Goal: Task Accomplishment & Management: Complete application form

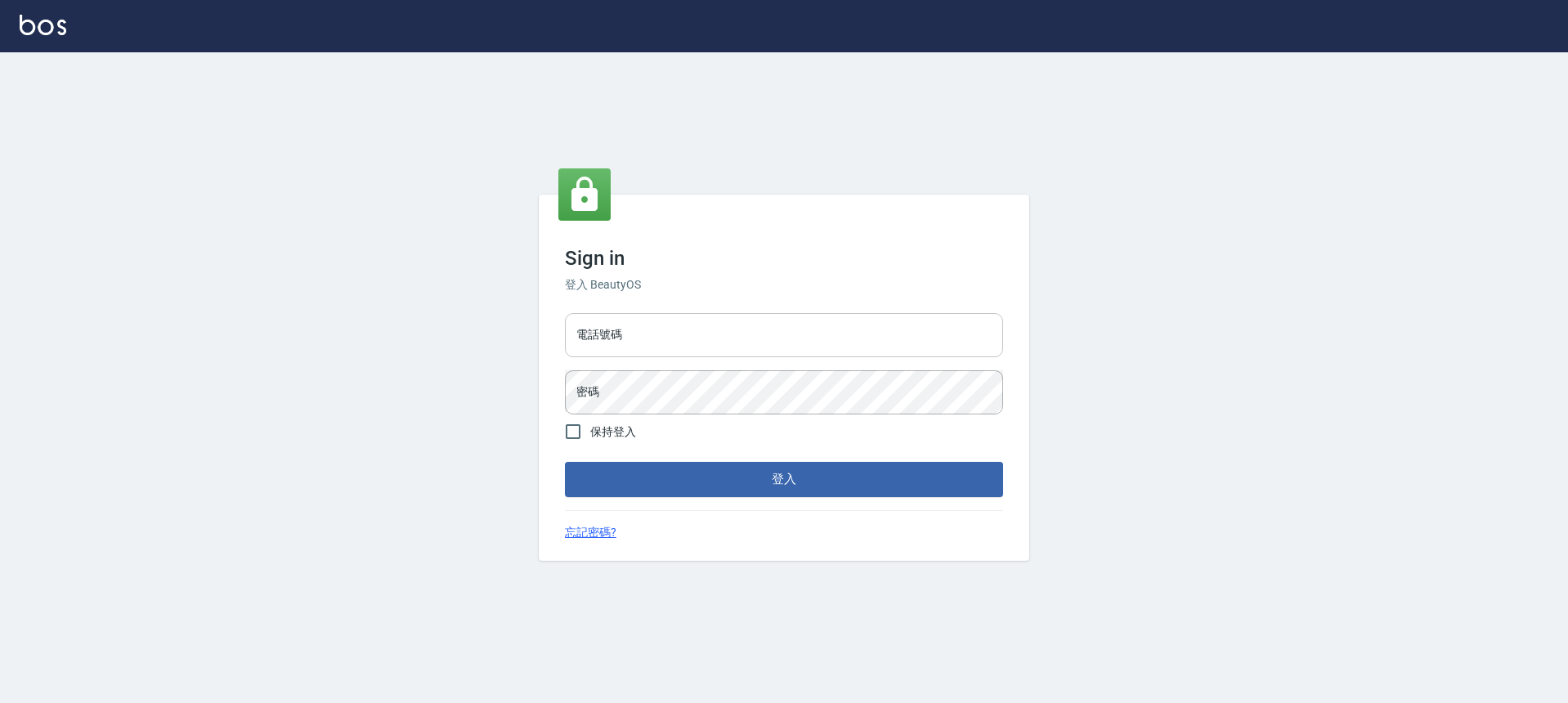
click at [712, 331] on input "電話號碼" at bounding box center [784, 335] width 438 height 44
type input "0903519443"
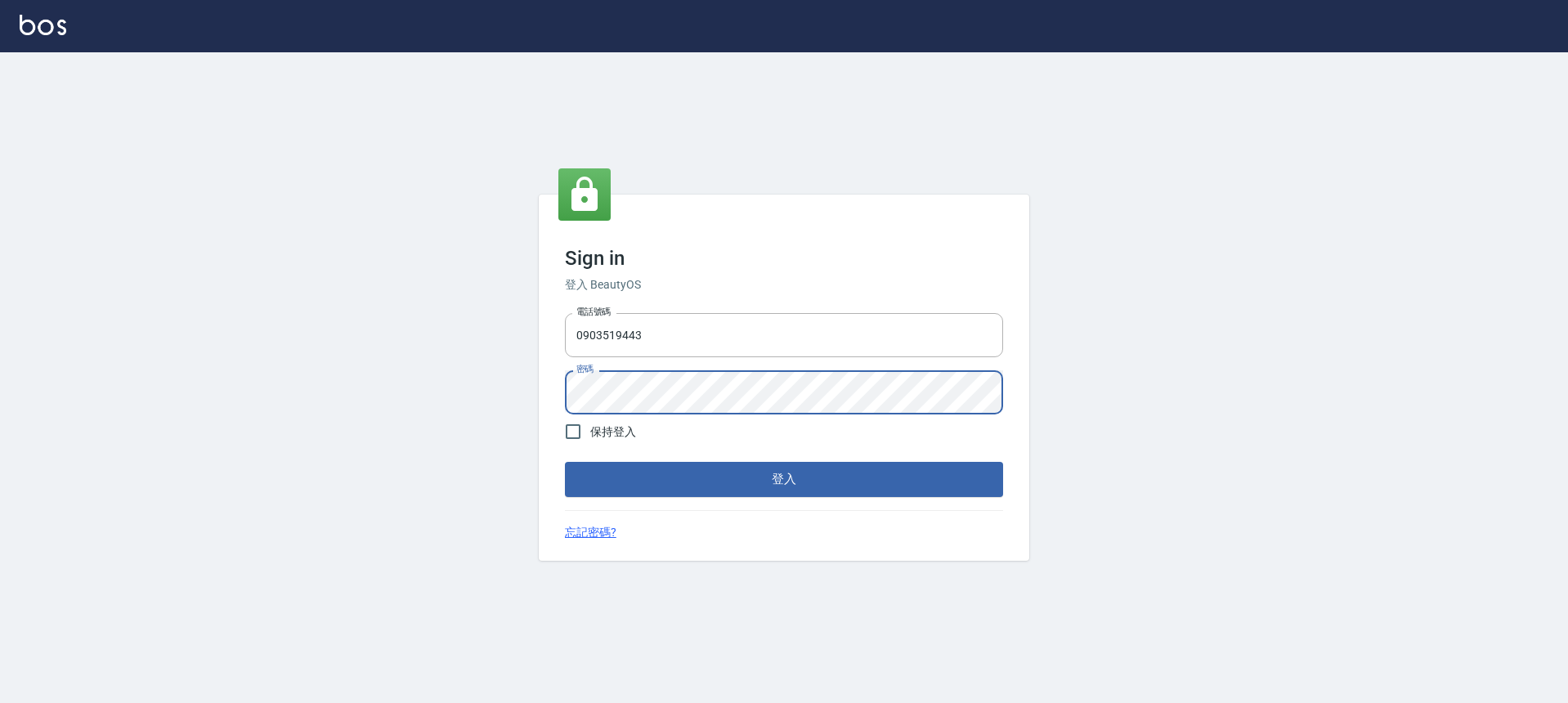
drag, startPoint x: 663, startPoint y: 338, endPoint x: 503, endPoint y: 339, distance: 160.0
click at [620, 336] on input "0903519443" at bounding box center [784, 335] width 438 height 44
click at [503, 339] on div "Sign in 登入 BeautyOS 電話號碼 [PHONE_NUMBER] 電話號碼 密碼 密碼 保持登入 登入 忘記密碼?" at bounding box center [784, 378] width 1568 height 651
click at [502, 339] on div "Sign in 登入 BeautyOS 電話號碼 [PHONE_NUMBER] 電話號碼 密碼 密碼 保持登入 登入 忘記密碼?" at bounding box center [784, 378] width 1568 height 651
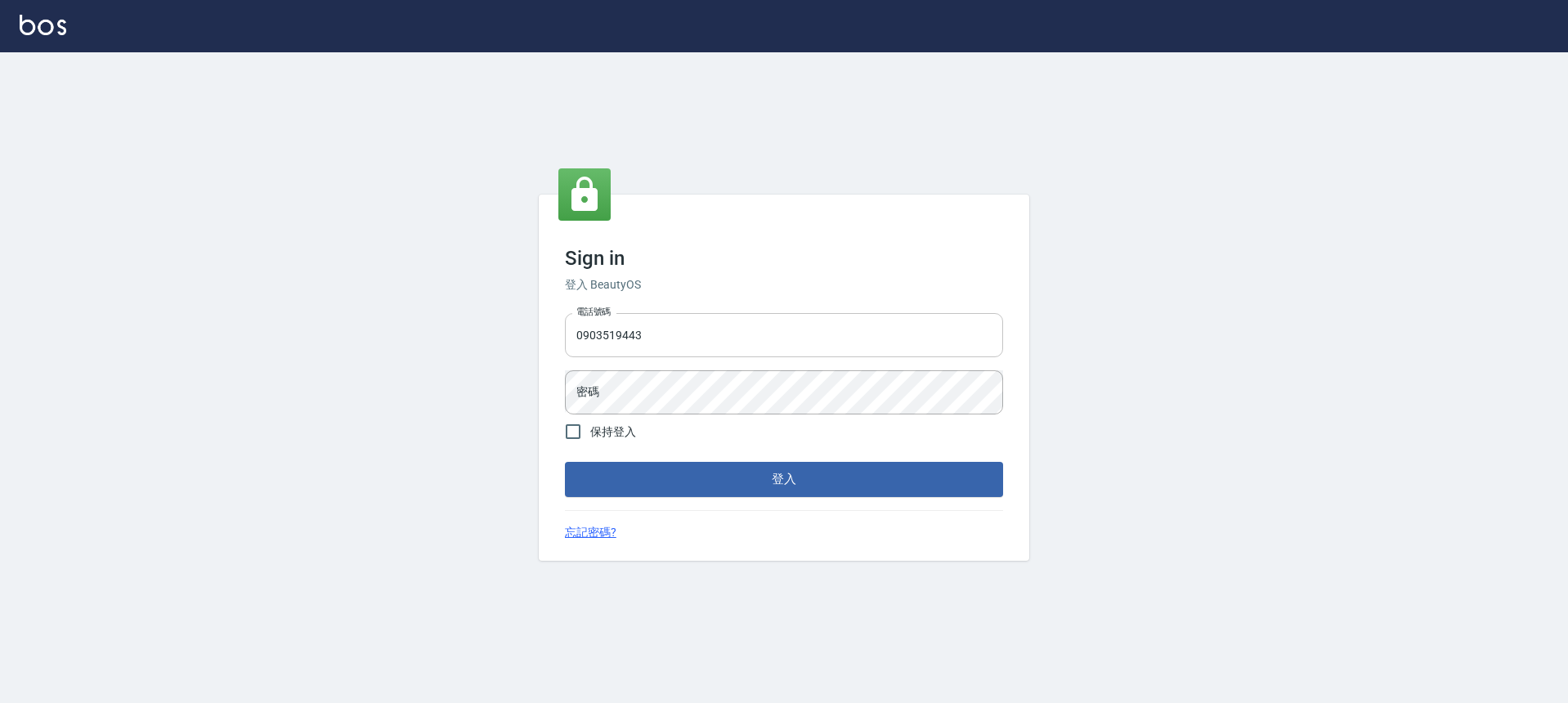
click at [614, 338] on div "Sign in 登入 BeautyOS 電話號碼 [PHONE_NUMBER] 電話號碼 密碼 密碼 保持登入 登入 忘記密碼?" at bounding box center [784, 378] width 1568 height 651
drag, startPoint x: 673, startPoint y: 335, endPoint x: 540, endPoint y: 340, distance: 133.1
click at [540, 340] on div "Sign in 登入 BeautyOS 電話號碼 [PHONE_NUMBER] 電話號碼 密碼 密碼 保持登入 登入 忘記密碼?" at bounding box center [783, 377] width 491 height 365
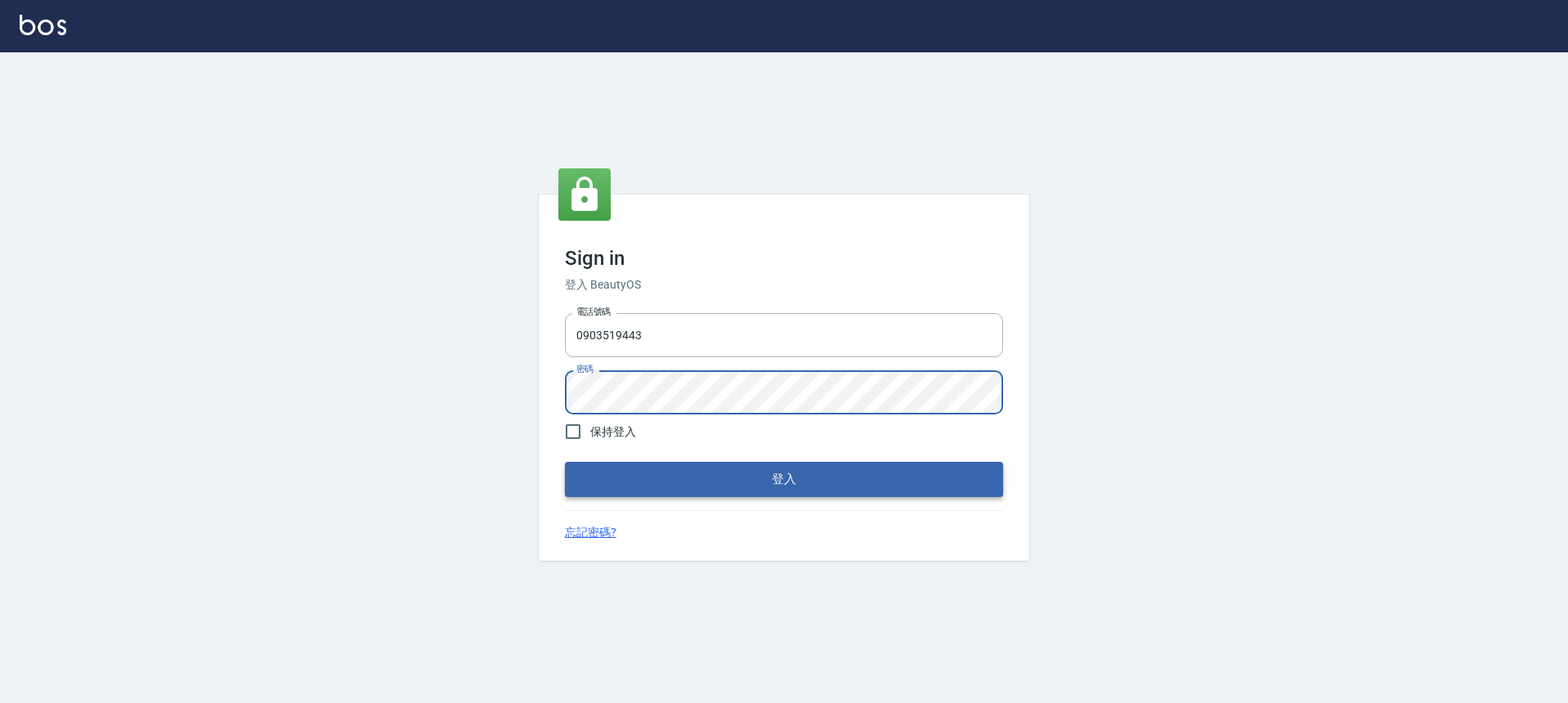
click at [769, 475] on button "登入" at bounding box center [784, 479] width 438 height 34
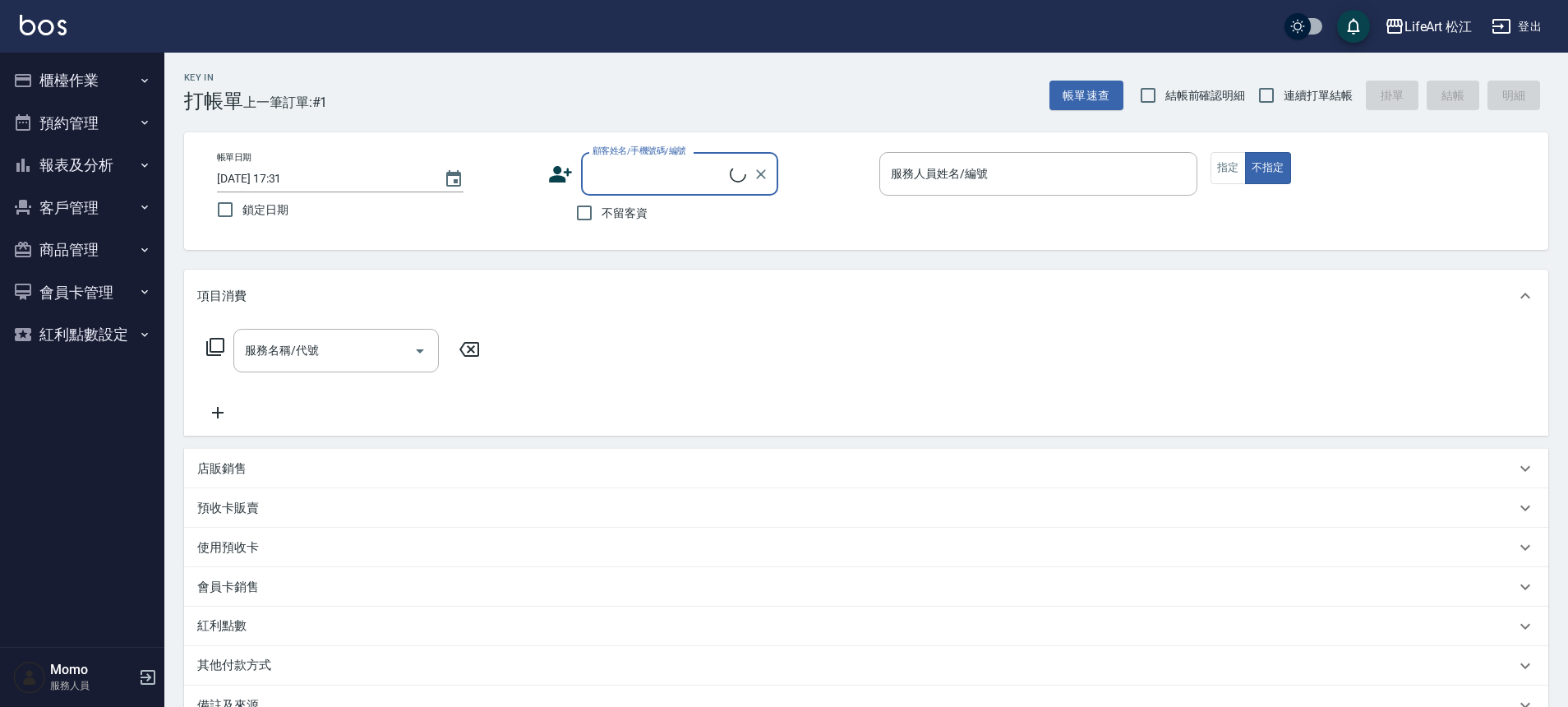
click at [96, 203] on button "客戶管理" at bounding box center [82, 208] width 151 height 43
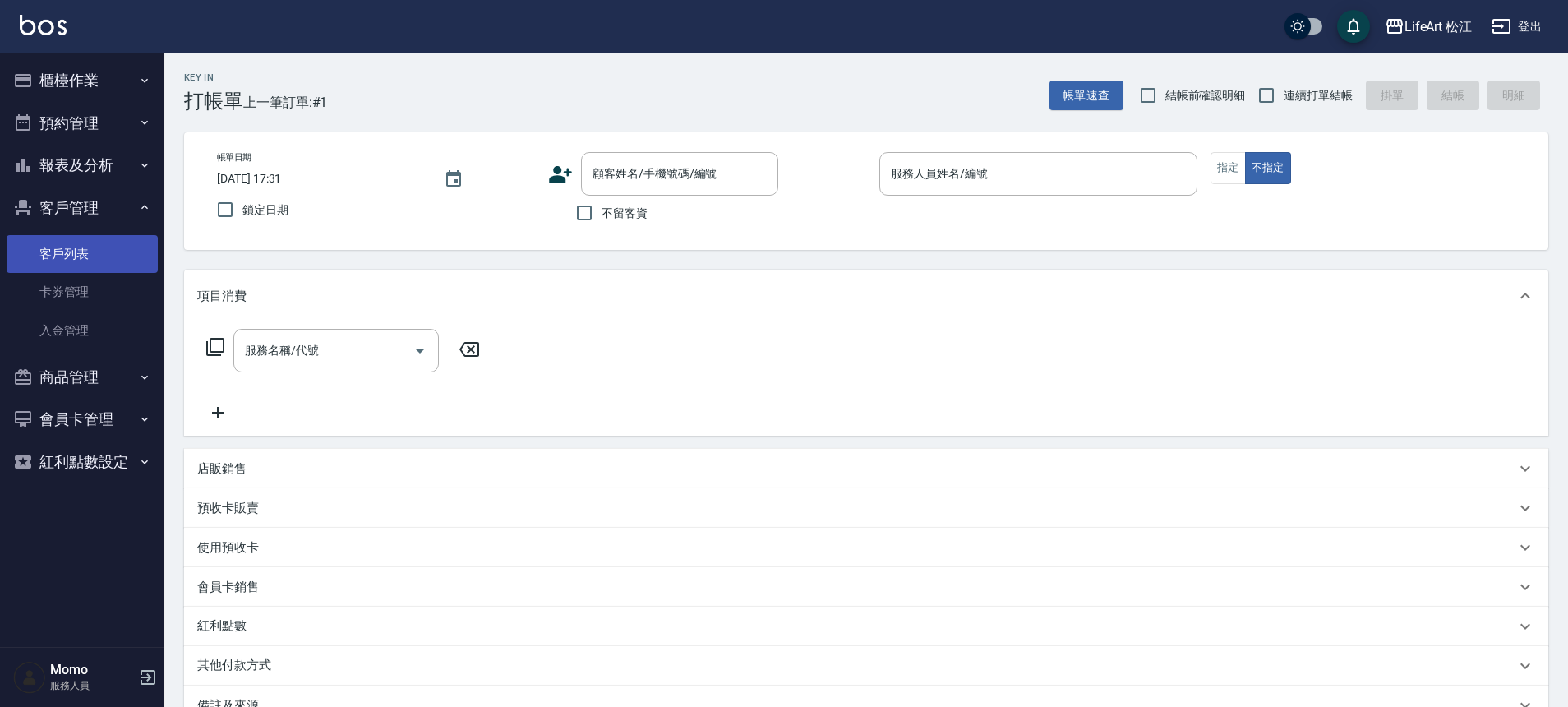
click at [89, 263] on link "客戶列表" at bounding box center [82, 253] width 151 height 38
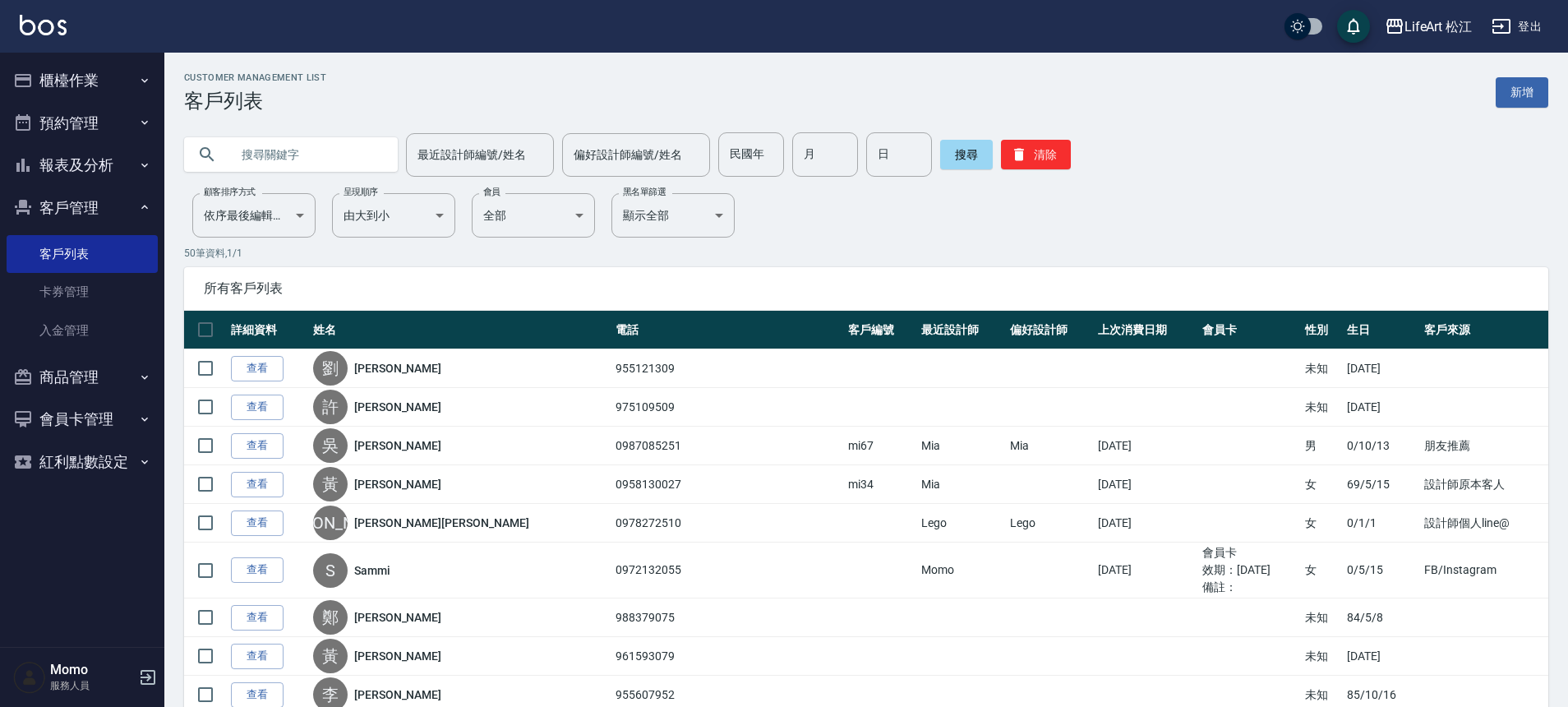
click at [1532, 98] on link "新增" at bounding box center [1522, 92] width 52 height 30
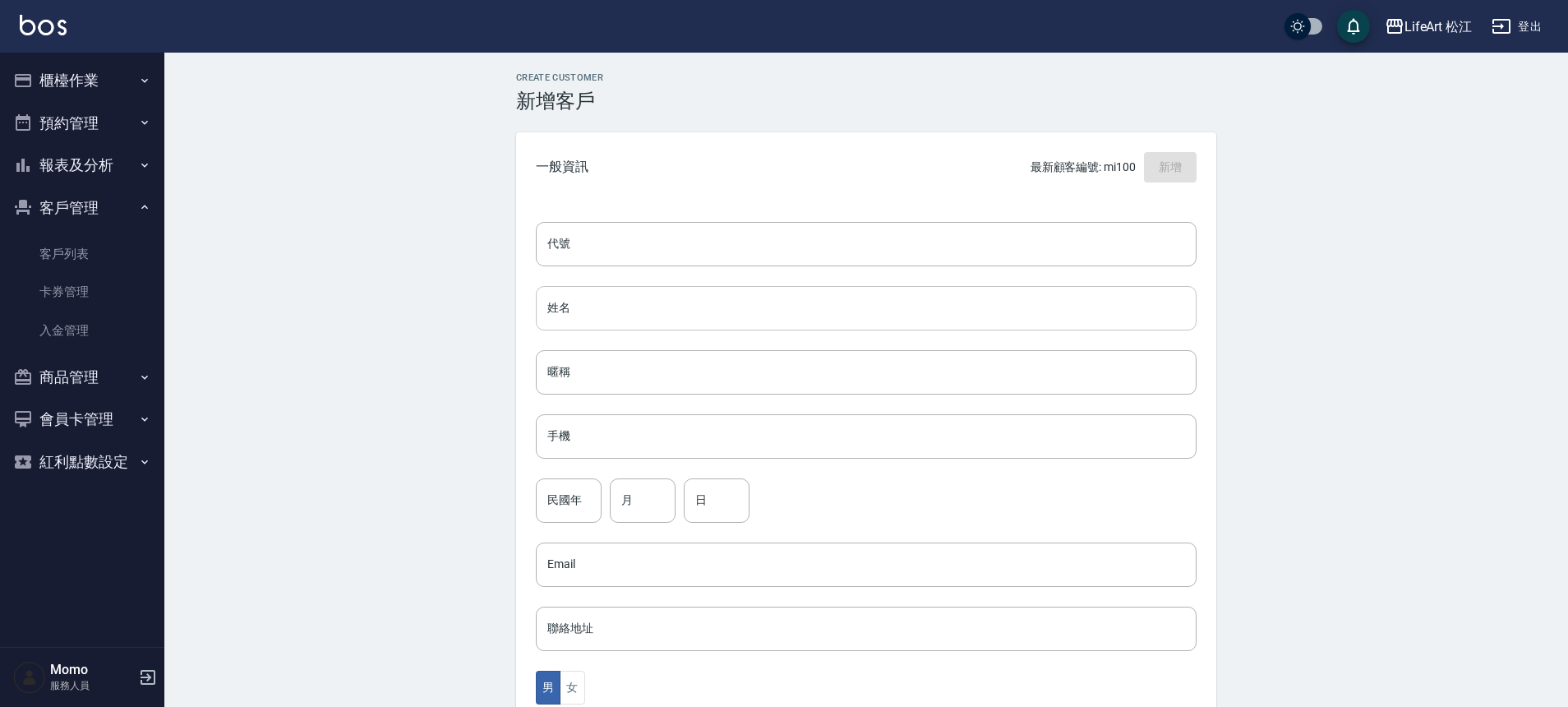
click at [642, 320] on input "姓名" at bounding box center [867, 309] width 661 height 44
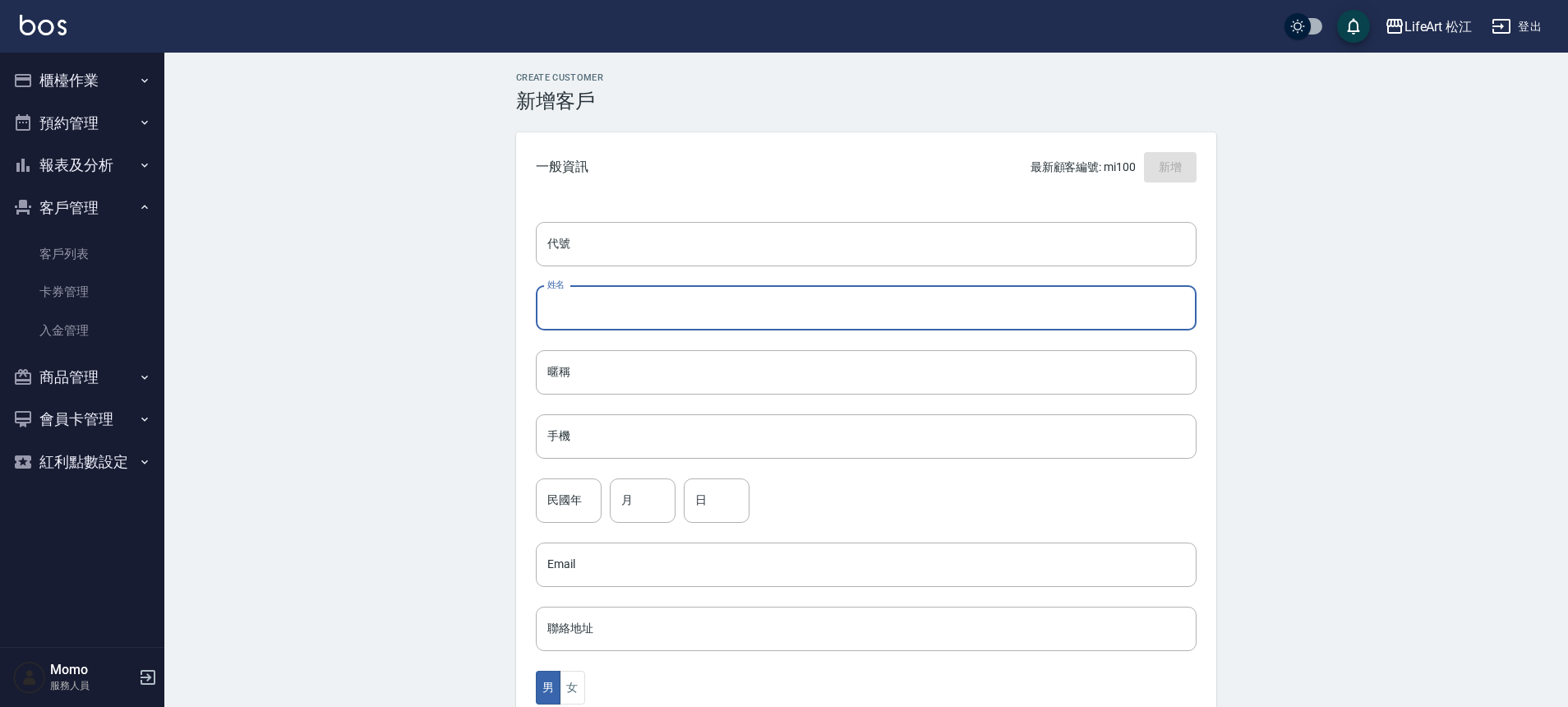
type input "ㄓ"
type input "[PERSON_NAME]--"
click at [639, 432] on input "手機" at bounding box center [867, 437] width 661 height 44
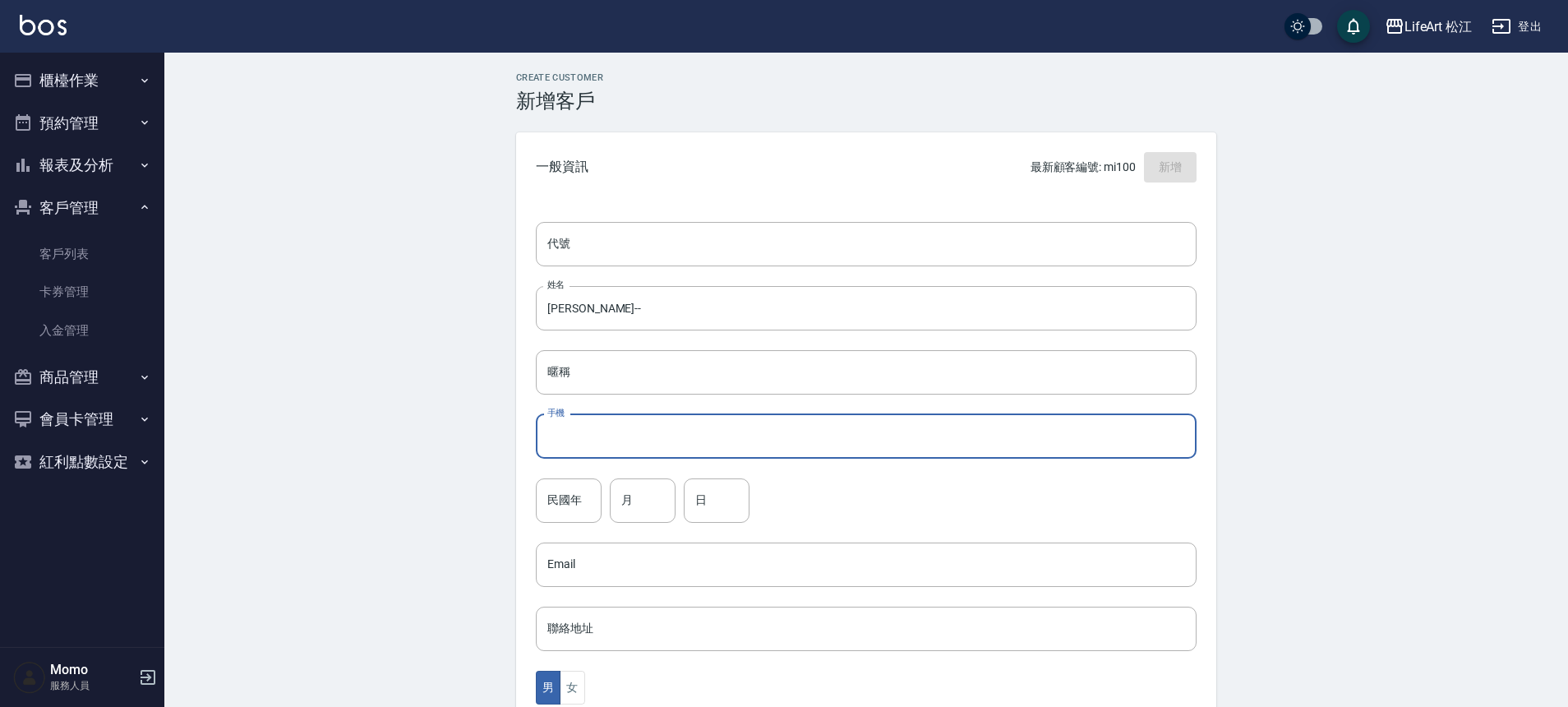
type input "０"
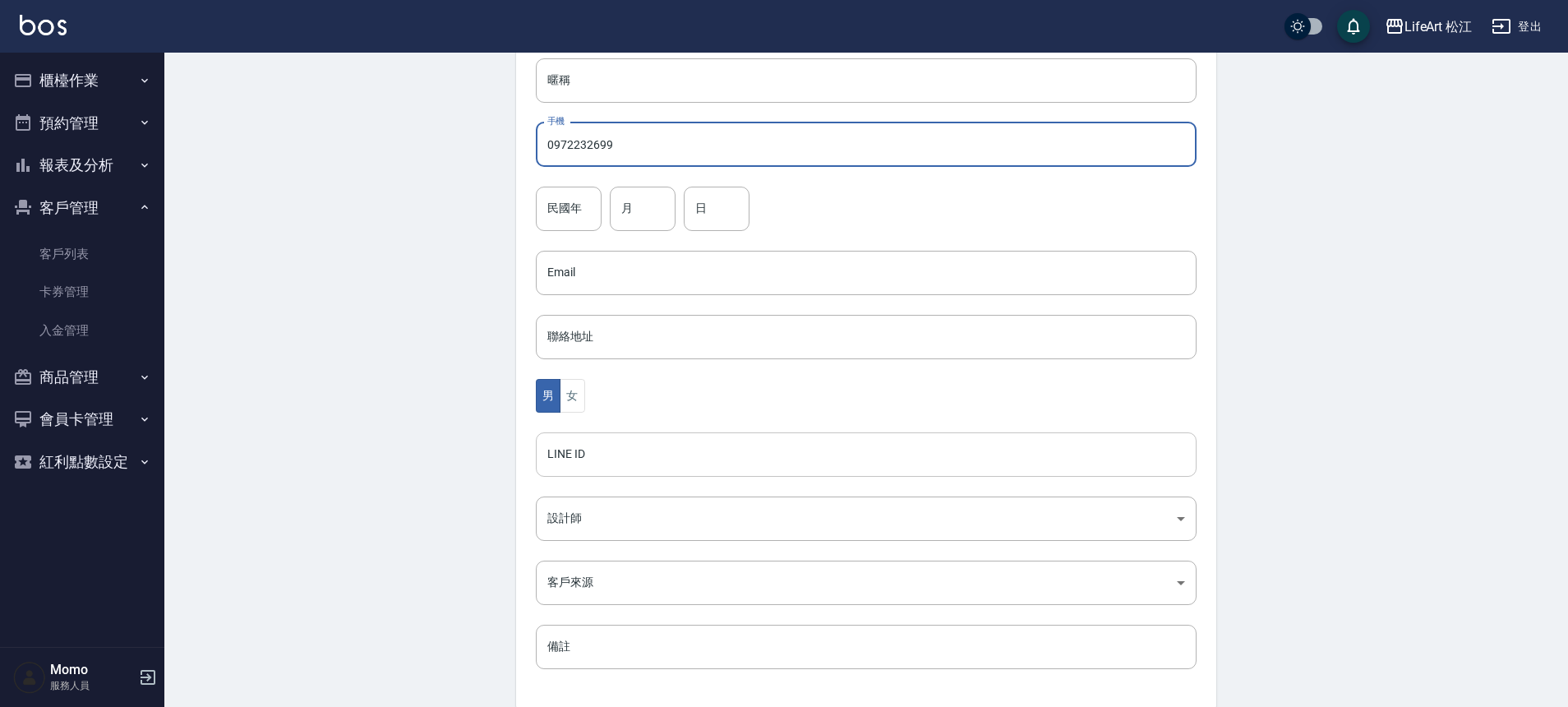
scroll to position [364, 0]
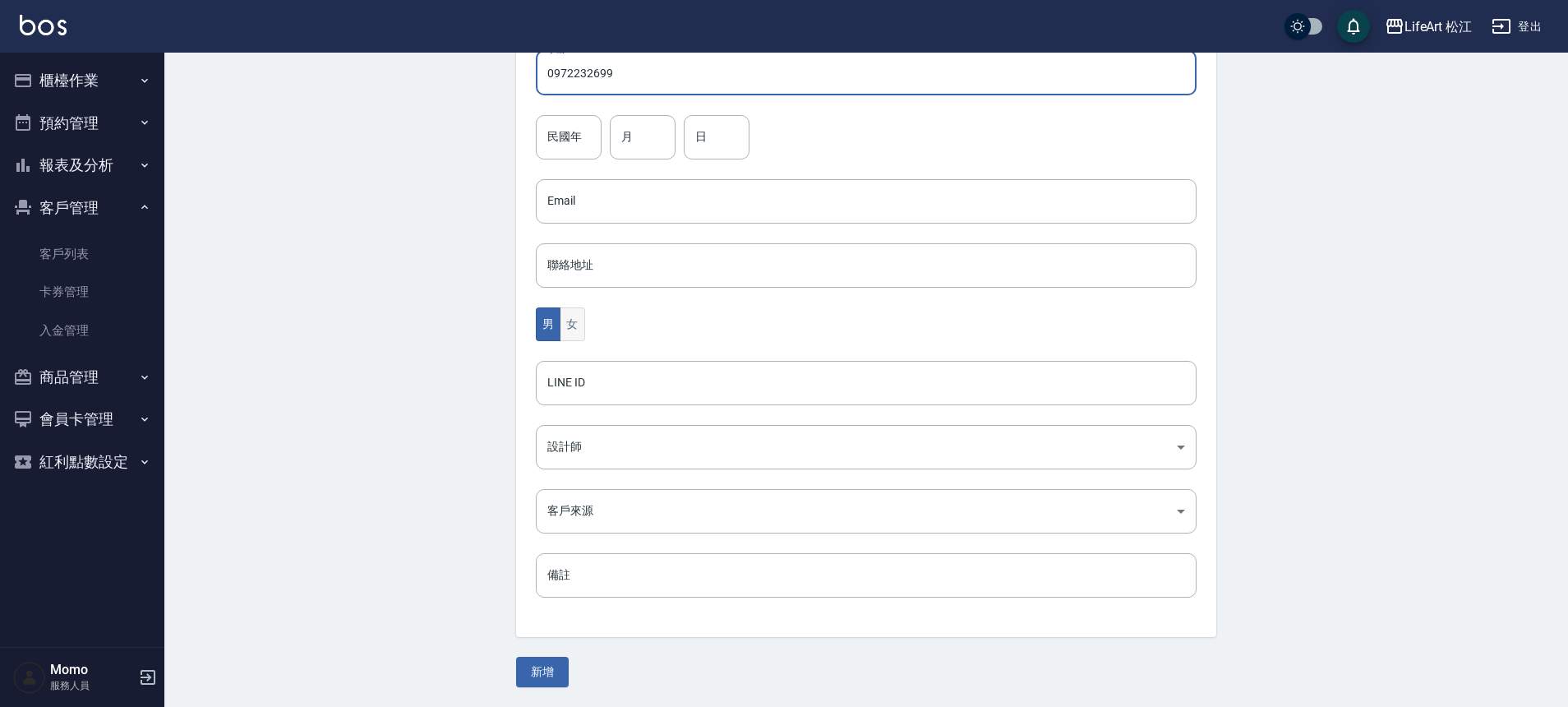
type input "0972232699"
click at [572, 316] on button "女" at bounding box center [572, 325] width 25 height 34
click at [605, 445] on body "LifeArt 松江 登出 櫃檯作業 打帳單 帳單列表 現金收支登錄 高階收支登錄 材料自購登錄 每日結帳 排班表 現場電腦打卡 預約管理 預約管理 單日預約…" at bounding box center [784, 172] width 1568 height 1071
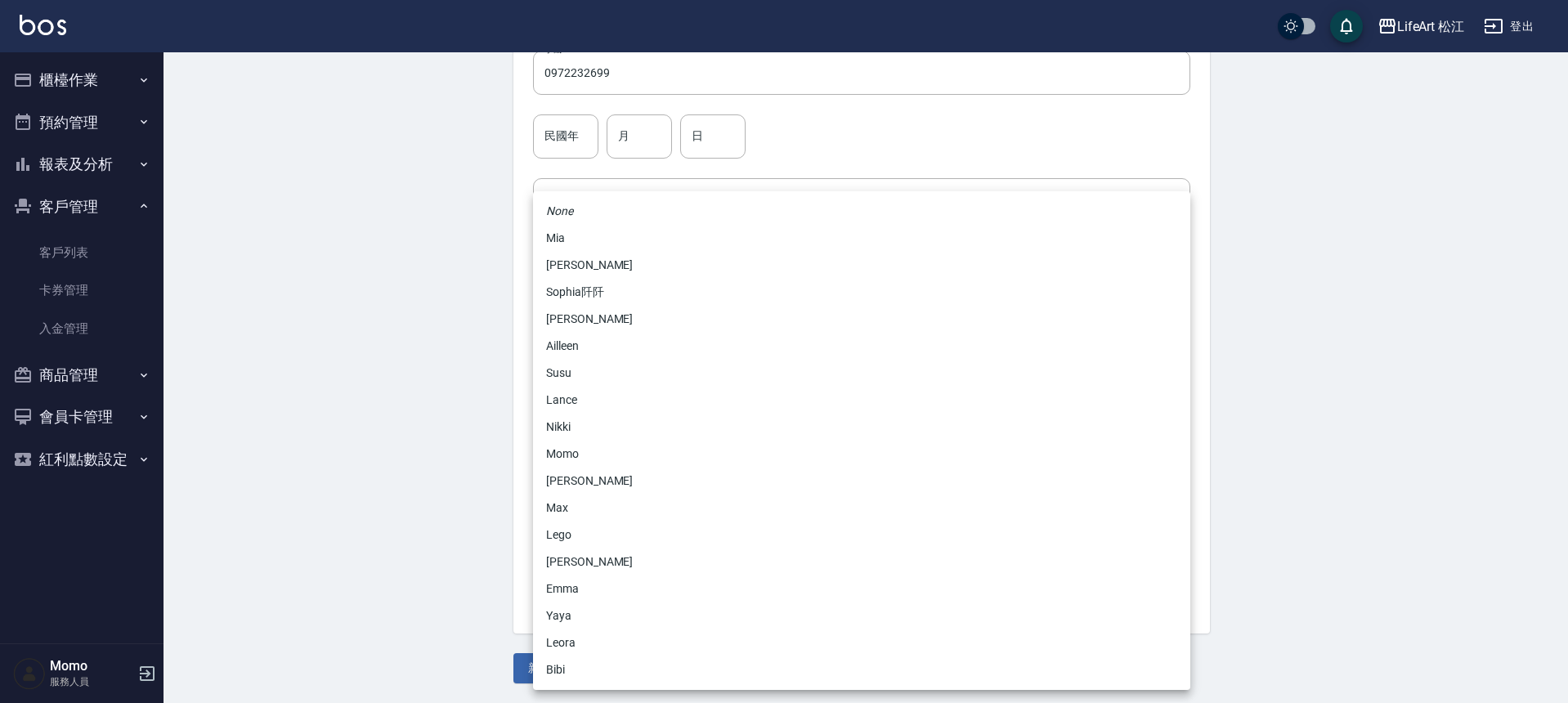
click at [595, 453] on li "Momo" at bounding box center [862, 454] width 658 height 27
type input "e84b7556-3071-4136-b765-65514d721750"
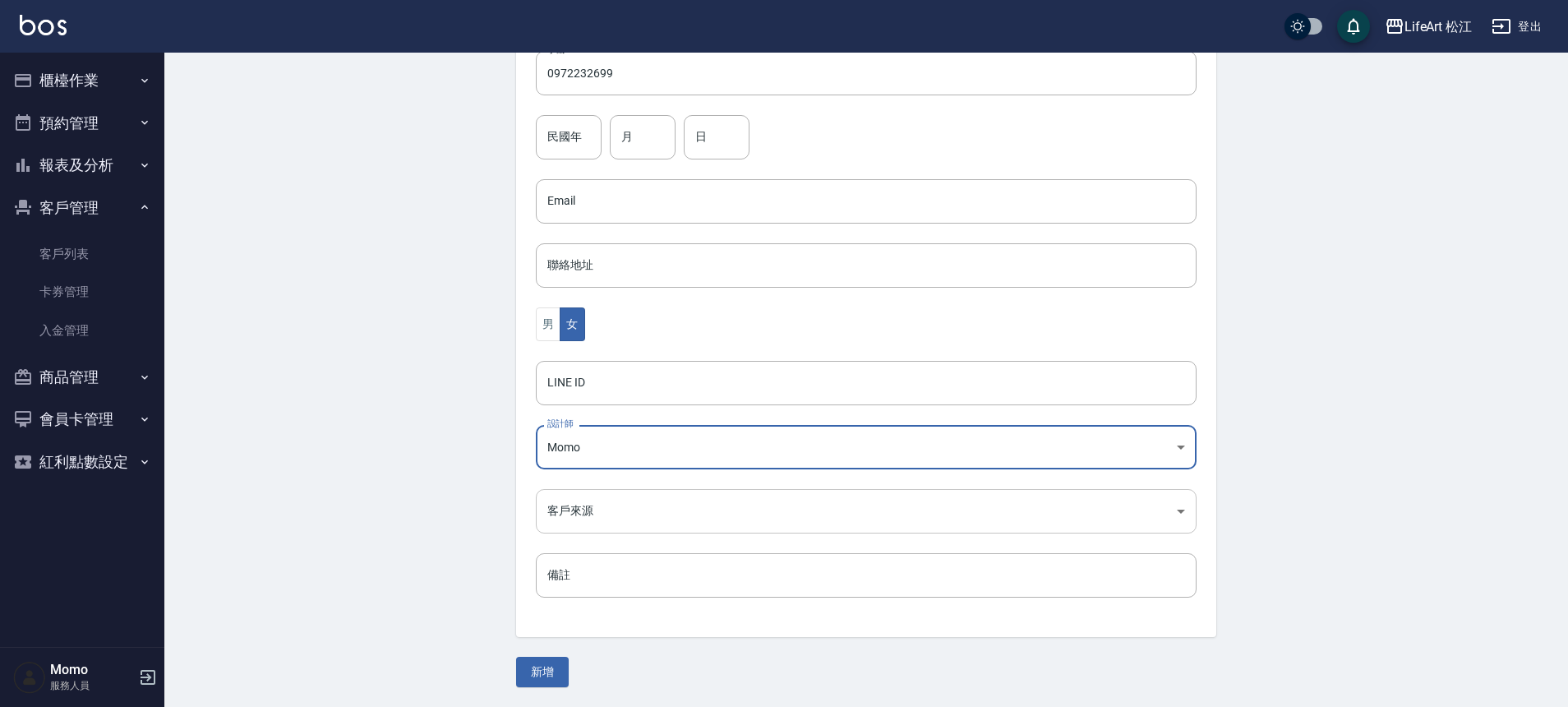
click at [590, 501] on body "LifeArt 松江 登出 櫃檯作業 打帳單 帳單列表 現金收支登錄 高階收支登錄 材料自購登錄 每日結帳 排班表 現場電腦打卡 預約管理 預約管理 單日預約…" at bounding box center [784, 172] width 1568 height 1071
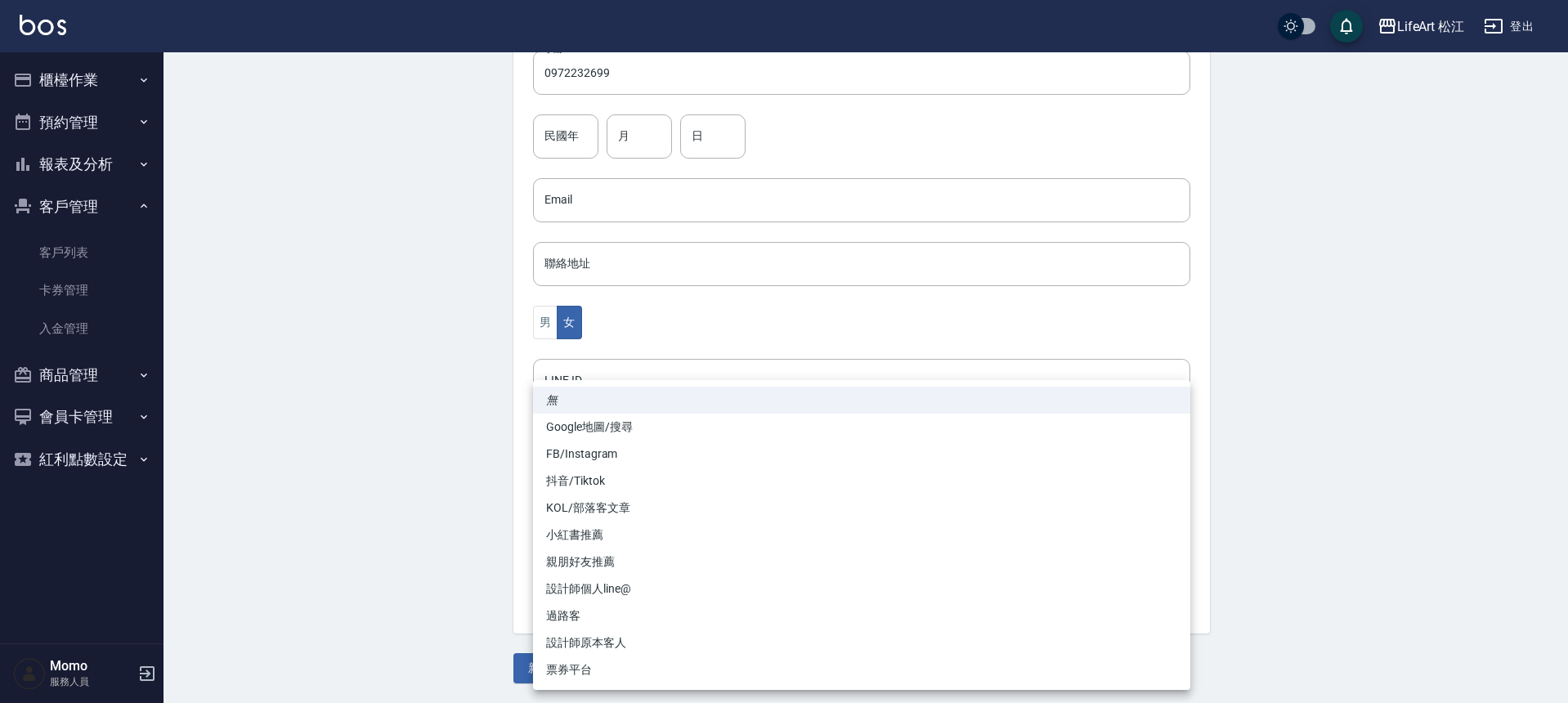
click at [604, 422] on li "Google地圖/搜尋" at bounding box center [862, 427] width 658 height 27
type input "Google地圖/搜尋"
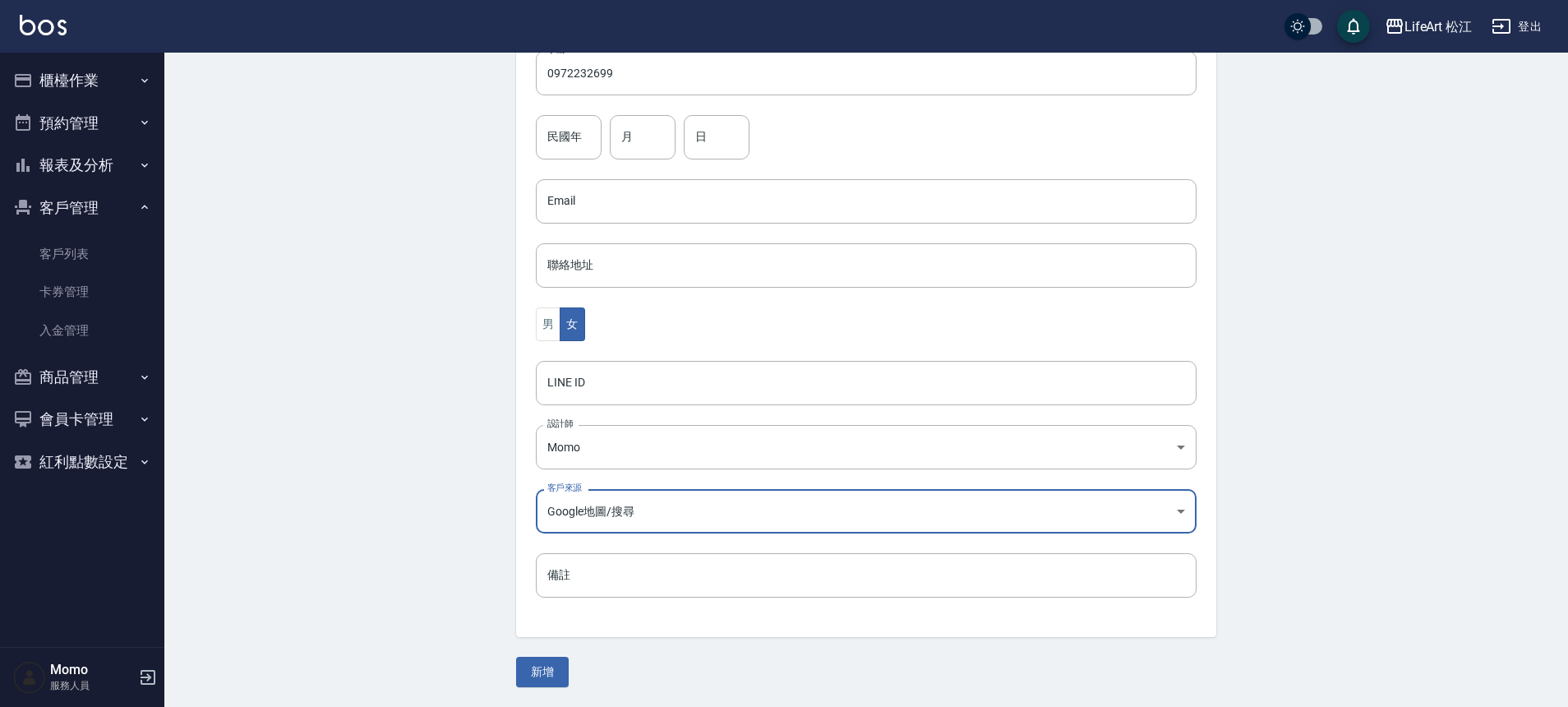
click at [549, 664] on button "新增" at bounding box center [542, 672] width 52 height 30
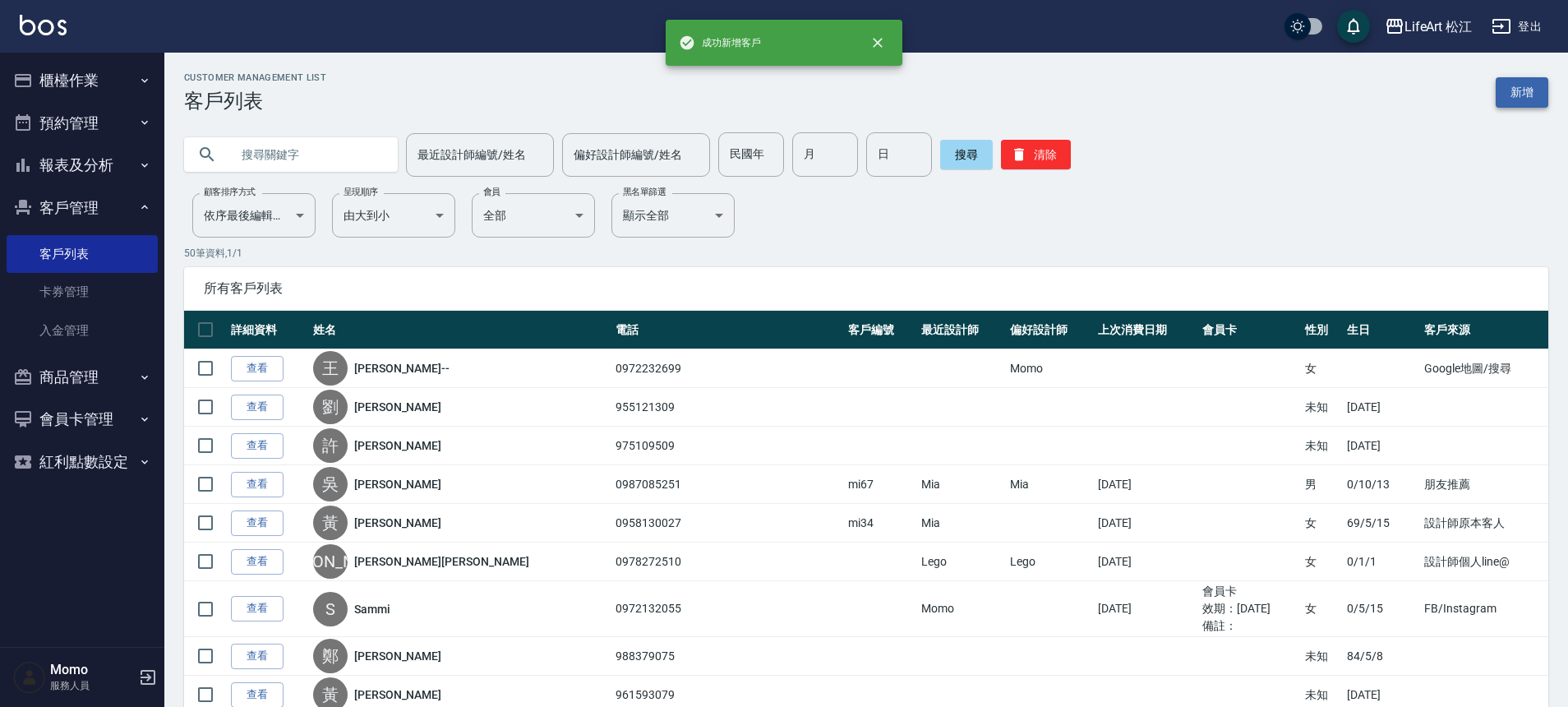
click at [1532, 97] on link "新增" at bounding box center [1522, 92] width 52 height 30
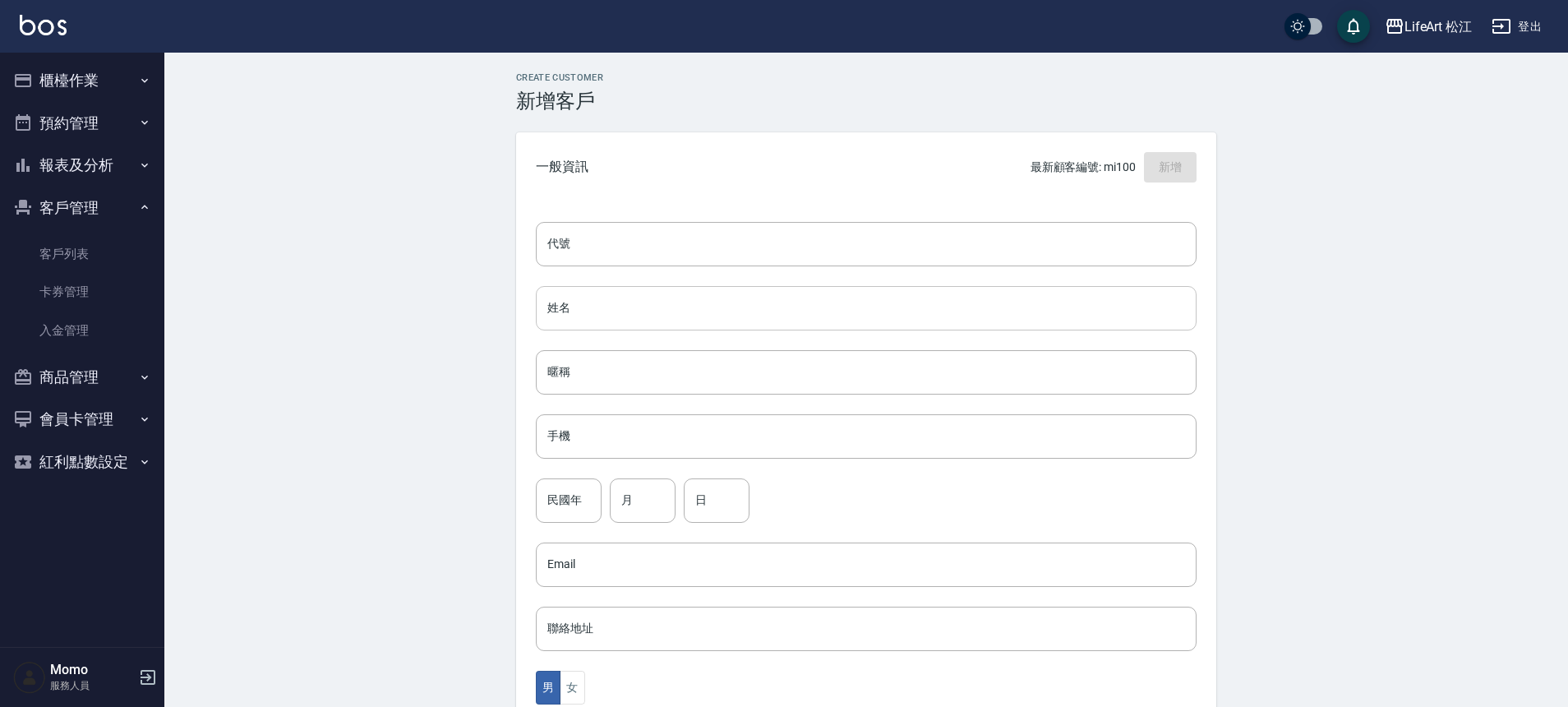
click at [701, 301] on input "姓名" at bounding box center [867, 309] width 661 height 44
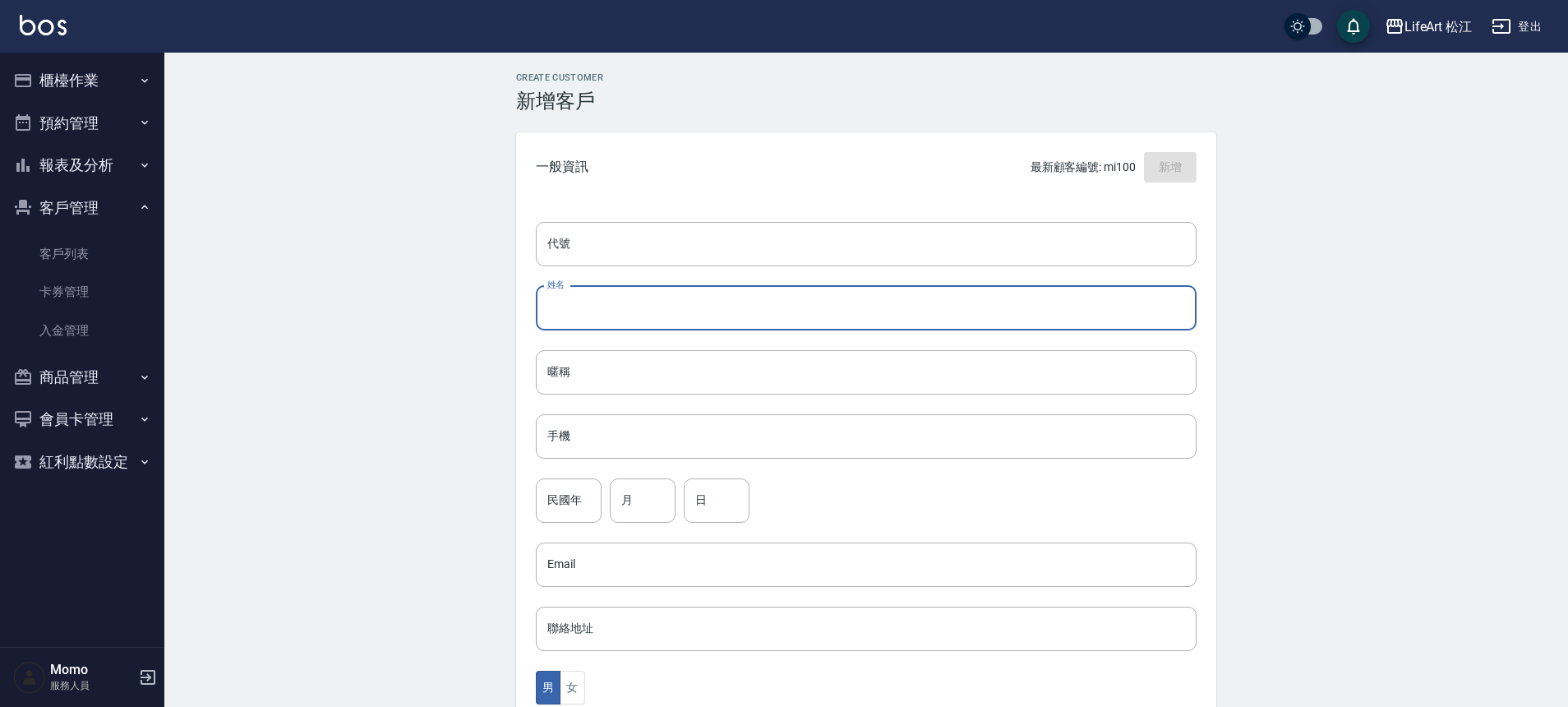
type input "5"
type input "[PERSON_NAME]"
click at [615, 431] on input "手機" at bounding box center [867, 437] width 661 height 44
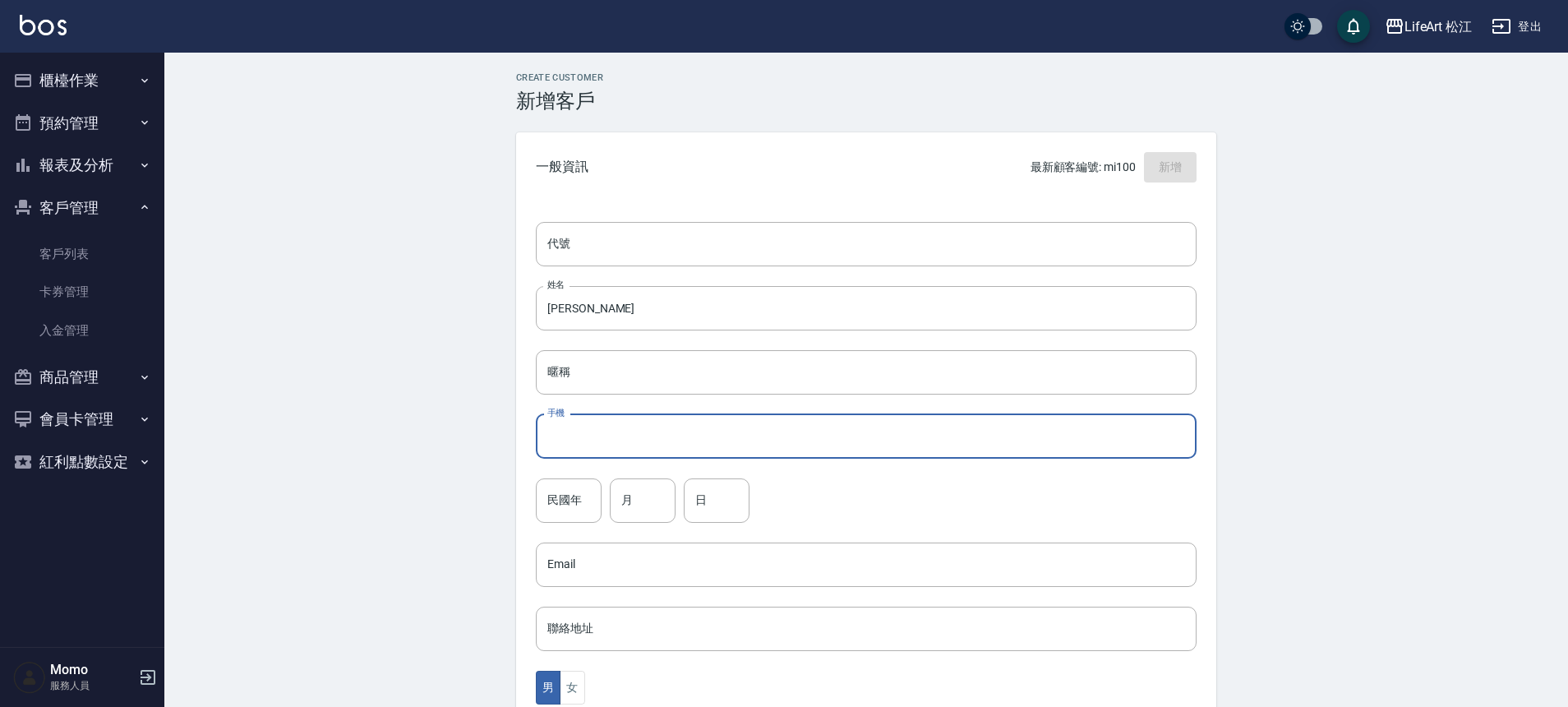
type input "０"
click at [591, 436] on input "0921372226" at bounding box center [867, 437] width 661 height 44
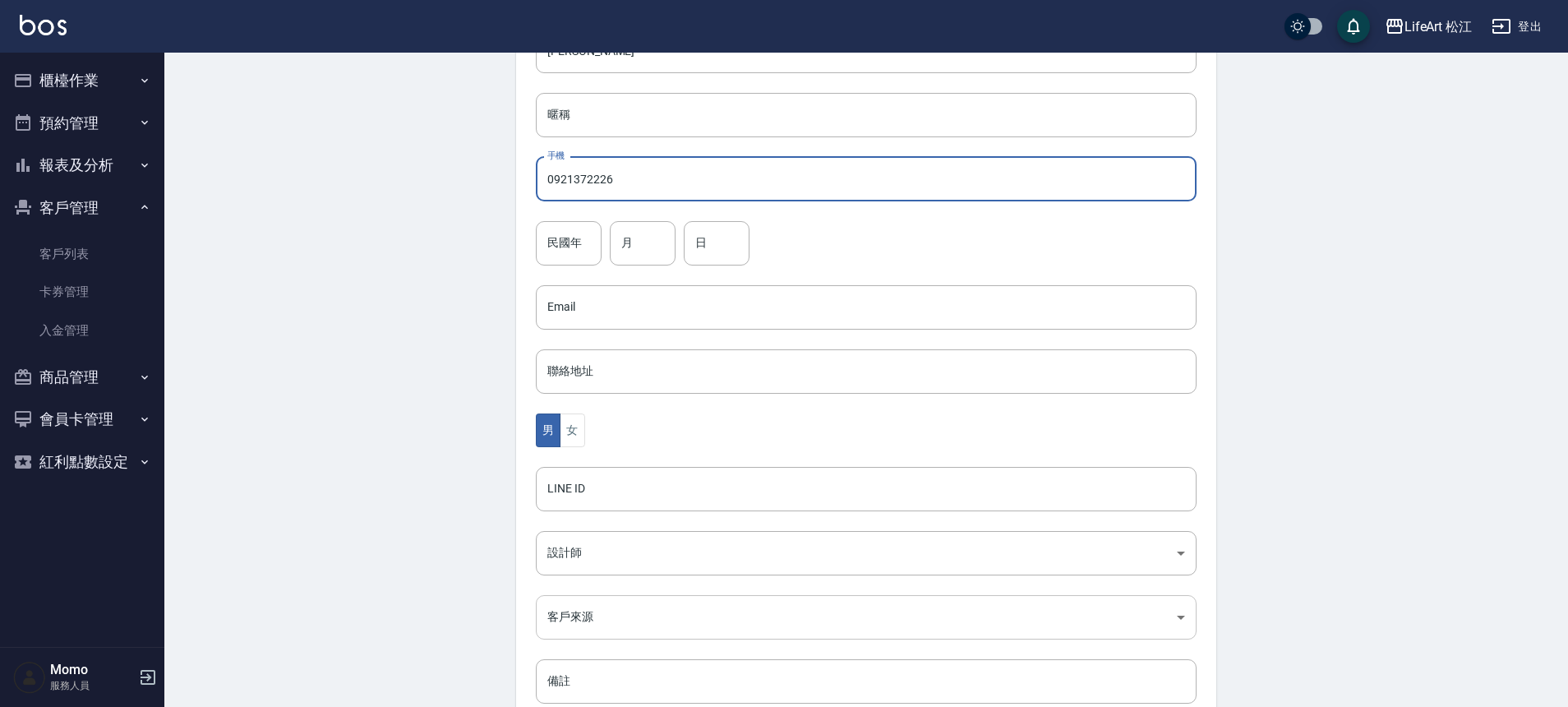
scroll to position [364, 0]
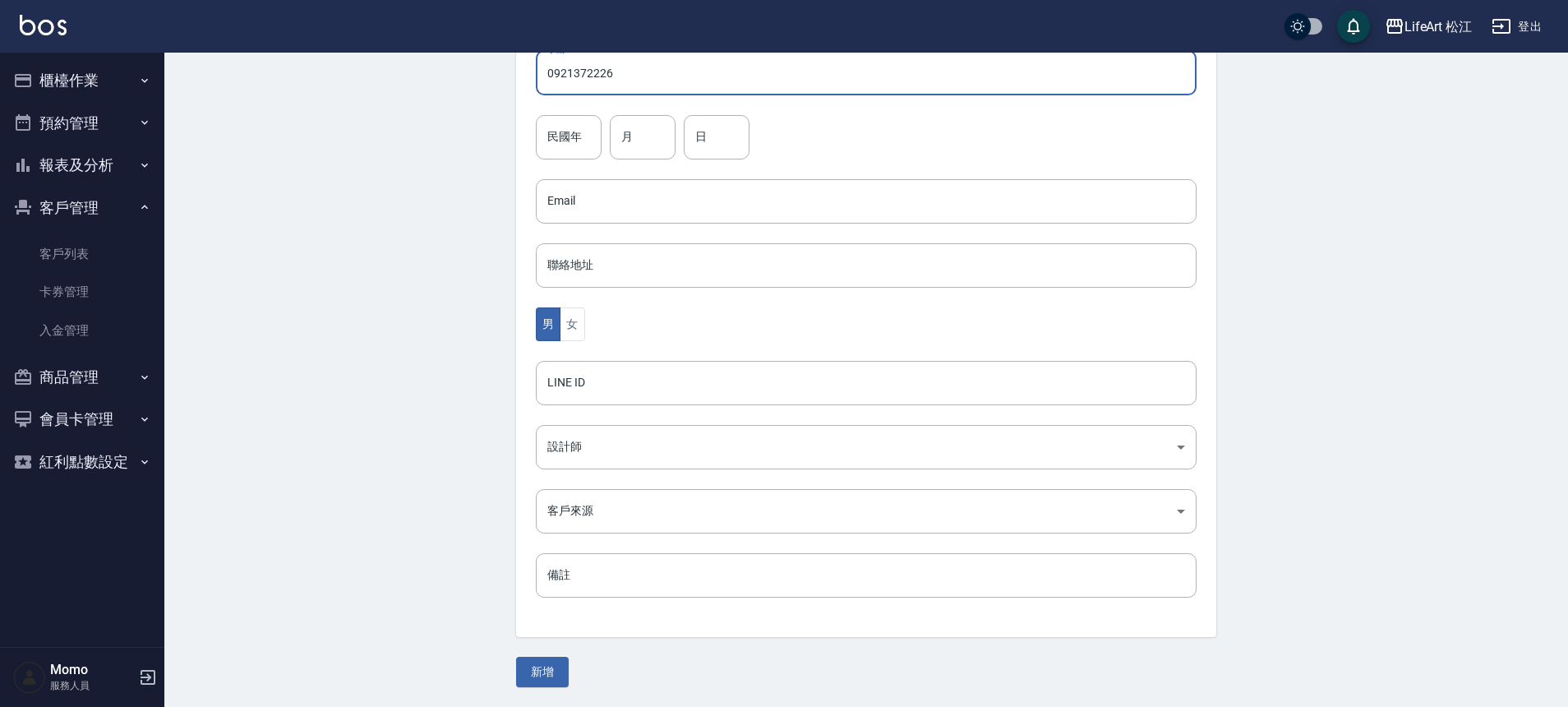
type input "0921372226"
click at [563, 344] on div "代號 代號 姓名 [PERSON_NAME] 姓名 暱稱 暱稱 手機 0921372226 手機 民國年 民國年 月 月 日 日 Email Email 聯絡…" at bounding box center [867, 238] width 700 height 799
drag, startPoint x: 575, startPoint y: 333, endPoint x: 577, endPoint y: 372, distance: 39.1
click at [575, 333] on button "女" at bounding box center [572, 325] width 25 height 34
click at [583, 462] on body "LifeArt 松江 登出 櫃檯作業 打帳單 帳單列表 現金收支登錄 高階收支登錄 材料自購登錄 每日結帳 排班表 現場電腦打卡 預約管理 預約管理 單日預約…" at bounding box center [784, 172] width 1568 height 1071
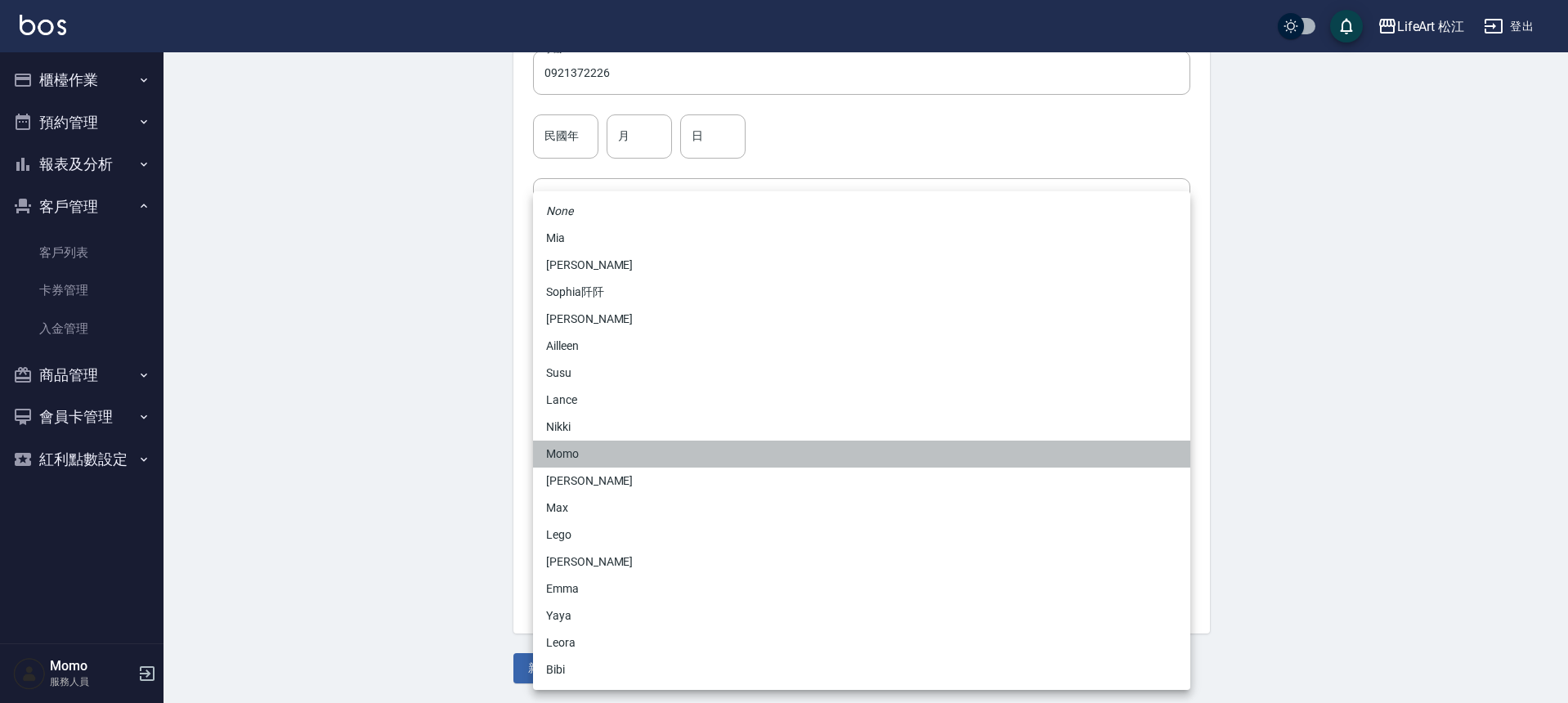
click at [581, 458] on li "Momo" at bounding box center [862, 454] width 658 height 27
type input "e84b7556-3071-4136-b765-65514d721750"
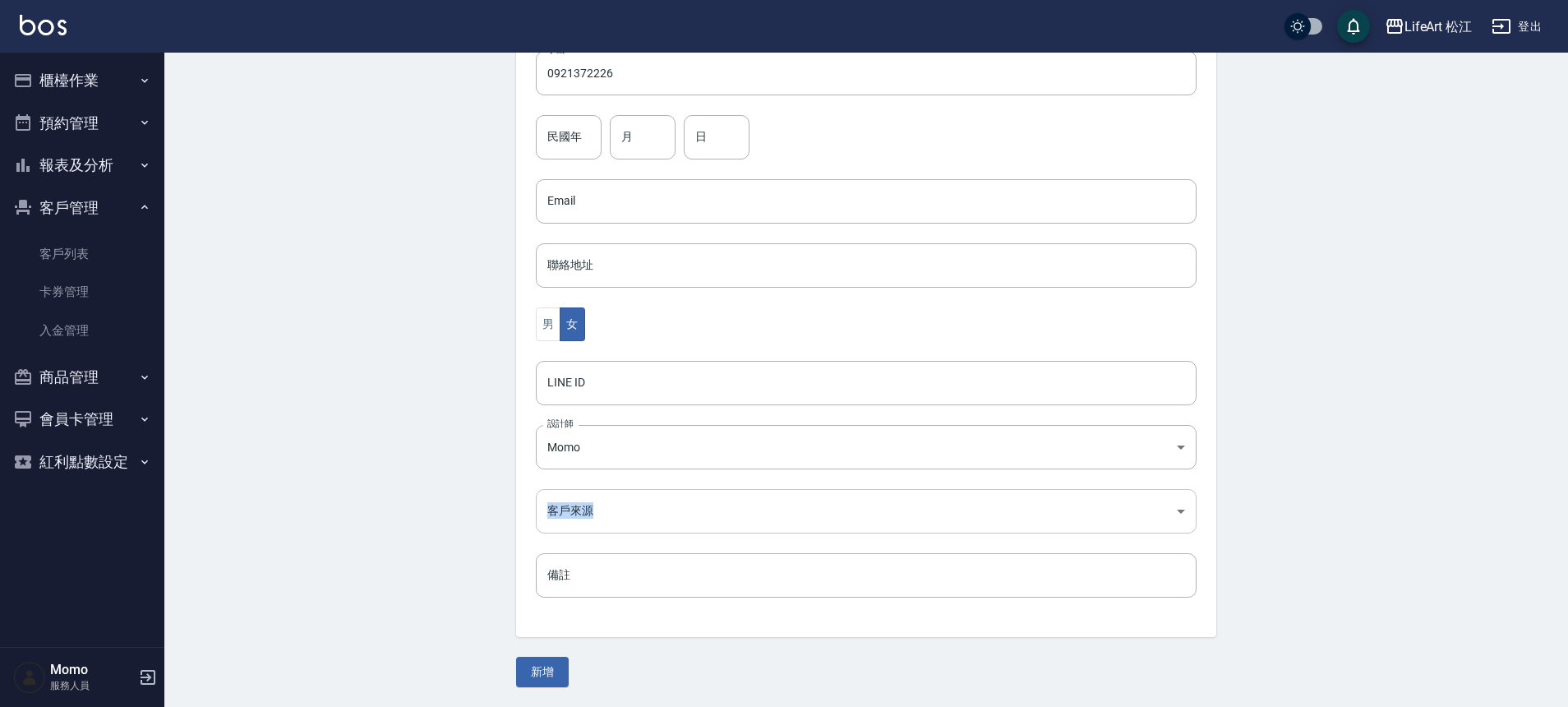
drag, startPoint x: 586, startPoint y: 486, endPoint x: 588, endPoint y: 508, distance: 22.1
click at [587, 492] on div "代號 代號 姓名 [PERSON_NAME] 姓名 暱稱 暱稱 手機 0921372226 手機 民國年 民國年 月 月 日 日 Email Email 聯絡…" at bounding box center [867, 238] width 700 height 799
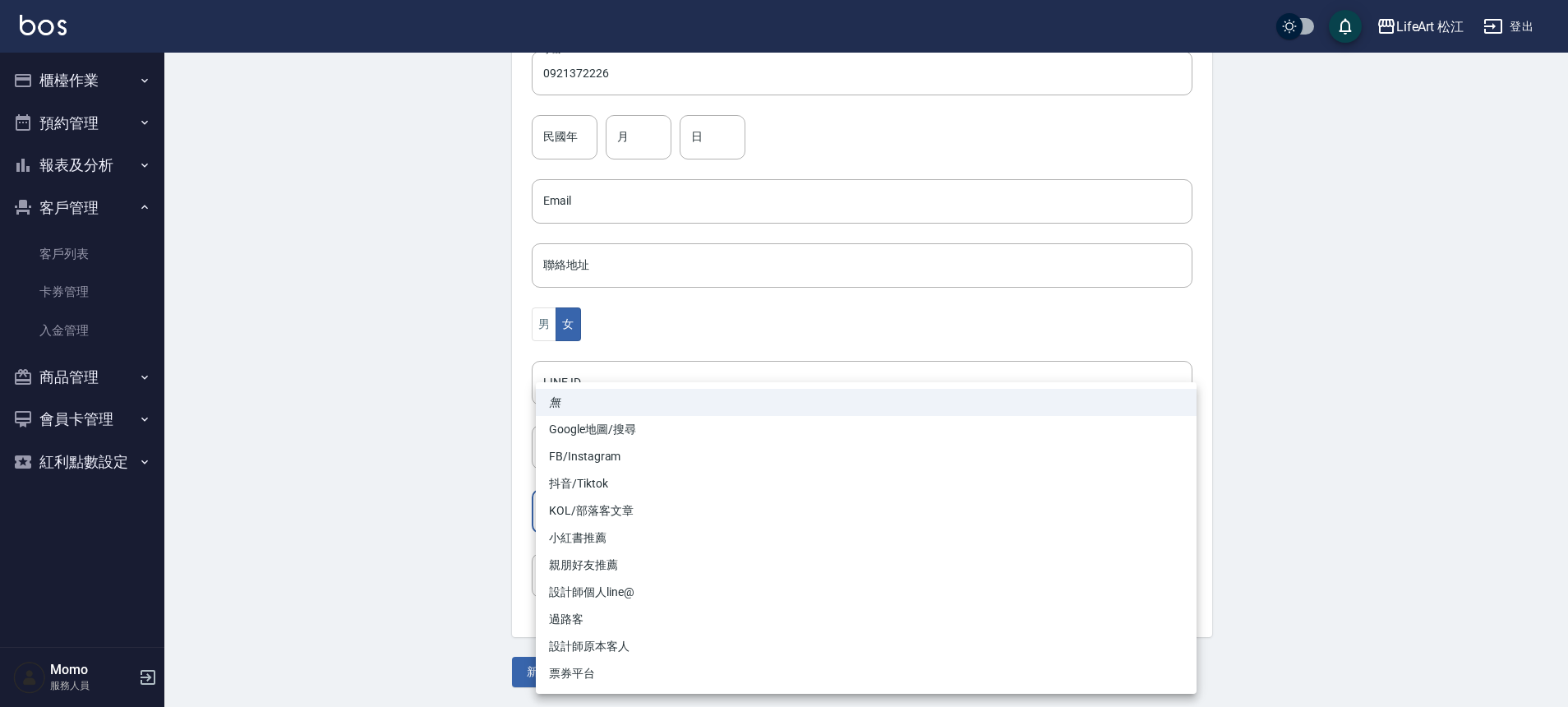
click at [588, 516] on body "LifeArt 松江 登出 櫃檯作業 打帳單 帳單列表 現金收支登錄 高階收支登錄 材料自購登錄 每日結帳 排班表 現場電腦打卡 預約管理 預約管理 單日預約…" at bounding box center [784, 172] width 1568 height 1071
click at [599, 433] on li "Google地圖/搜尋" at bounding box center [867, 430] width 661 height 28
type input "Google地圖/搜尋"
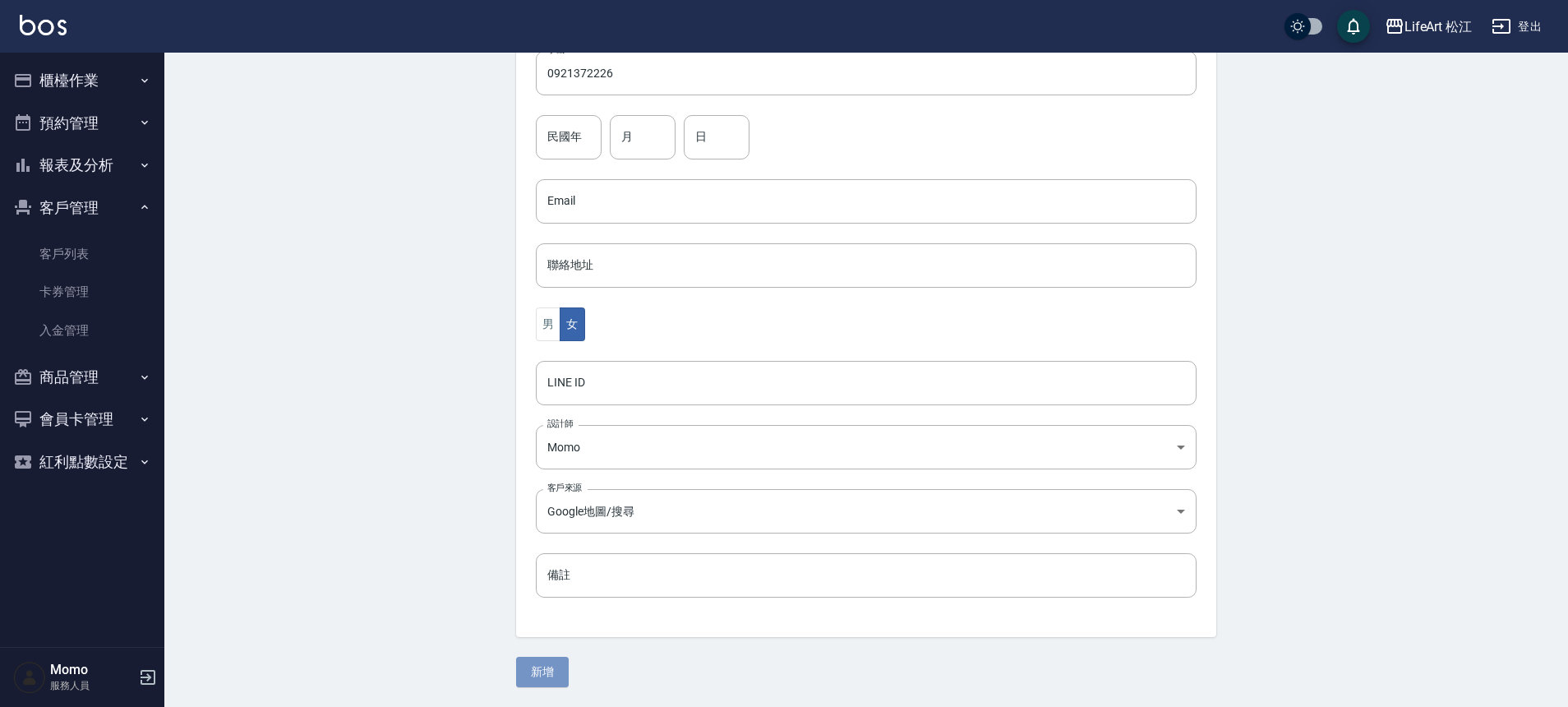
click at [546, 663] on button "新增" at bounding box center [542, 672] width 52 height 30
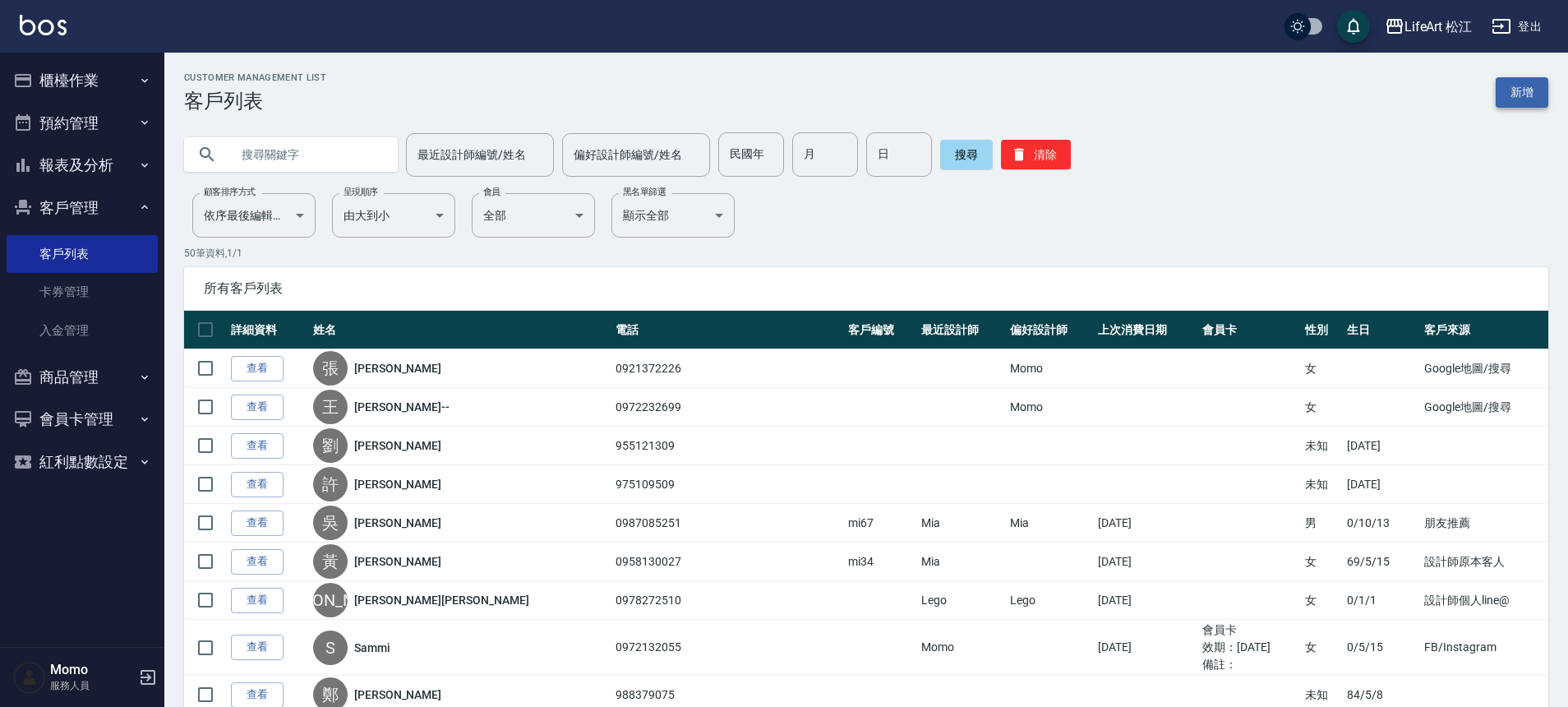
click at [1527, 85] on link "新增" at bounding box center [1522, 92] width 52 height 30
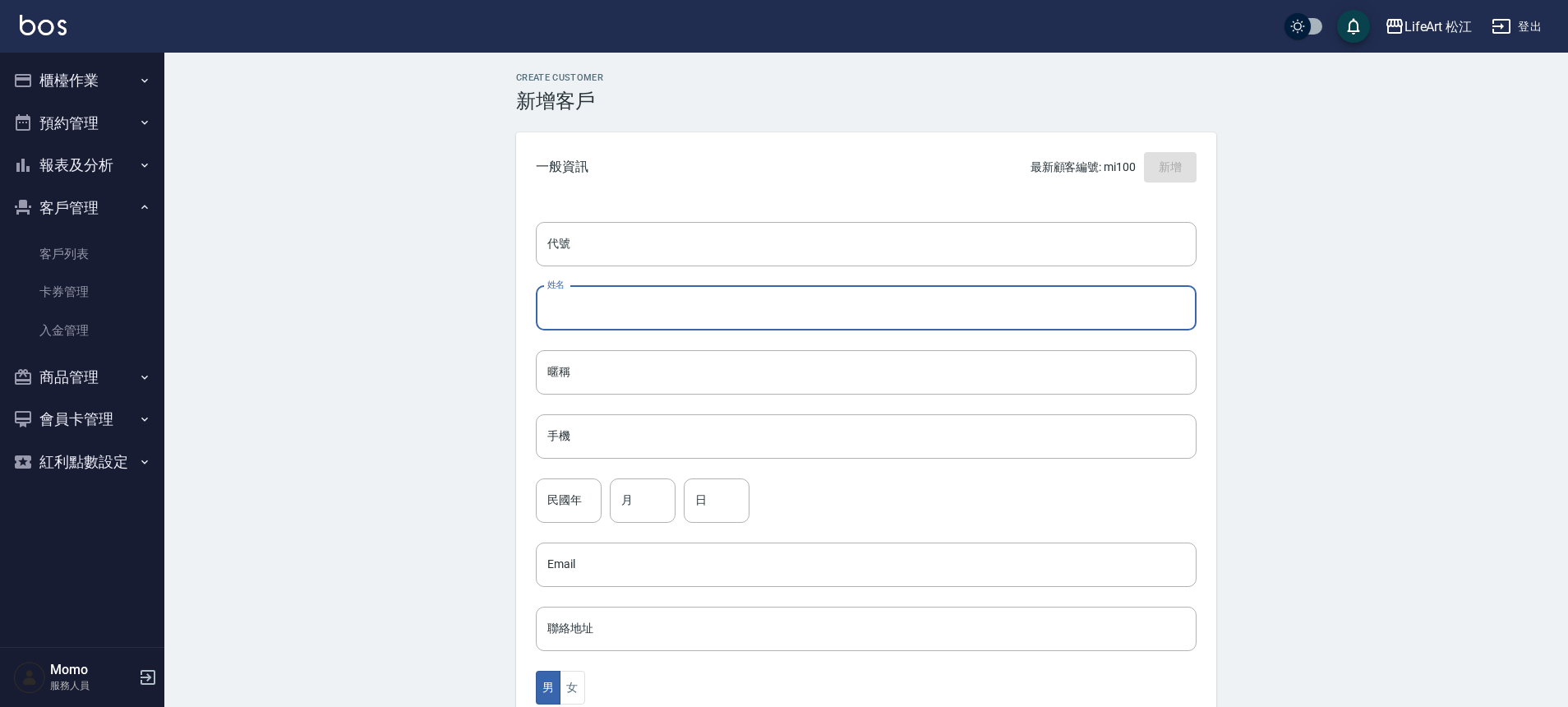
click at [636, 320] on input "姓名" at bounding box center [867, 309] width 661 height 44
type input "5"
type input "鍾"
type input "[PERSON_NAME]"
click at [652, 435] on input "手機" at bounding box center [867, 437] width 661 height 44
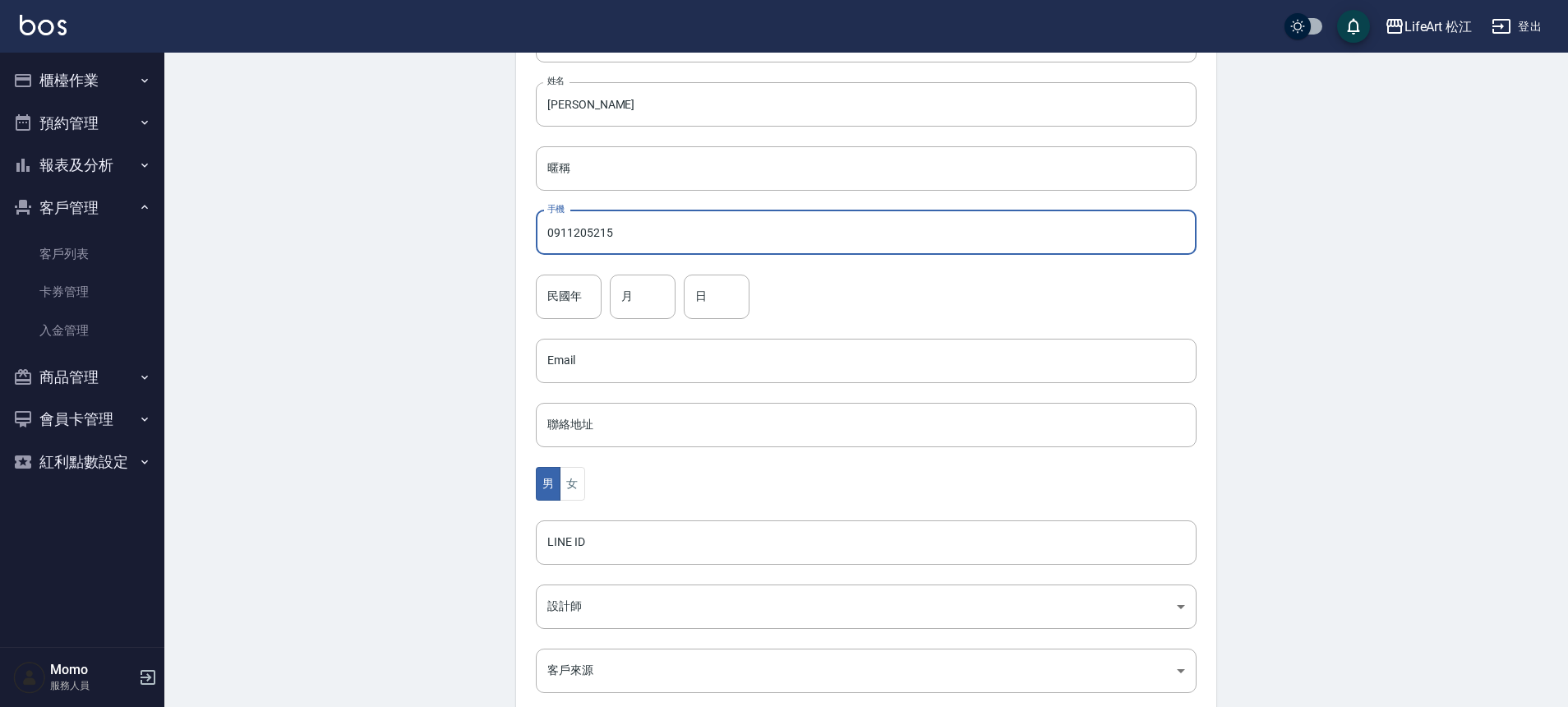
scroll to position [356, 0]
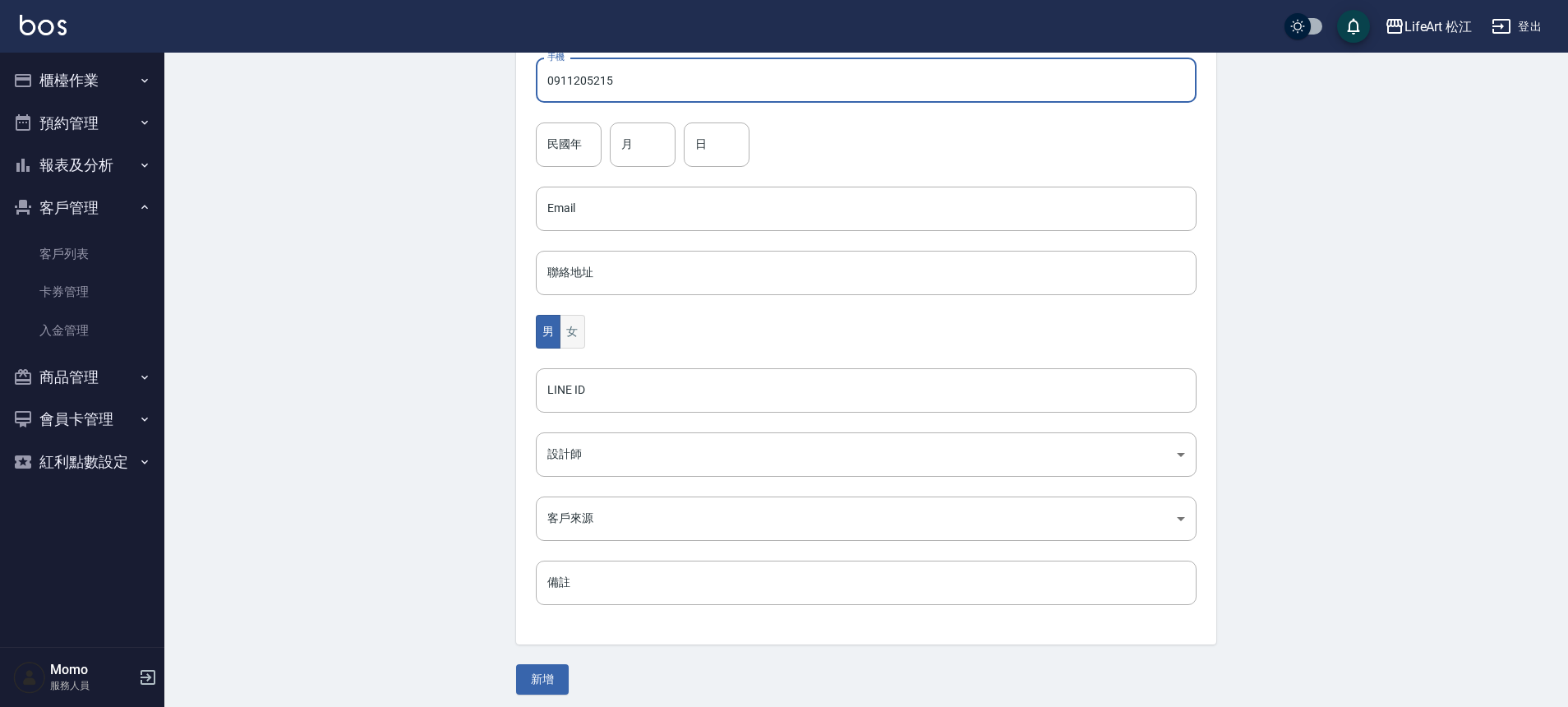
type input "0911205215"
click at [573, 333] on button "女" at bounding box center [572, 332] width 25 height 34
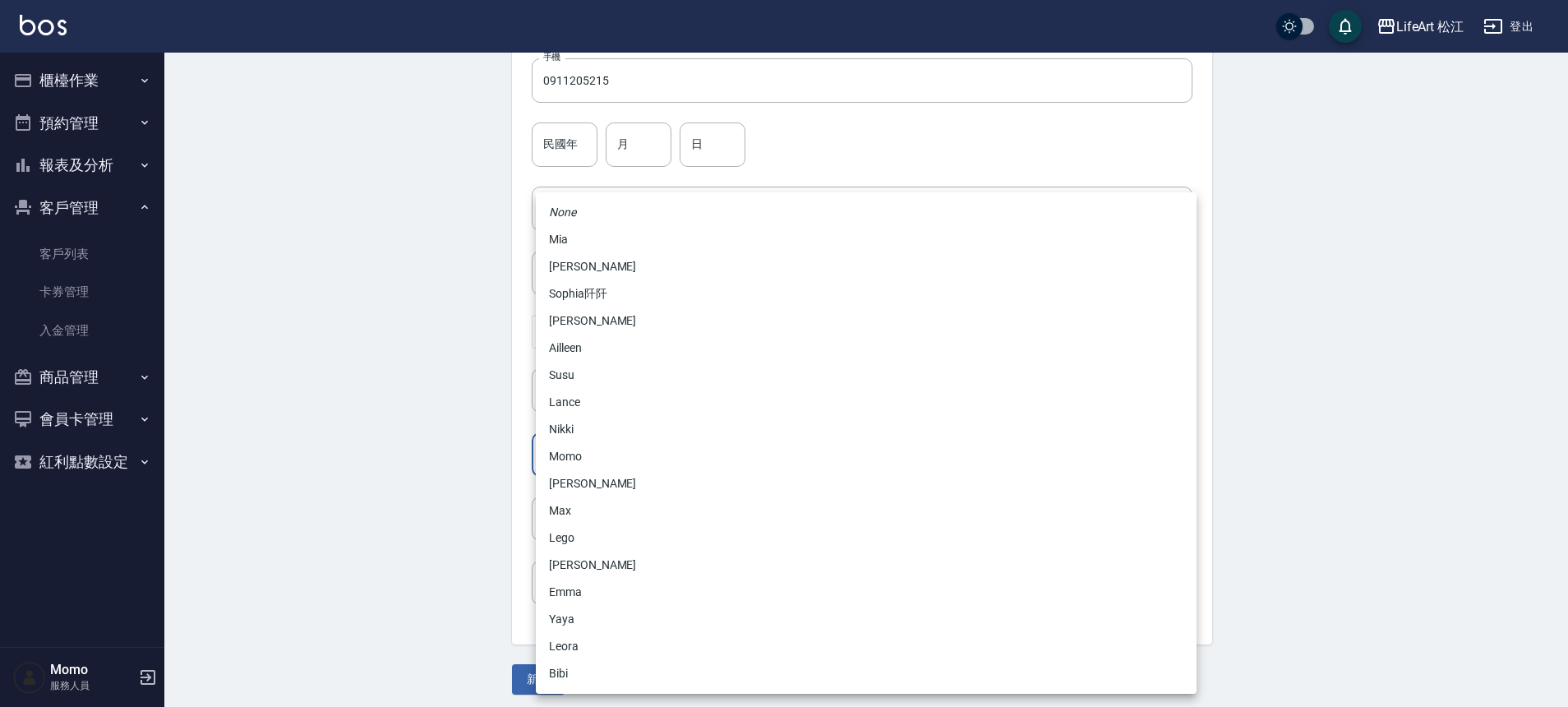
click at [606, 440] on body "LifeArt 松江 登出 櫃檯作業 打帳單 帳單列表 現金收支登錄 高階收支登錄 材料自購登錄 每日結帳 排班表 現場電腦打卡 預約管理 預約管理 單日預約…" at bounding box center [784, 180] width 1568 height 1071
click at [603, 452] on li "Momo" at bounding box center [867, 456] width 661 height 28
type input "e84b7556-3071-4136-b765-65514d721750"
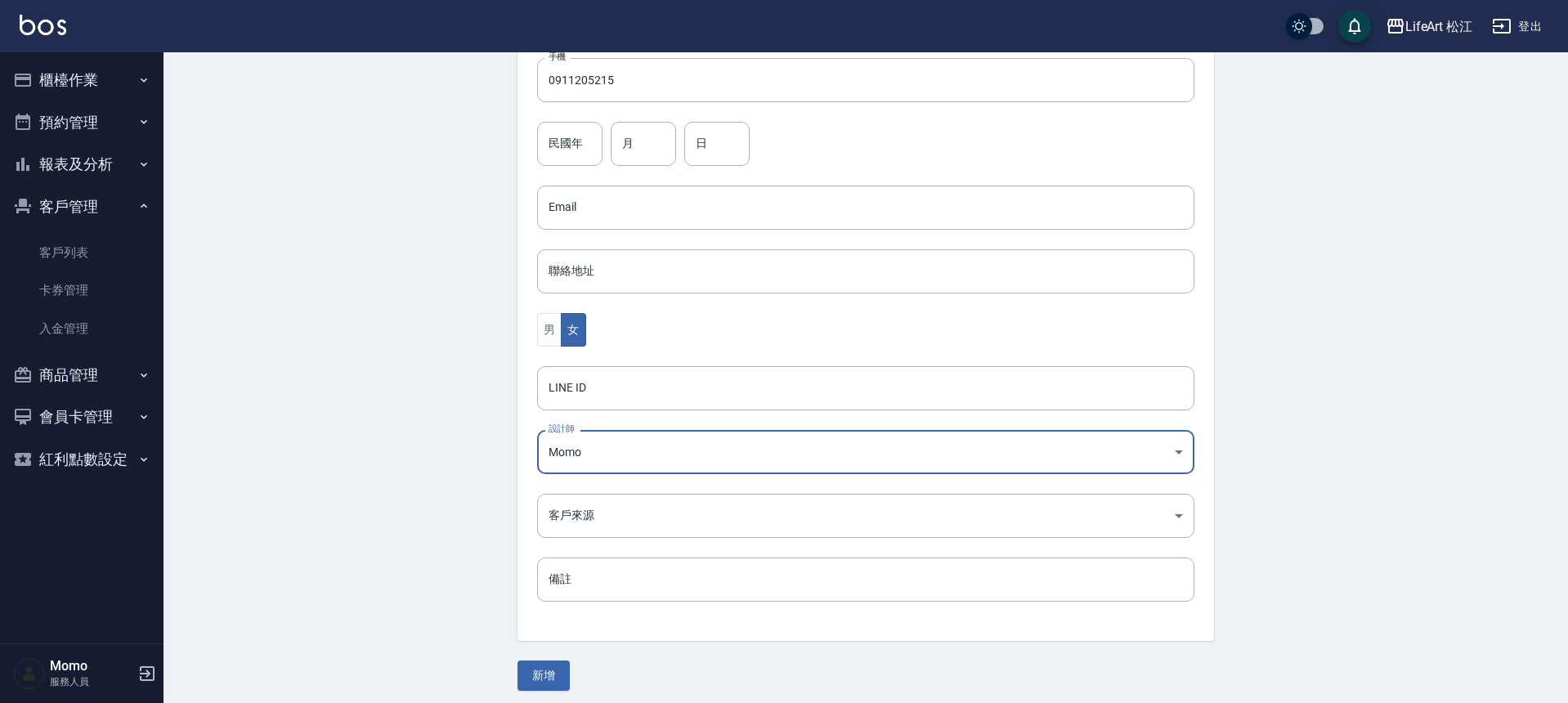
click at [595, 507] on body "LifeArt 松江 登出 櫃檯作業 打帳單 帳單列表 現金收支登錄 高階收支登錄 材料自購登錄 每日結帳 排班表 現場電腦打卡 預約管理 預約管理 單日預約…" at bounding box center [784, 179] width 1568 height 1065
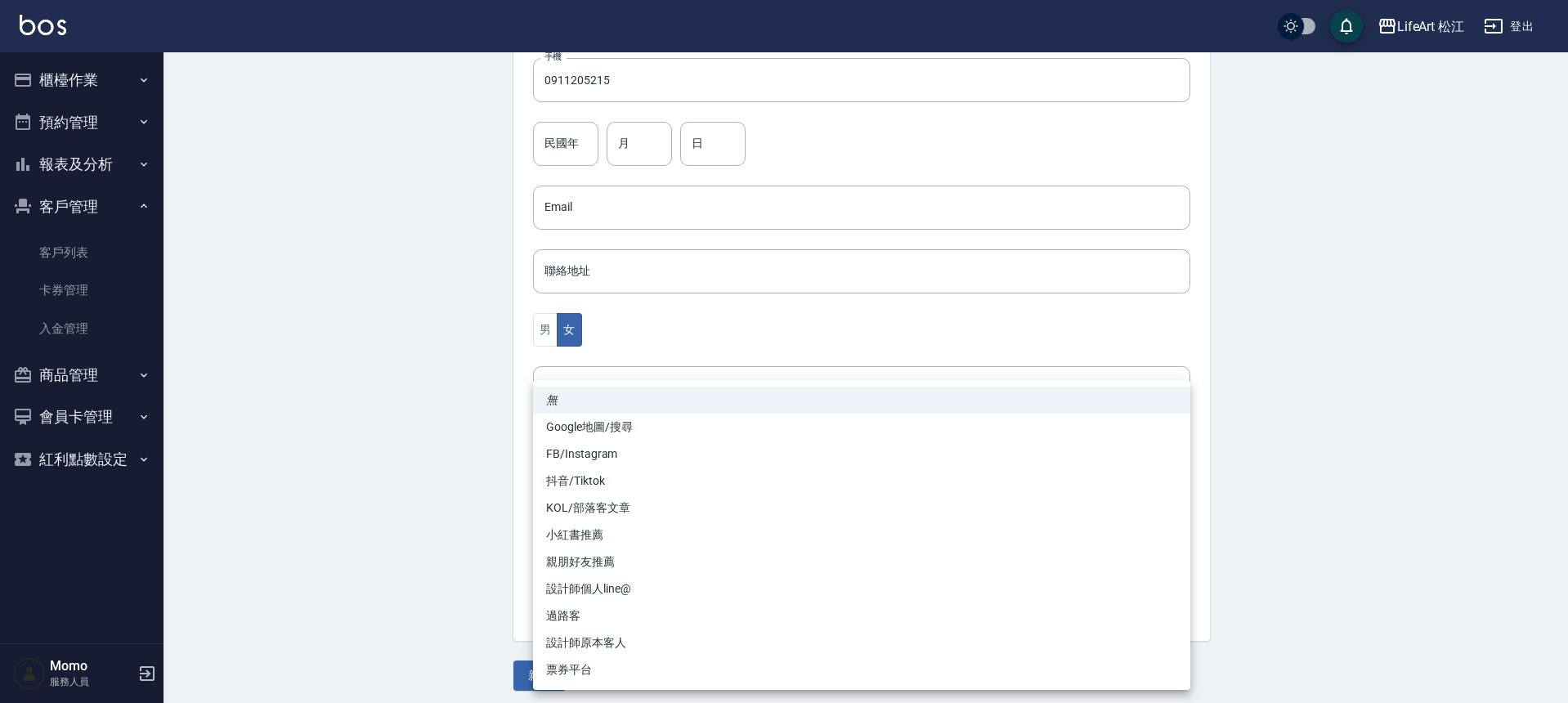
click at [594, 460] on li "FB/Instagram" at bounding box center [862, 454] width 658 height 27
type input "FB/Instagram"
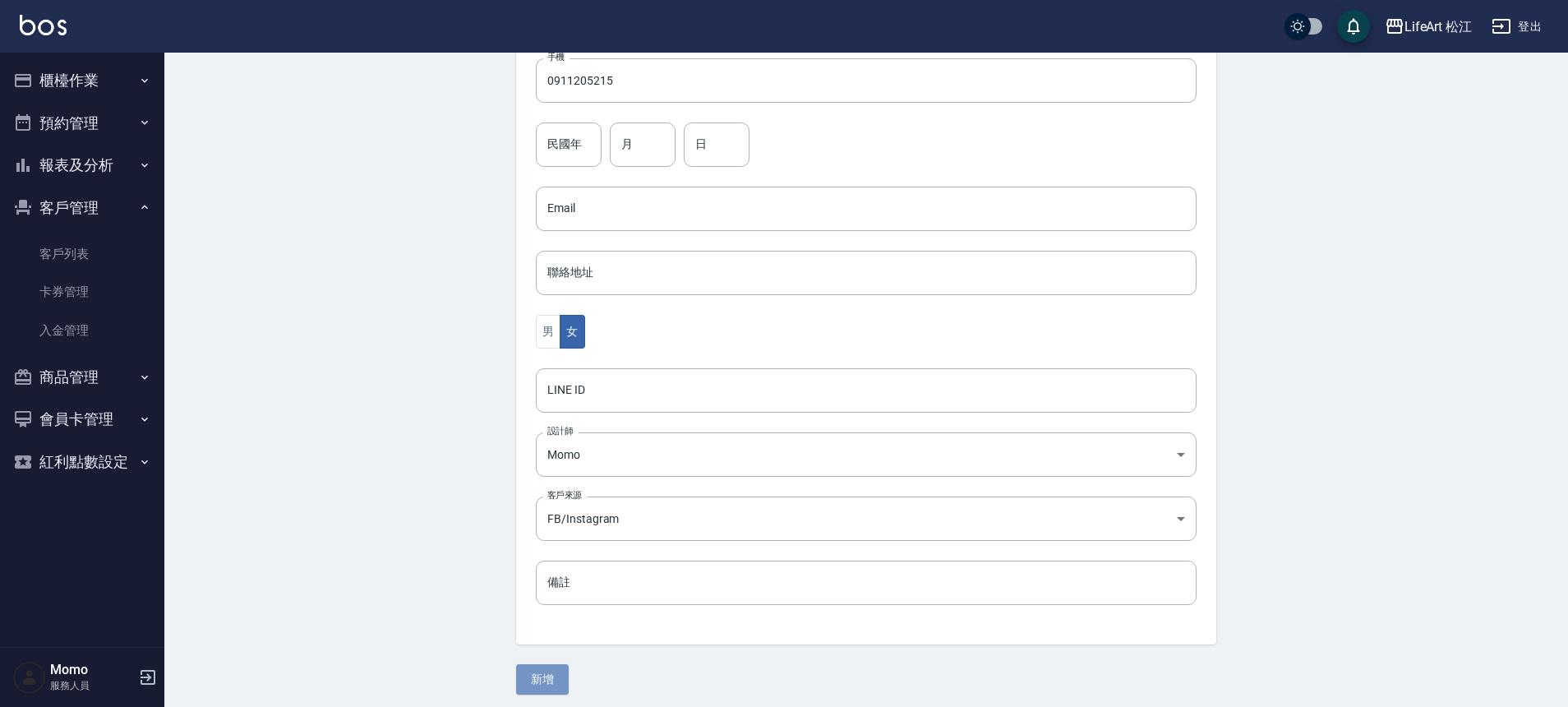
click at [539, 670] on button "新增" at bounding box center [542, 679] width 52 height 30
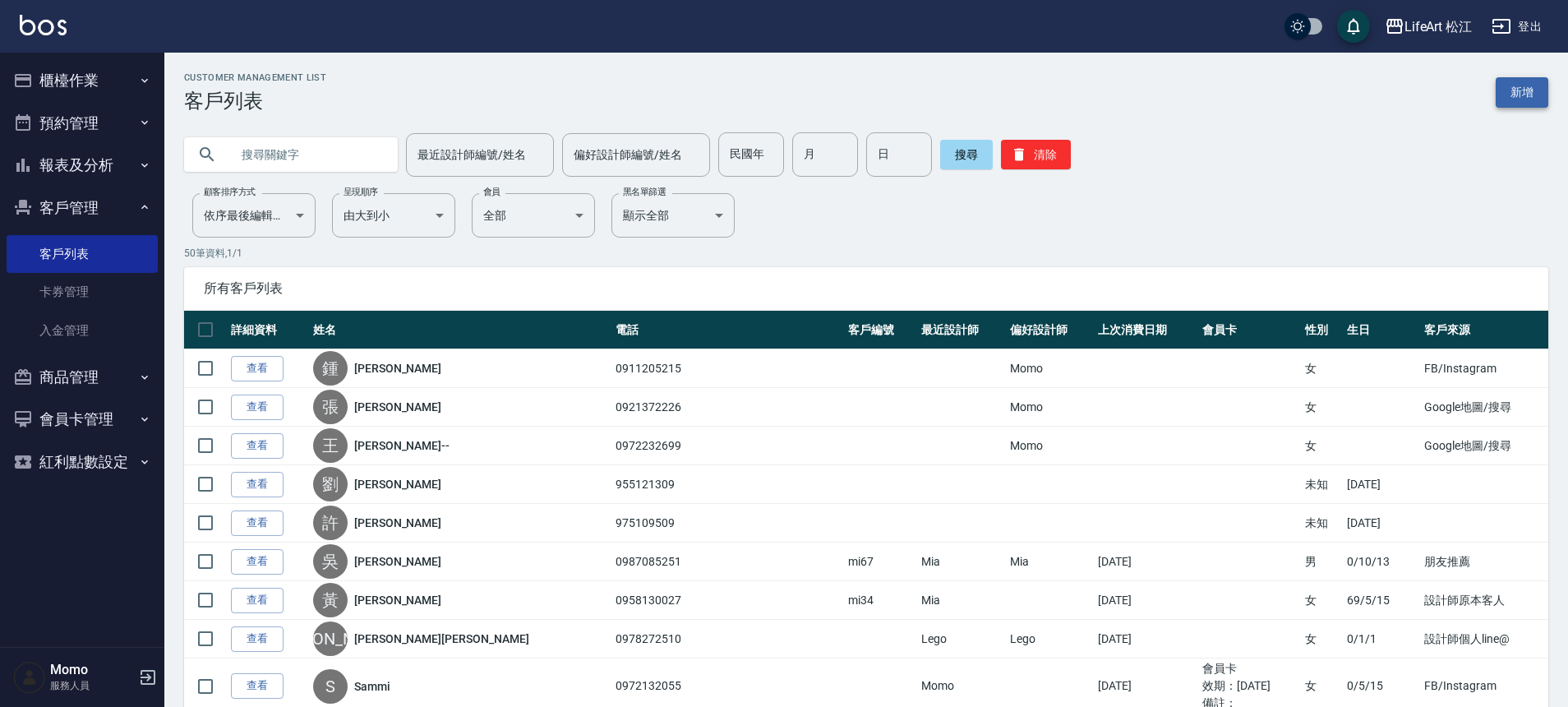
click at [1511, 102] on link "新增" at bounding box center [1522, 92] width 52 height 30
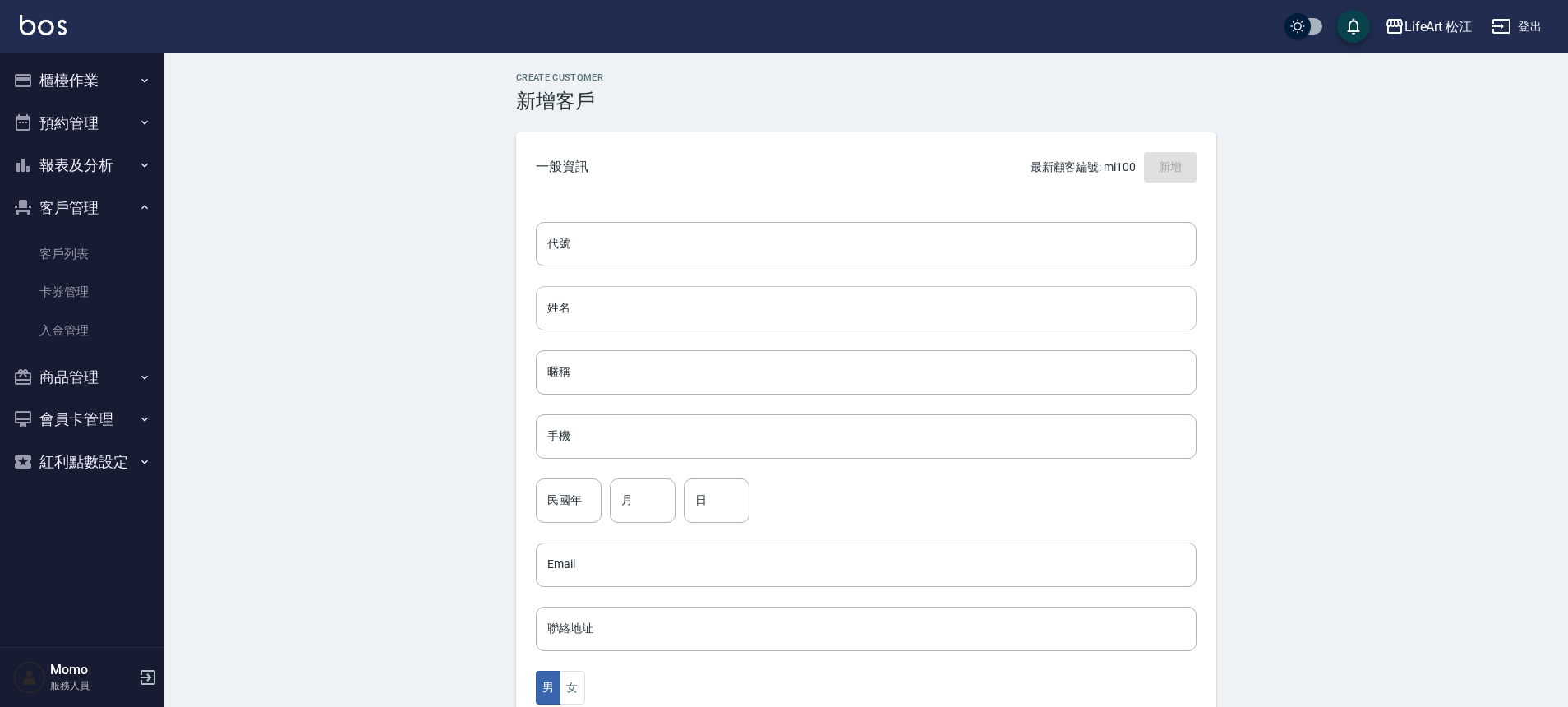
click at [550, 313] on input "姓名" at bounding box center [867, 309] width 661 height 44
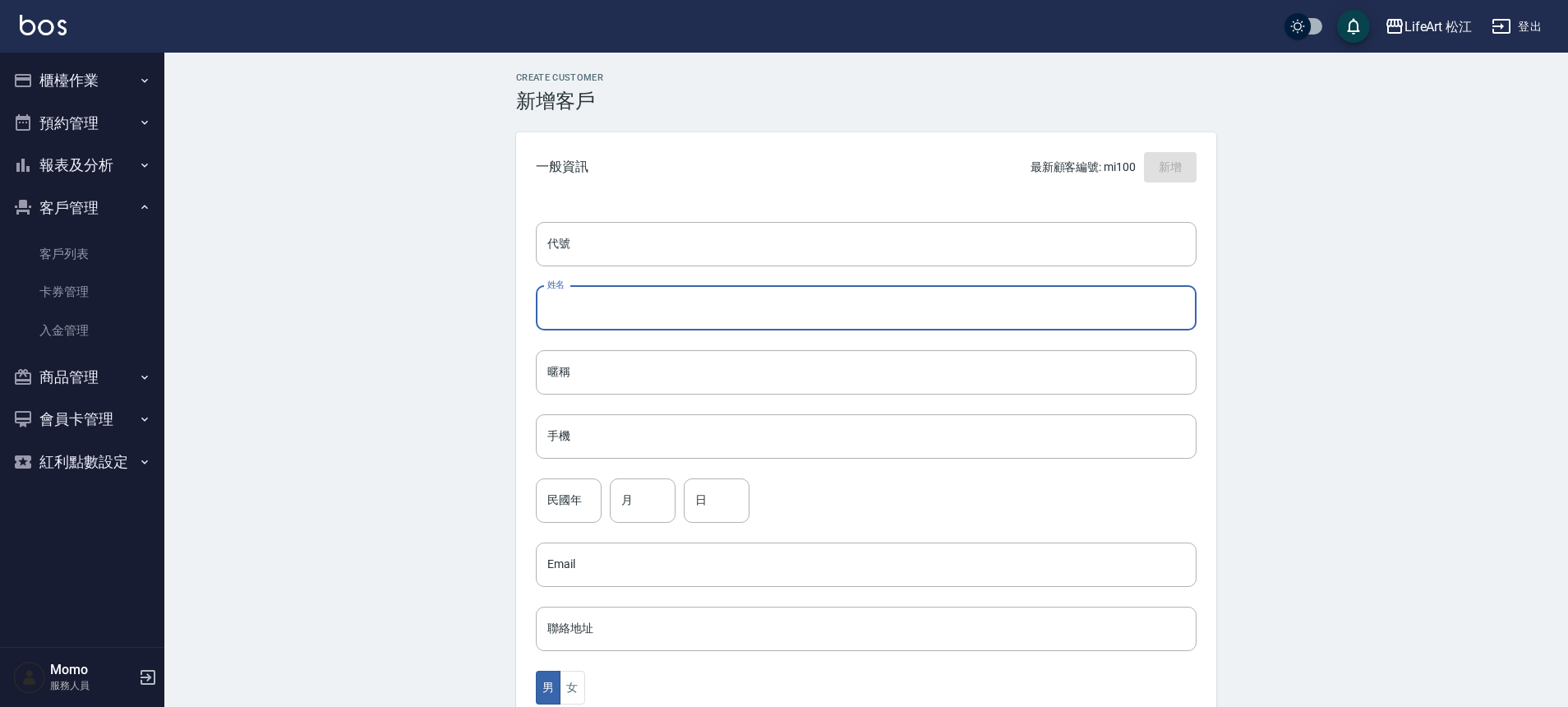
type input "c"
type input "[PERSON_NAME]"
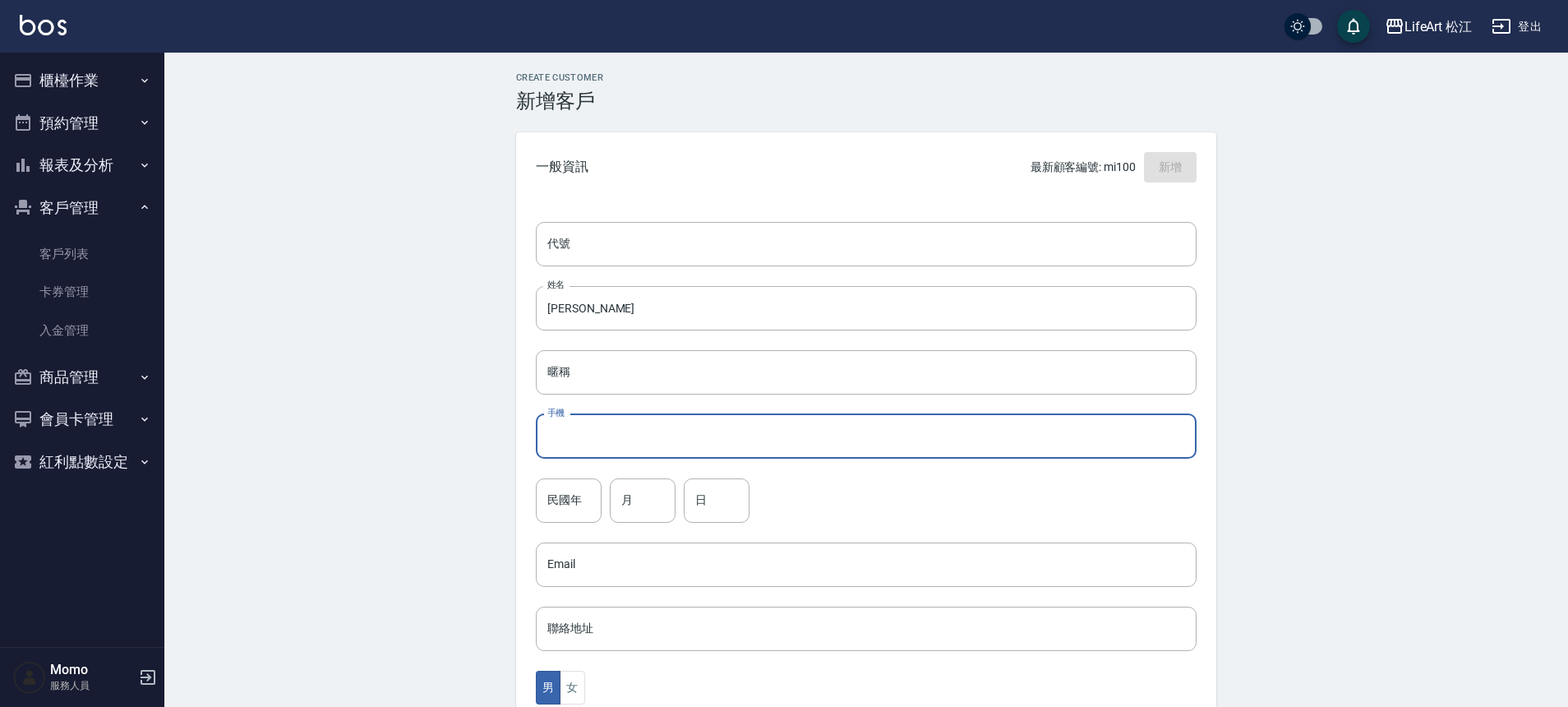
click at [585, 432] on input "手機" at bounding box center [867, 437] width 661 height 44
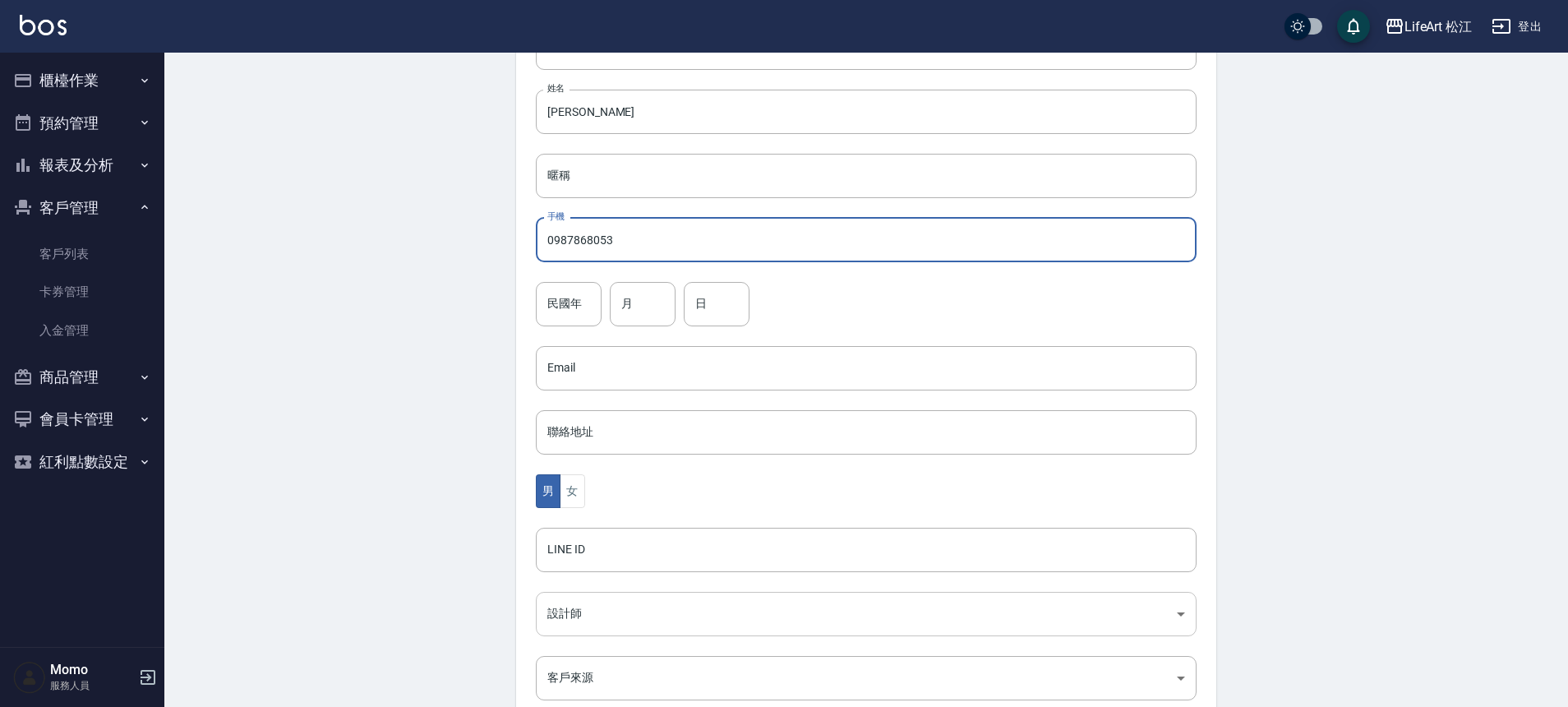
scroll to position [364, 0]
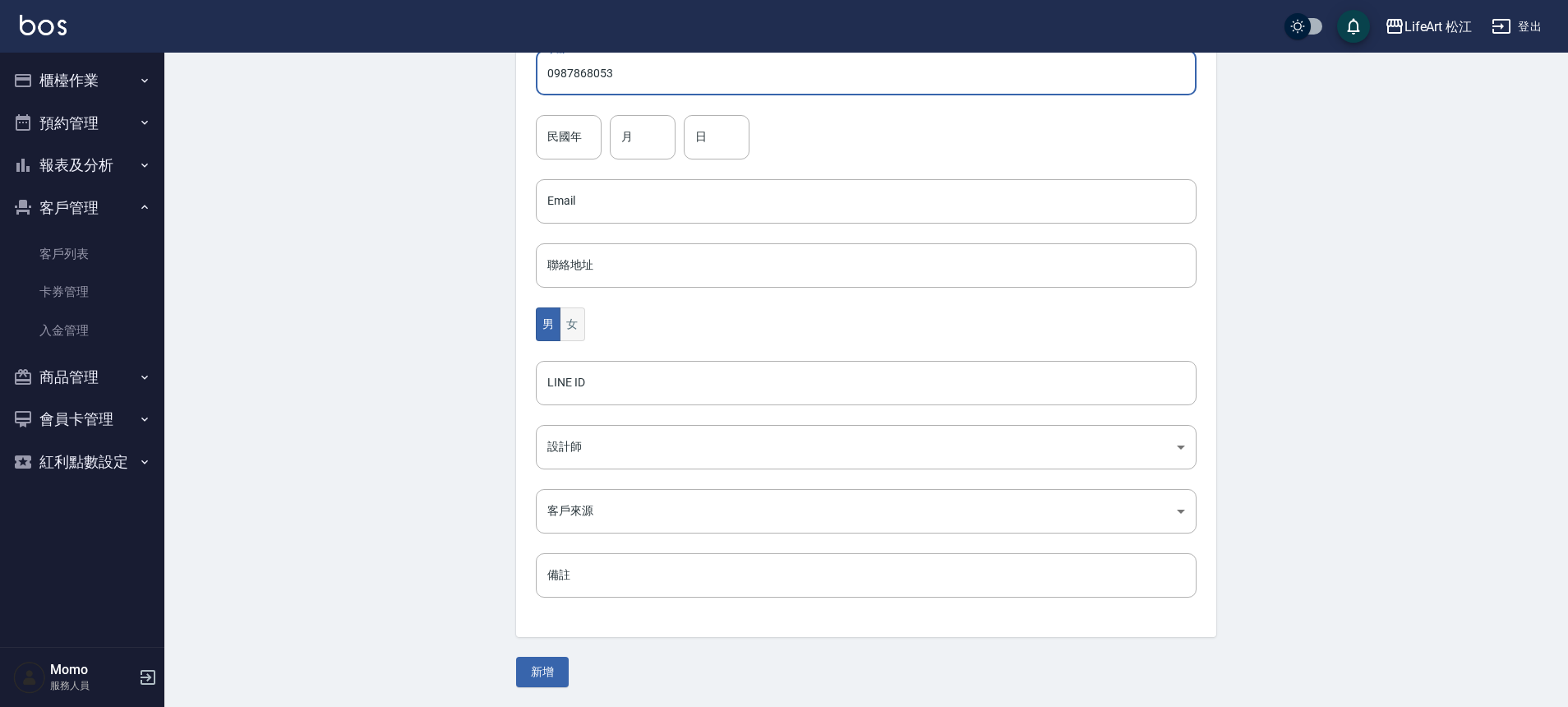
type input "0987868053"
click at [575, 322] on button "女" at bounding box center [572, 325] width 25 height 34
click at [596, 460] on body "LifeArt 松江 登出 櫃檯作業 打帳單 帳單列表 現金收支登錄 高階收支登錄 材料自購登錄 每日結帳 排班表 現場電腦打卡 預約管理 預約管理 單日預約…" at bounding box center [784, 172] width 1568 height 1071
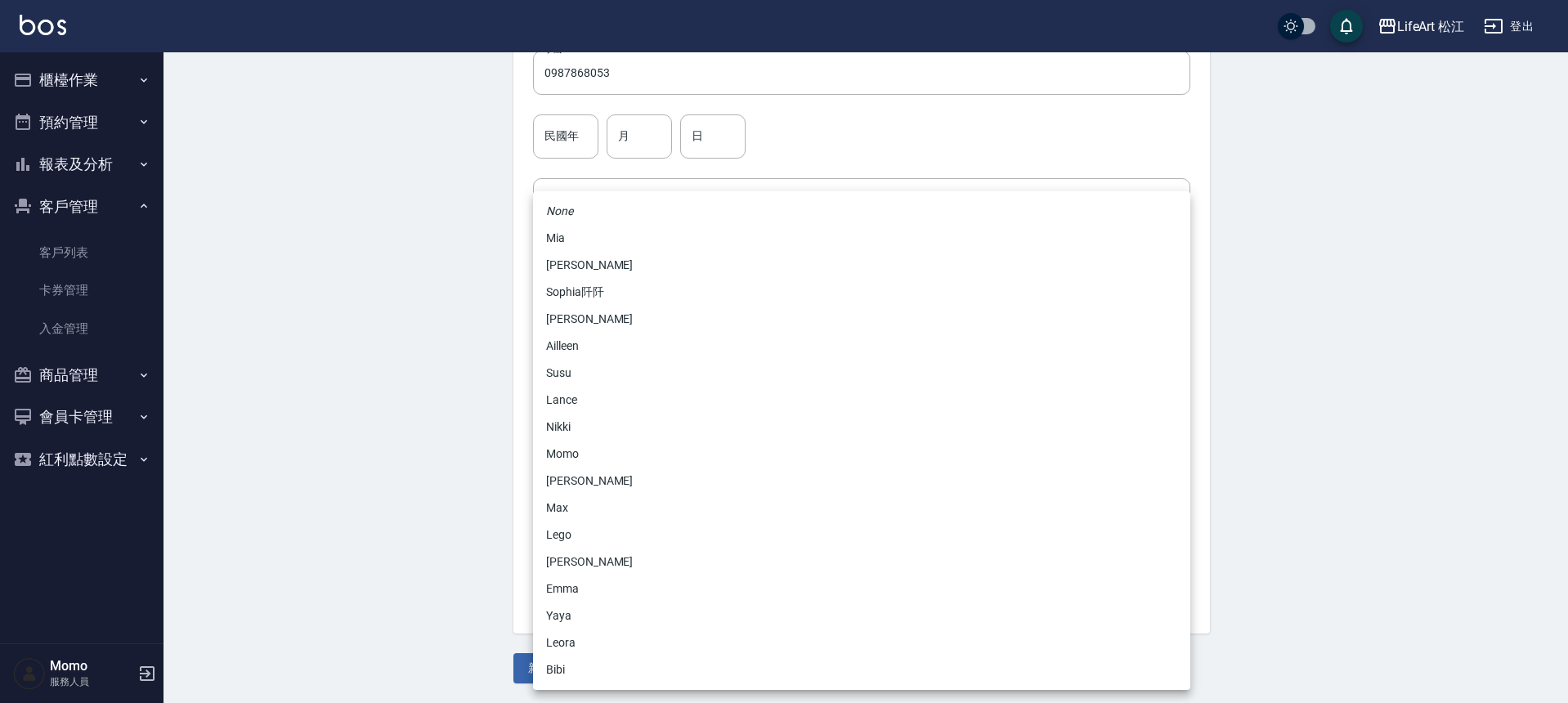
click at [593, 458] on li "Momo" at bounding box center [862, 454] width 658 height 27
type input "e84b7556-3071-4136-b765-65514d721750"
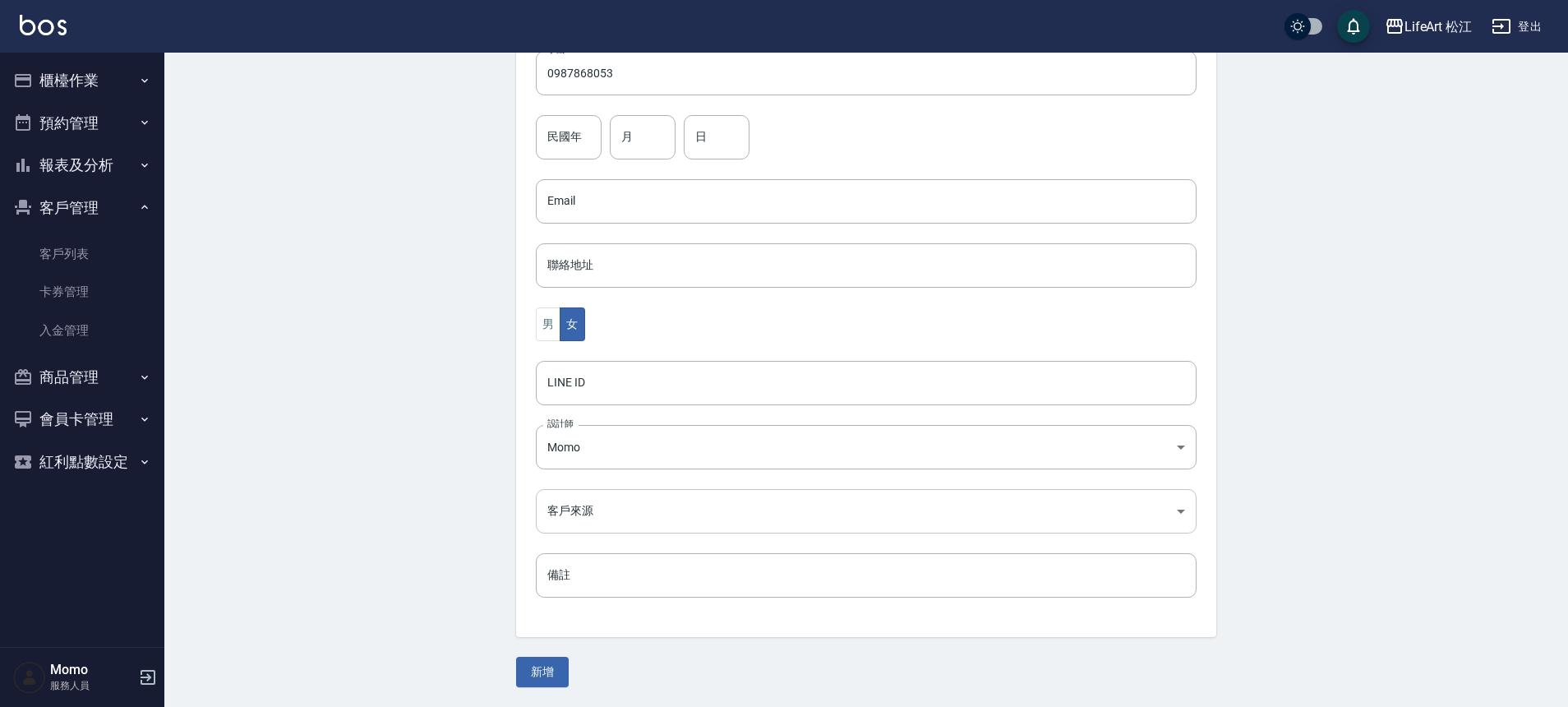
click at [594, 500] on body "LifeArt 松江 登出 櫃檯作業 打帳單 帳單列表 現金收支登錄 高階收支登錄 材料自購登錄 每日結帳 排班表 現場電腦打卡 預約管理 預約管理 單日預約…" at bounding box center [784, 172] width 1568 height 1071
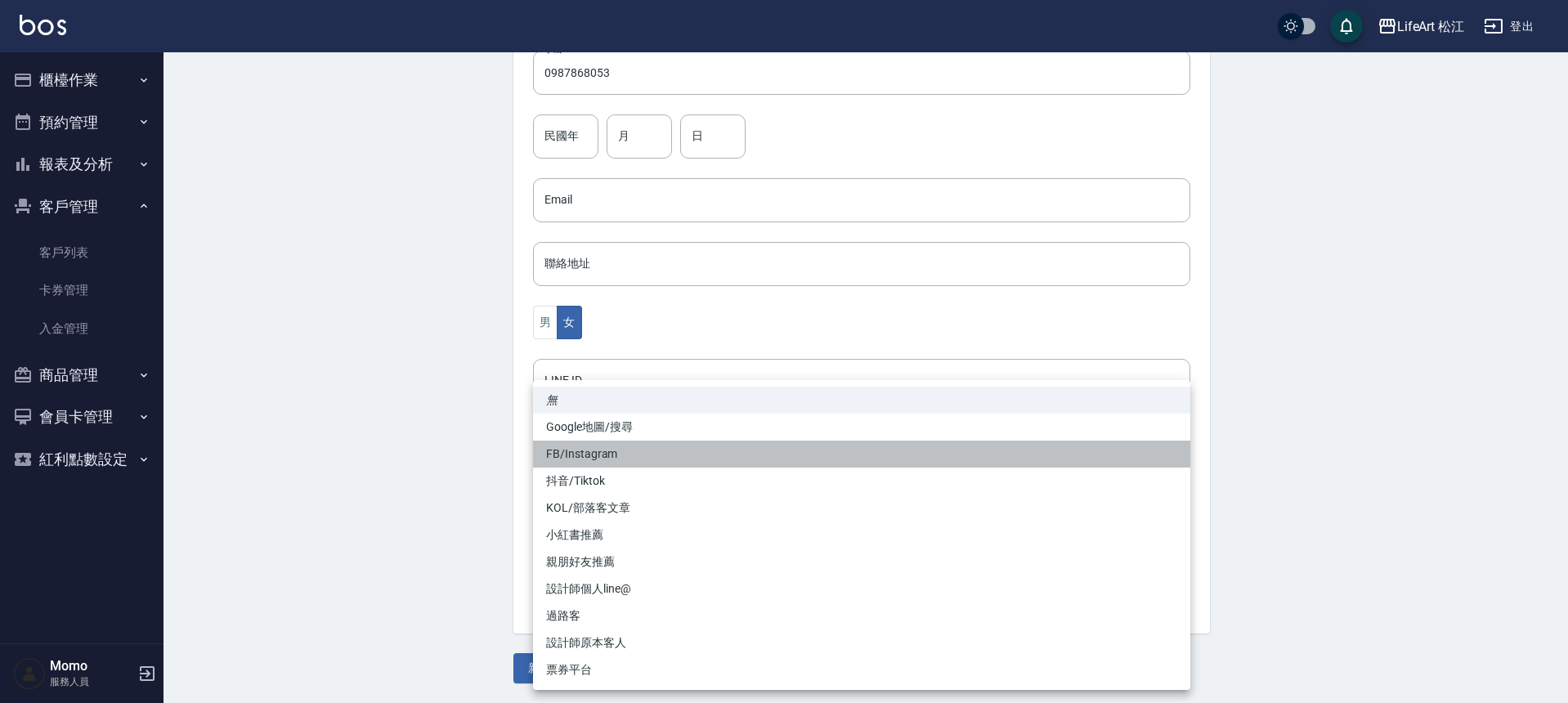
click at [592, 460] on li "FB/Instagram" at bounding box center [862, 454] width 658 height 27
type input "FB/Instagram"
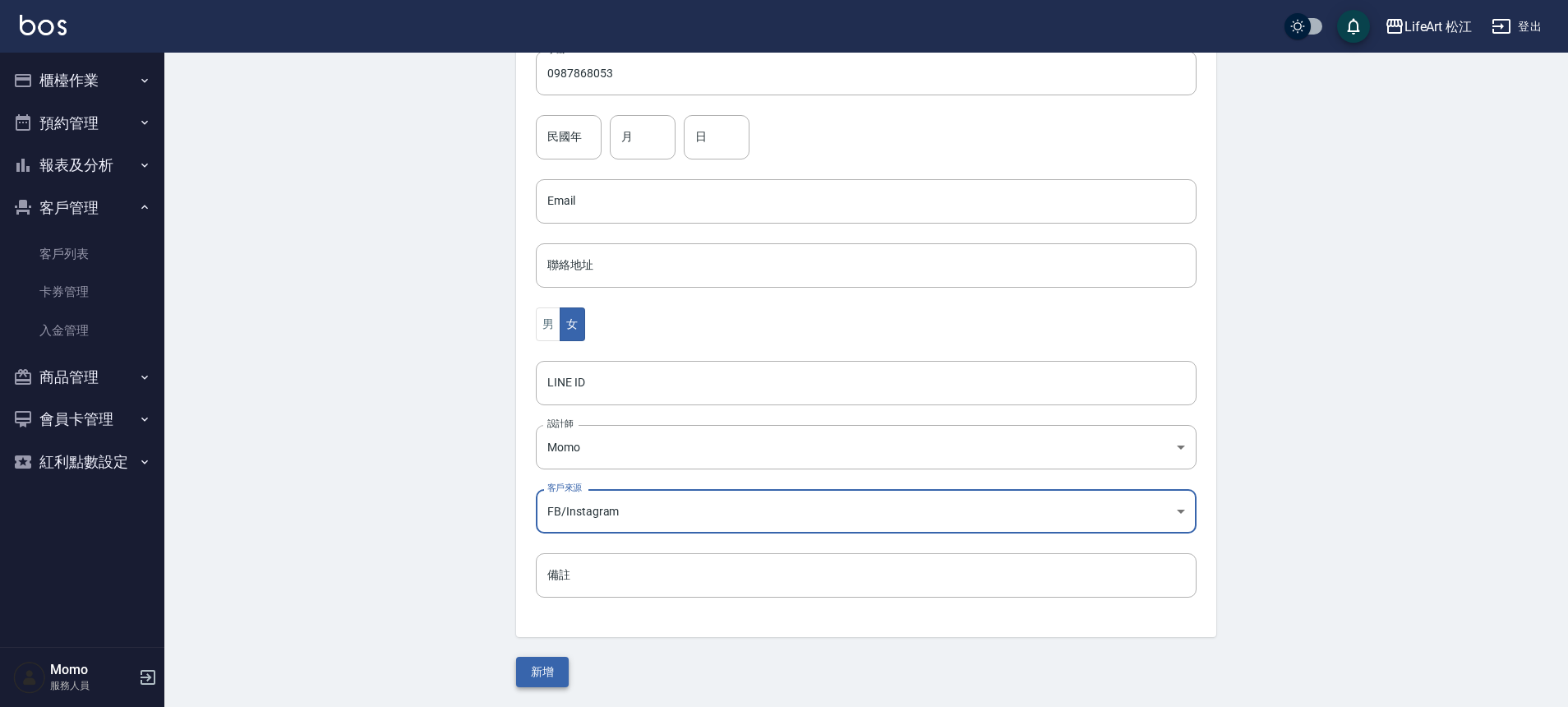
click at [560, 679] on button "新增" at bounding box center [542, 672] width 52 height 30
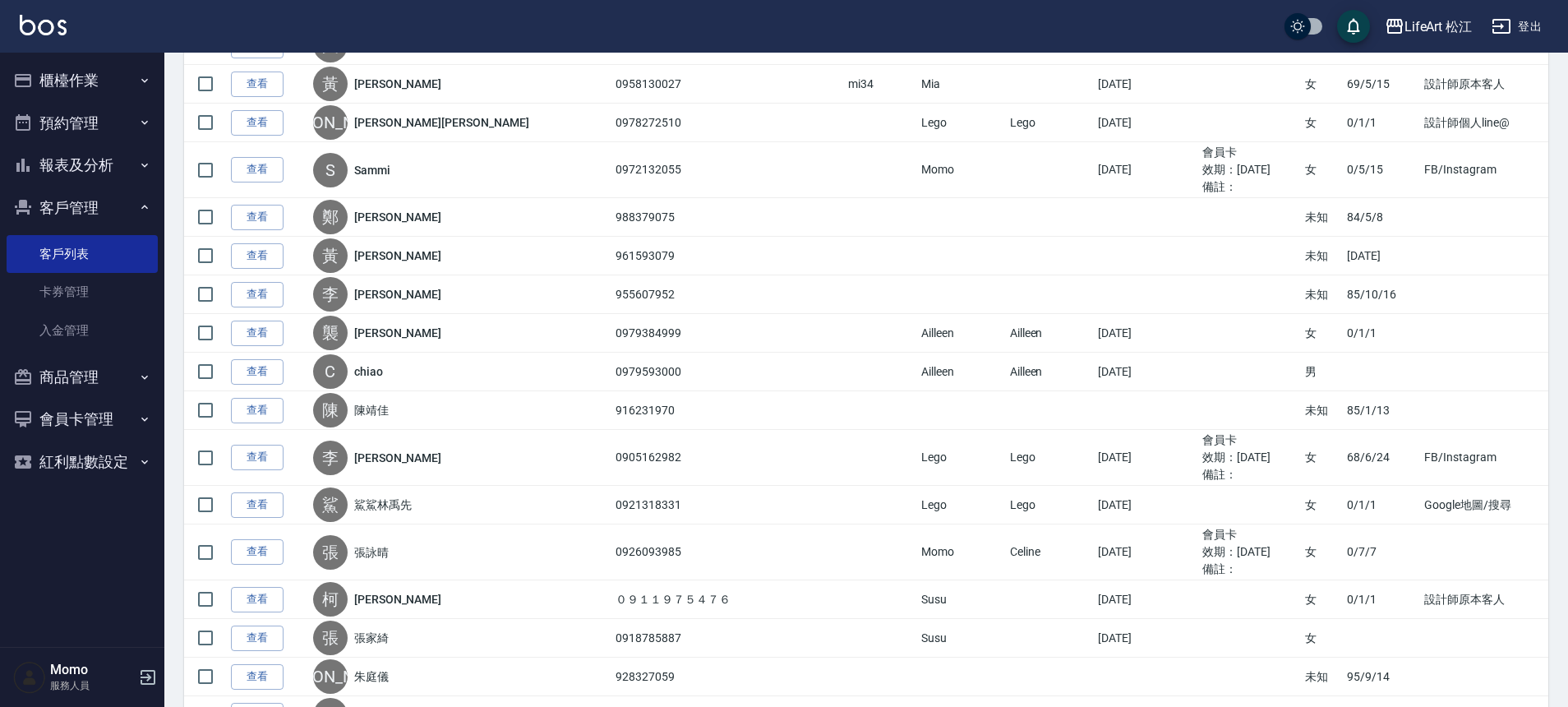
scroll to position [578, 0]
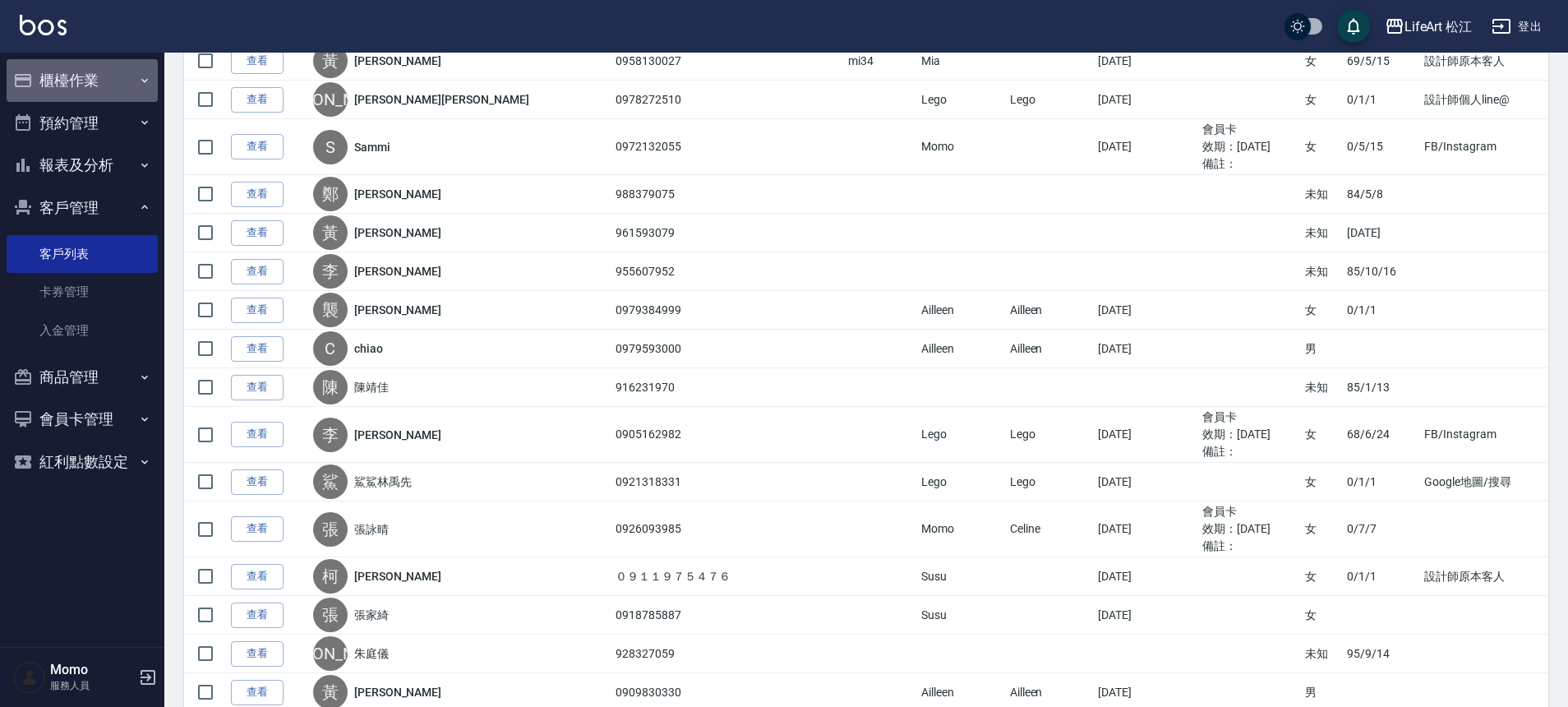
click at [109, 92] on button "櫃檯作業" at bounding box center [82, 81] width 151 height 43
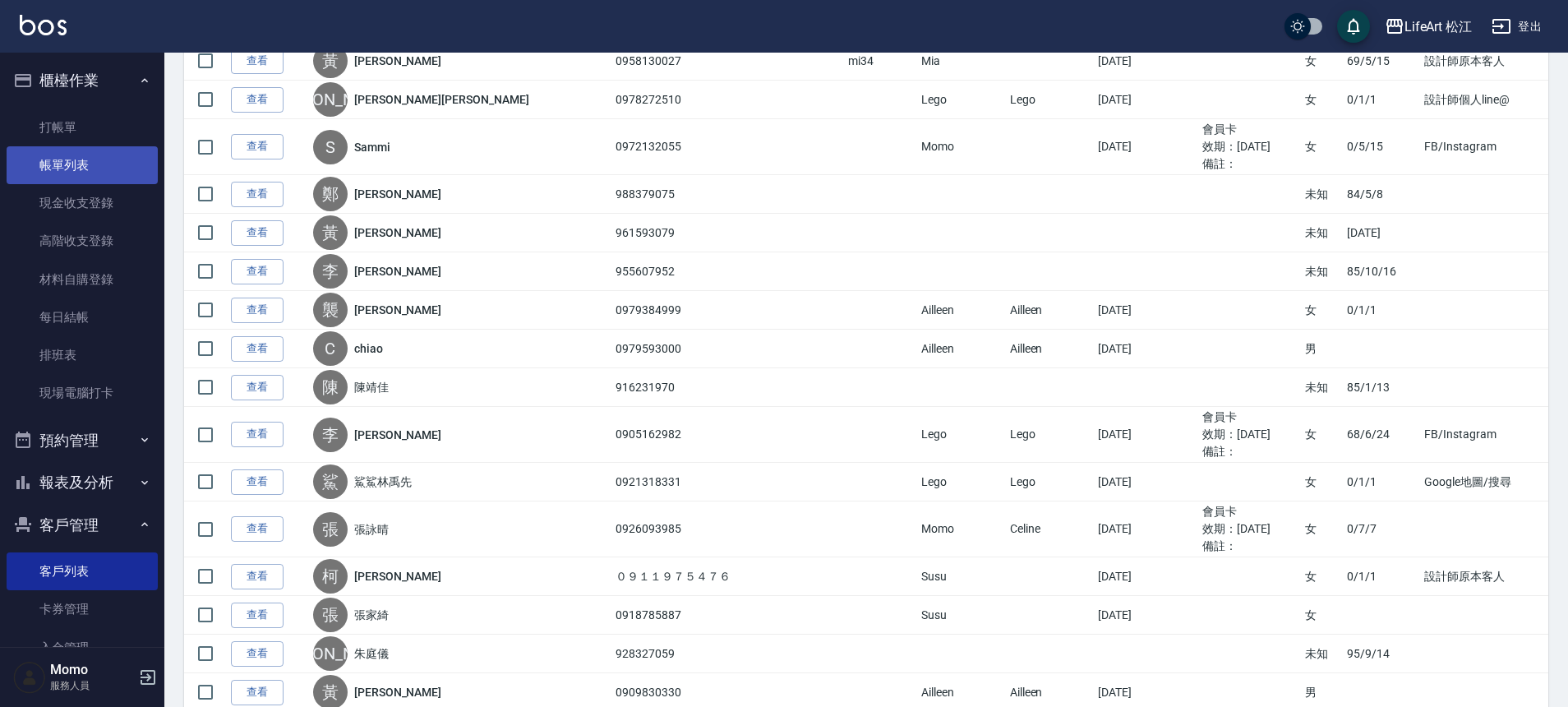
click at [105, 165] on link "帳單列表" at bounding box center [82, 165] width 151 height 38
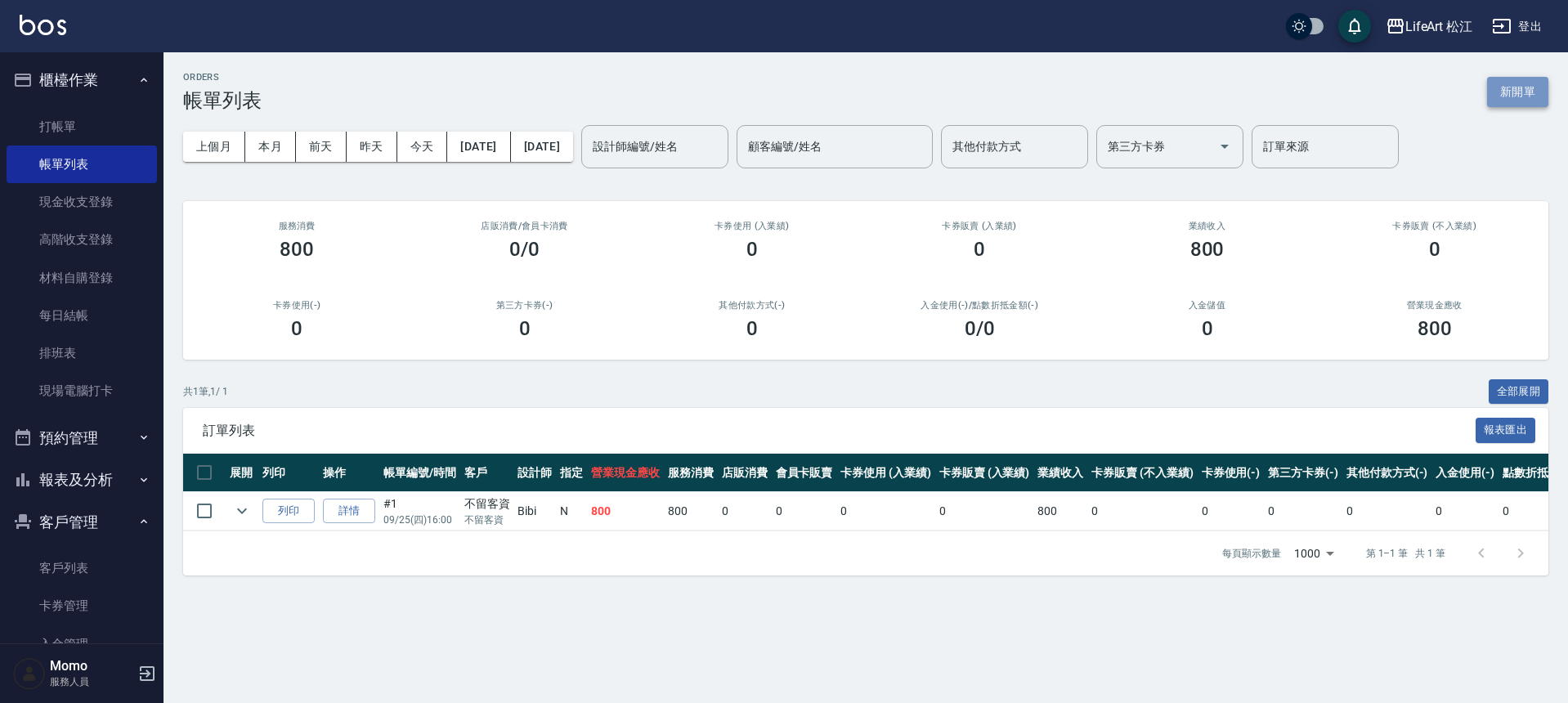
click at [1524, 82] on button "新開單" at bounding box center [1517, 92] width 61 height 30
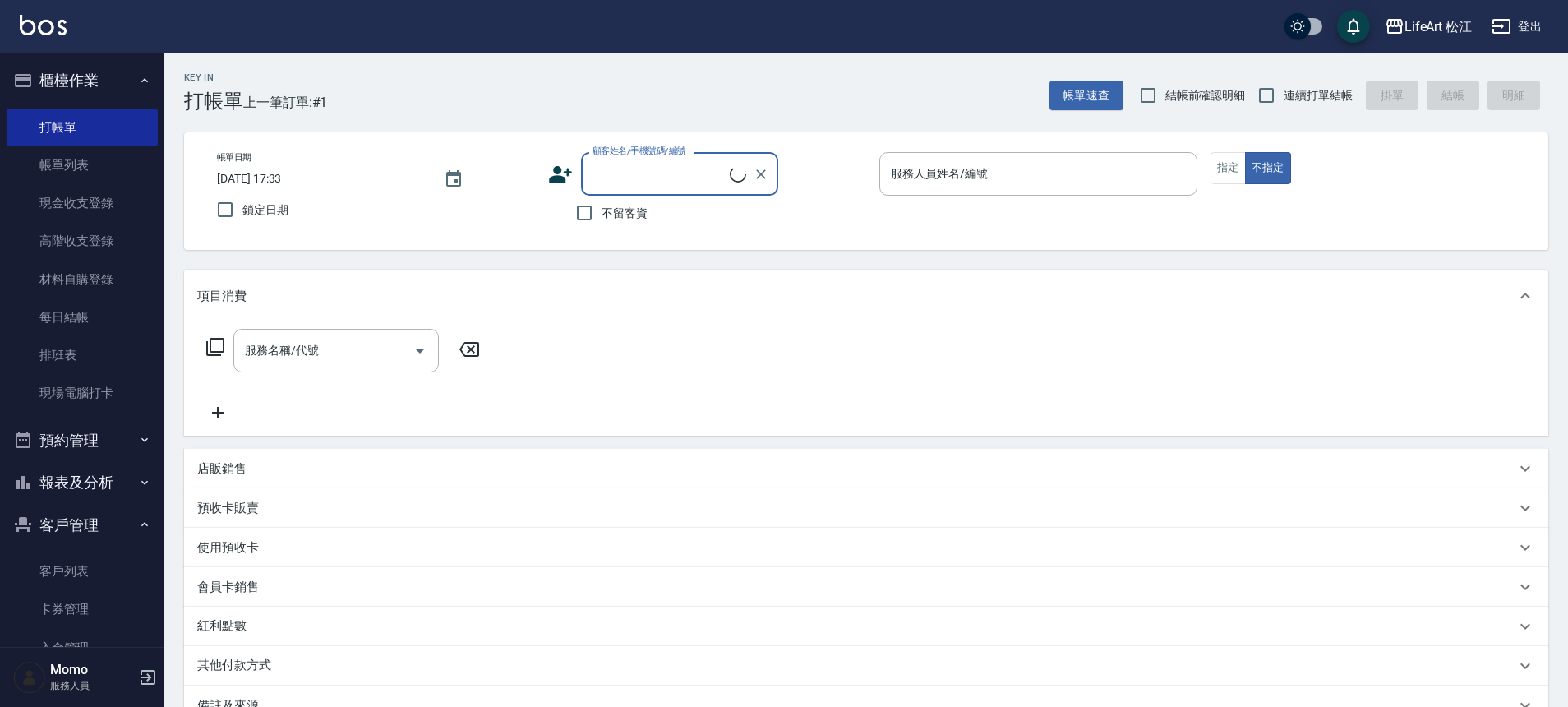
click at [677, 170] on input "顧客姓名/手機號碼/編號" at bounding box center [659, 173] width 141 height 28
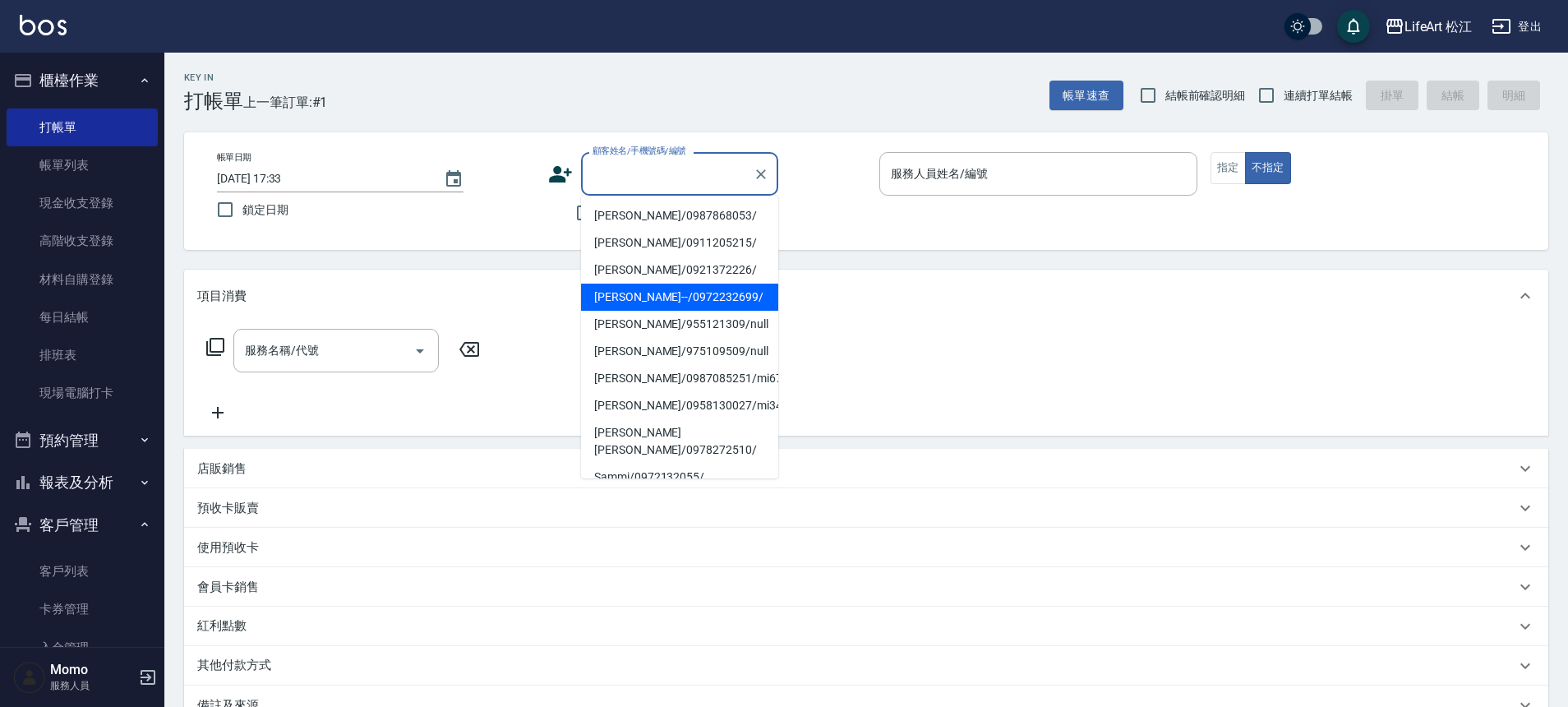
drag, startPoint x: 654, startPoint y: 293, endPoint x: 659, endPoint y: 301, distance: 9.4
click at [654, 294] on li "[PERSON_NAME]--/0972232699/" at bounding box center [680, 297] width 197 height 28
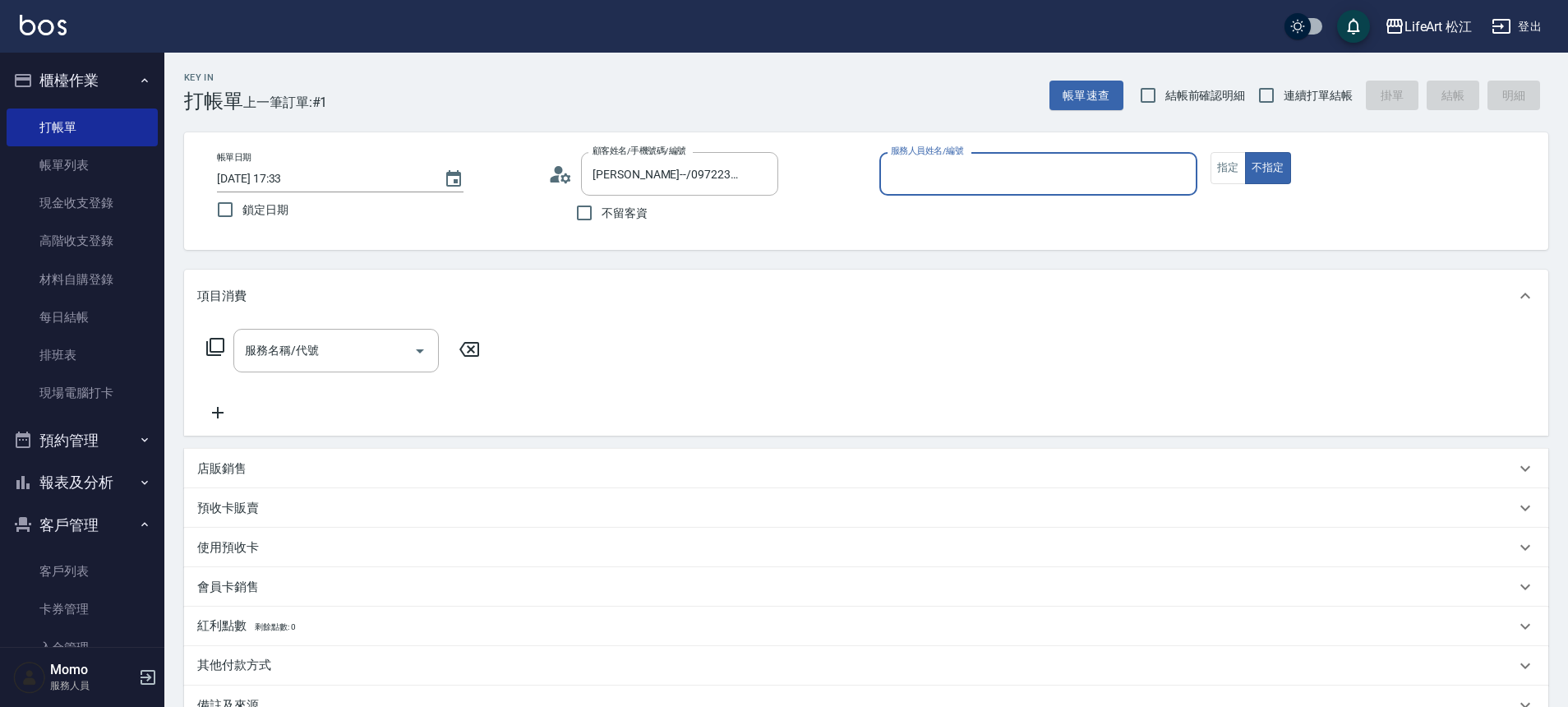
type input "[PERSON_NAME]--/0972232699/"
type input "Momo(無代號)"
click at [1228, 161] on button "指定" at bounding box center [1228, 168] width 36 height 32
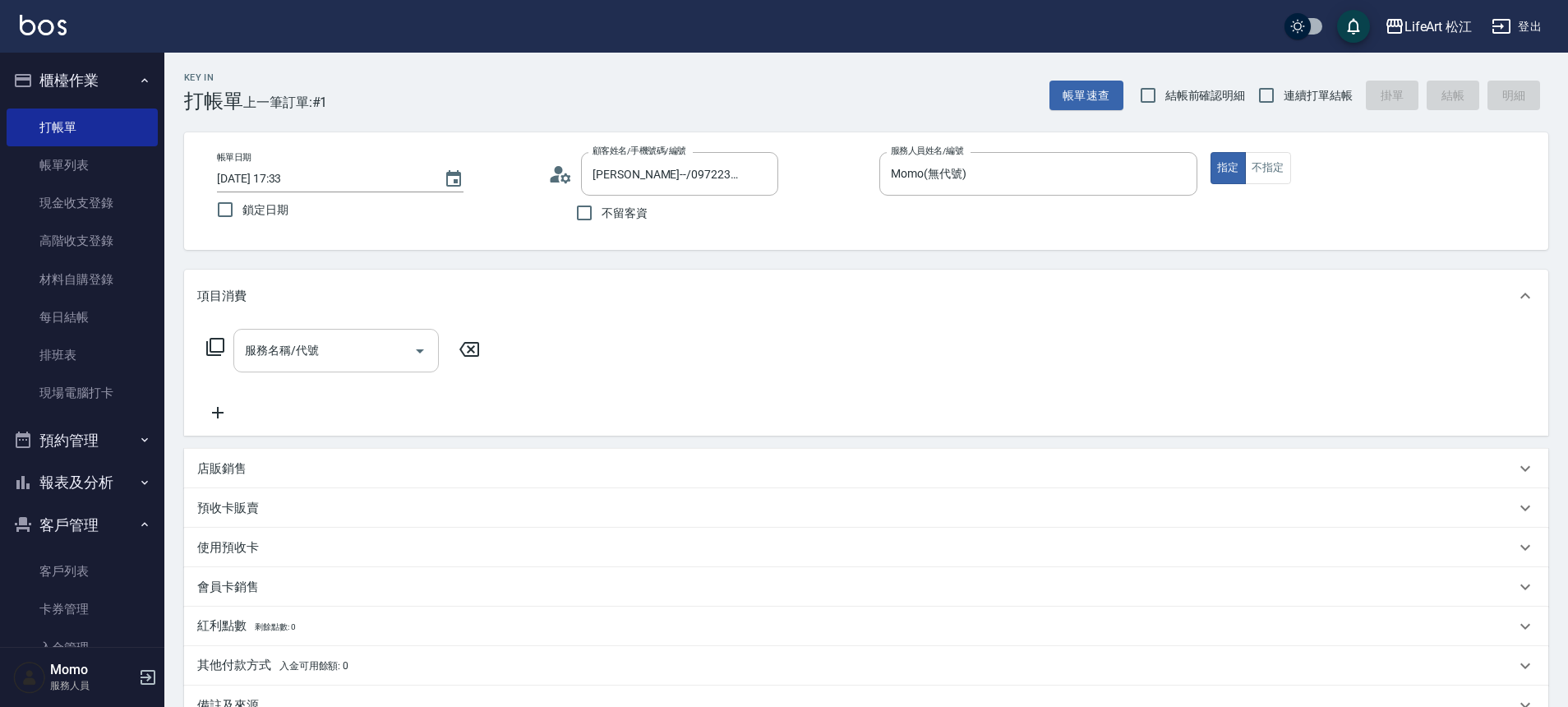
click at [326, 356] on input "服務名稱/代號" at bounding box center [324, 350] width 166 height 28
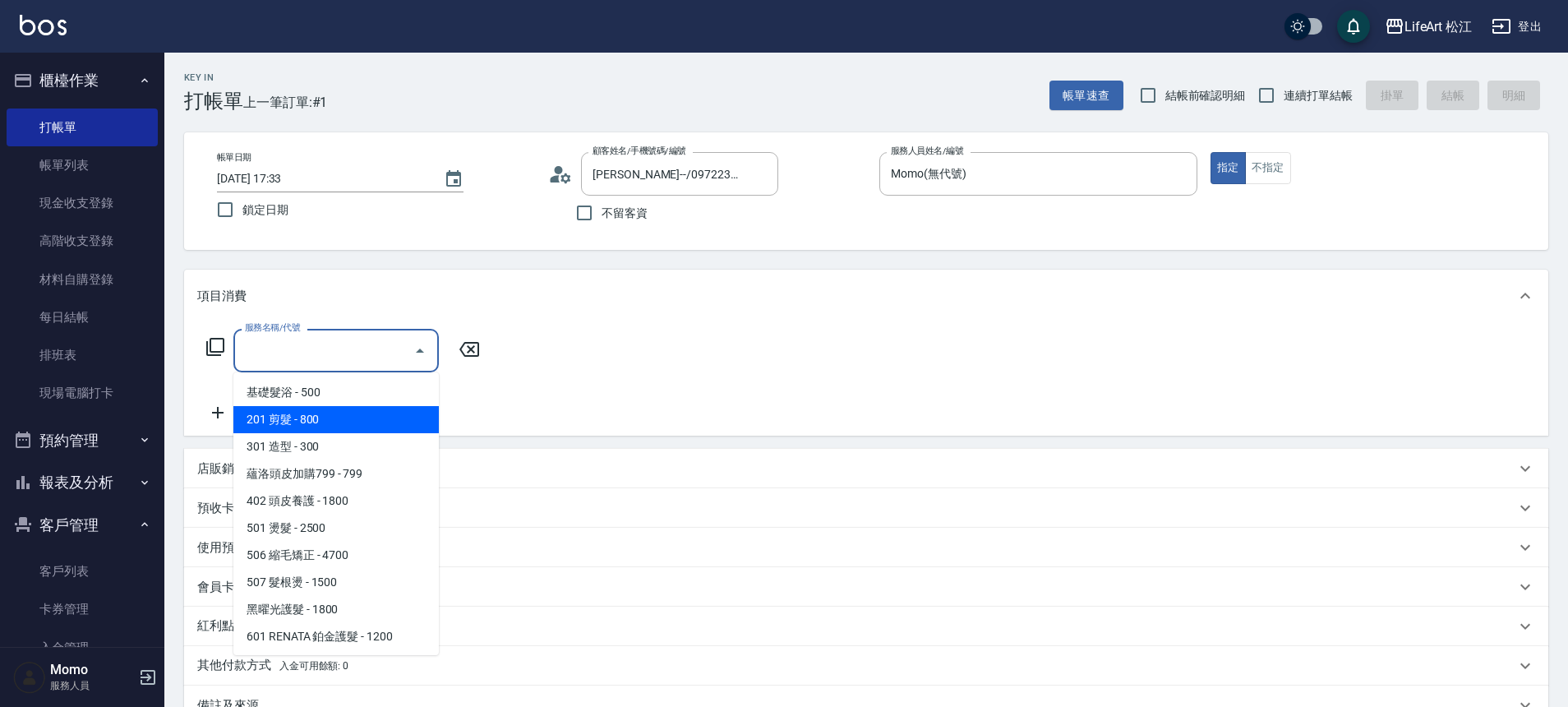
click at [345, 419] on span "201 剪髮 - 800" at bounding box center [336, 420] width 205 height 28
type input "201 剪髮(201)"
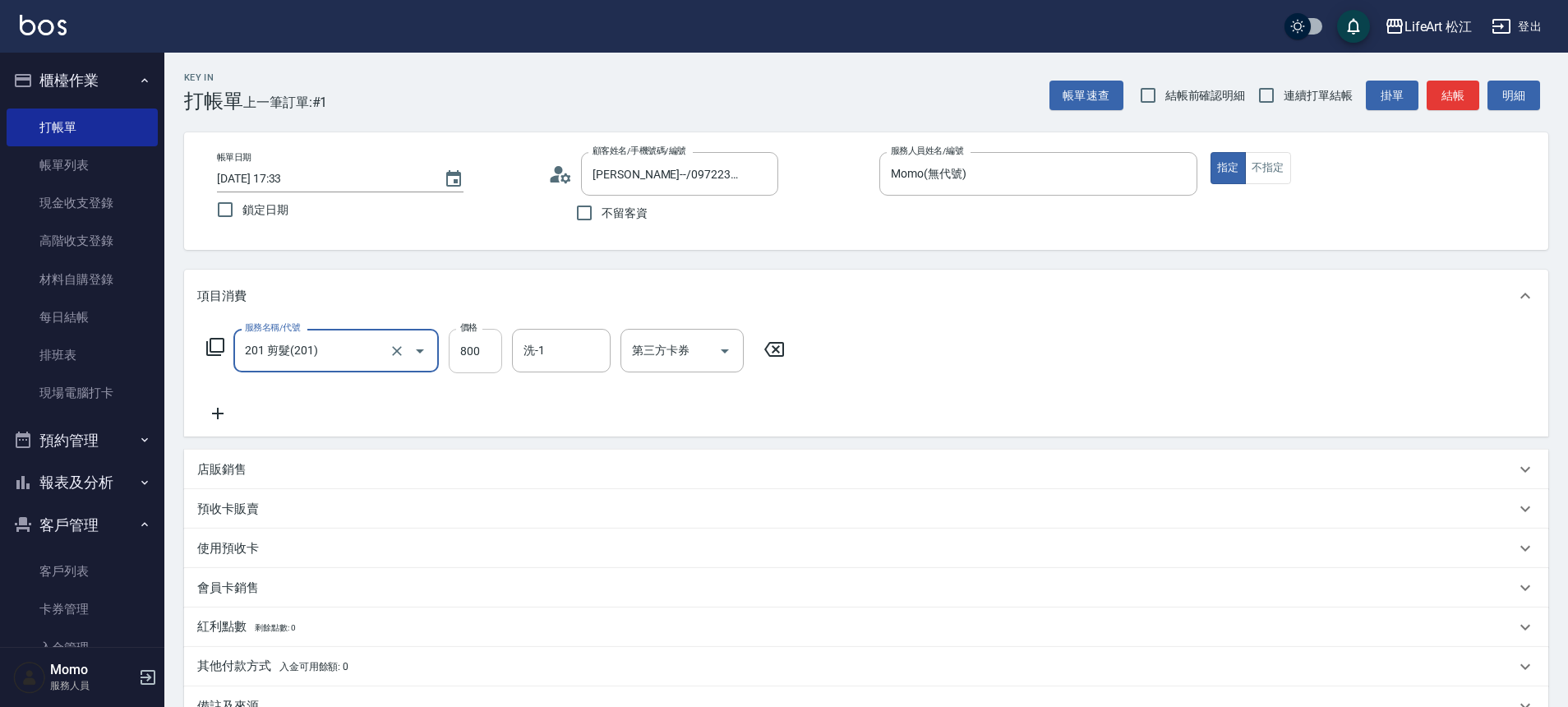
click at [497, 355] on input "800" at bounding box center [476, 351] width 53 height 44
type input "1000"
click at [224, 402] on div "服務名稱/代號 201 剪髮(201) 服務名稱/代號 價格 1000 價格 洗-1 洗-1 第三方卡券 第三方卡券" at bounding box center [496, 376] width 597 height 94
click at [220, 410] on icon at bounding box center [218, 414] width 41 height 20
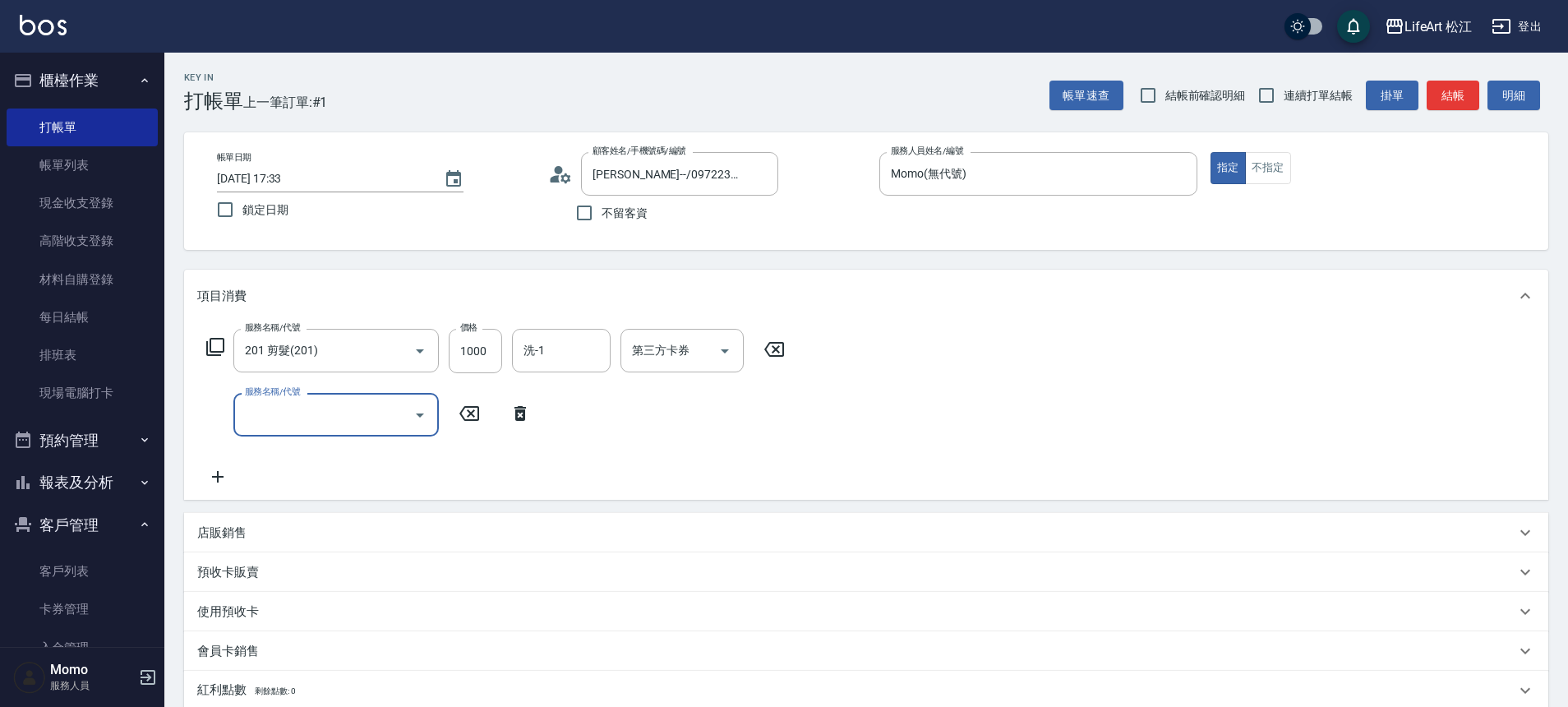
click at [267, 414] on input "服務名稱/代號" at bounding box center [324, 414] width 166 height 28
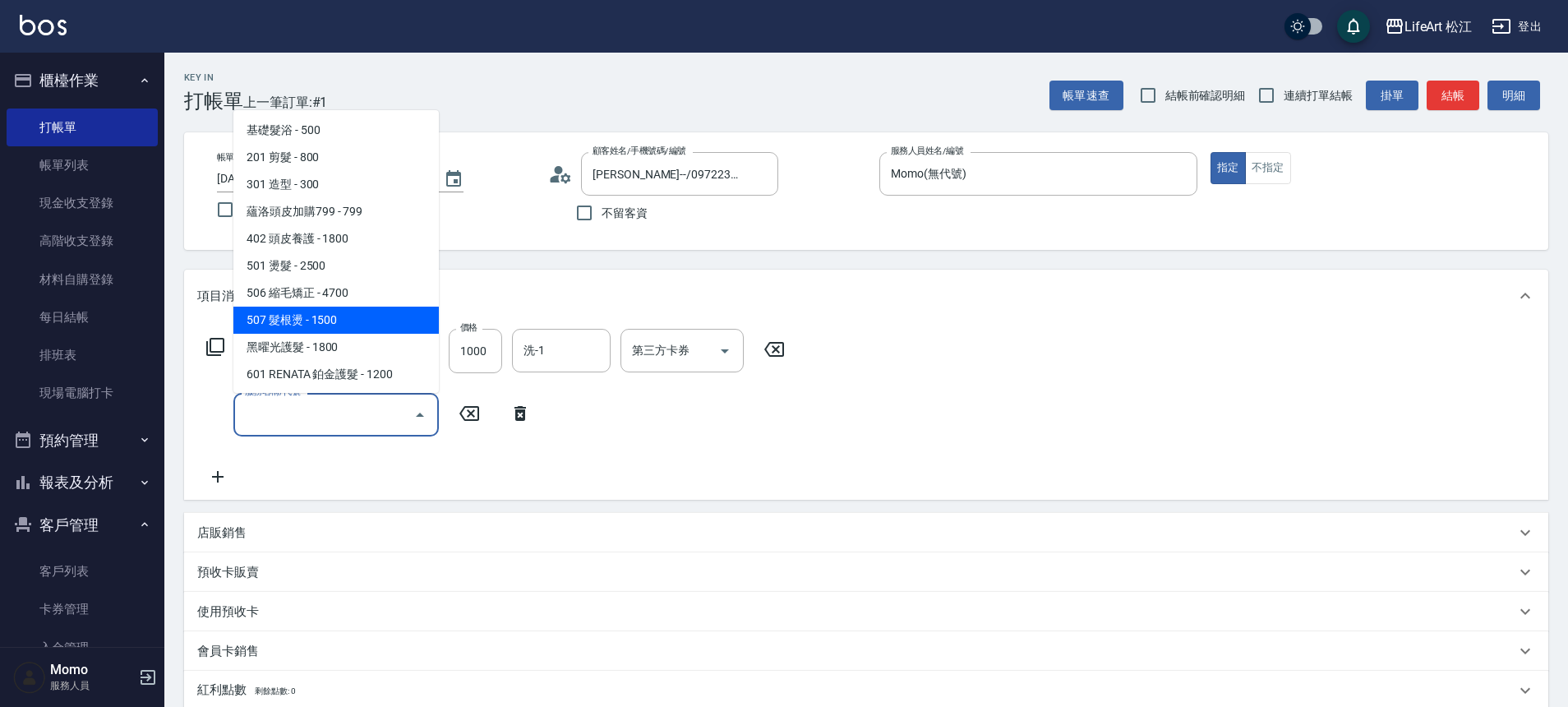
scroll to position [219, 0]
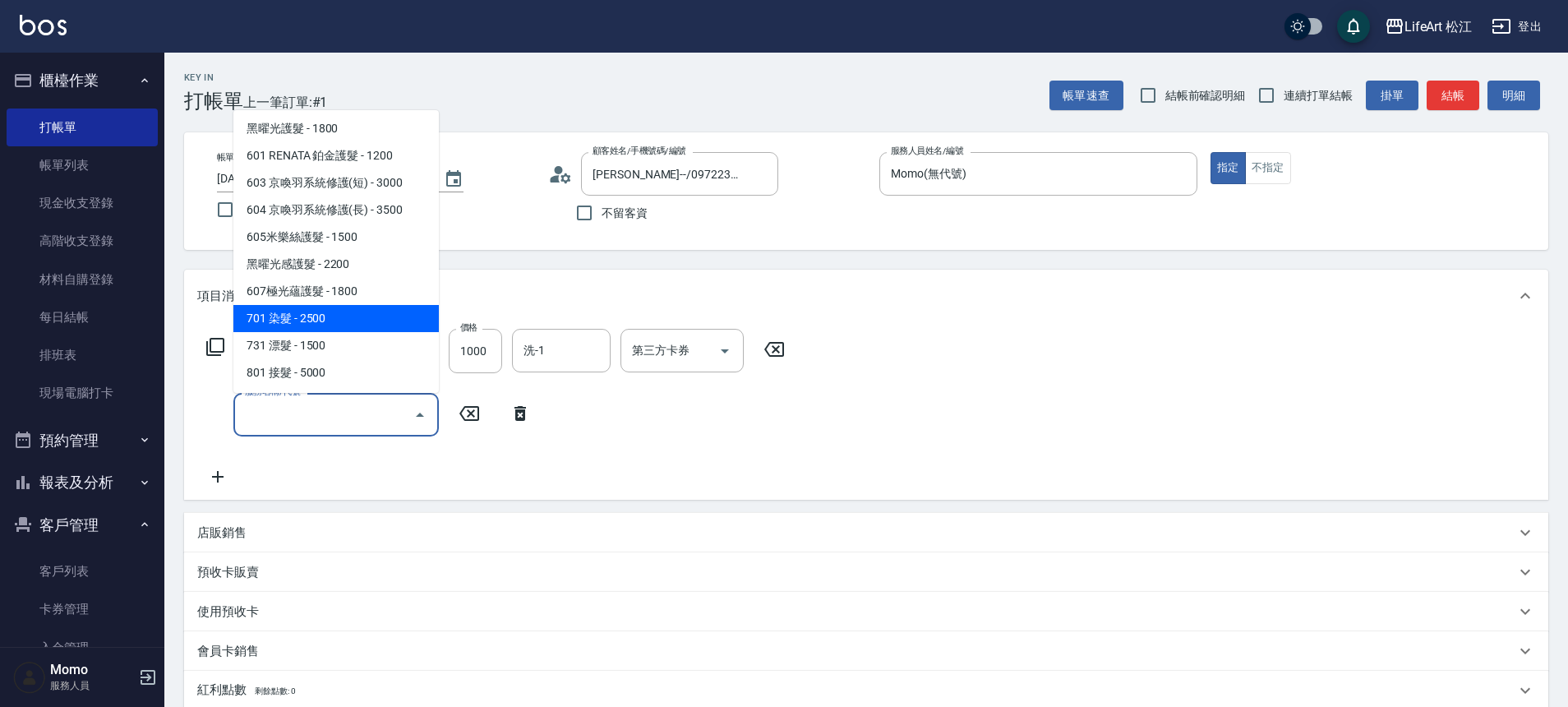
click at [311, 323] on span "701 染髮 - 2500" at bounding box center [336, 318] width 205 height 28
type input "701 染髮(701)"
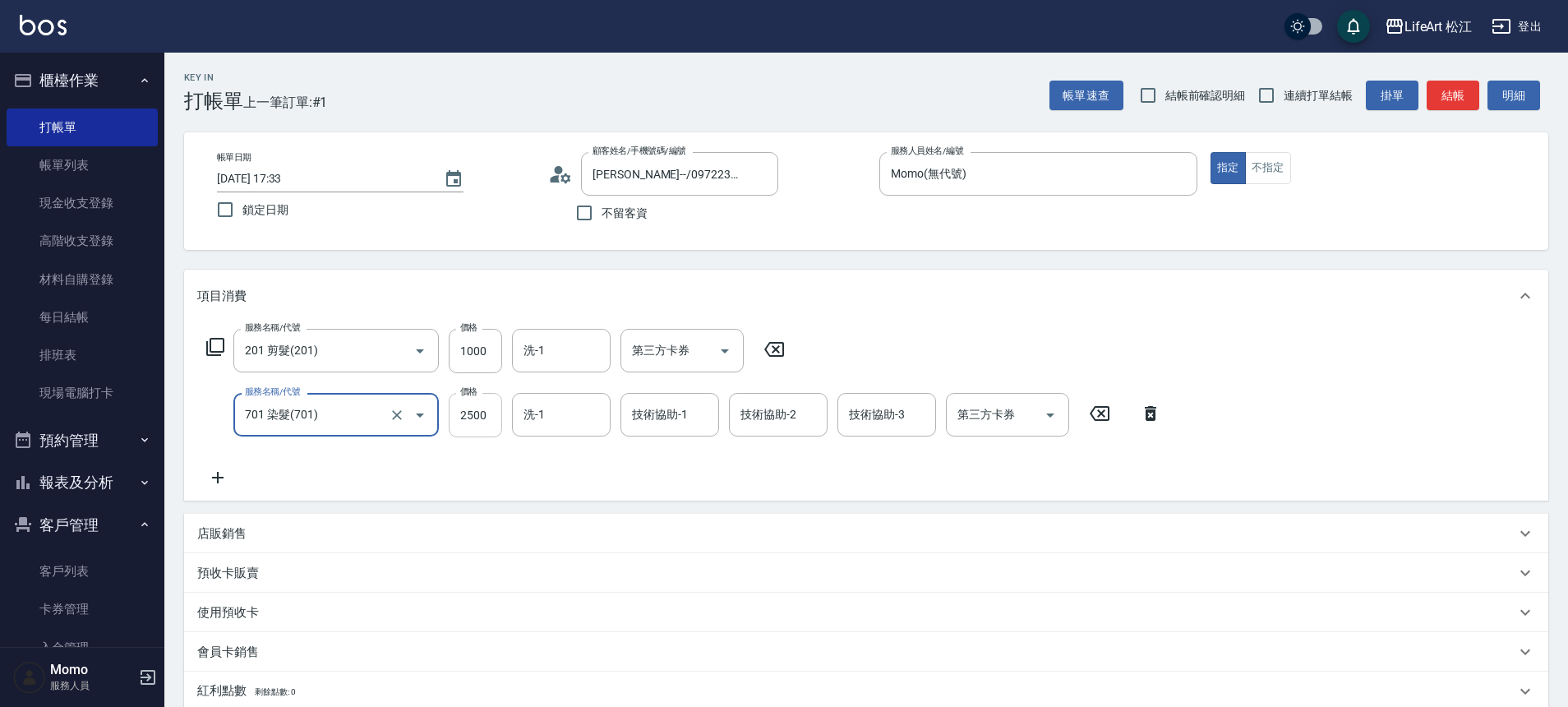
click at [471, 406] on input "2500" at bounding box center [476, 415] width 53 height 44
click at [487, 418] on input "2500" at bounding box center [476, 415] width 53 height 44
type input "1000"
click at [224, 476] on icon at bounding box center [218, 478] width 41 height 20
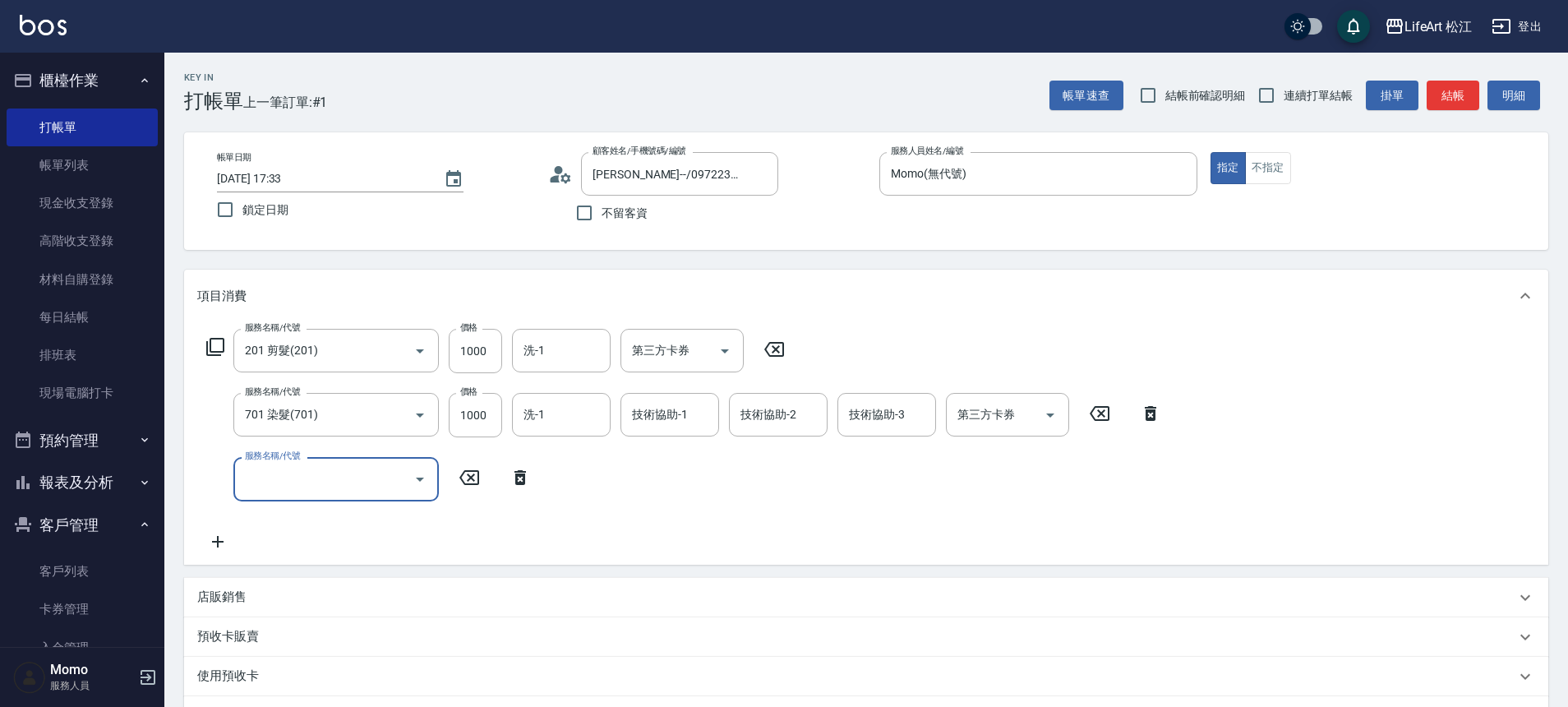
click at [290, 494] on div "服務名稱/代號" at bounding box center [336, 478] width 205 height 44
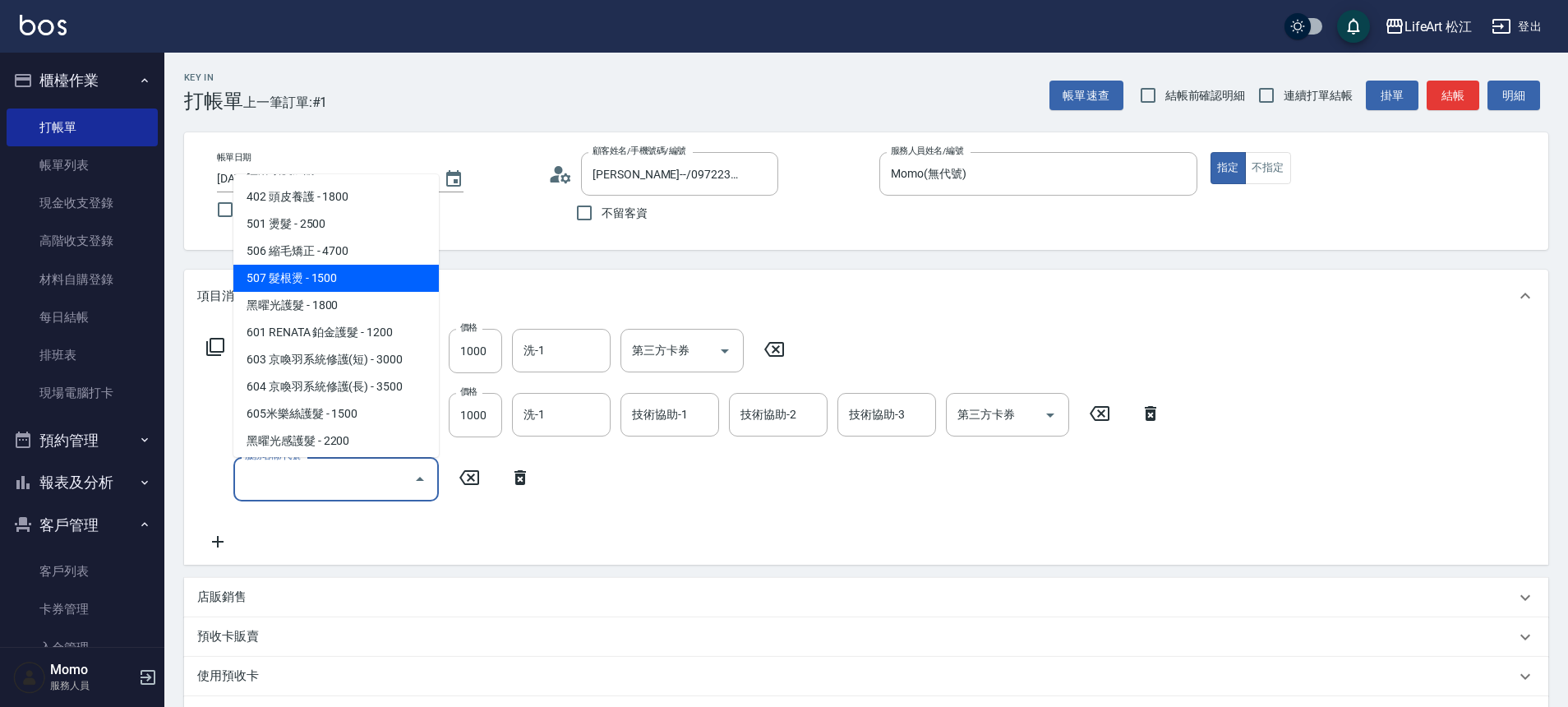
scroll to position [219, 0]
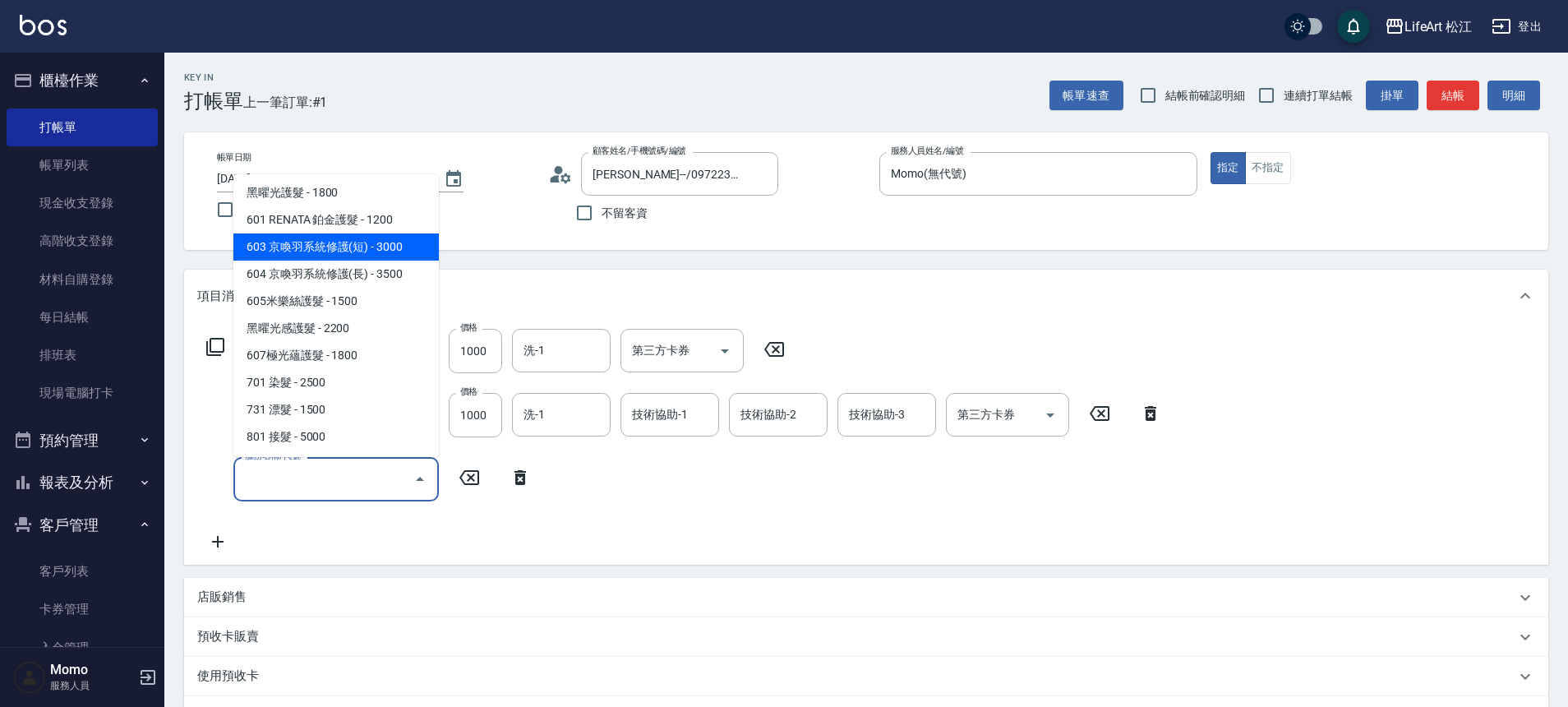
click at [365, 250] on span "603 京喚羽系統修護(短) - 3000" at bounding box center [336, 247] width 205 height 28
type input "603 京喚羽系統修護(短)(603)"
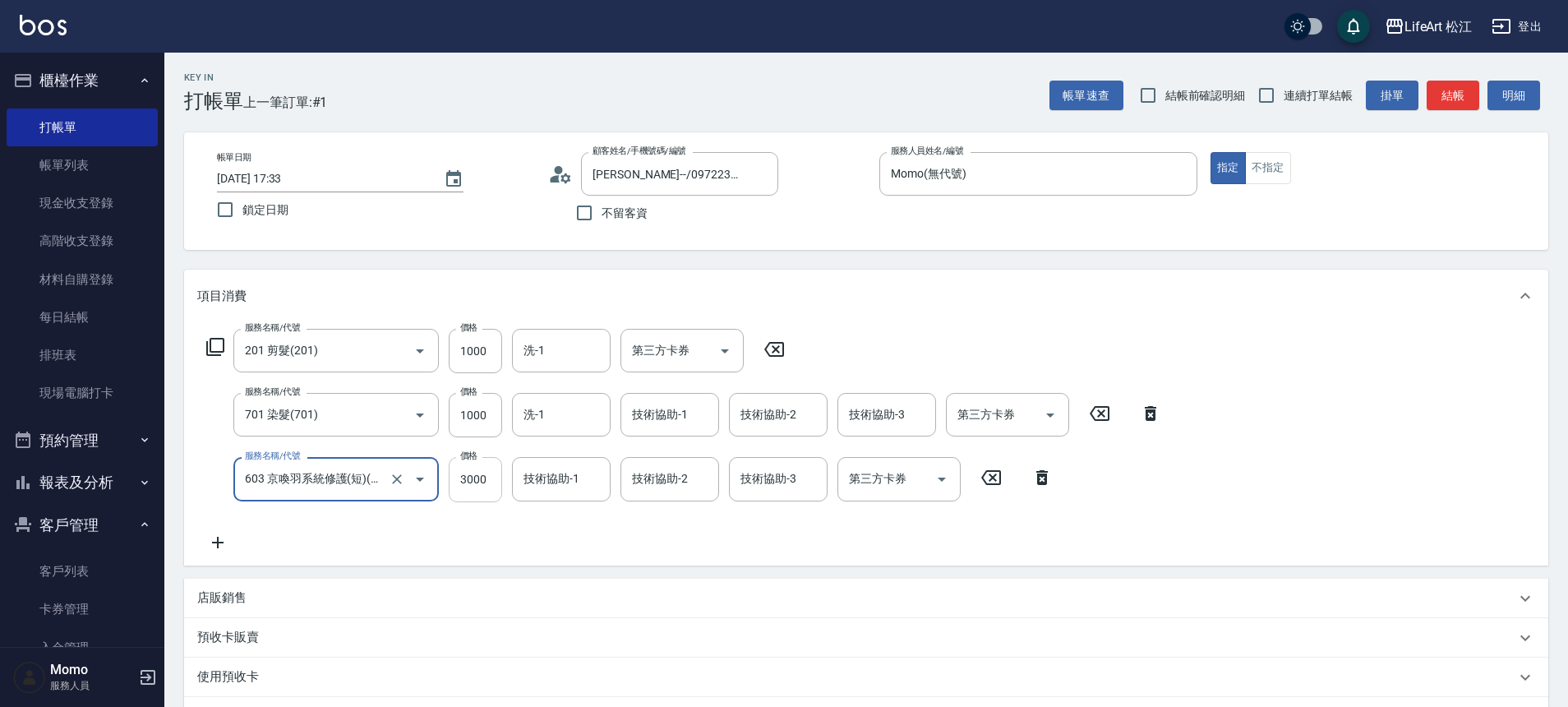
click at [492, 491] on input "3000" at bounding box center [476, 479] width 53 height 44
type input "2500"
click at [546, 487] on input "技術協助-1" at bounding box center [561, 479] width 84 height 28
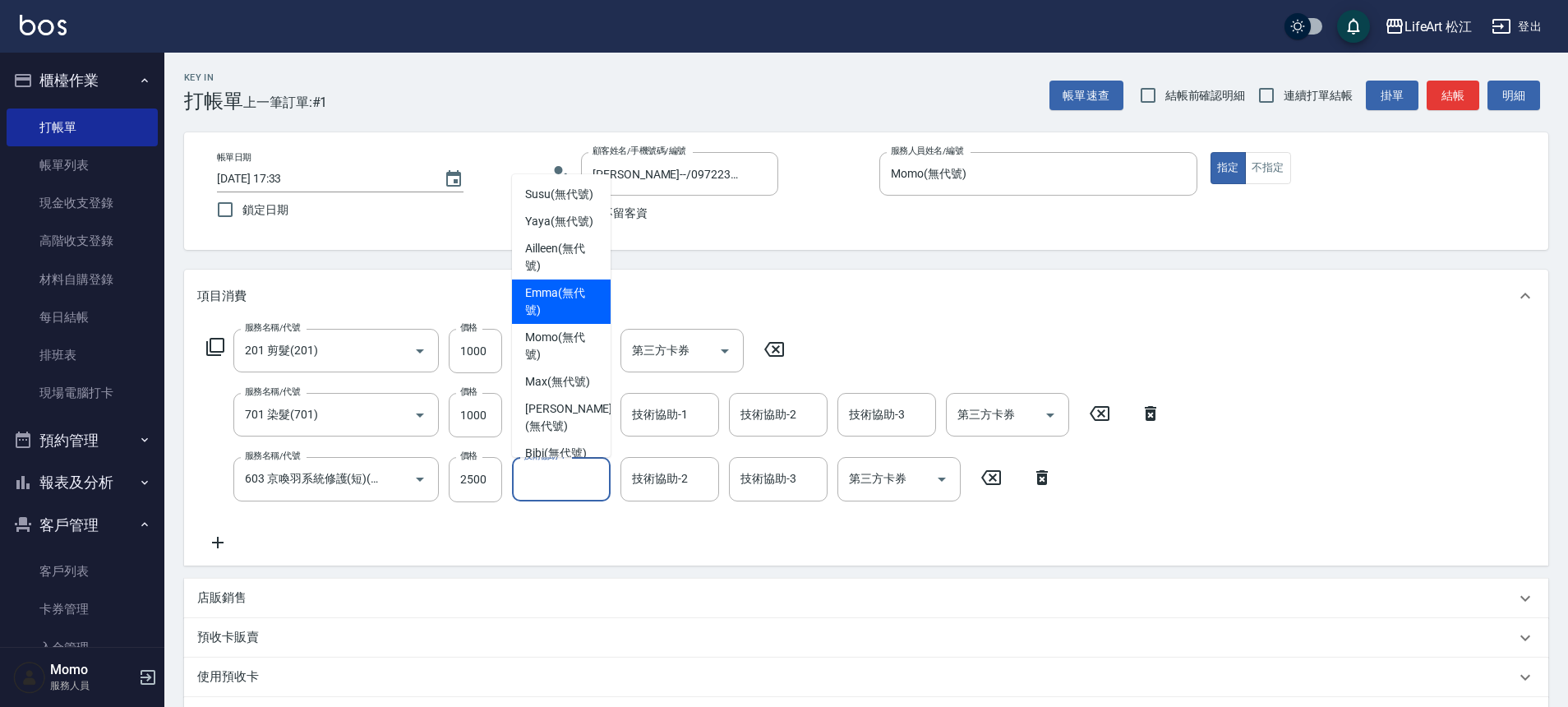
click at [575, 319] on span "[PERSON_NAME] (無代號)" at bounding box center [561, 301] width 72 height 35
type input "[PERSON_NAME](無代號)"
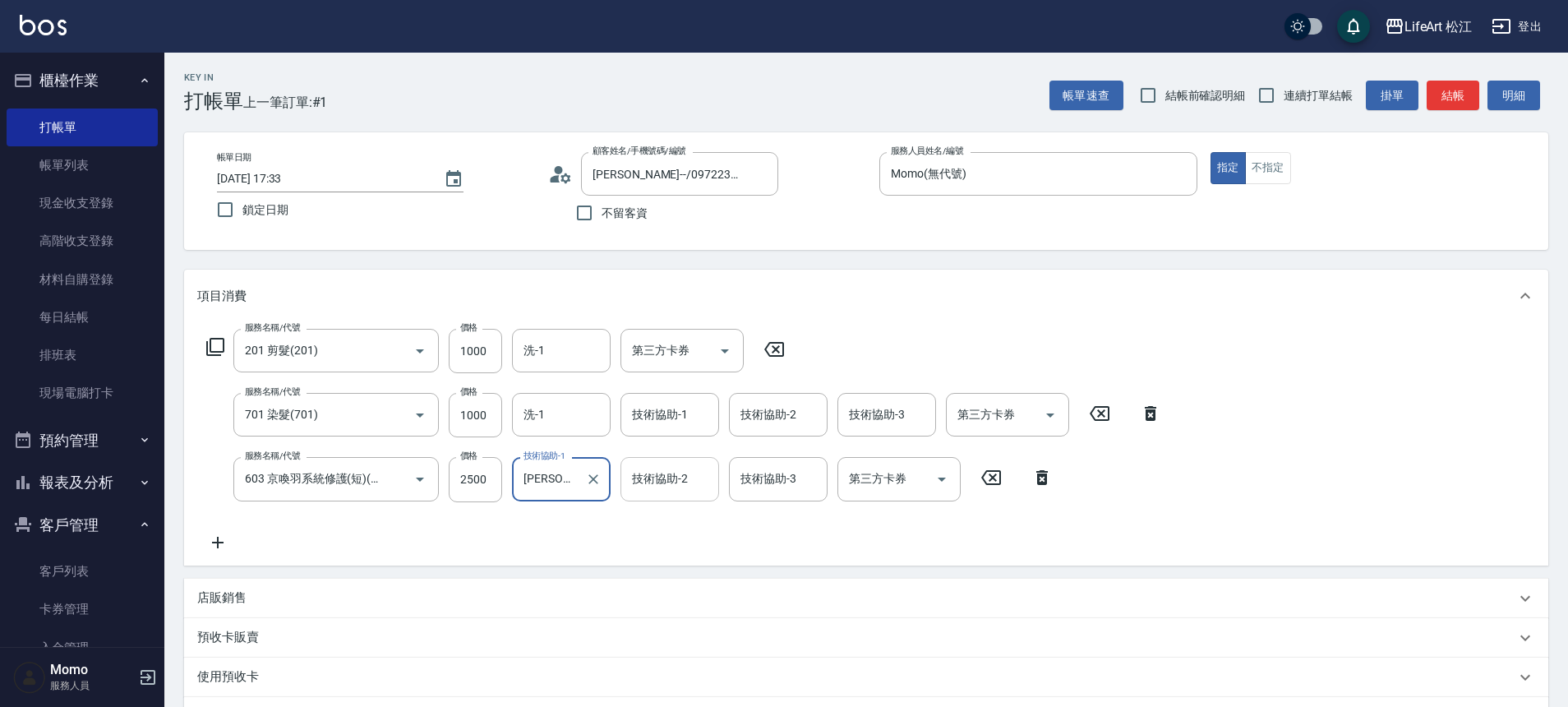
click at [670, 496] on div "技術協助-2" at bounding box center [669, 478] width 99 height 44
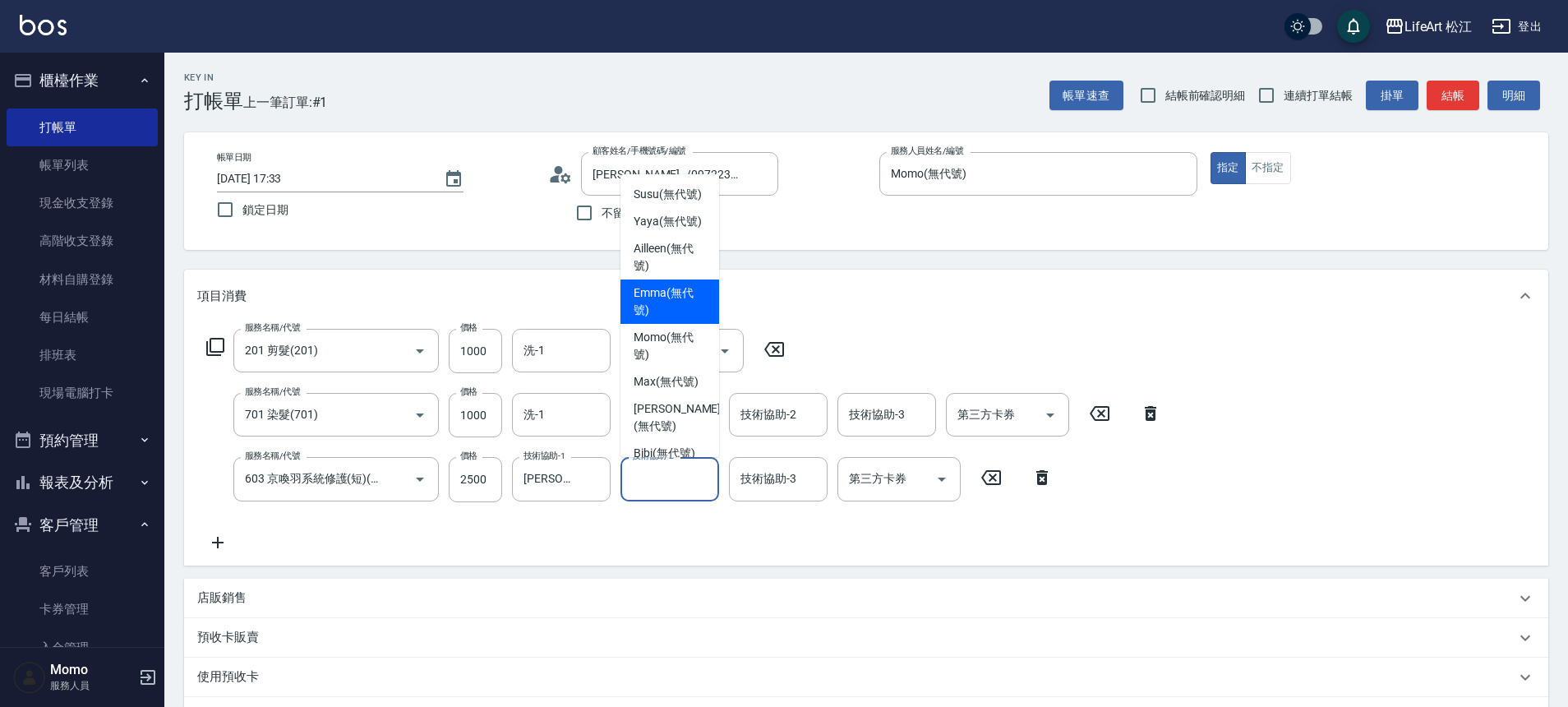
click at [686, 319] on span "[PERSON_NAME] (無代號)" at bounding box center [669, 301] width 72 height 35
type input "[PERSON_NAME](無代號)"
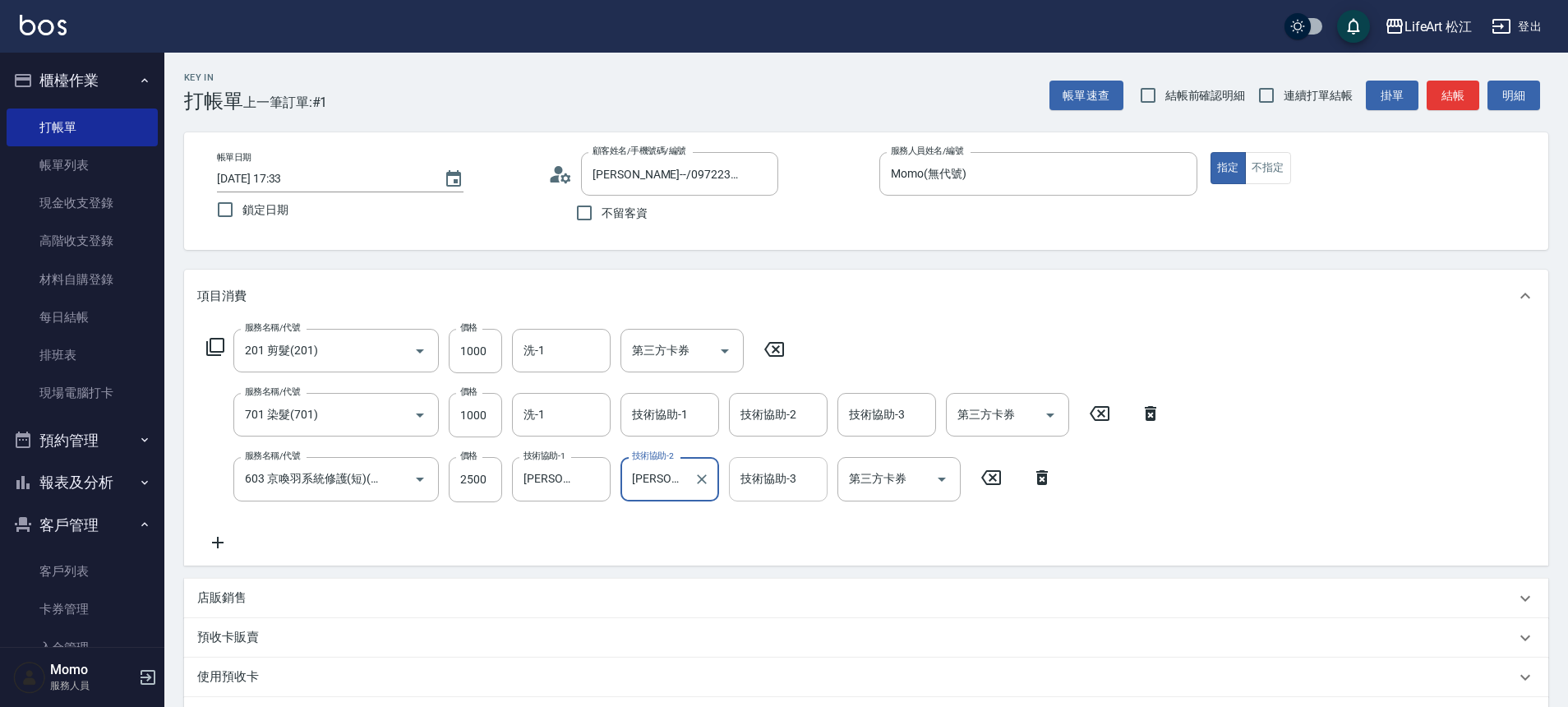
click at [749, 475] on div "技術協助-3 技術協助-3" at bounding box center [778, 478] width 99 height 44
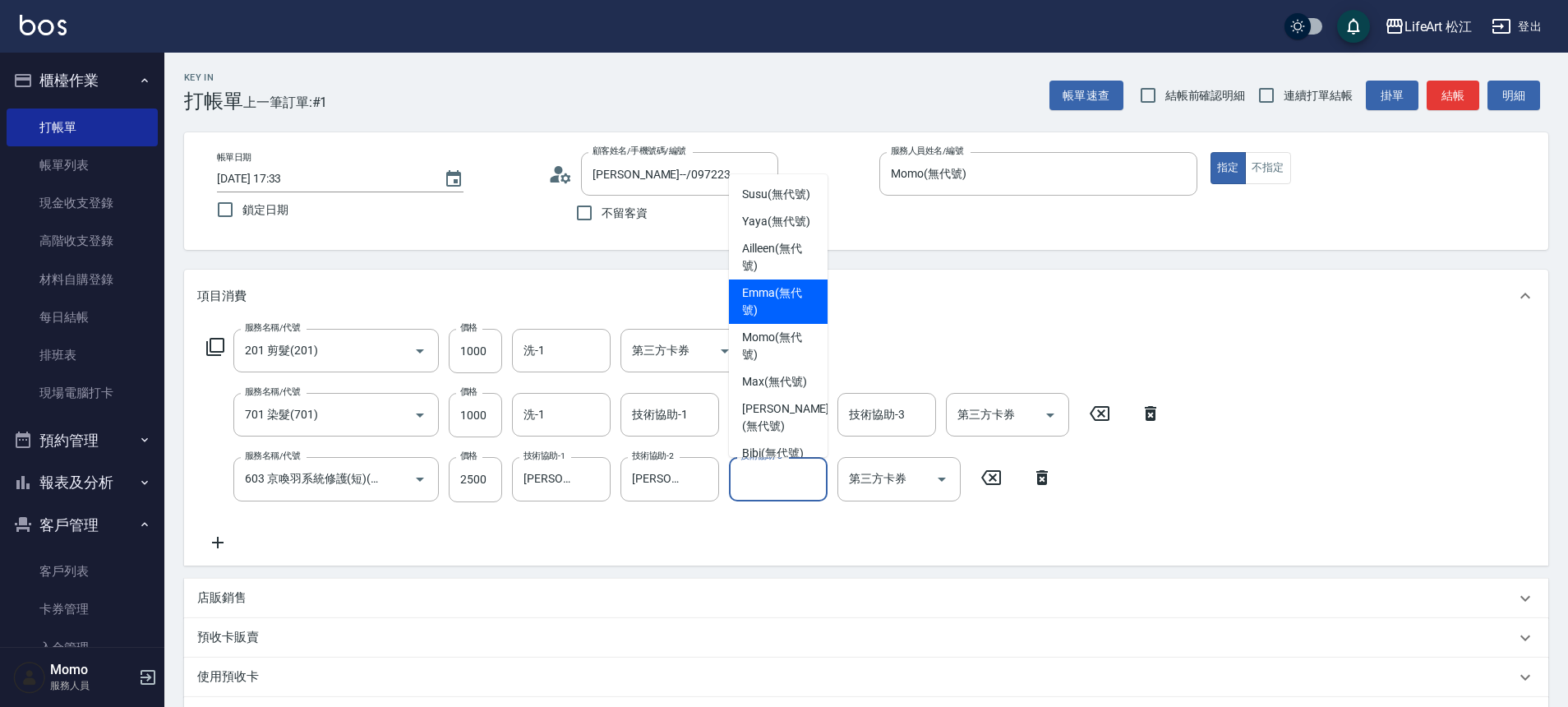
click at [777, 319] on span "[PERSON_NAME] (無代號)" at bounding box center [778, 301] width 72 height 35
type input "[PERSON_NAME](無代號)"
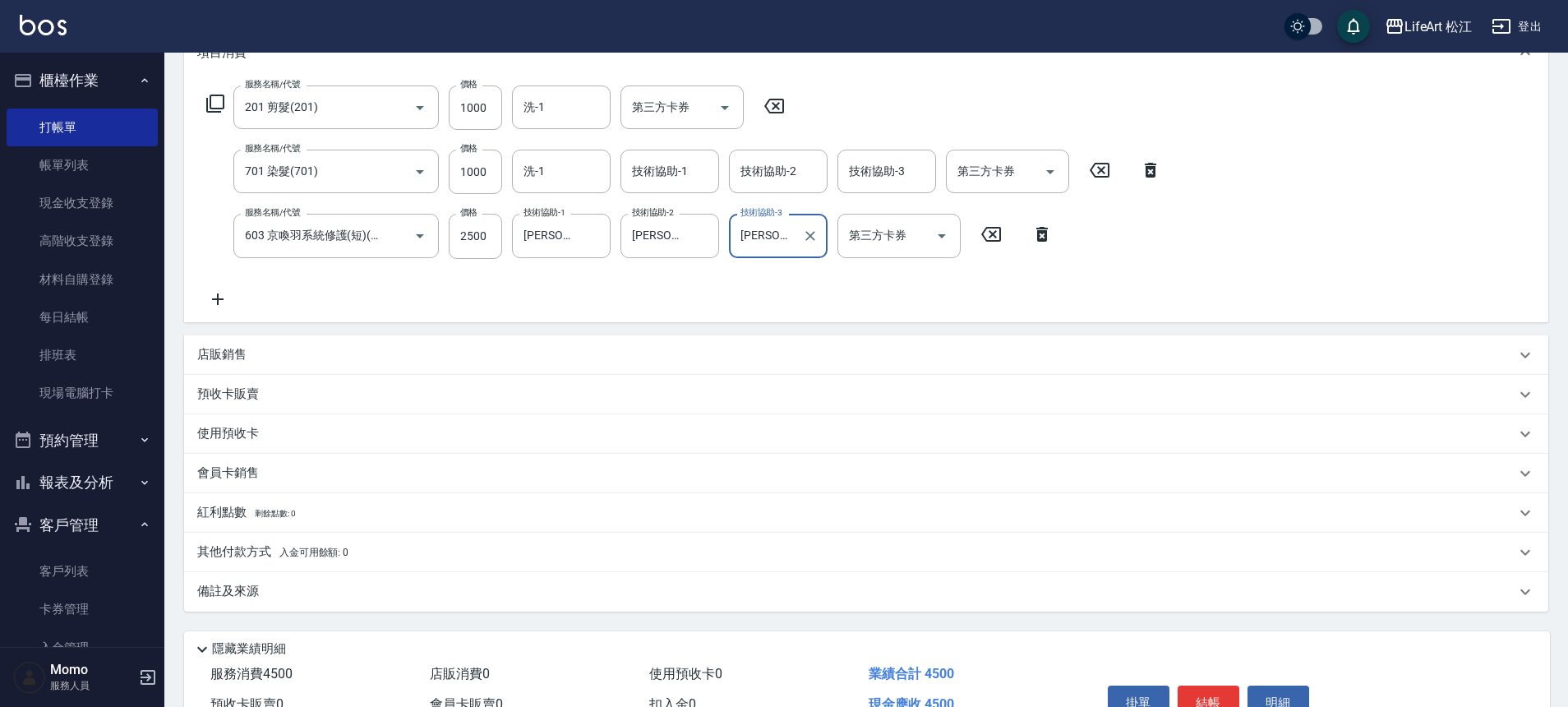
scroll to position [333, 0]
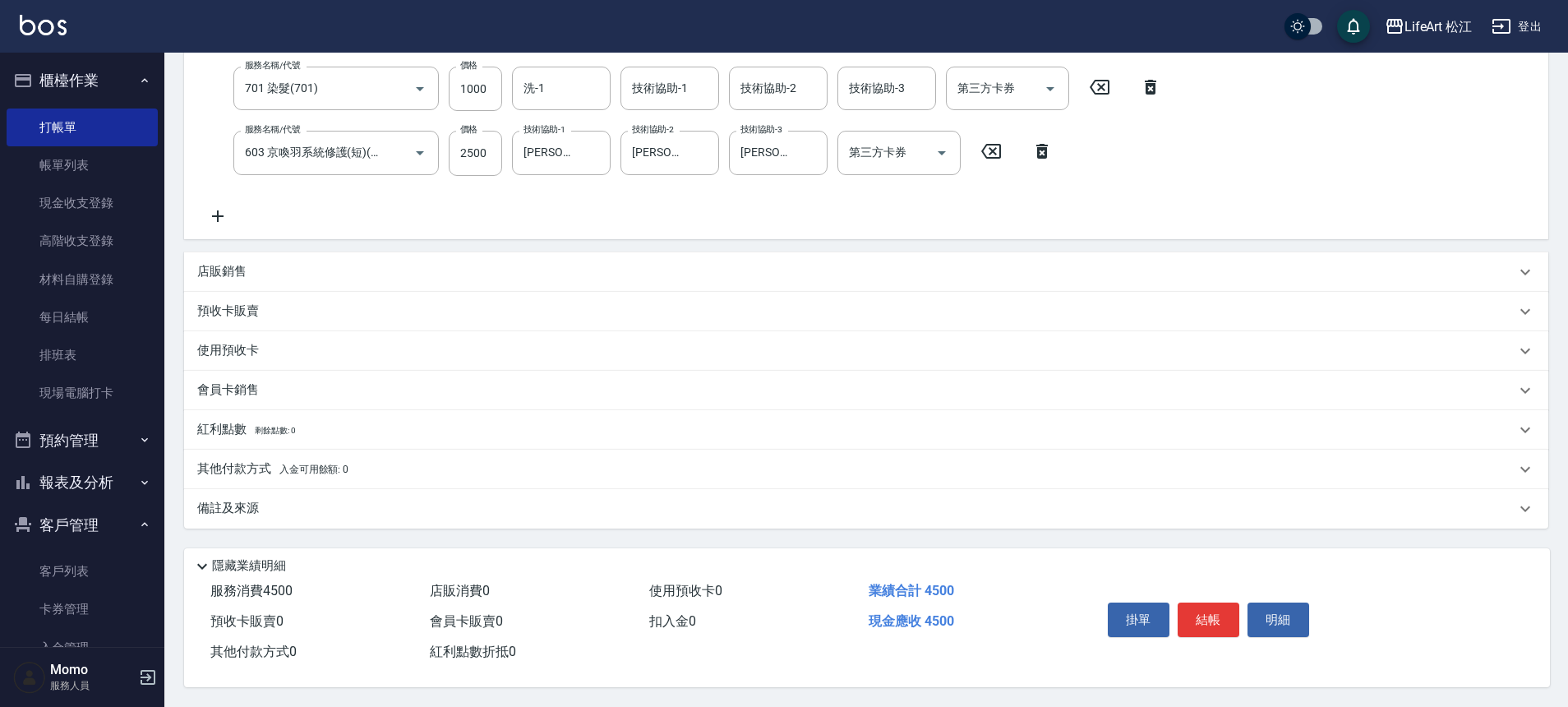
click at [323, 500] on div "備註及來源" at bounding box center [856, 508] width 1318 height 17
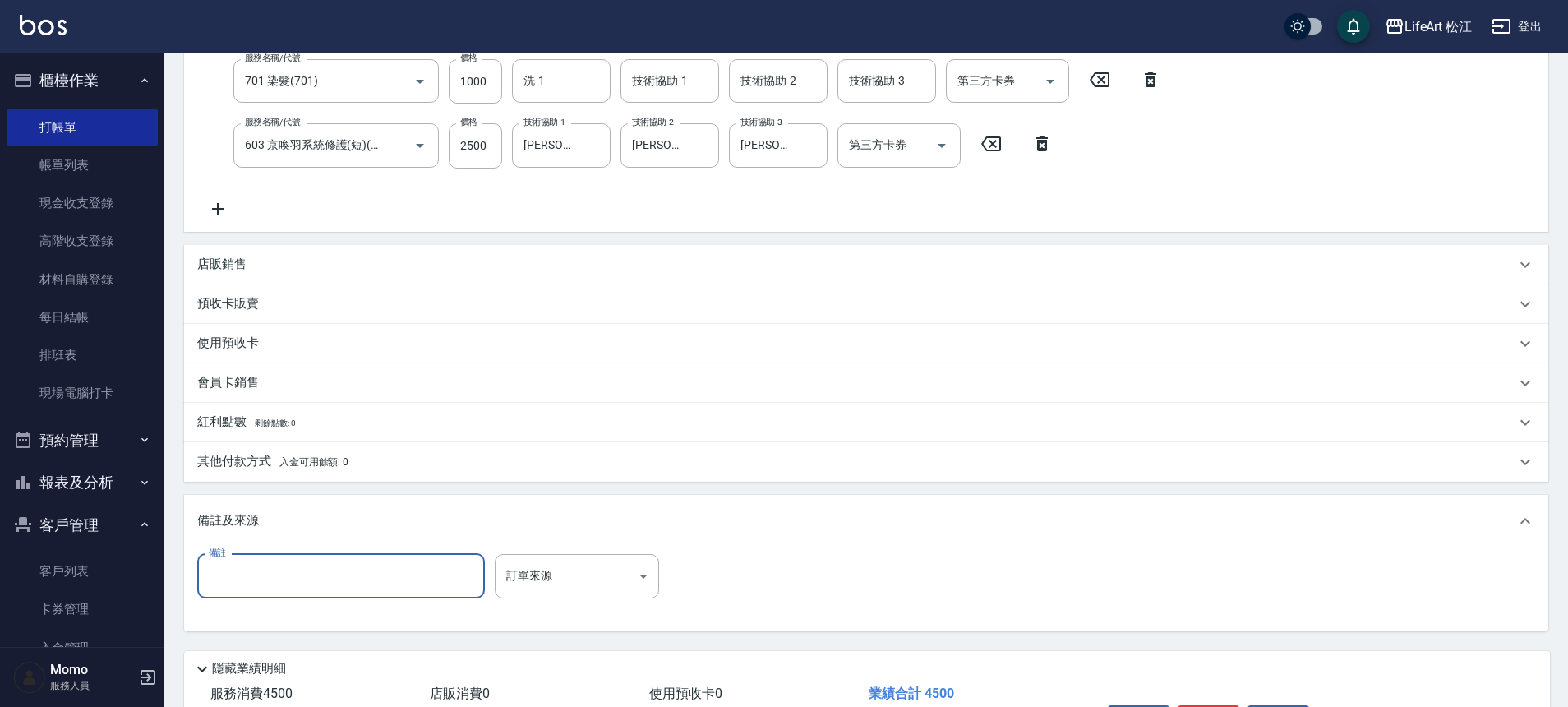
click at [354, 574] on input "備註" at bounding box center [341, 576] width 288 height 44
type input "1"
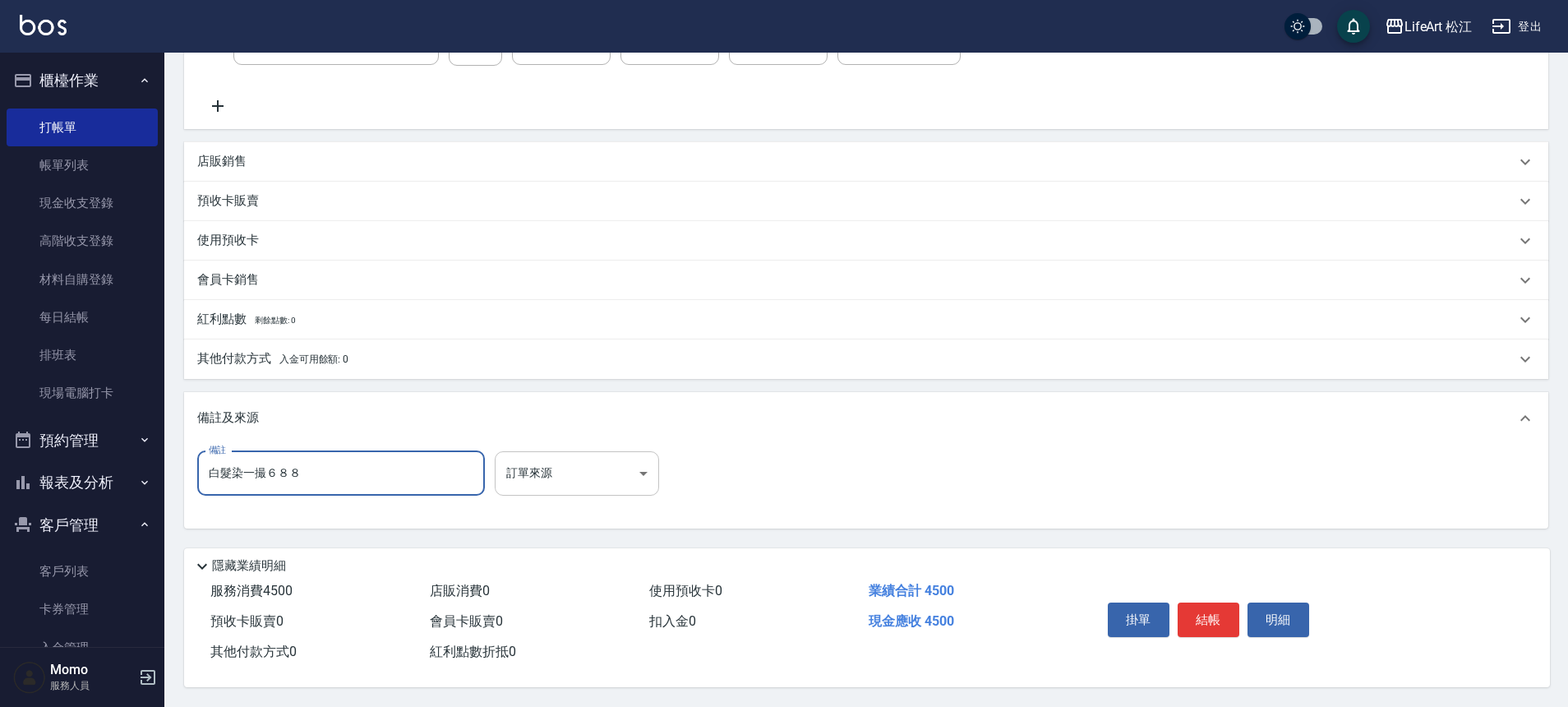
type input "白髮染一撮６８８"
click at [596, 480] on body "LifeArt 松江 登出 櫃檯作業 打帳單 帳單列表 現金收支登錄 高階收支登錄 材料自購登錄 每日結帳 排班表 現場電腦打卡 預約管理 預約管理 單日預約…" at bounding box center [784, 135] width 1568 height 1144
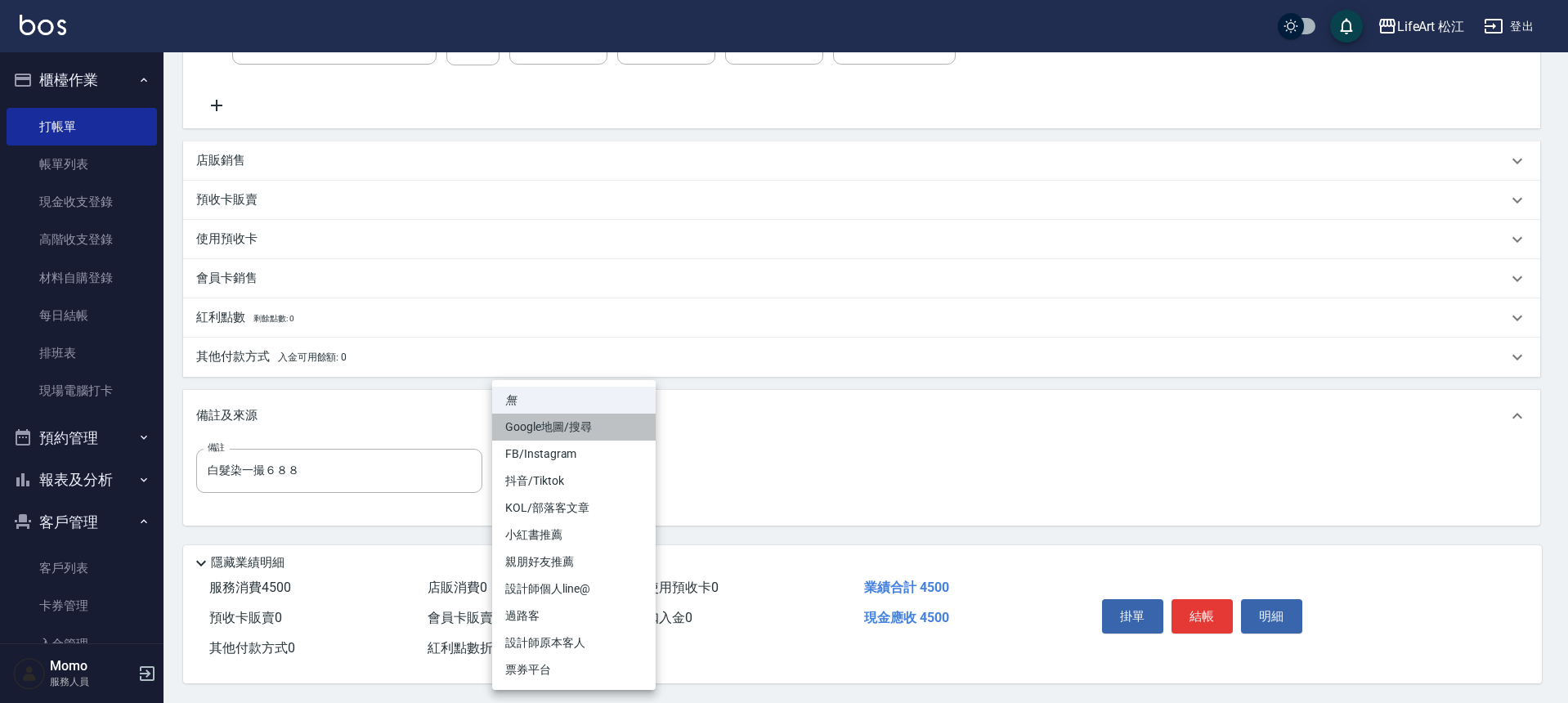
click at [582, 426] on li "Google地圖/搜尋" at bounding box center [574, 427] width 164 height 27
type input "Google地圖/搜尋"
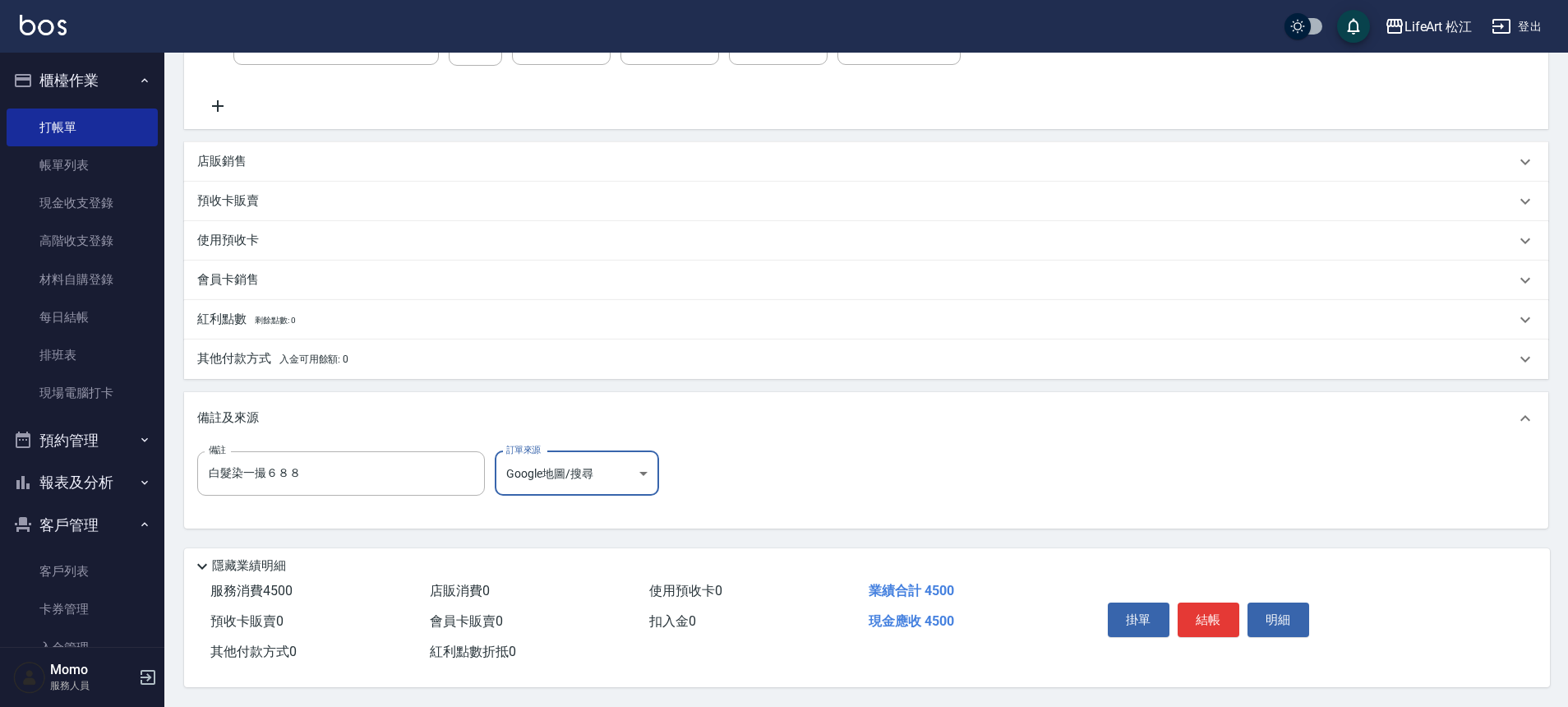
click at [290, 354] on span "入金可用餘額: 0" at bounding box center [314, 359] width 70 height 12
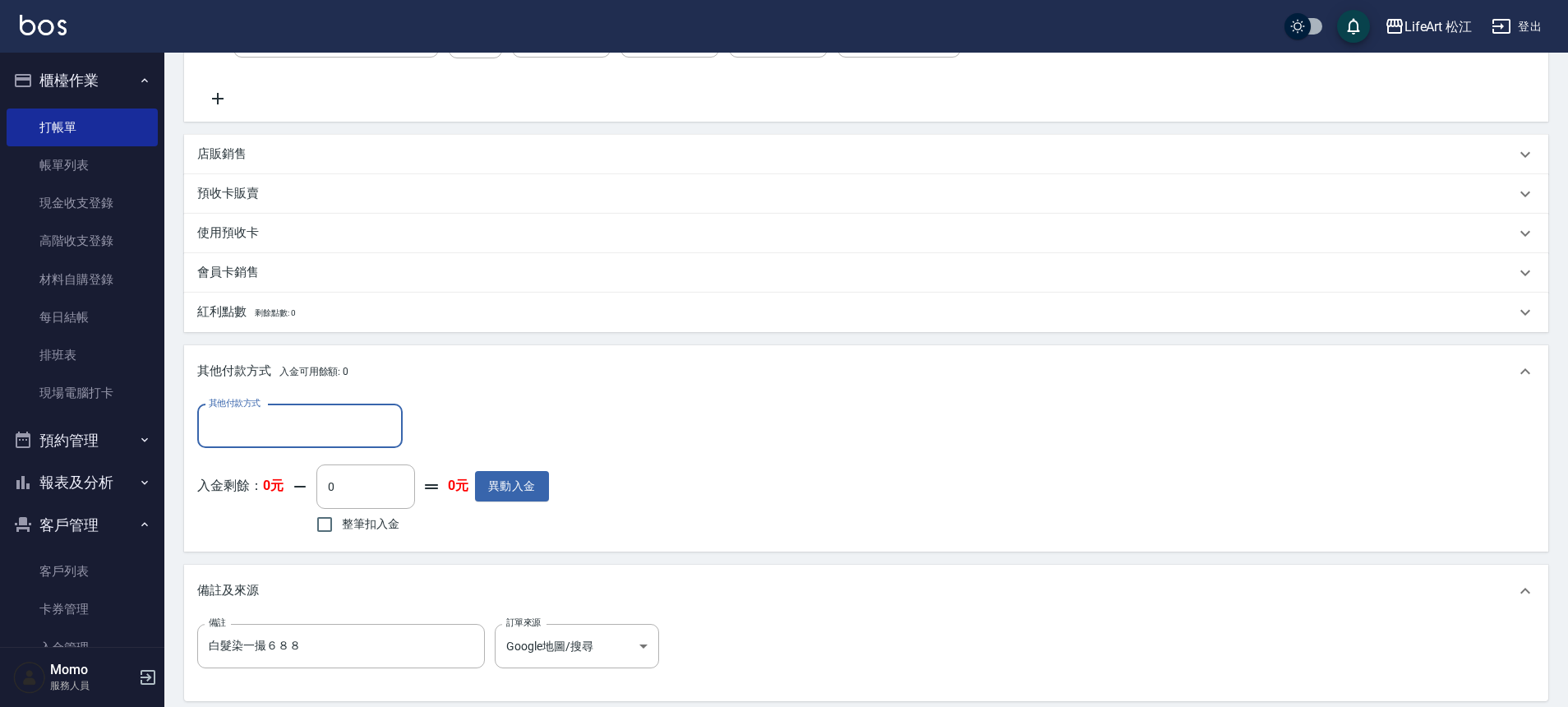
scroll to position [0, 0]
click at [290, 421] on input "其他付款方式" at bounding box center [300, 426] width 191 height 28
click at [254, 548] on span "LinePay" at bounding box center [300, 550] width 205 height 28
type input "LinePay"
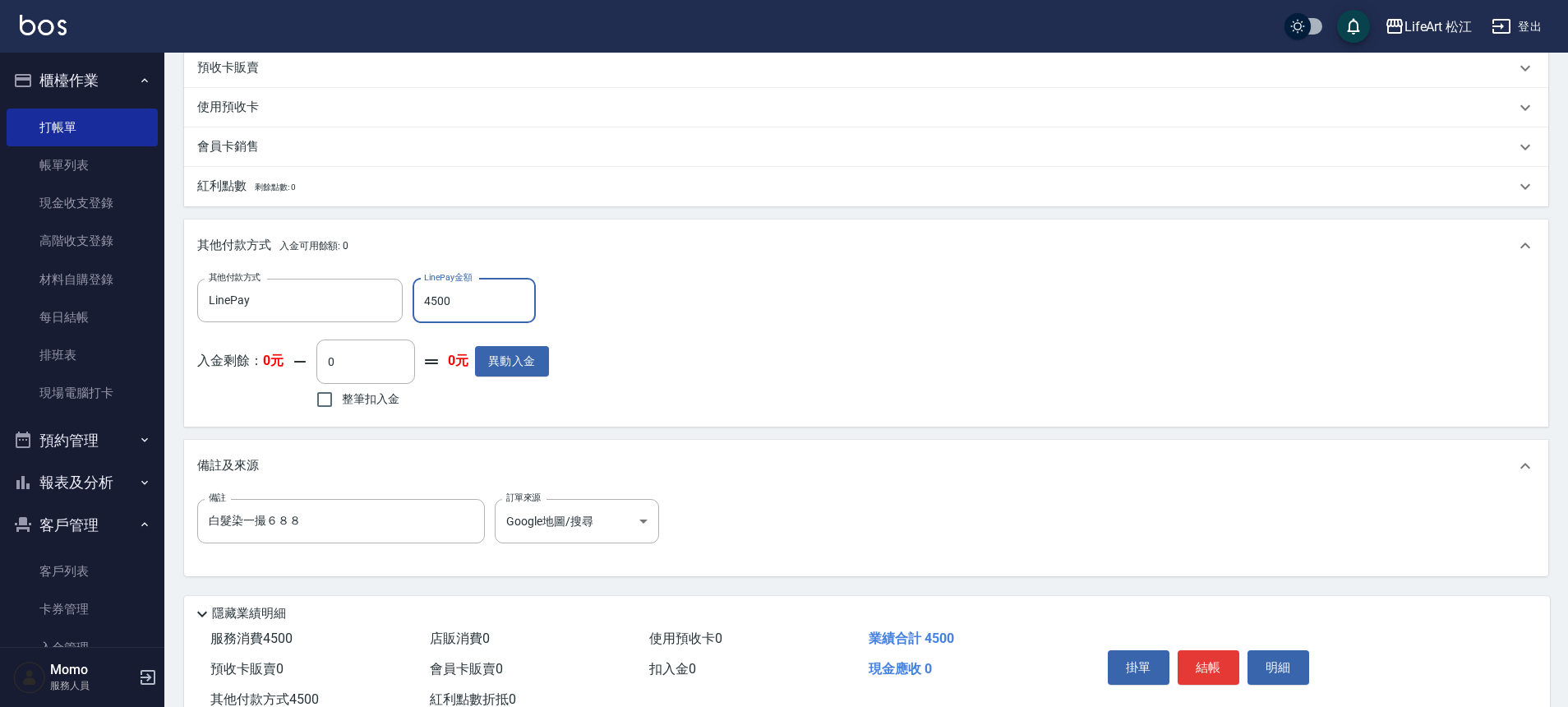
scroll to position [625, 0]
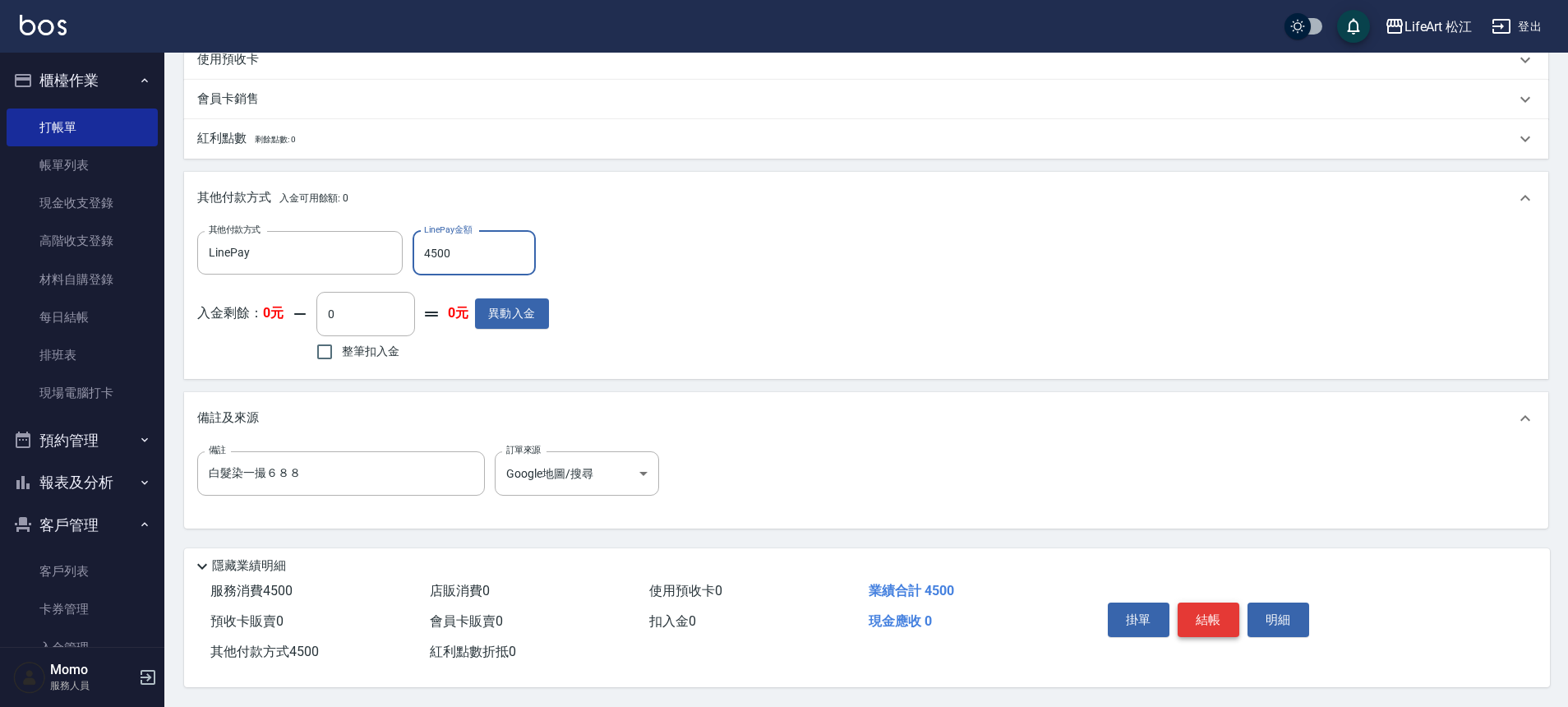
type input "4500"
click at [1212, 622] on button "結帳" at bounding box center [1208, 620] width 61 height 35
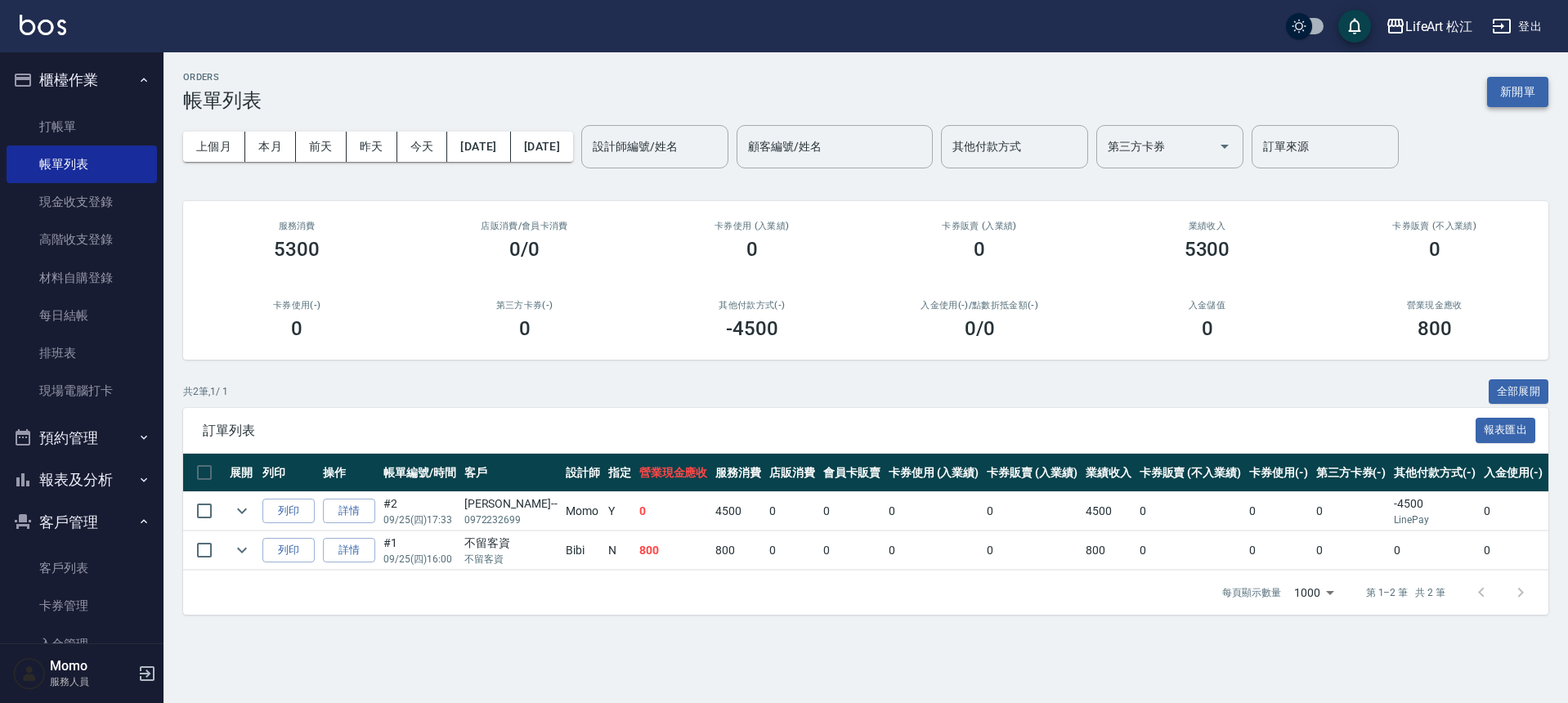
click at [1536, 91] on button "新開單" at bounding box center [1517, 92] width 61 height 30
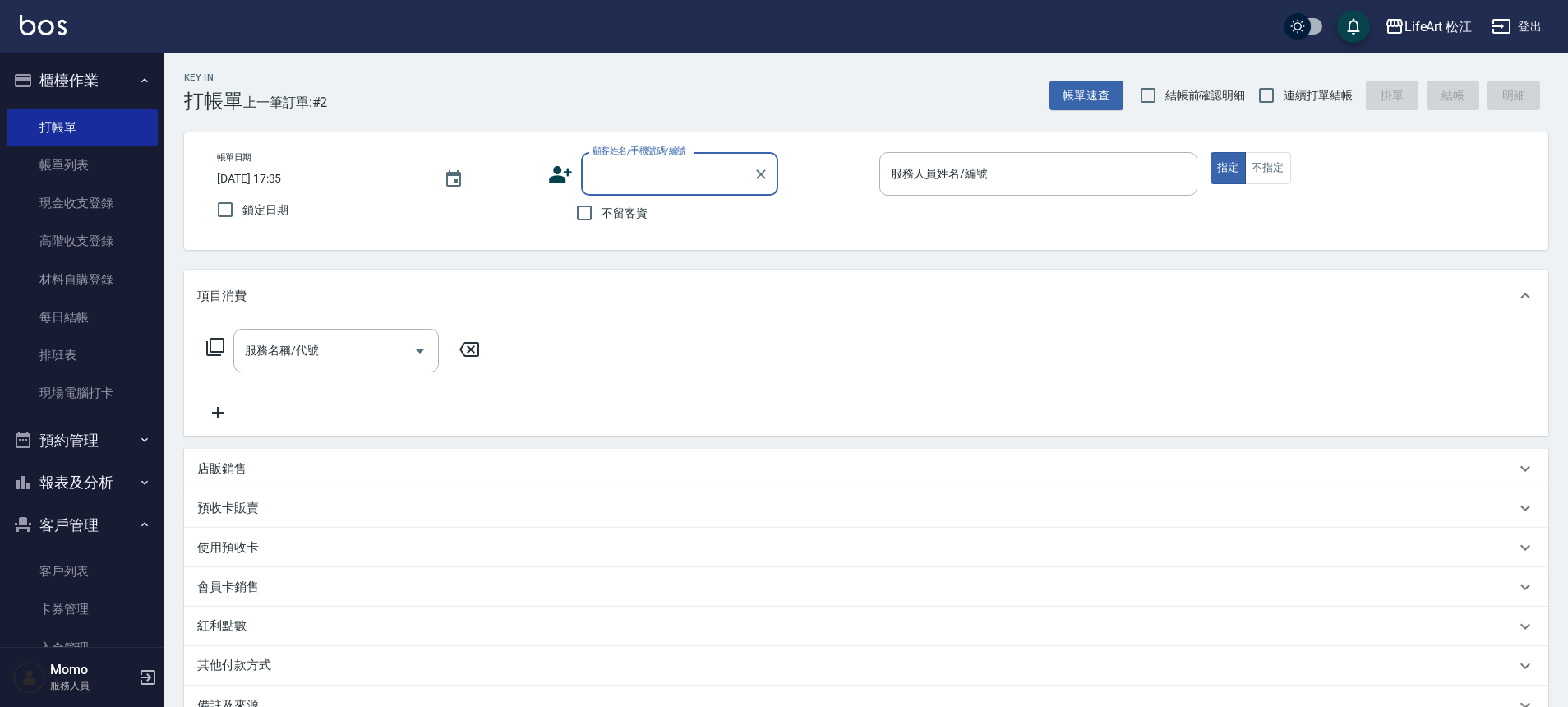
click at [657, 171] on input "顧客姓名/手機號碼/編號" at bounding box center [668, 173] width 158 height 28
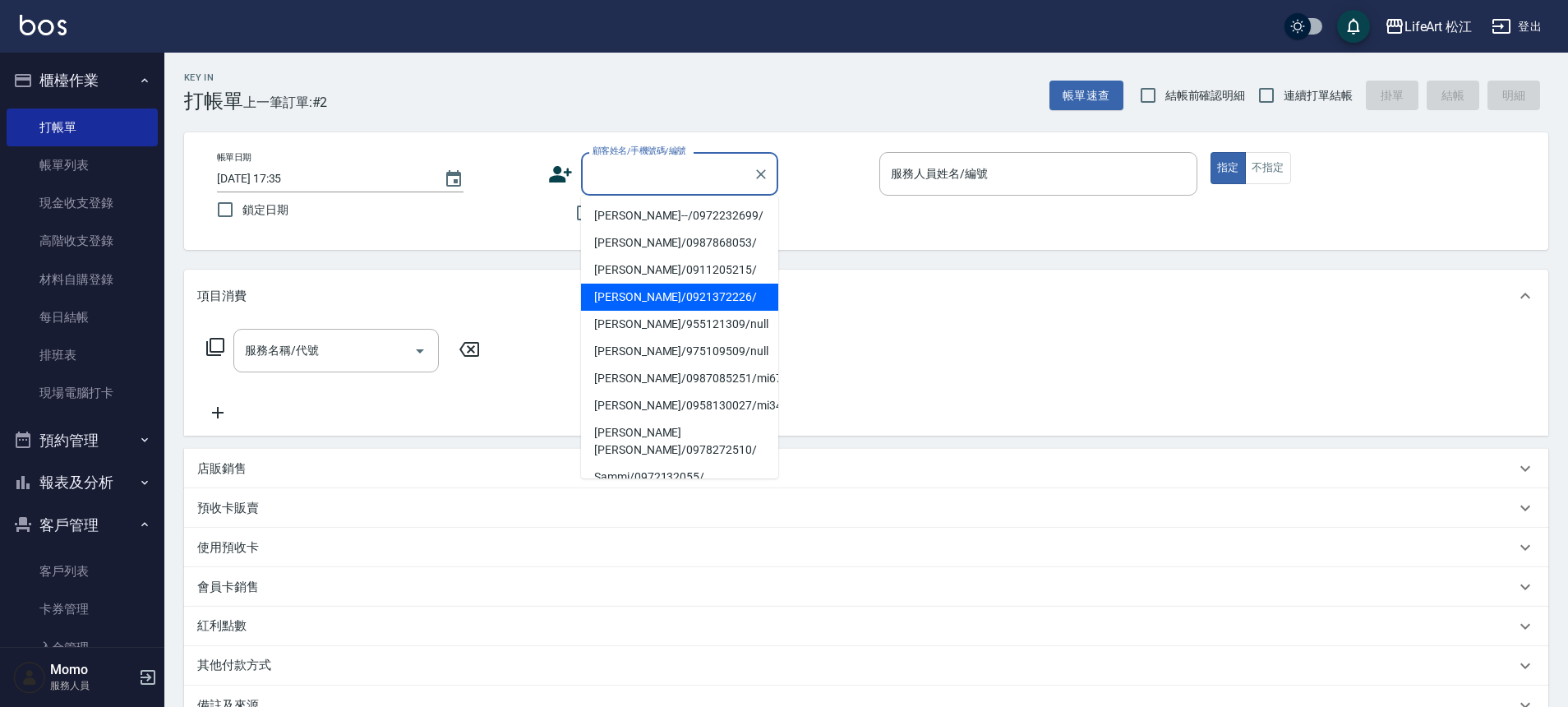
click at [633, 299] on li "[PERSON_NAME]/0921372226/" at bounding box center [680, 297] width 197 height 28
type input "[PERSON_NAME]/0921372226/"
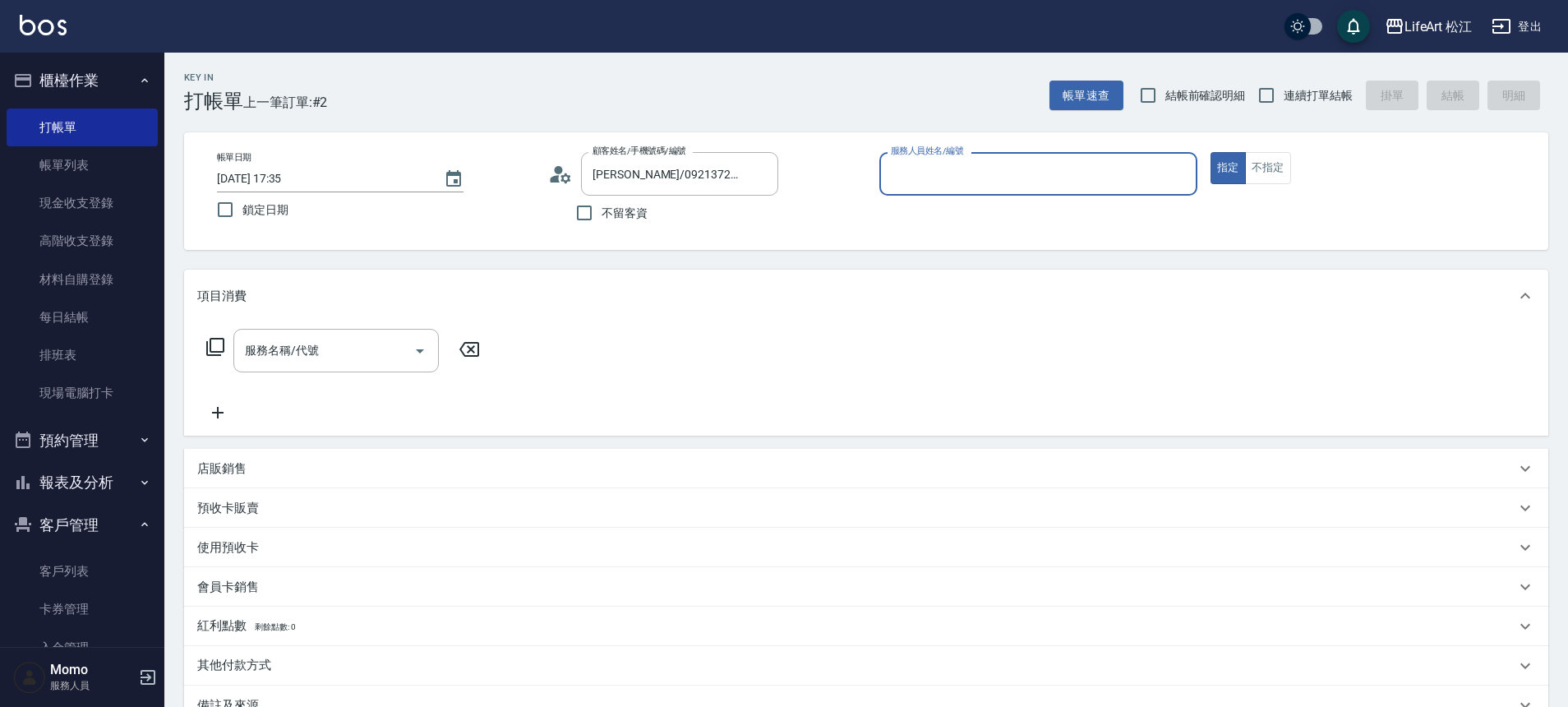
type input "Momo(無代號)"
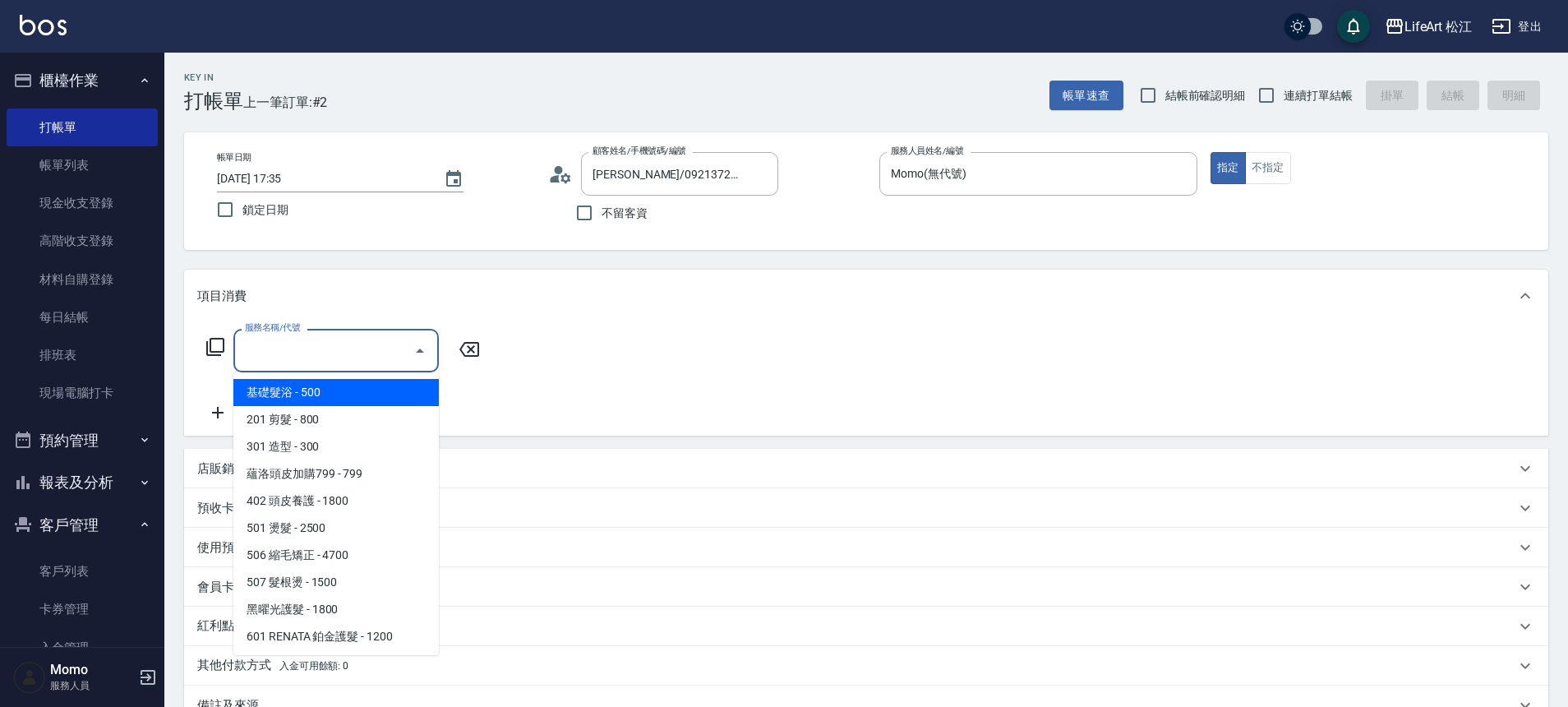
click at [324, 358] on input "服務名稱/代號" at bounding box center [324, 350] width 166 height 28
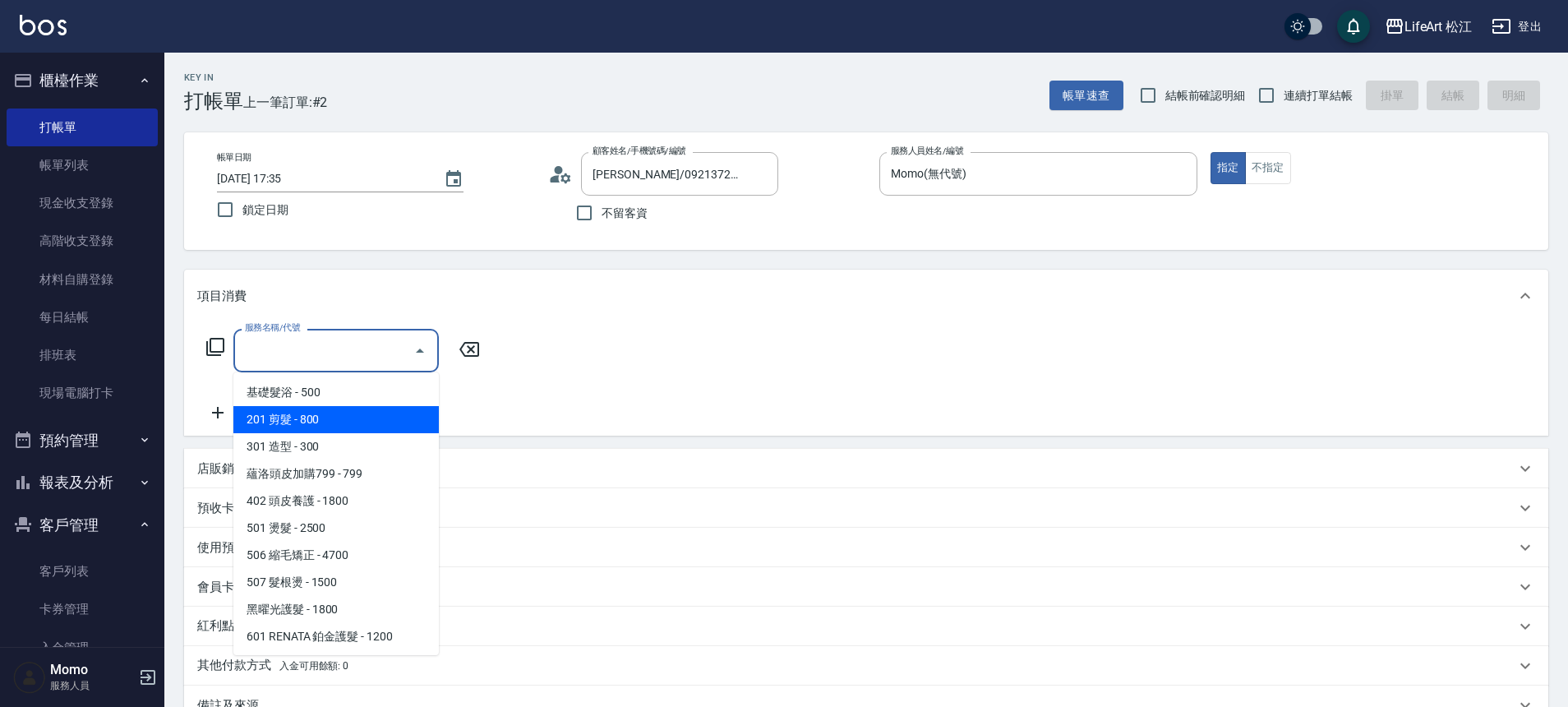
click at [307, 423] on span "201 剪髮 - 800" at bounding box center [336, 420] width 205 height 28
type input "201 剪髮(201)"
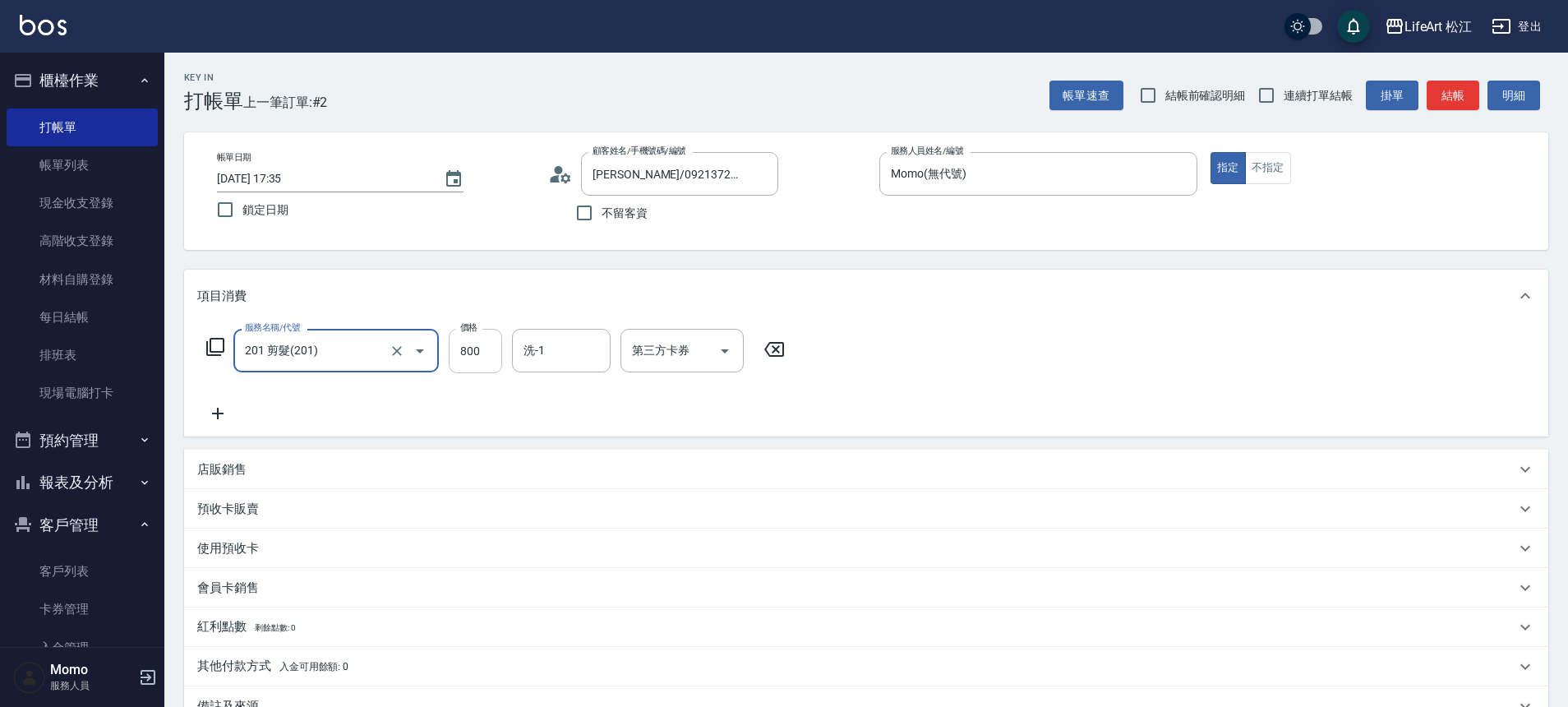
click at [479, 339] on input "800" at bounding box center [476, 351] width 53 height 44
type input "1000"
click at [224, 409] on icon at bounding box center [218, 414] width 41 height 20
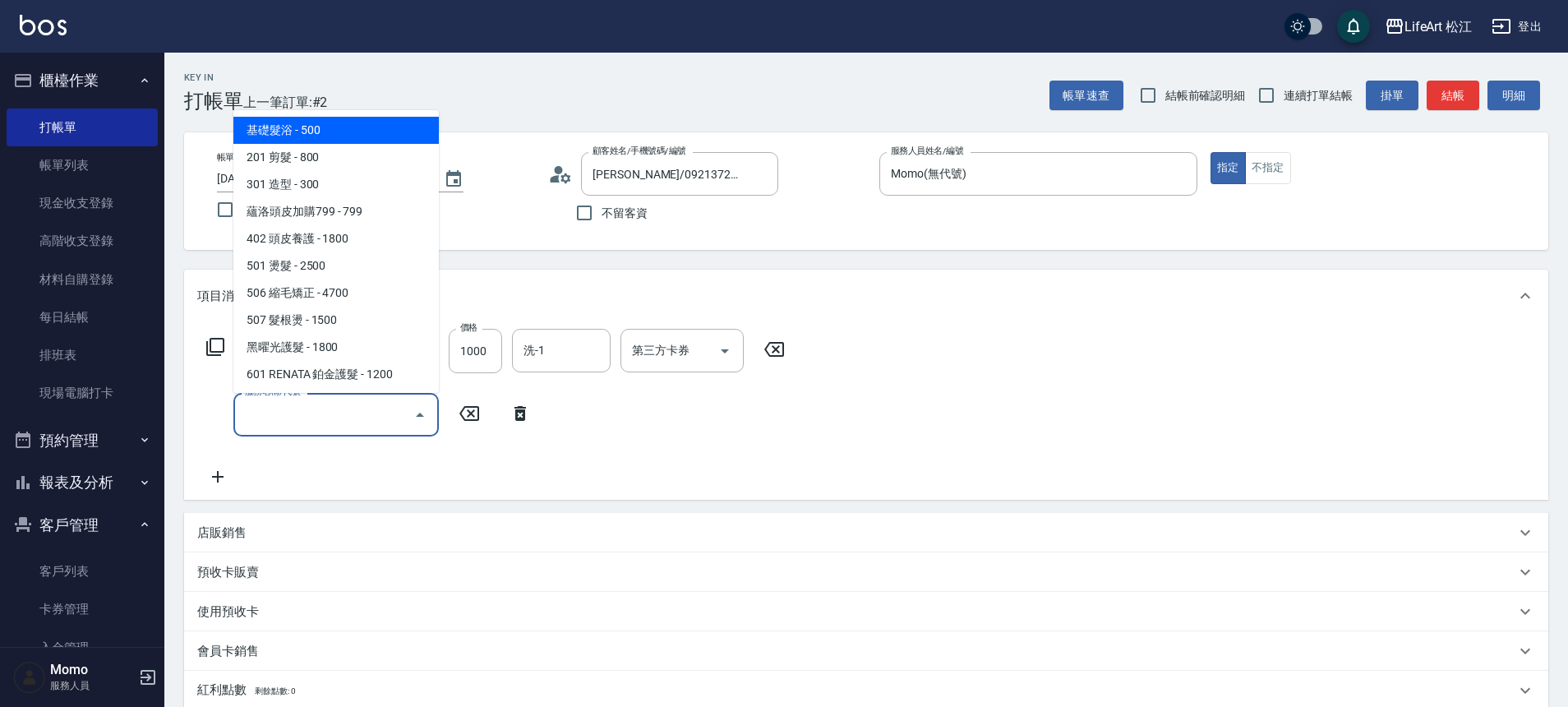
click at [319, 419] on input "服務名稱/代號" at bounding box center [324, 414] width 166 height 28
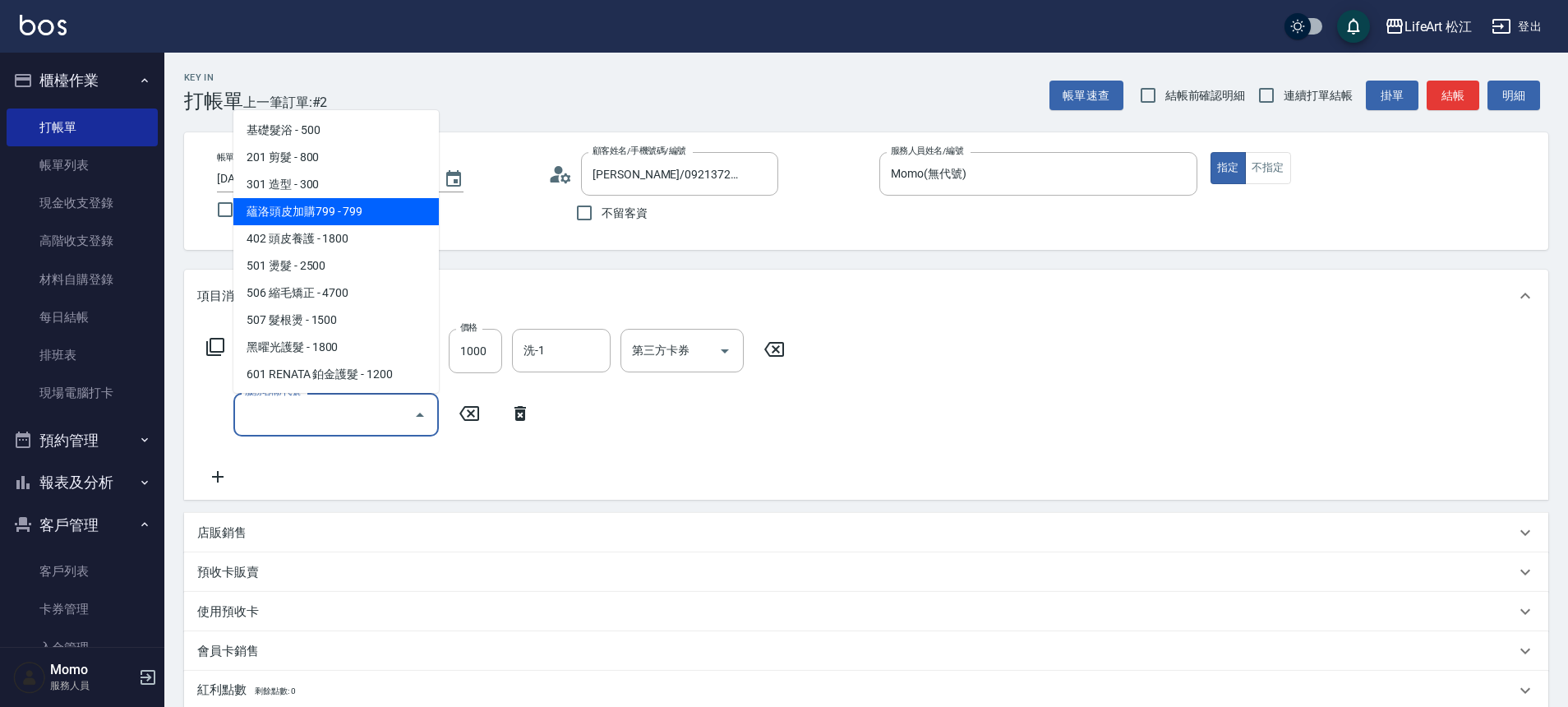
click at [363, 219] on span "蘊洛頭皮加購799 - 799" at bounding box center [336, 212] width 205 height 28
type input "蘊洛頭皮加購799(401)"
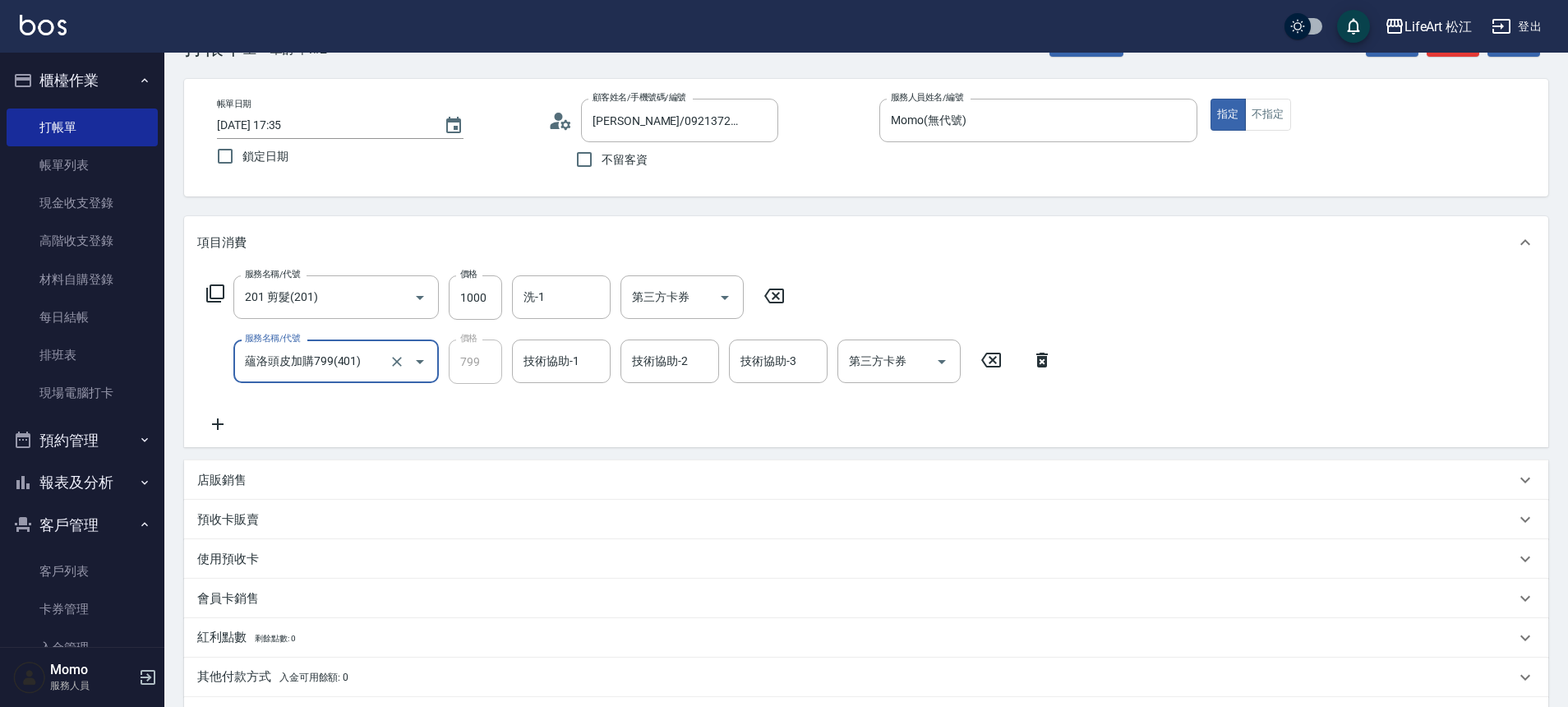
scroll to position [269, 0]
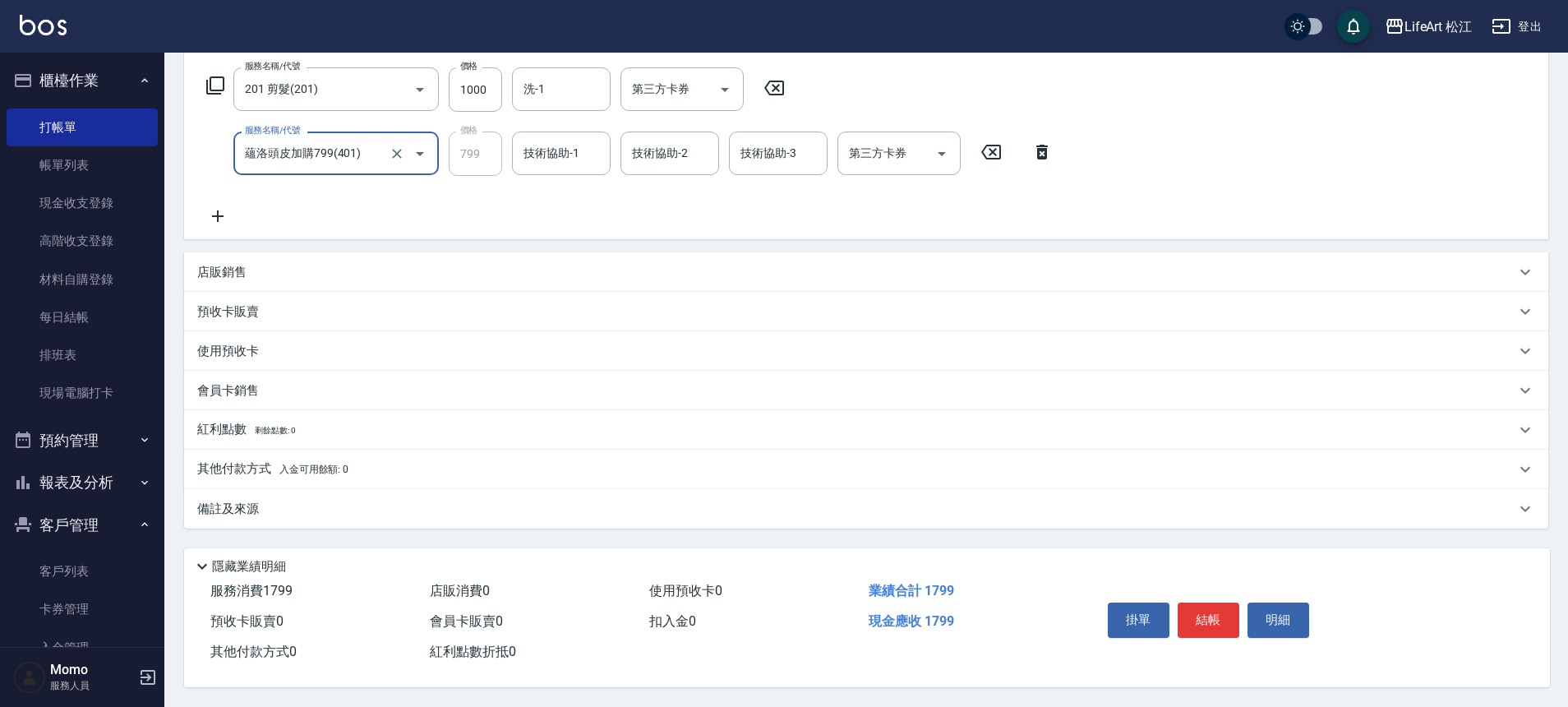
click at [294, 501] on div "備註及來源" at bounding box center [856, 509] width 1318 height 17
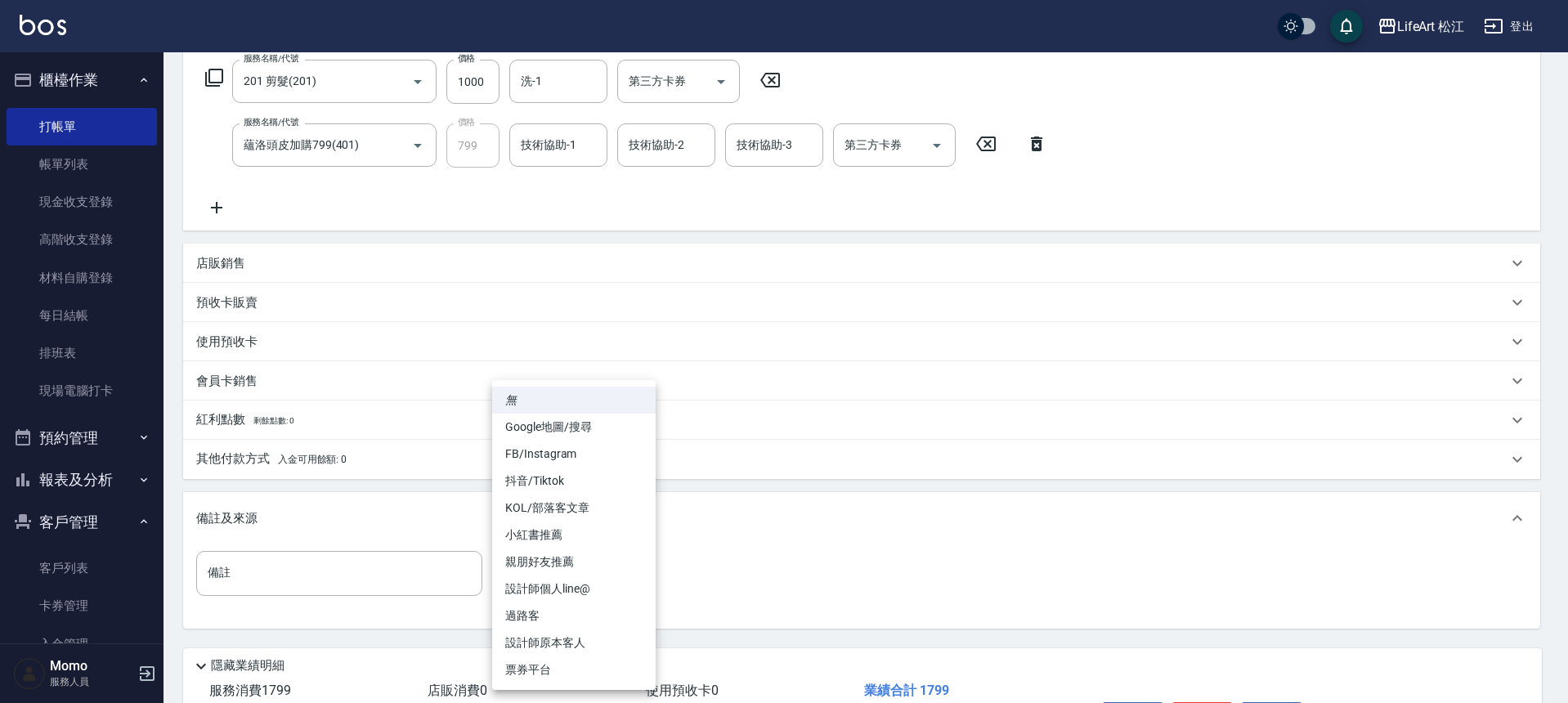
click at [582, 577] on body "LifeArt 松江 登出 櫃檯作業 打帳單 帳單列表 現金收支登錄 高階收支登錄 材料自購登錄 每日結帳 排班表 現場電腦打卡 預約管理 預約管理 單日預約…" at bounding box center [784, 270] width 1568 height 1074
click at [582, 426] on li "Google地圖/搜尋" at bounding box center [574, 427] width 164 height 27
type input "Google地圖/搜尋"
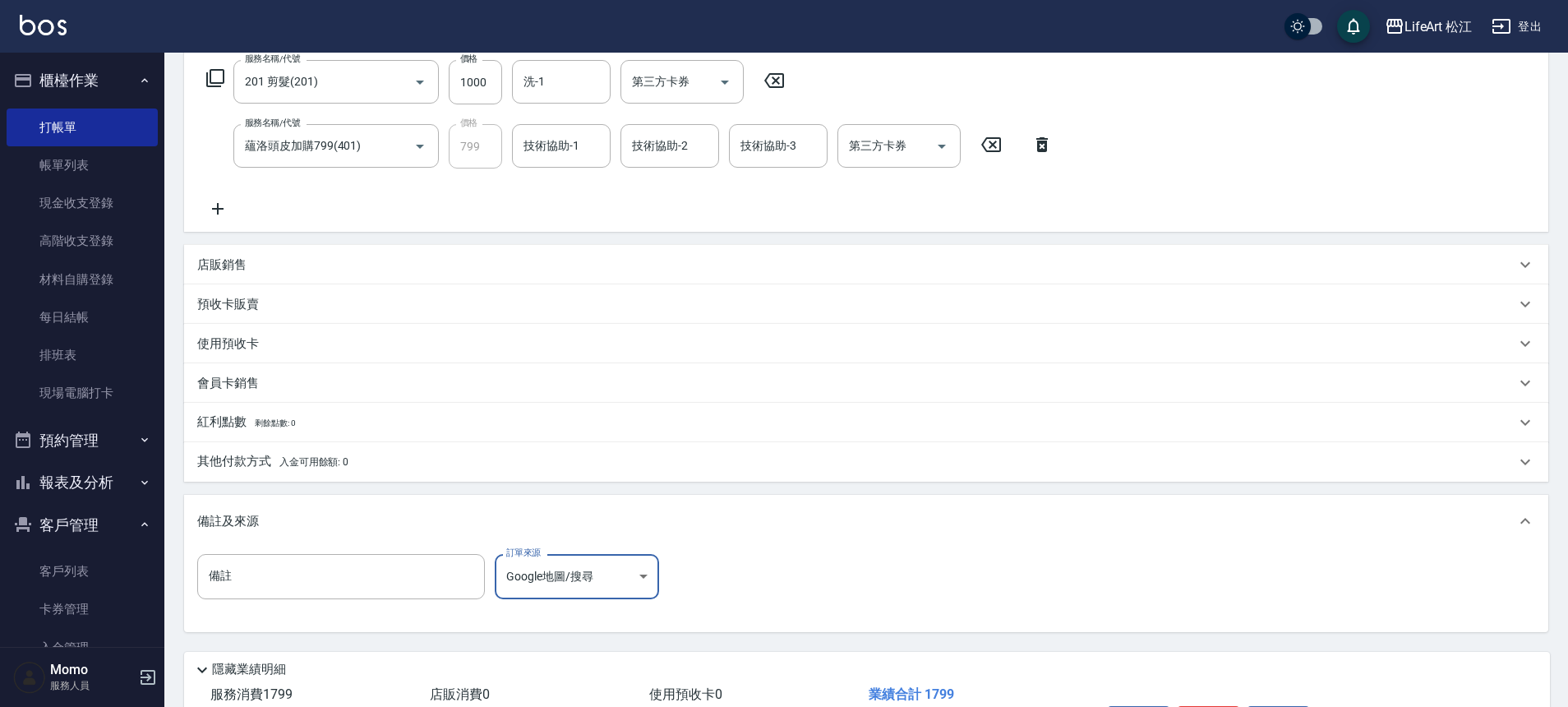
click at [368, 462] on div "其他付款方式 入金可用餘額: 0" at bounding box center [856, 462] width 1318 height 18
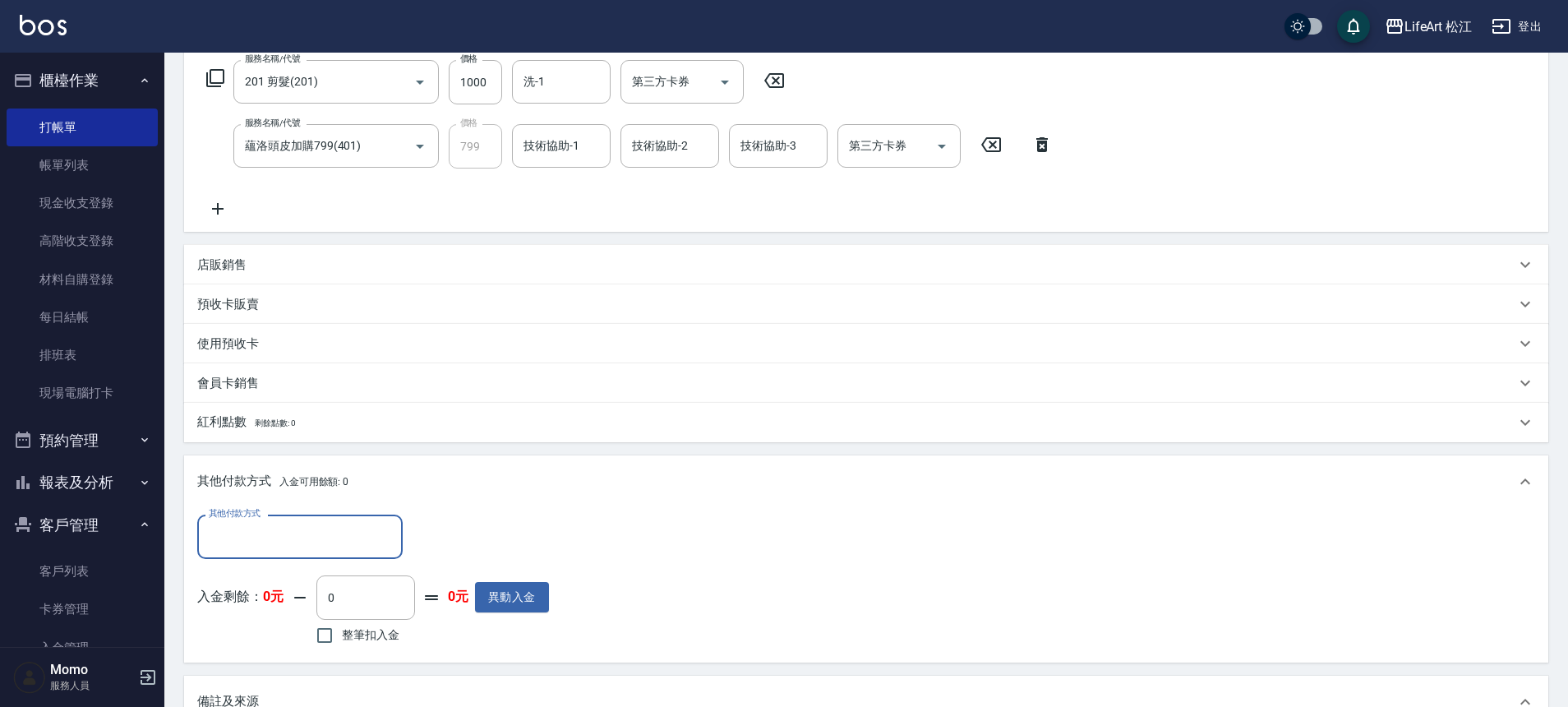
scroll to position [0, 0]
click at [331, 522] on input "其他付款方式" at bounding box center [300, 536] width 191 height 28
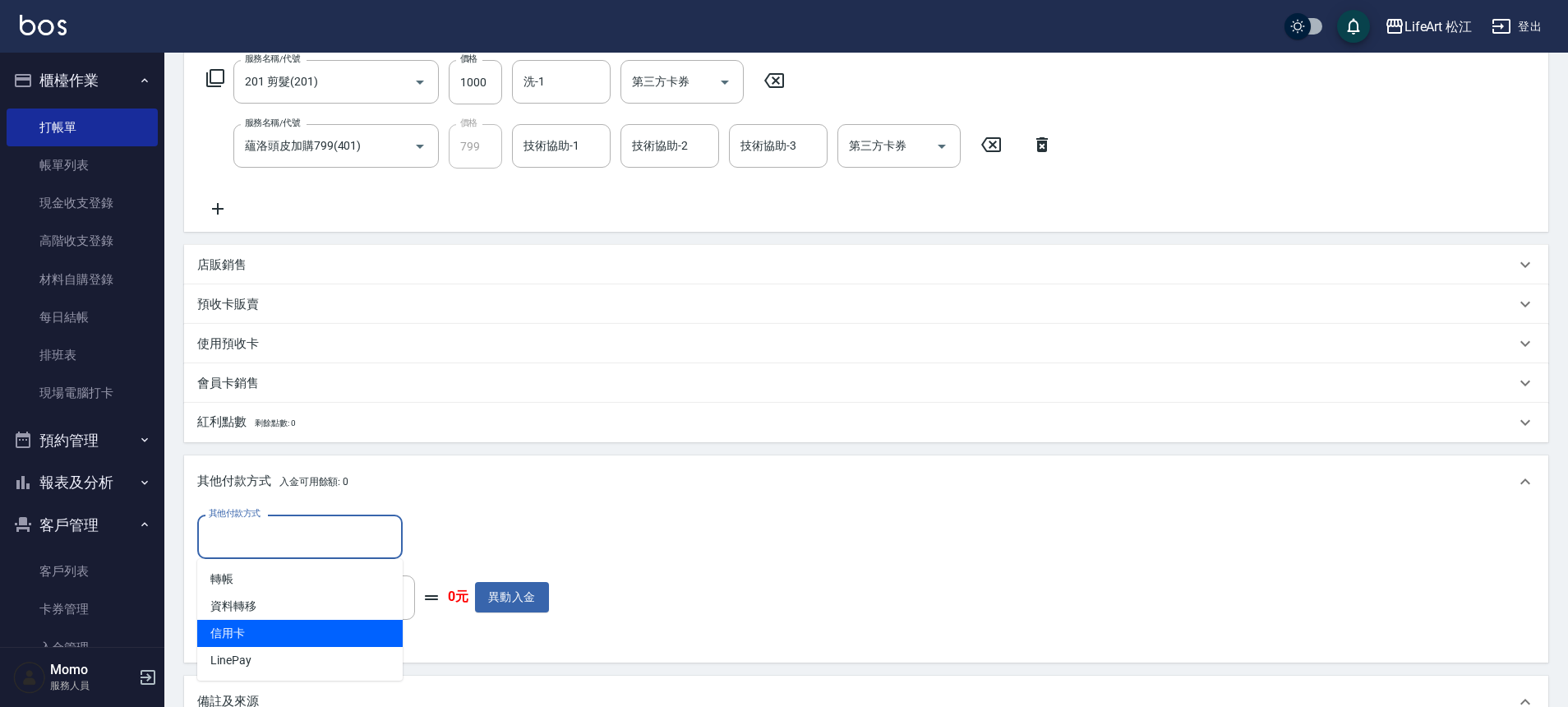
click at [275, 630] on span "信用卡" at bounding box center [300, 633] width 205 height 28
type input "信用卡"
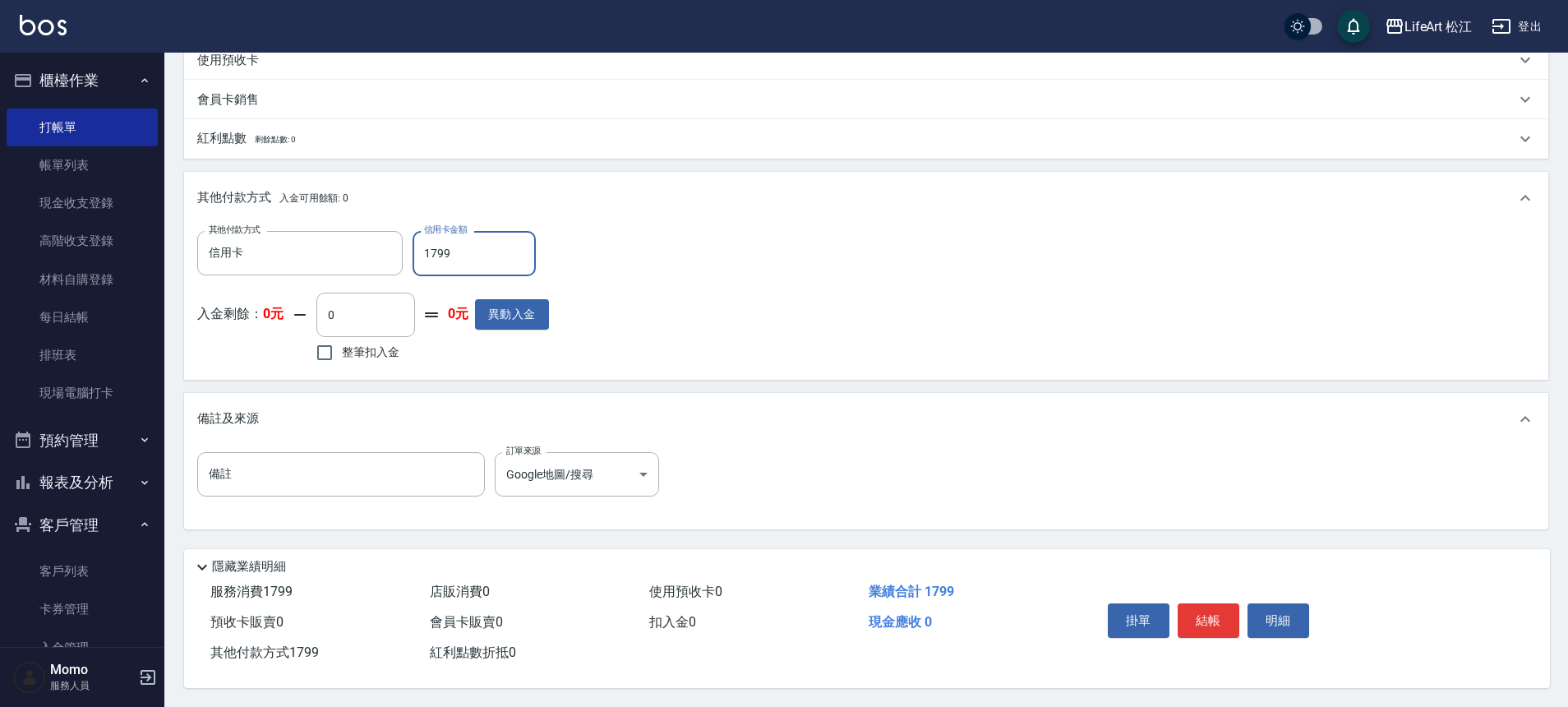
scroll to position [561, 0]
type input "1799"
click at [1219, 607] on button "結帳" at bounding box center [1208, 620] width 61 height 35
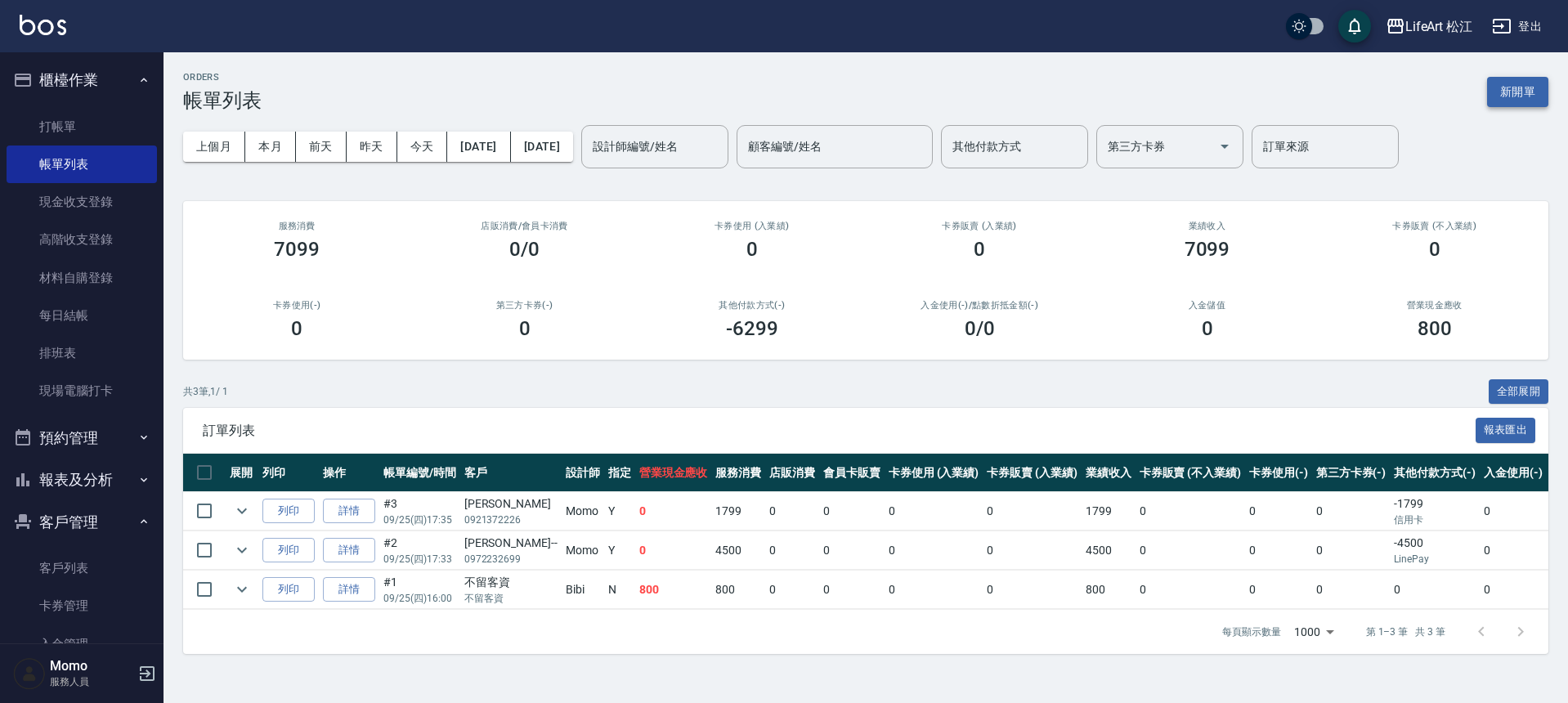
click at [1518, 88] on button "新開單" at bounding box center [1517, 92] width 61 height 30
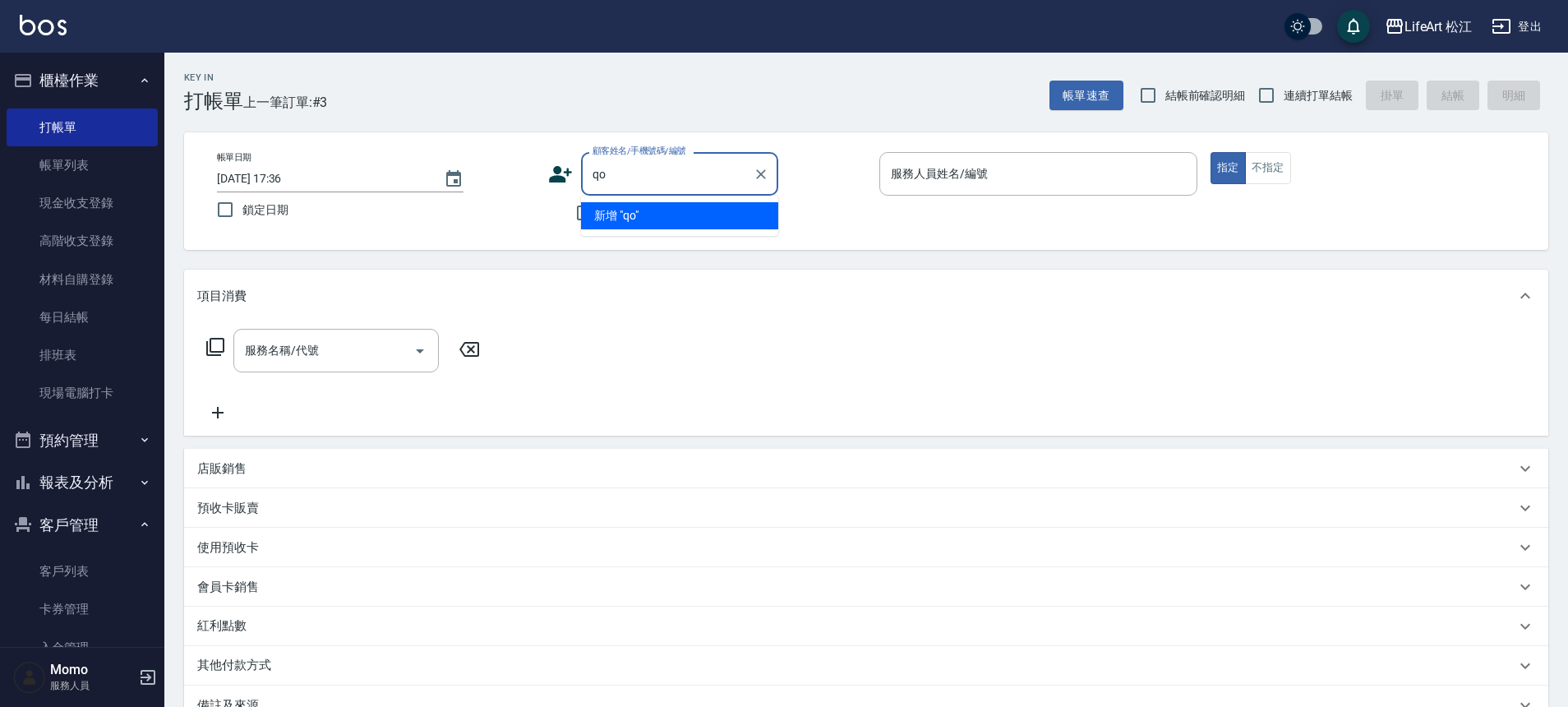
type input "q"
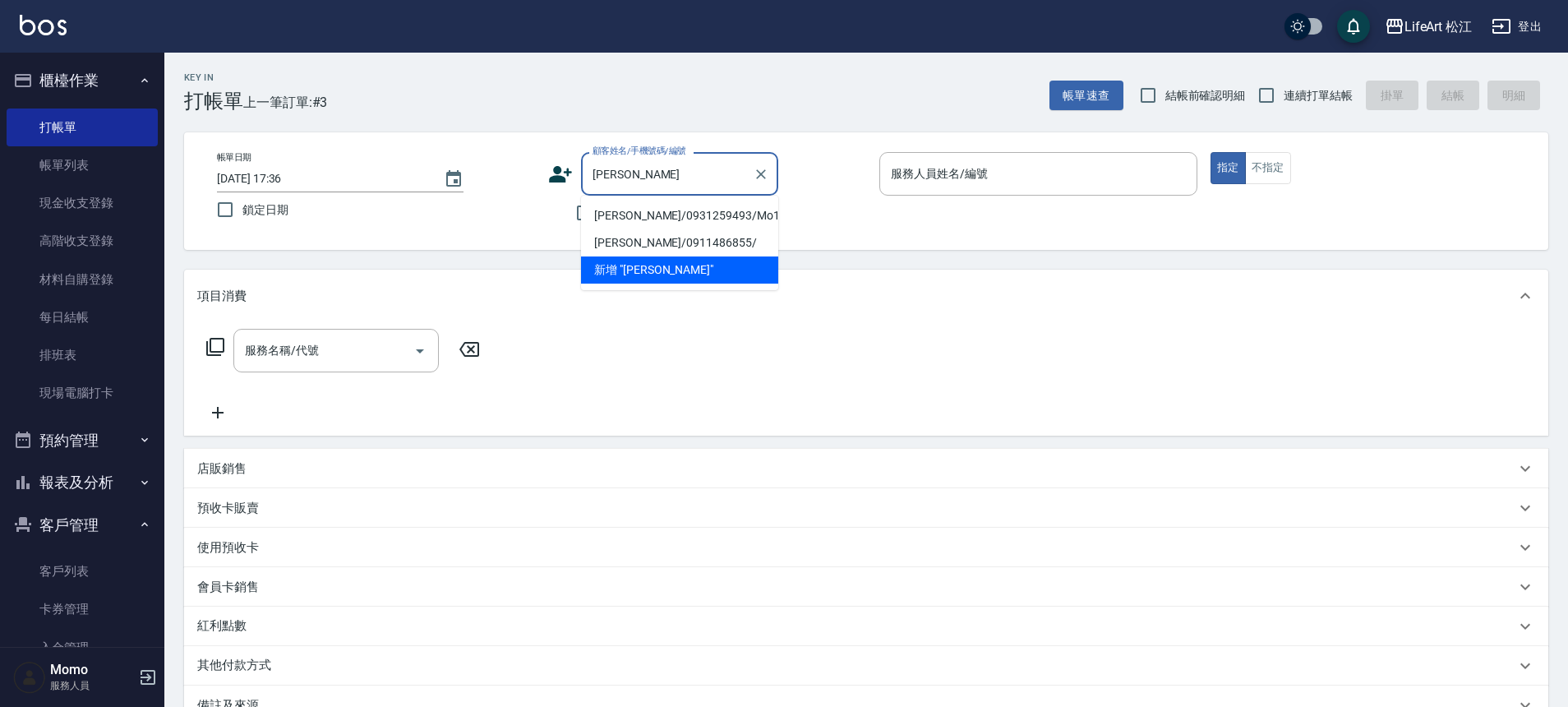
click at [678, 220] on li "[PERSON_NAME]/0931259493/Mo108" at bounding box center [680, 215] width 197 height 28
type input "[PERSON_NAME]/0931259493/Mo108"
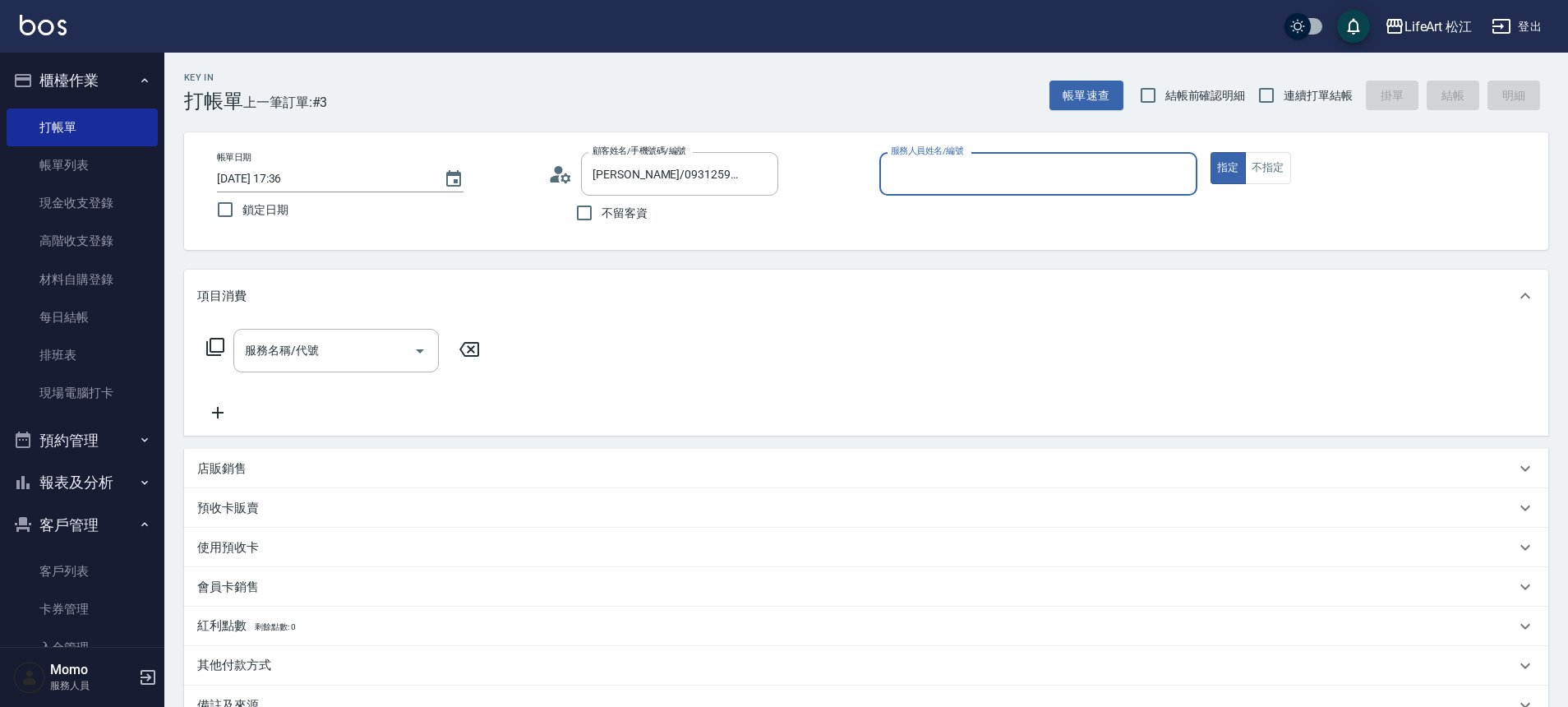
type input "Momo(無代號)"
click at [318, 356] on input "服務名稱/代號" at bounding box center [324, 356] width 166 height 28
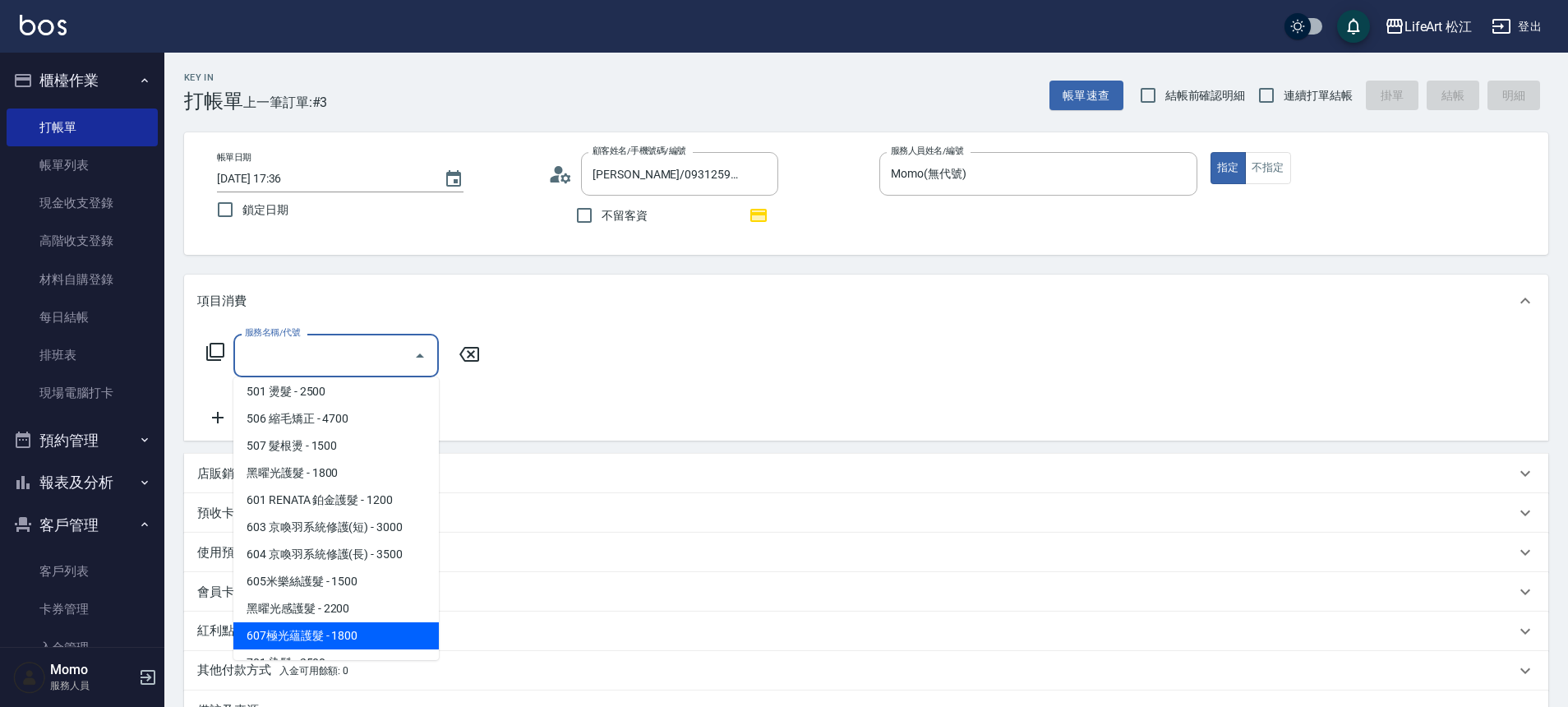
scroll to position [219, 0]
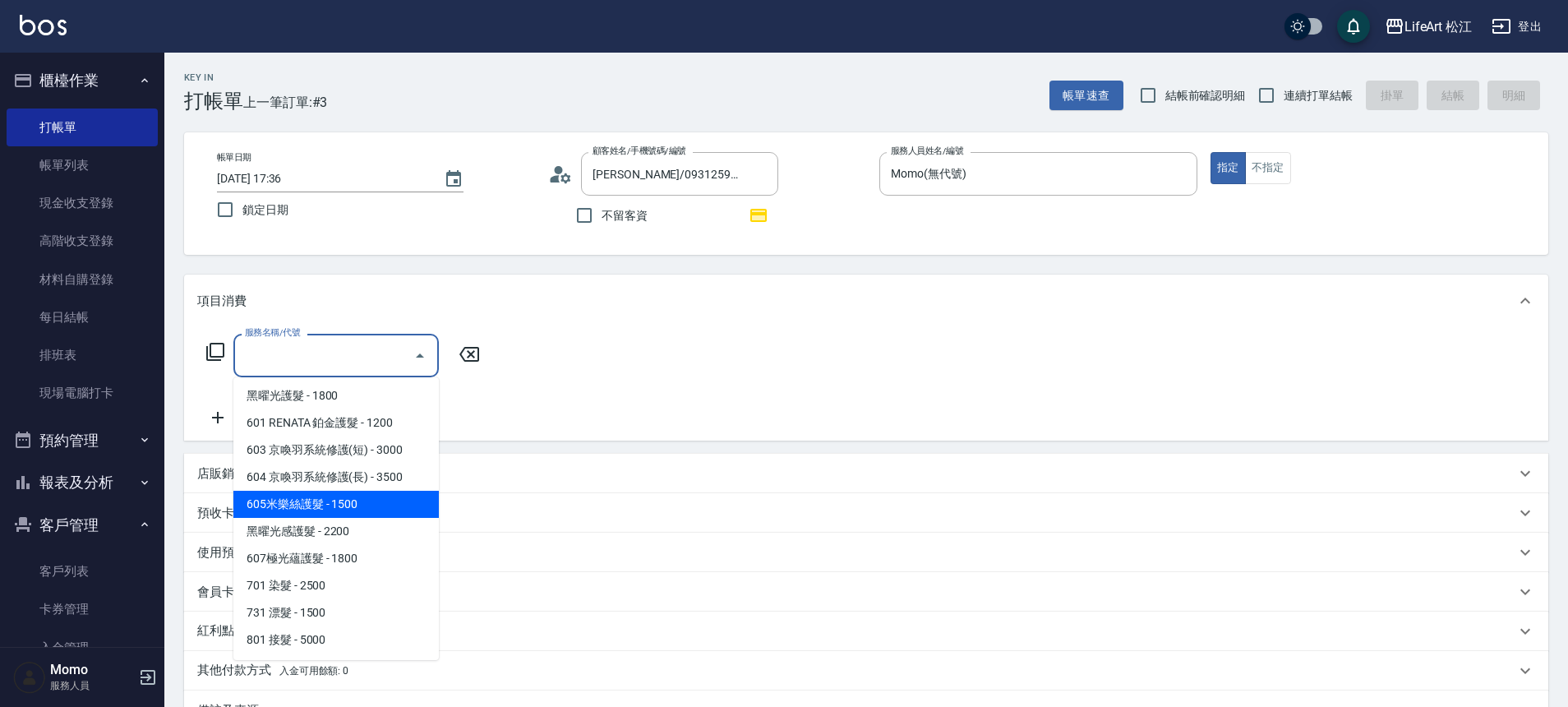
click at [366, 501] on span "605米樂絲護髮 - 1500" at bounding box center [336, 504] width 205 height 28
type input "605米樂絲護髮(605)"
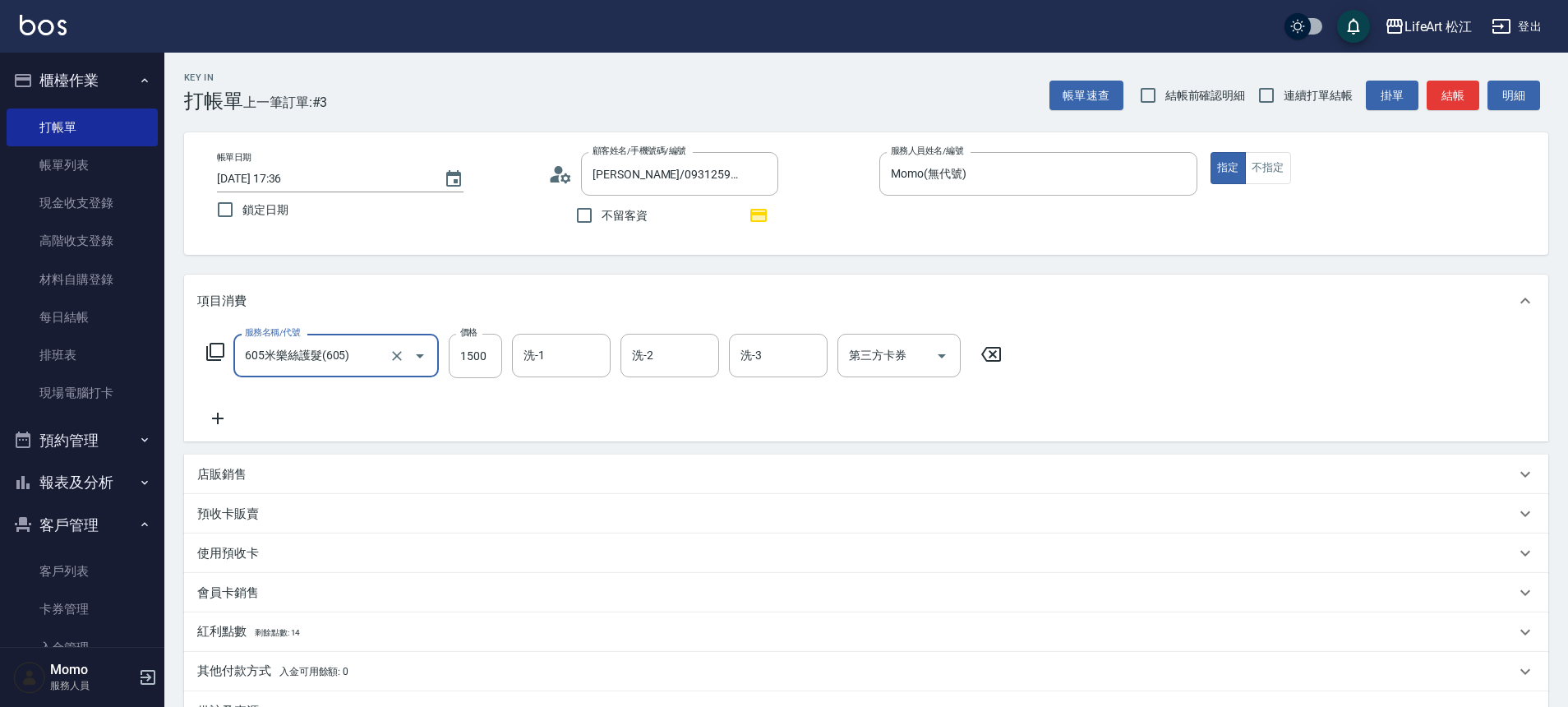
click at [221, 422] on icon at bounding box center [218, 419] width 41 height 20
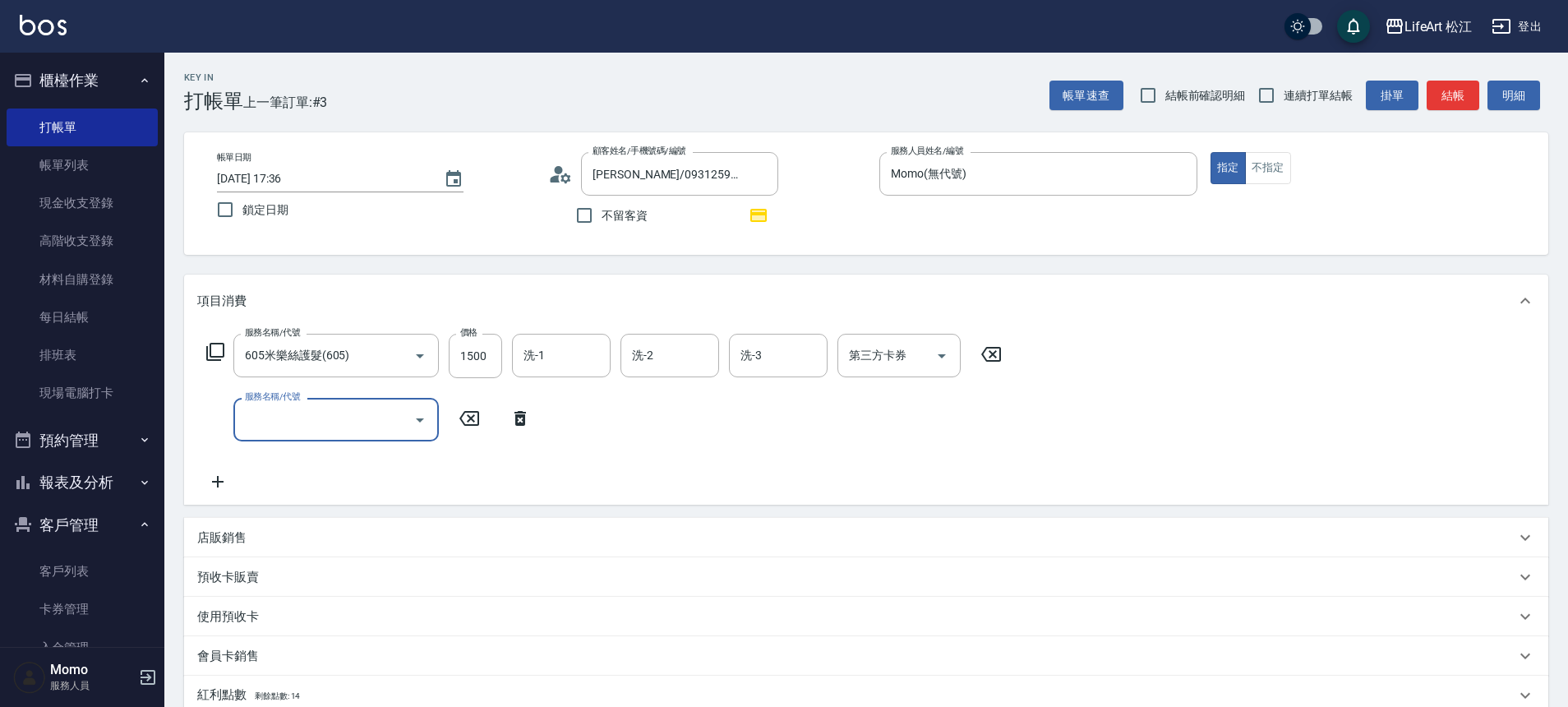
click at [352, 414] on input "服務名稱/代號" at bounding box center [324, 420] width 166 height 28
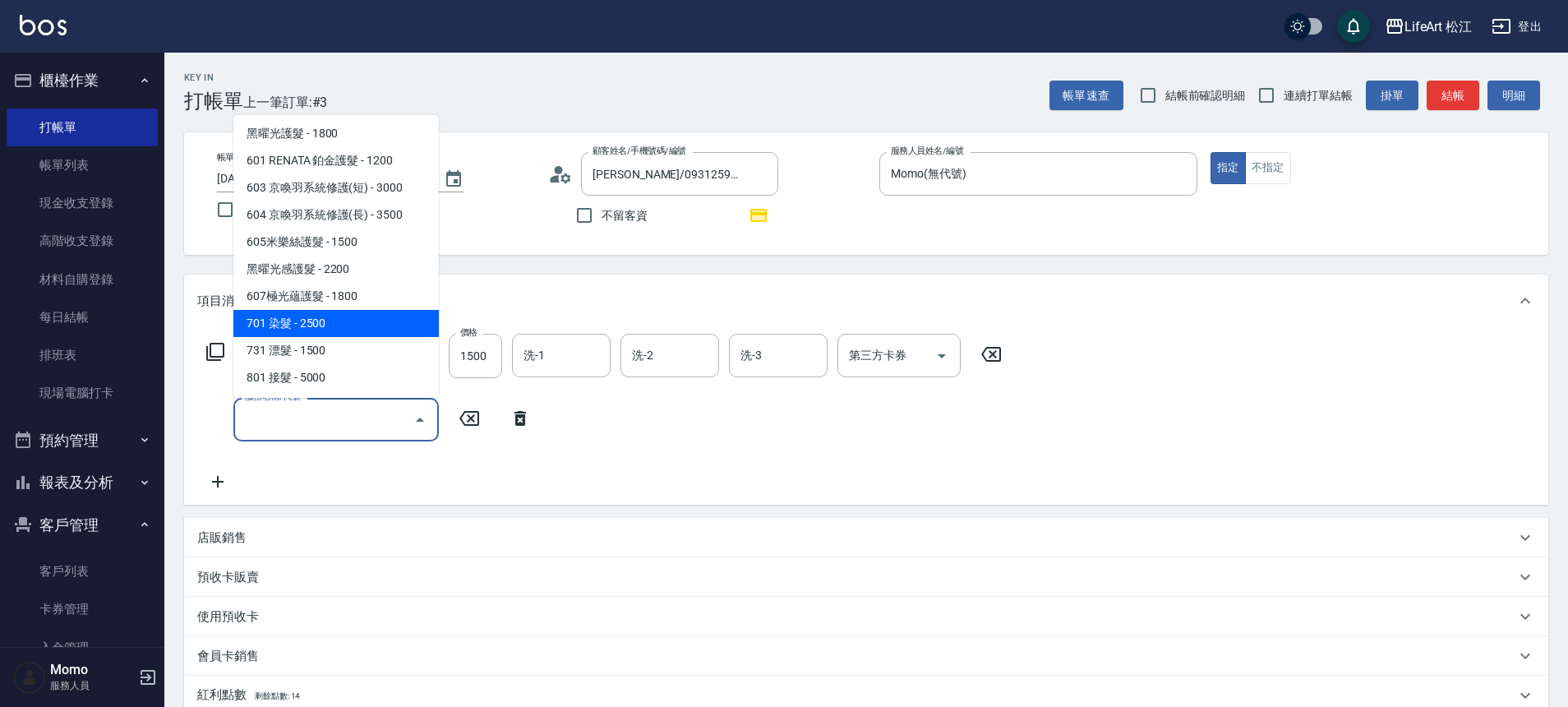
click at [341, 332] on span "701 染髮 - 2500" at bounding box center [336, 324] width 205 height 28
type input "701 染髮(701)"
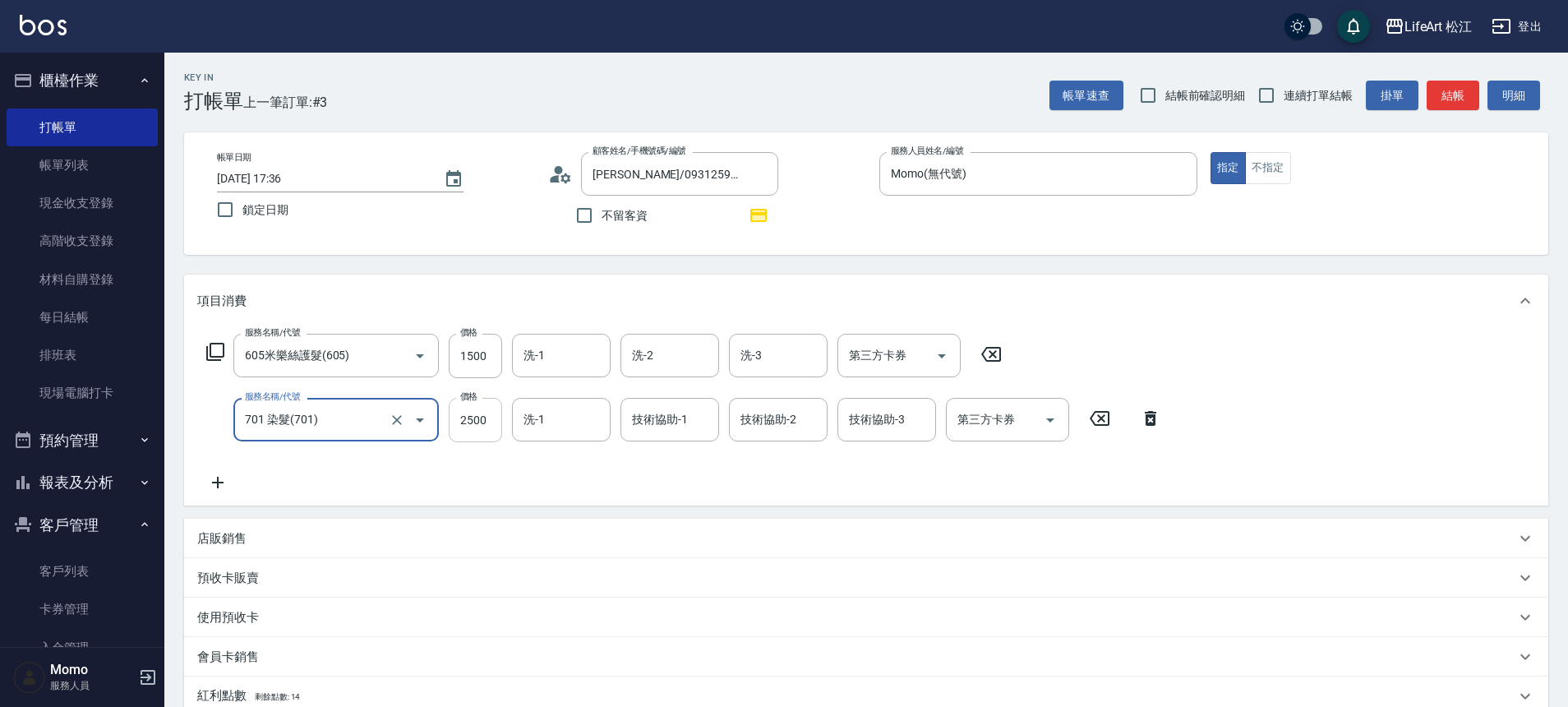
click at [487, 427] on input "2500" at bounding box center [476, 421] width 53 height 44
type input "2800"
click at [577, 358] on input "洗-1" at bounding box center [561, 356] width 84 height 28
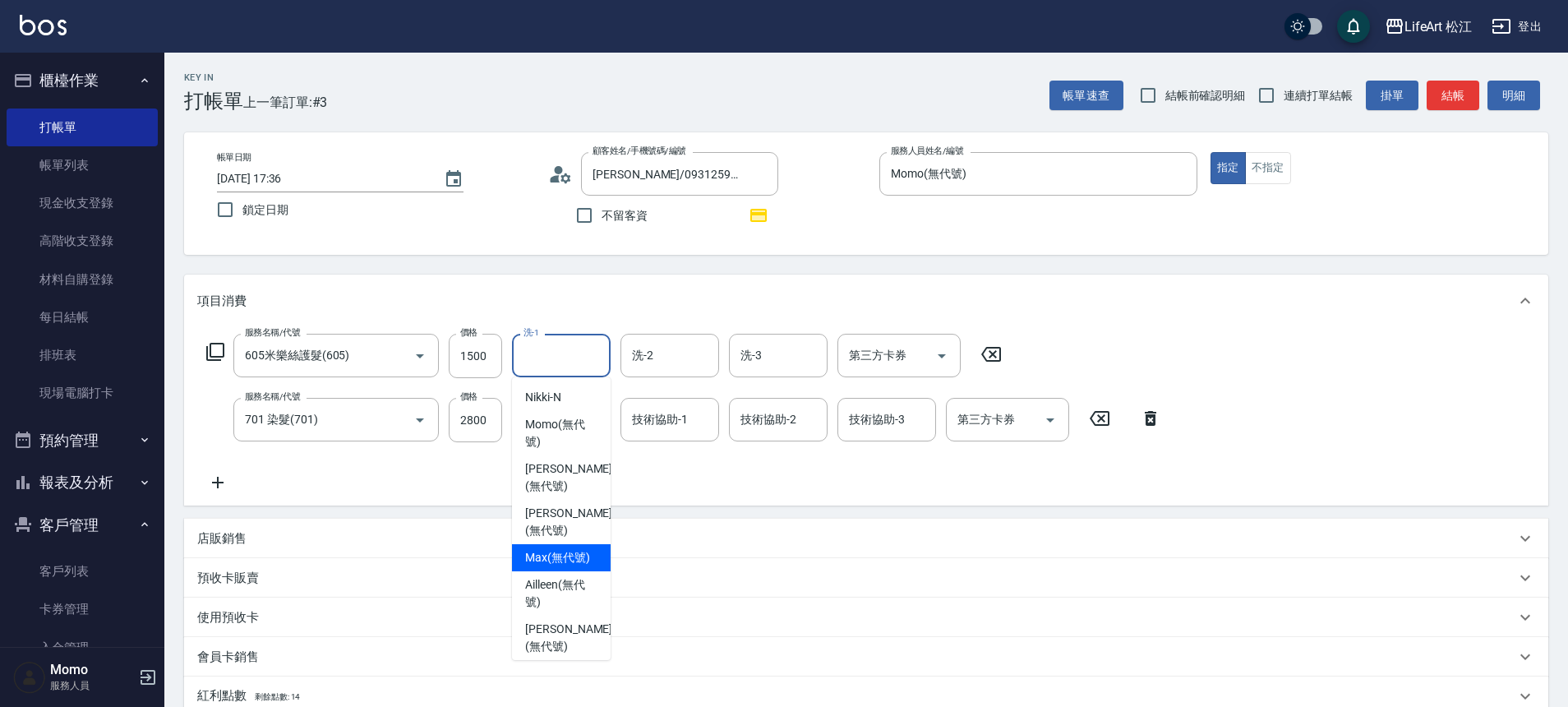
scroll to position [399, 0]
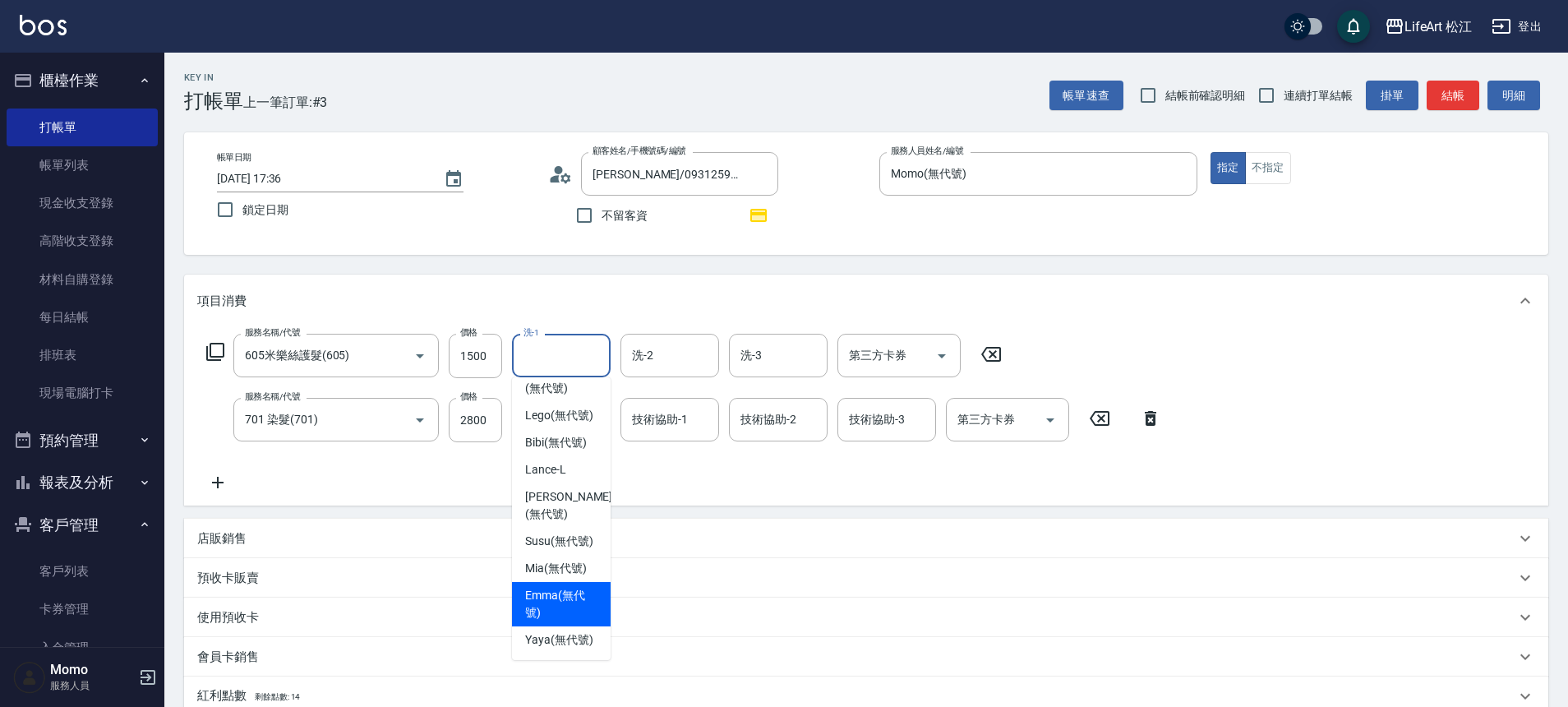
click at [561, 588] on span "[PERSON_NAME] (無代號)" at bounding box center [561, 604] width 72 height 35
type input "[PERSON_NAME](無代號)"
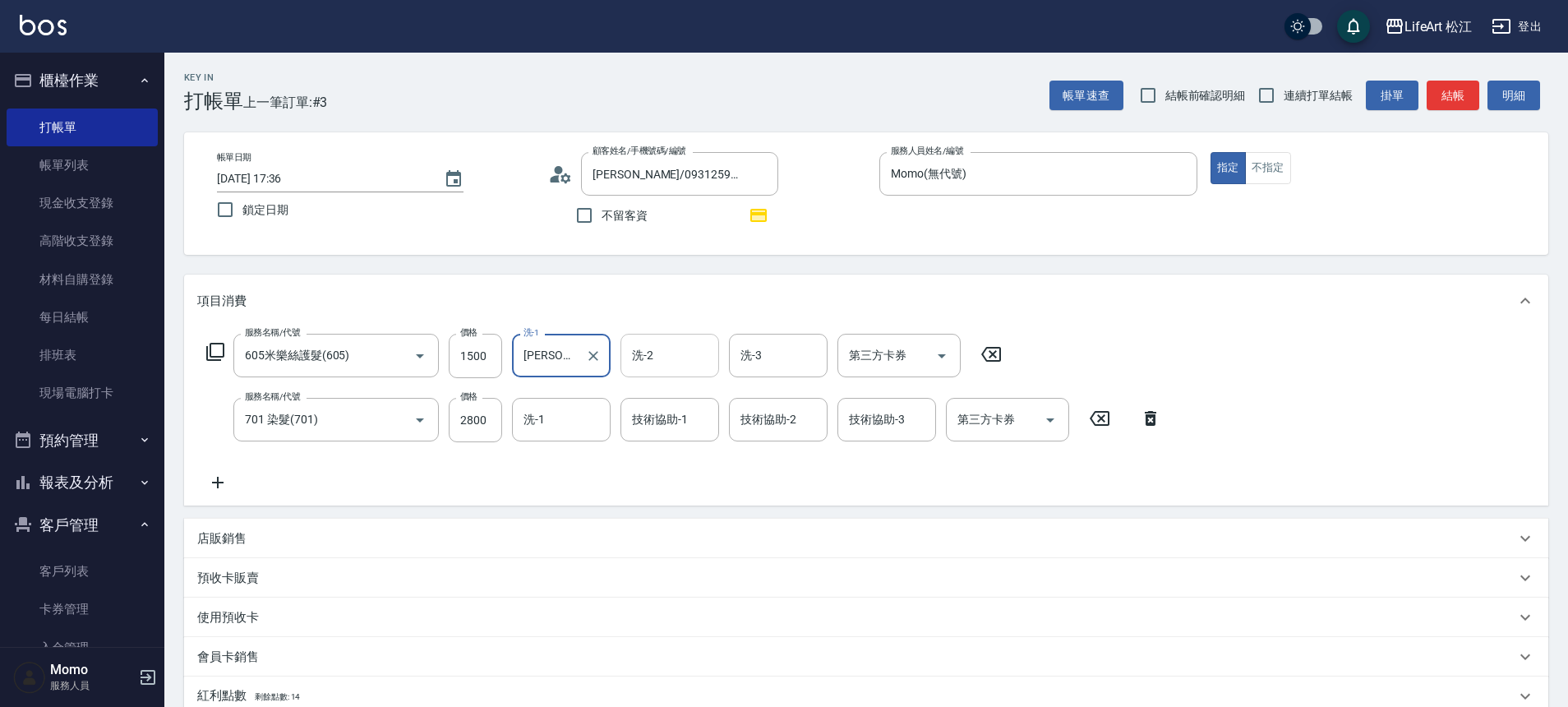
click at [663, 354] on input "洗-2" at bounding box center [670, 356] width 84 height 28
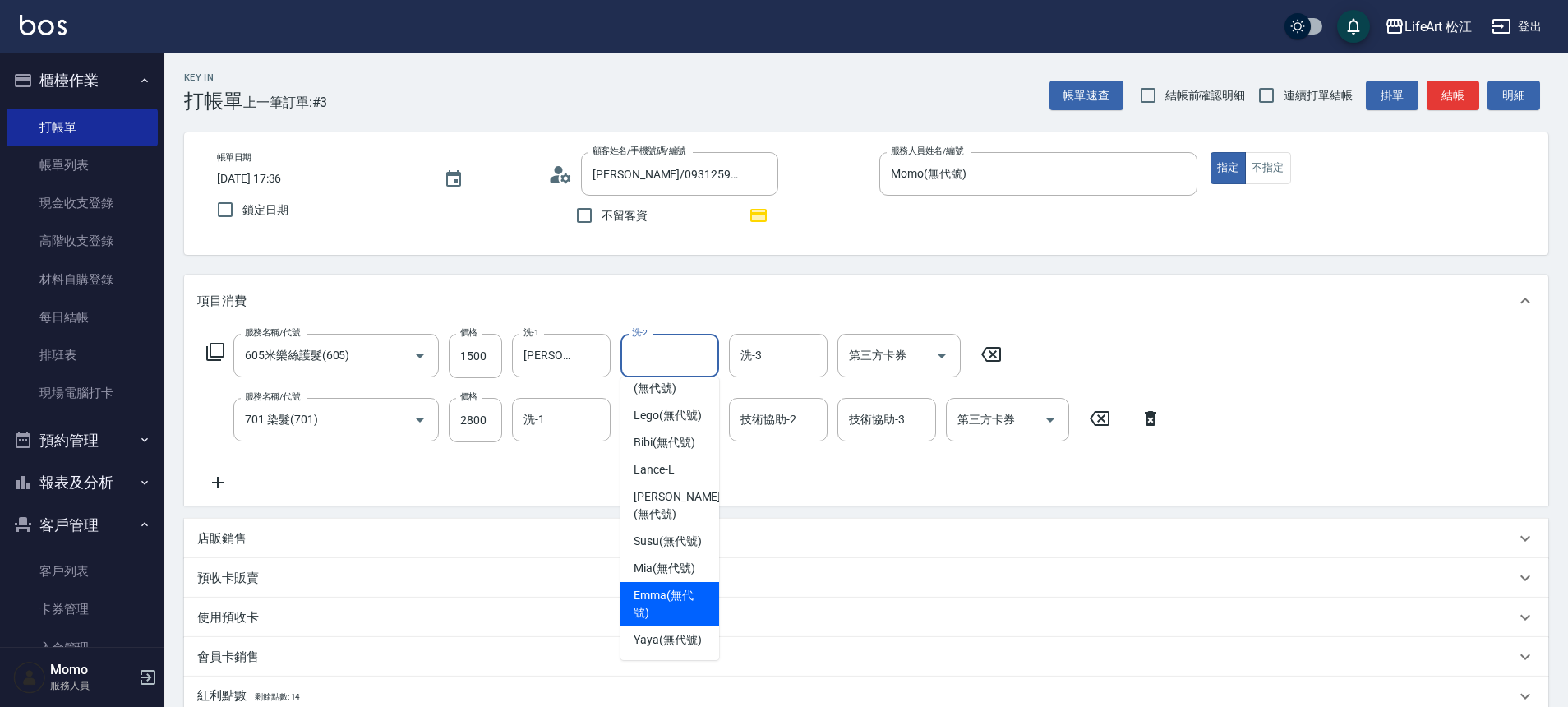
click at [684, 587] on span "[PERSON_NAME] (無代號)" at bounding box center [669, 604] width 72 height 35
type input "[PERSON_NAME](無代號)"
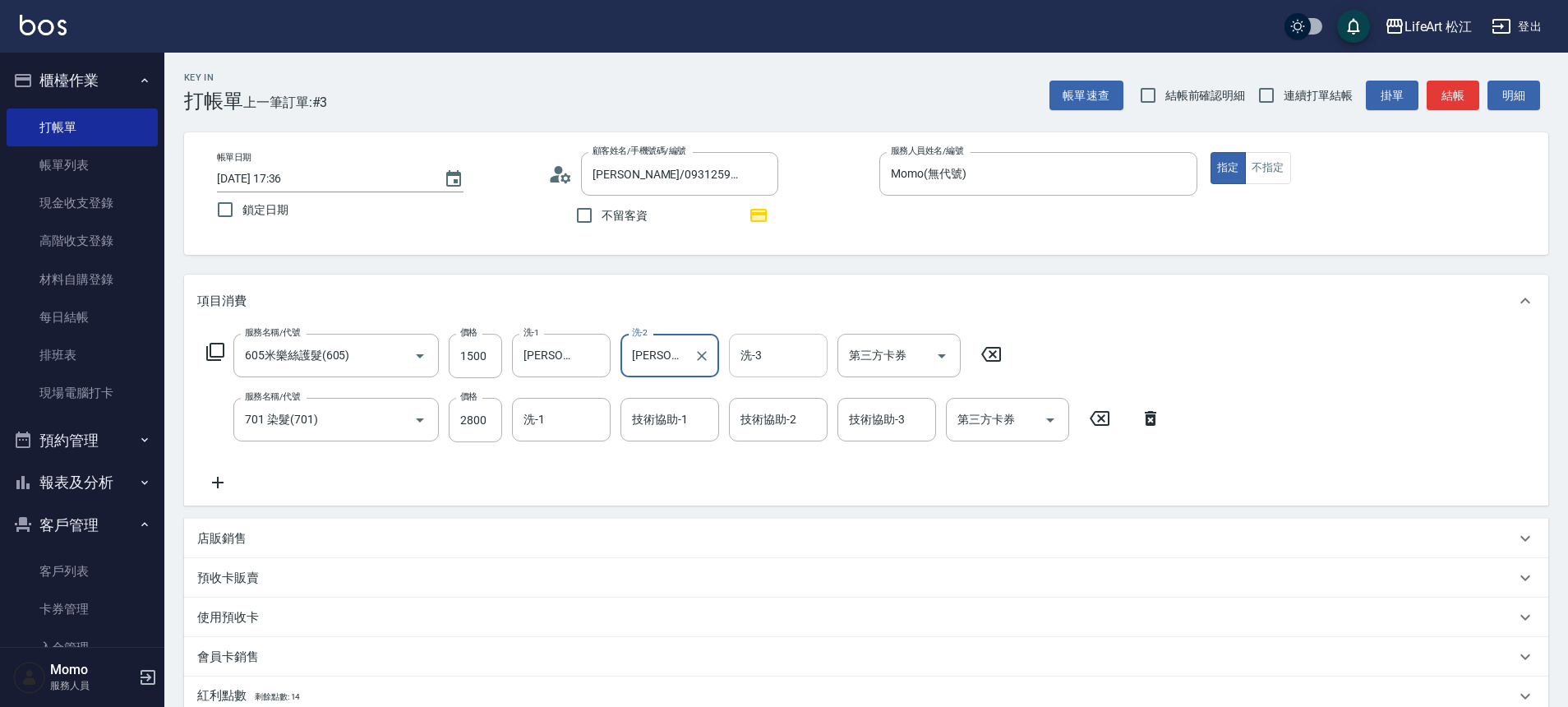
click at [766, 349] on input "洗-3" at bounding box center [779, 356] width 84 height 28
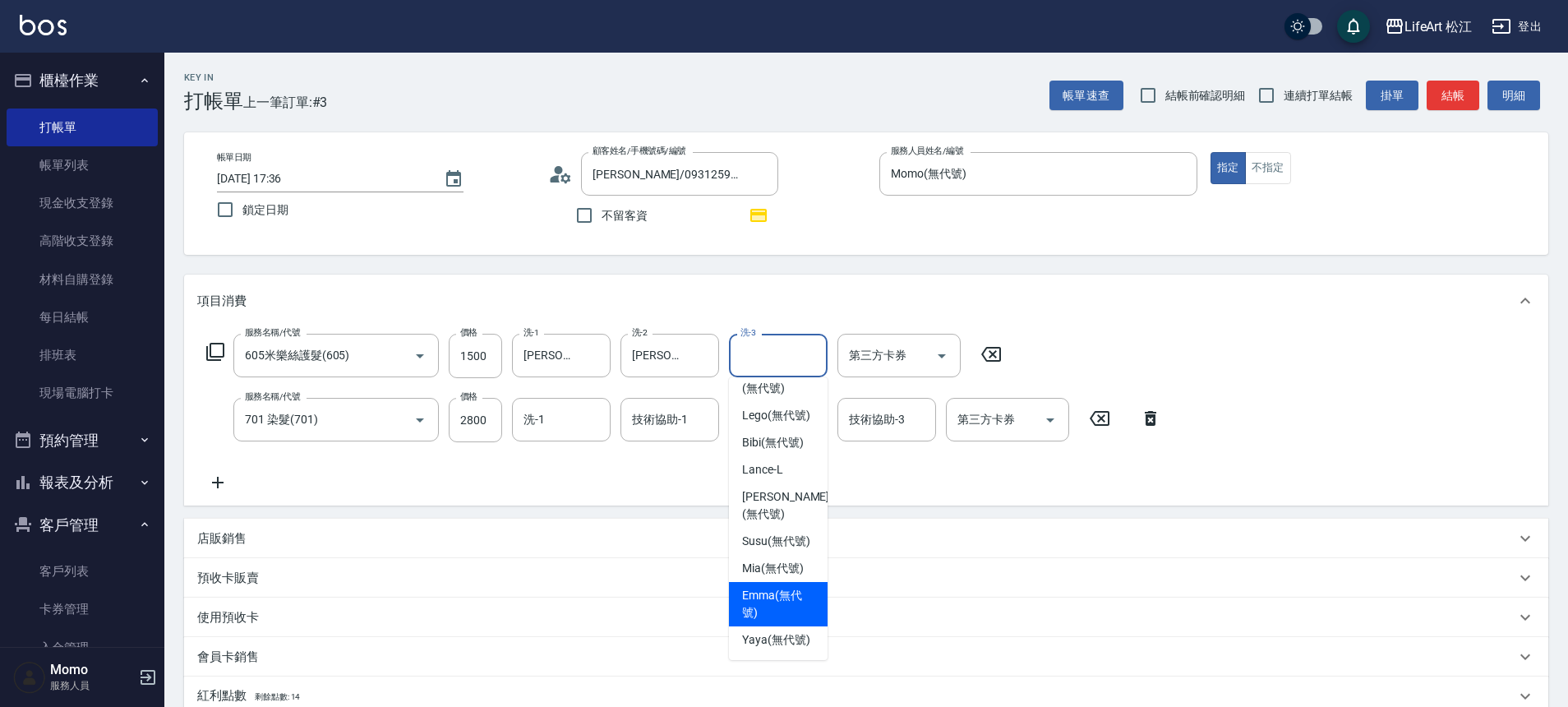
click at [768, 587] on span "[PERSON_NAME] (無代號)" at bounding box center [778, 604] width 72 height 35
type input "[PERSON_NAME](無代號)"
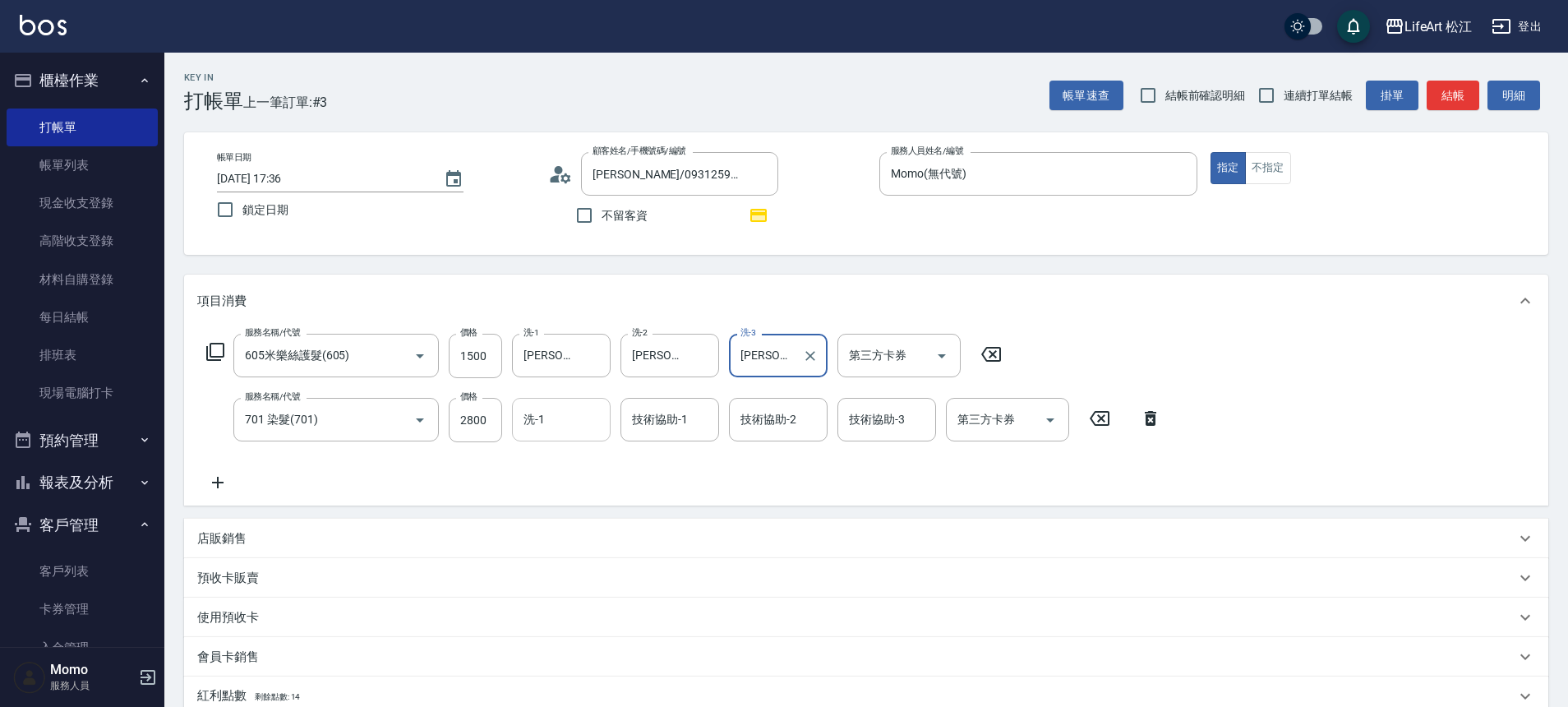
click at [545, 413] on input "洗-1" at bounding box center [561, 420] width 84 height 28
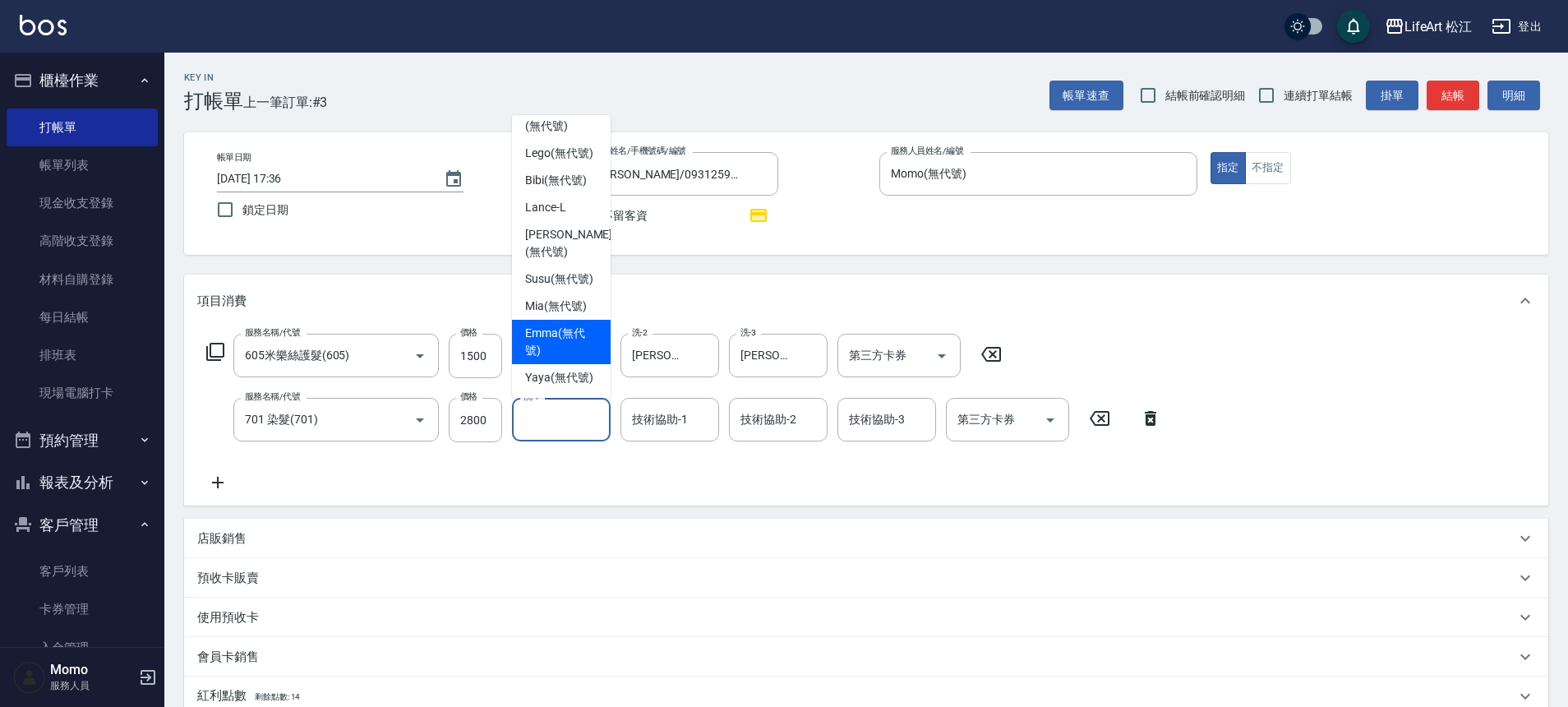
click at [556, 325] on span "[PERSON_NAME] (無代號)" at bounding box center [561, 341] width 72 height 35
type input "[PERSON_NAME](無代號)"
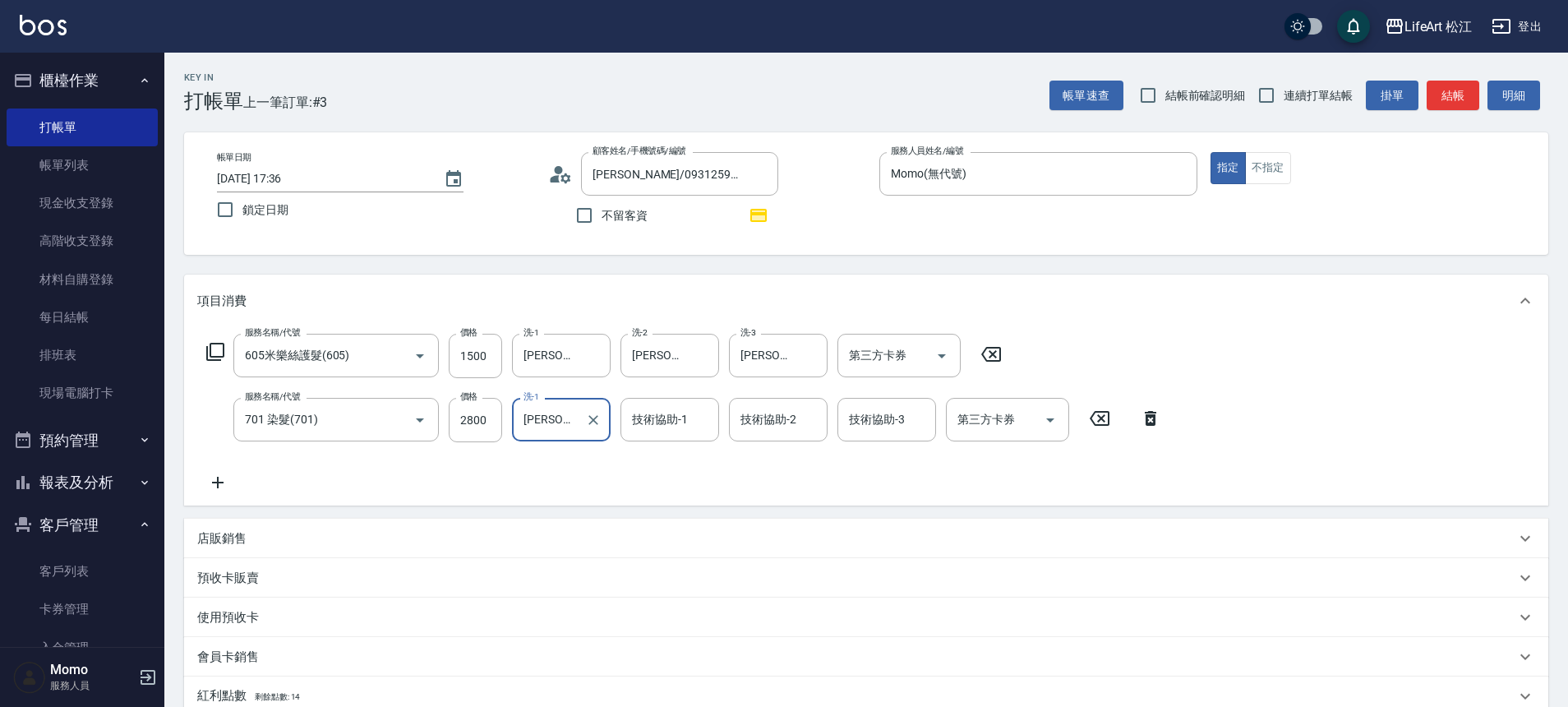
click at [679, 421] on div "技術協助-1 技術協助-1" at bounding box center [669, 420] width 99 height 44
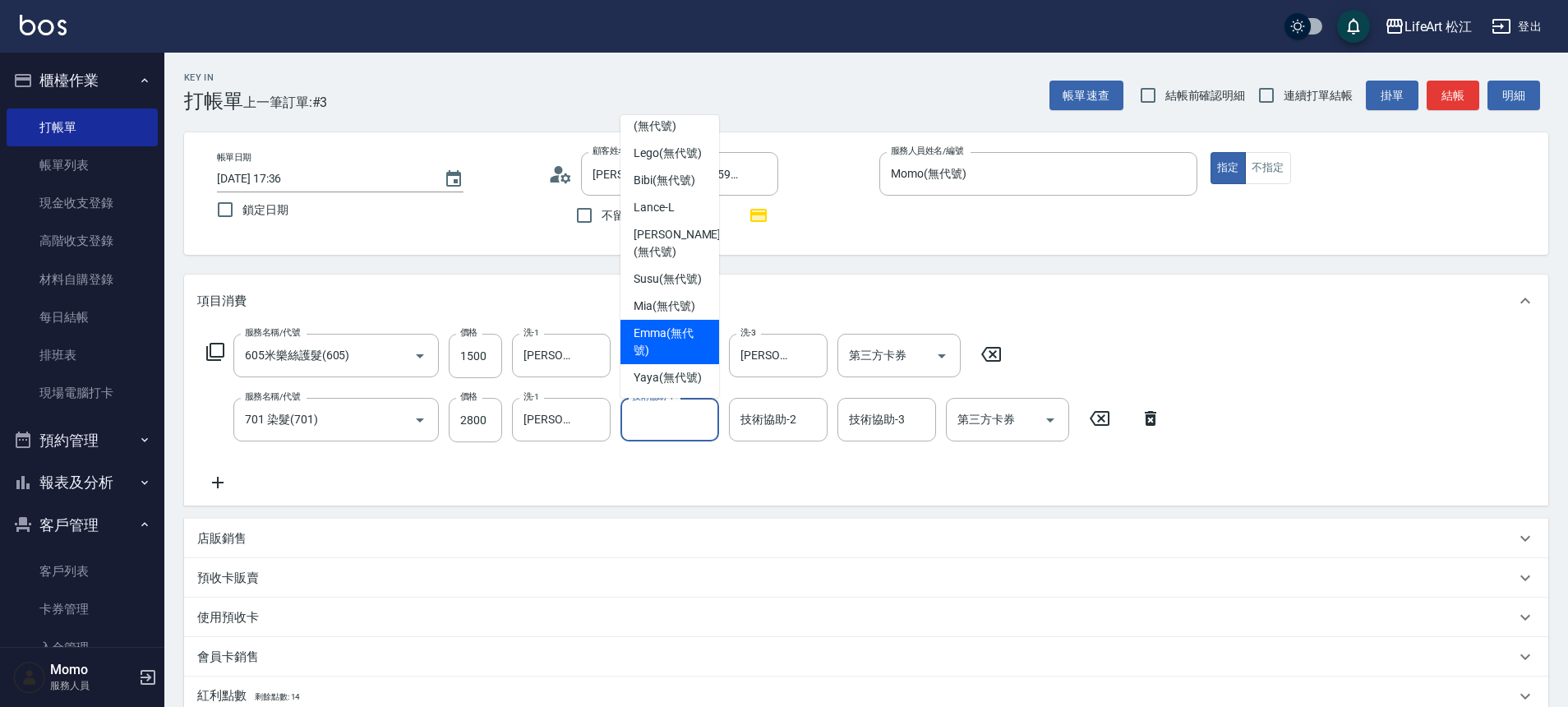
click at [674, 325] on span "[PERSON_NAME] (無代號)" at bounding box center [669, 341] width 72 height 35
type input "[PERSON_NAME](無代號)"
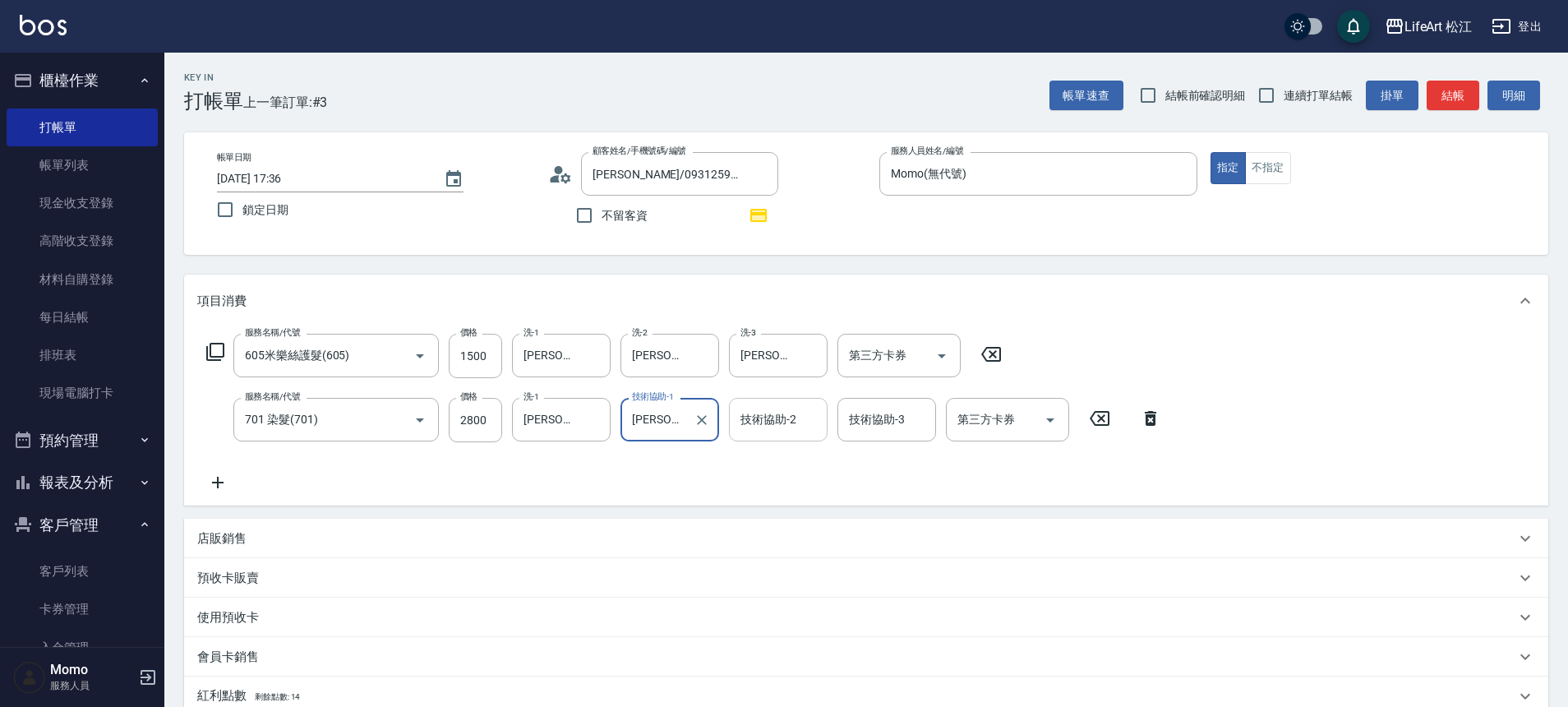
click at [762, 422] on div "技術協助-2 技術協助-2" at bounding box center [778, 420] width 99 height 44
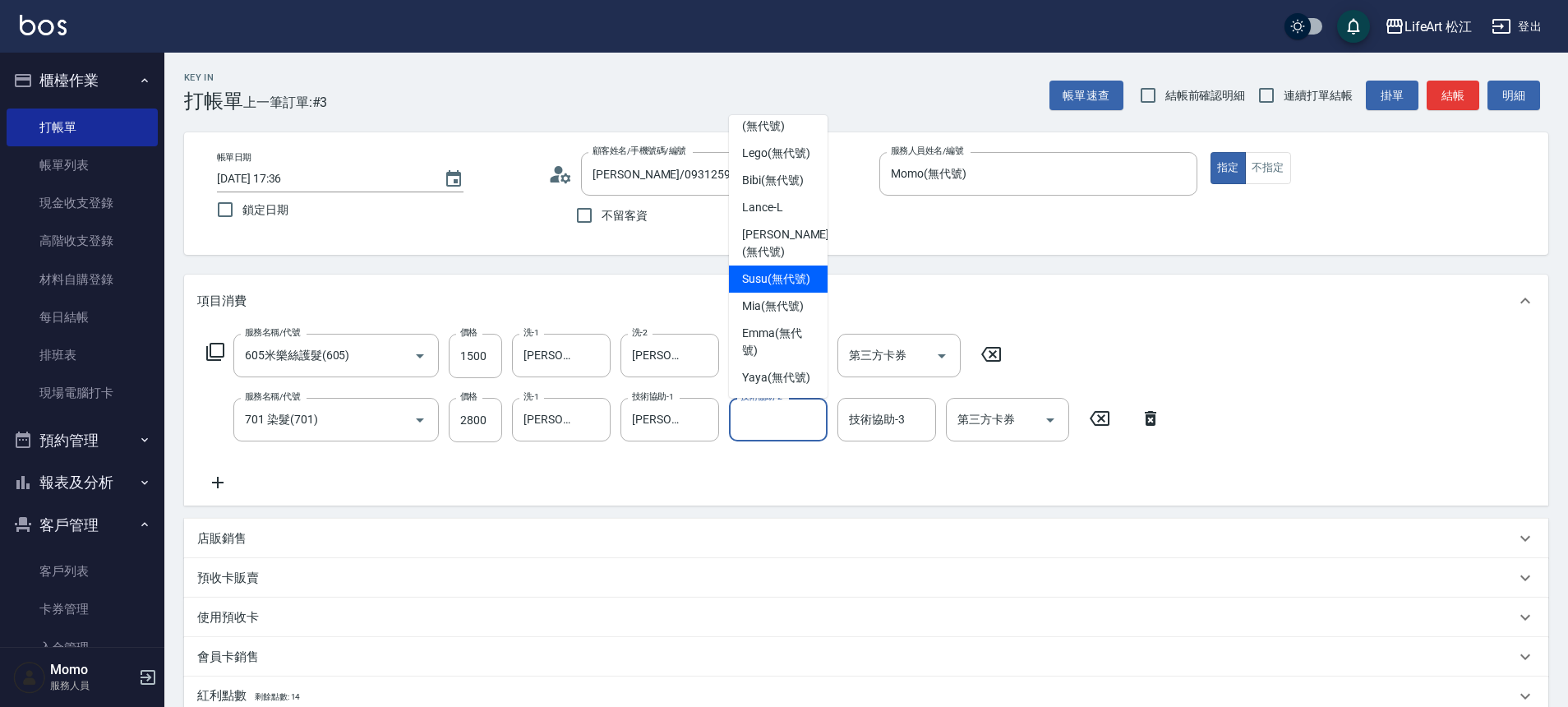
click at [767, 270] on span "Susu (無代號)" at bounding box center [776, 278] width 68 height 17
type input "Susu(無代號)"
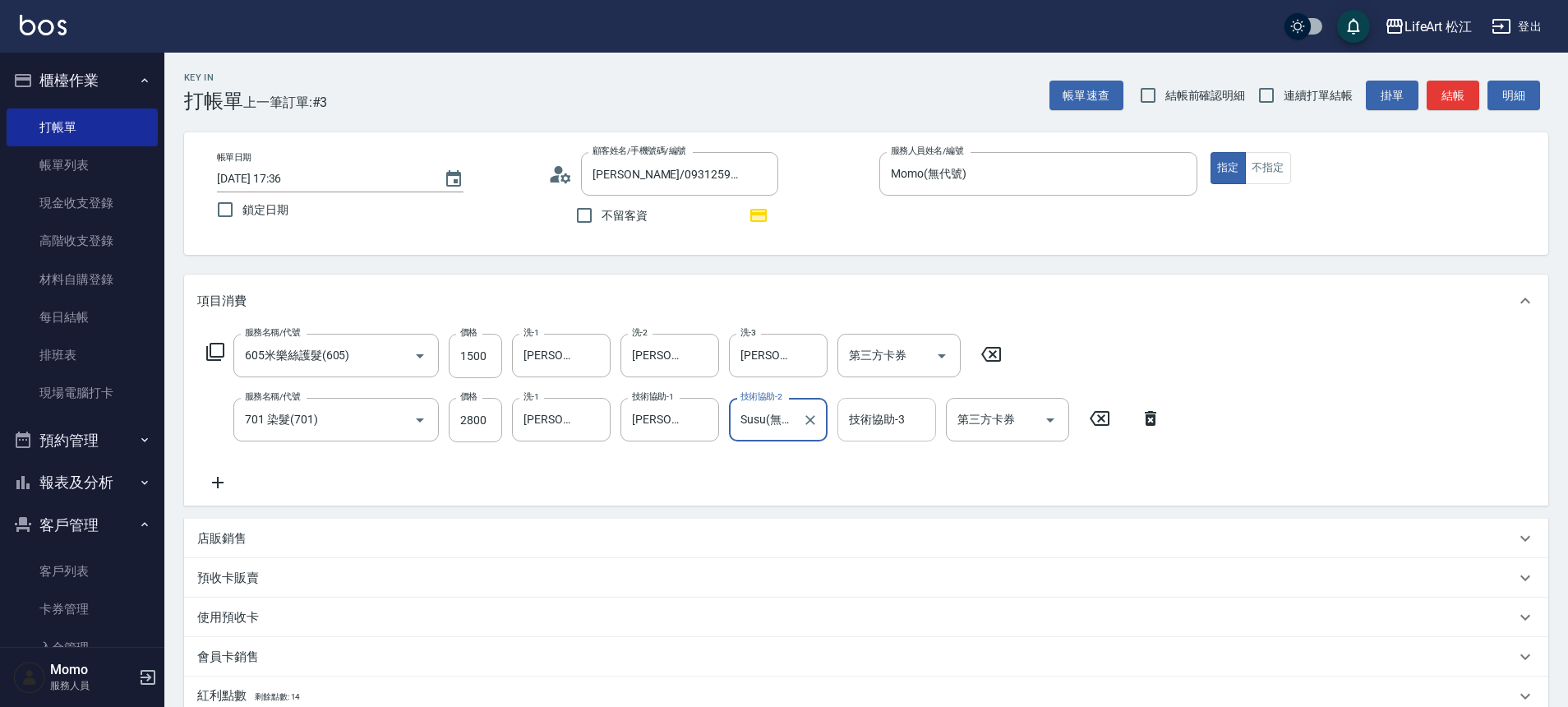
click at [887, 422] on div "技術協助-3 技術協助-3" at bounding box center [886, 420] width 99 height 44
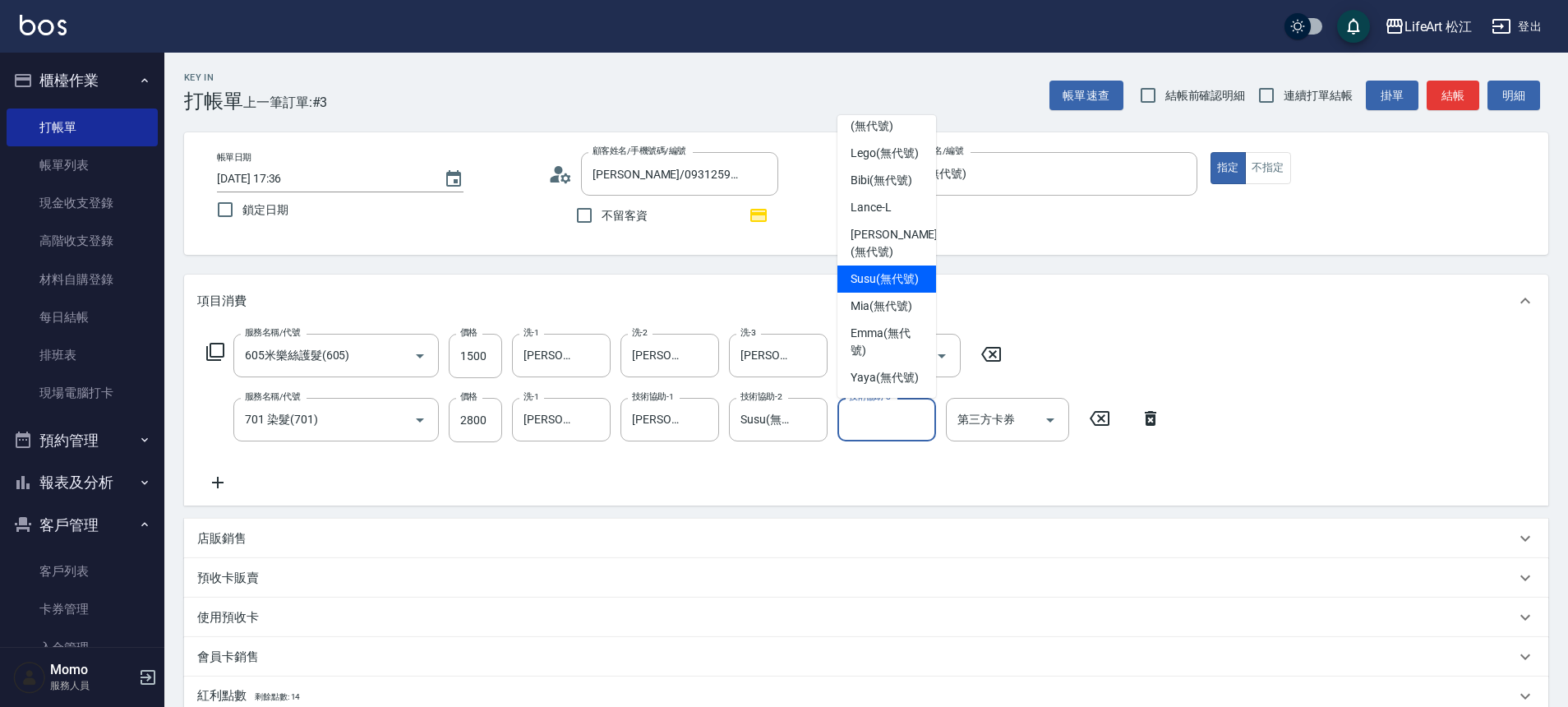
click at [873, 270] on span "Susu (無代號)" at bounding box center [884, 278] width 68 height 17
type input "Susu(無代號)"
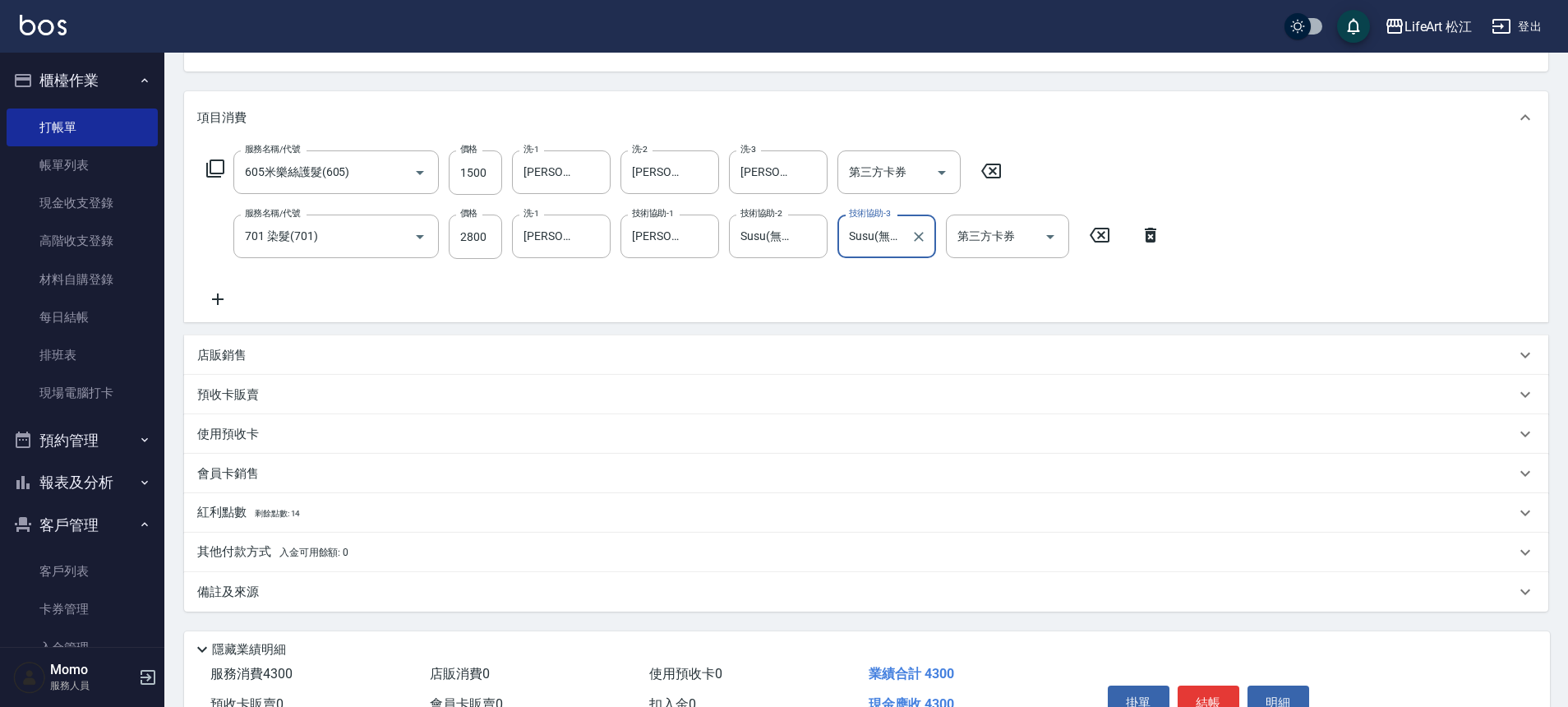
scroll to position [274, 0]
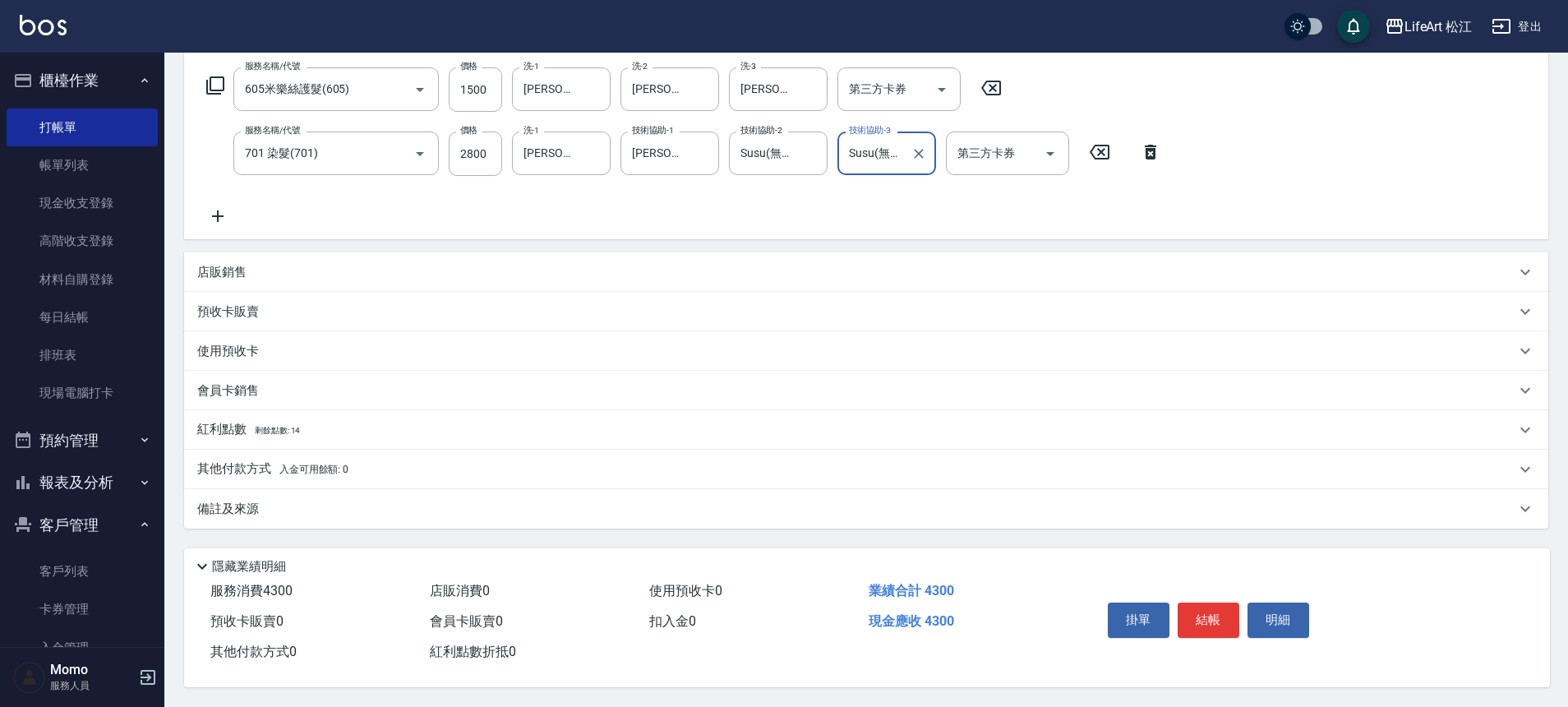
click at [265, 275] on div "店販銷售" at bounding box center [866, 272] width 1364 height 39
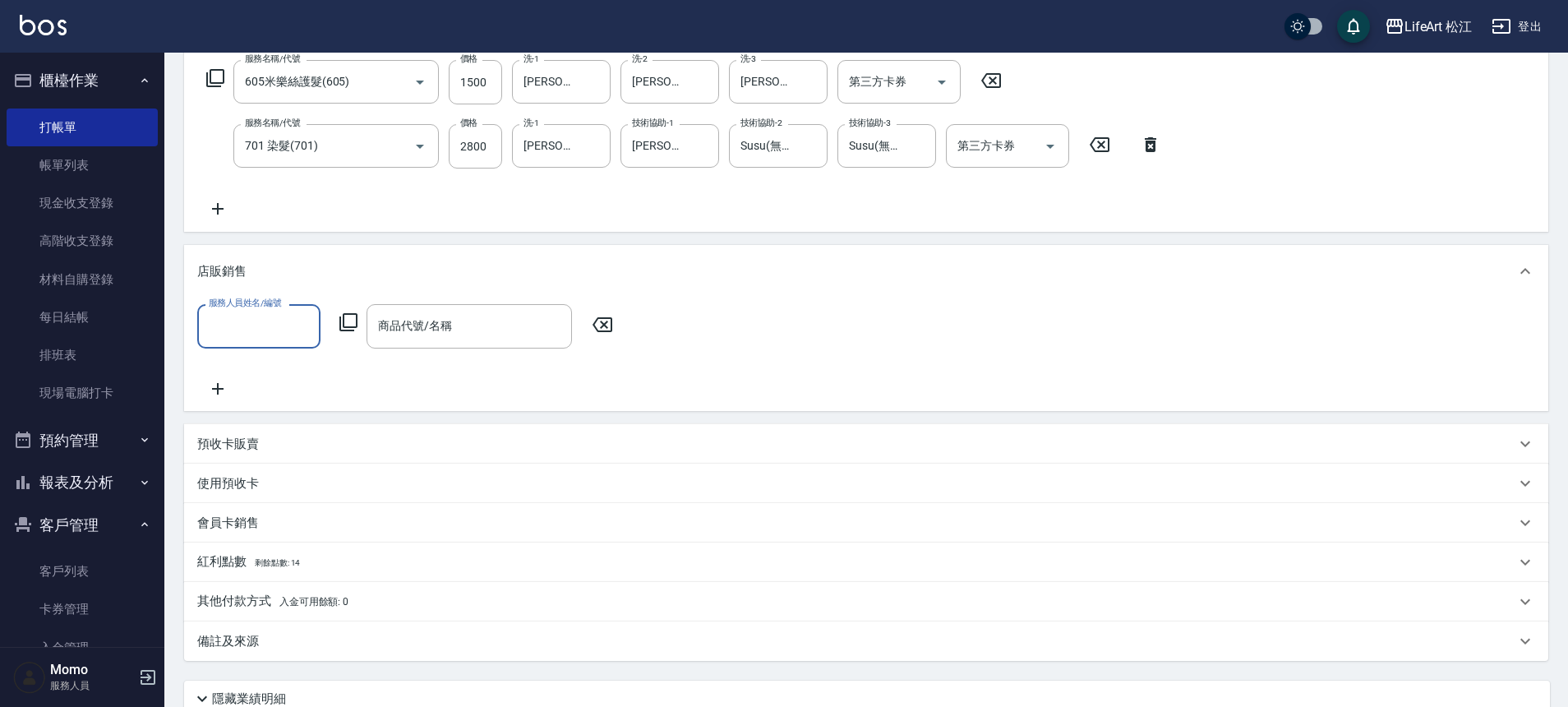
scroll to position [0, 0]
click at [261, 298] on div "店販銷售 服務人員姓名/編號 服務人員姓名/編號 商品代號/名稱 商品代號/名稱" at bounding box center [866, 328] width 1364 height 166
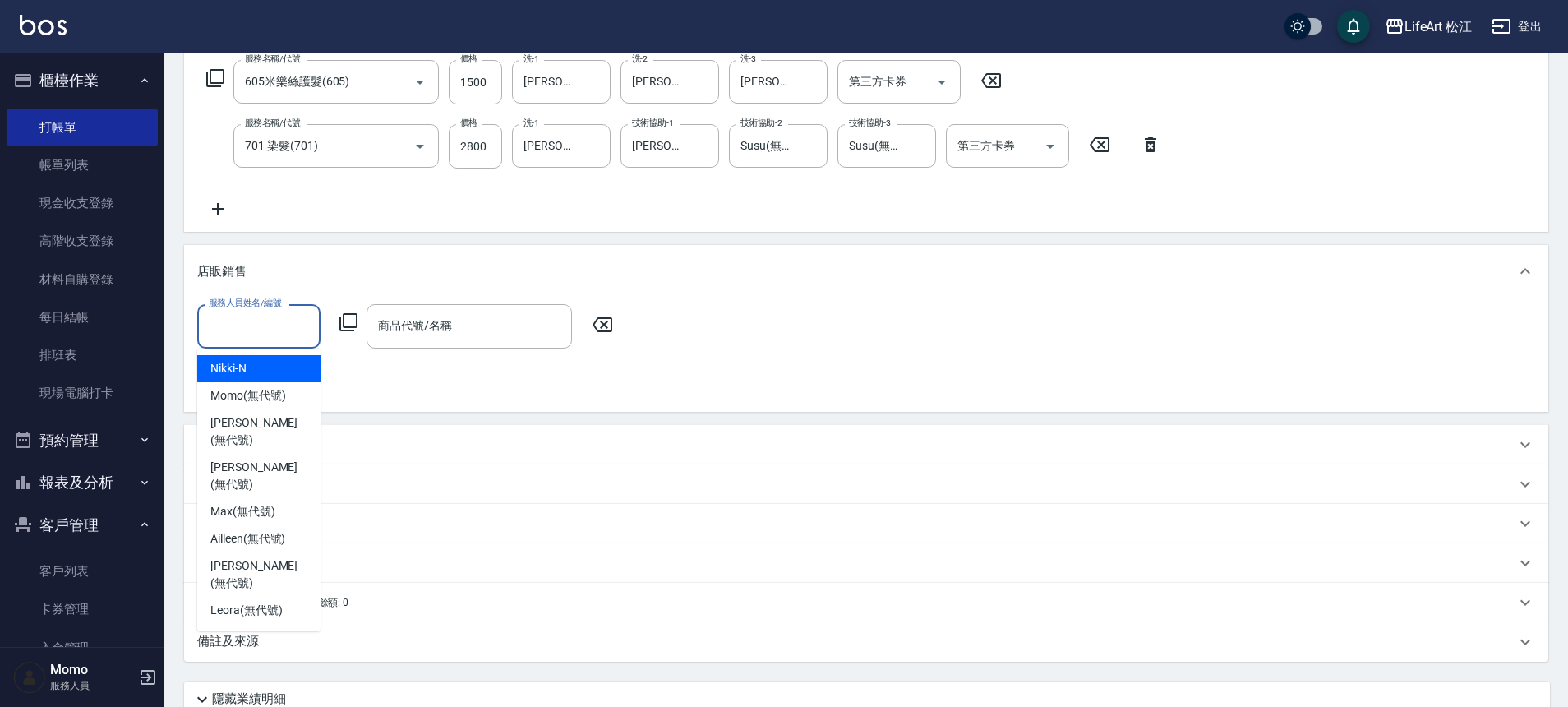
click at [264, 313] on div "服務人員姓名/編號 服務人員姓名/編號" at bounding box center [259, 325] width 124 height 44
click at [251, 388] on span "Momo (無代號)" at bounding box center [248, 396] width 76 height 17
type input "Momo(無代號)"
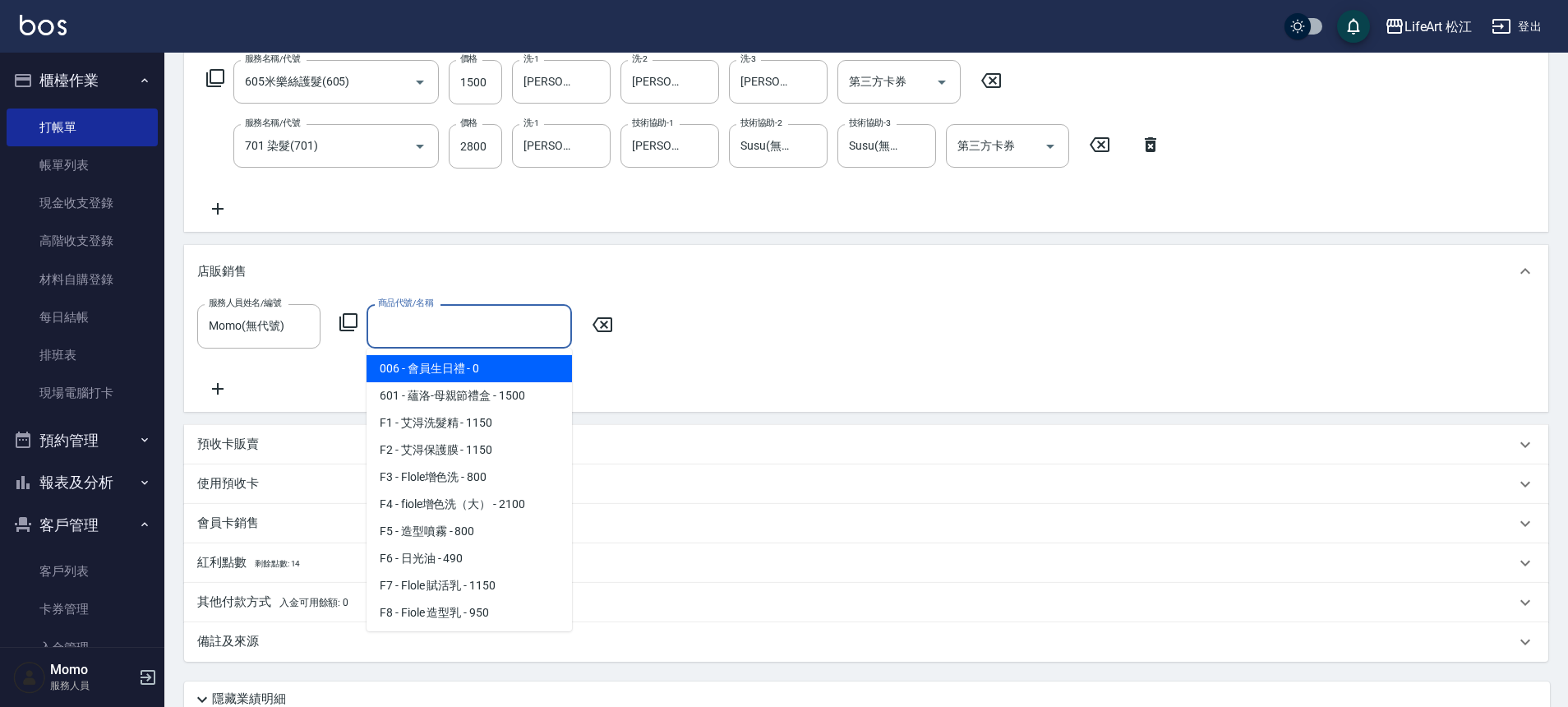
click at [428, 331] on div "商品代號/名稱 商品代號/名稱" at bounding box center [468, 325] width 205 height 44
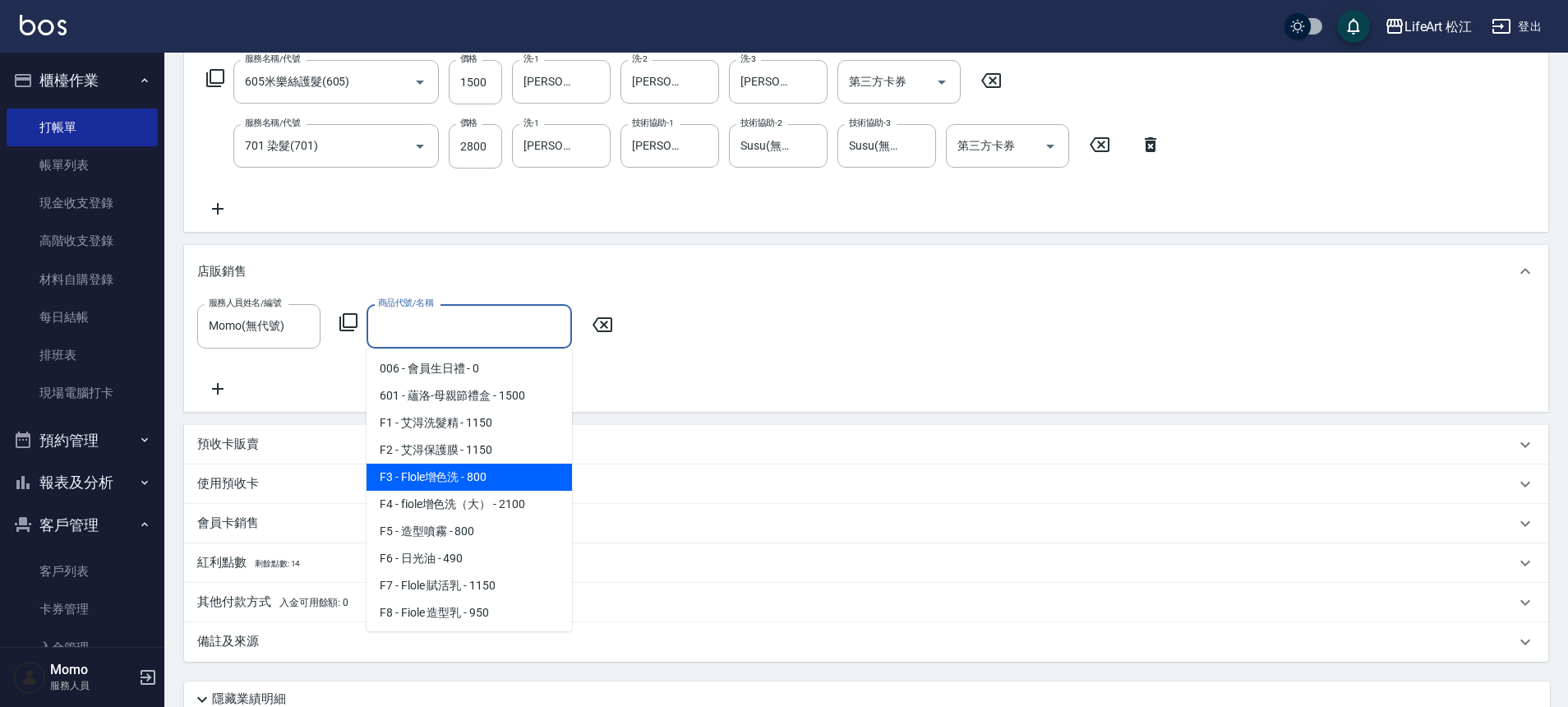
click at [492, 478] on span "F3 - Flole增色洗 - 800" at bounding box center [468, 478] width 205 height 28
type input "Flole增色洗"
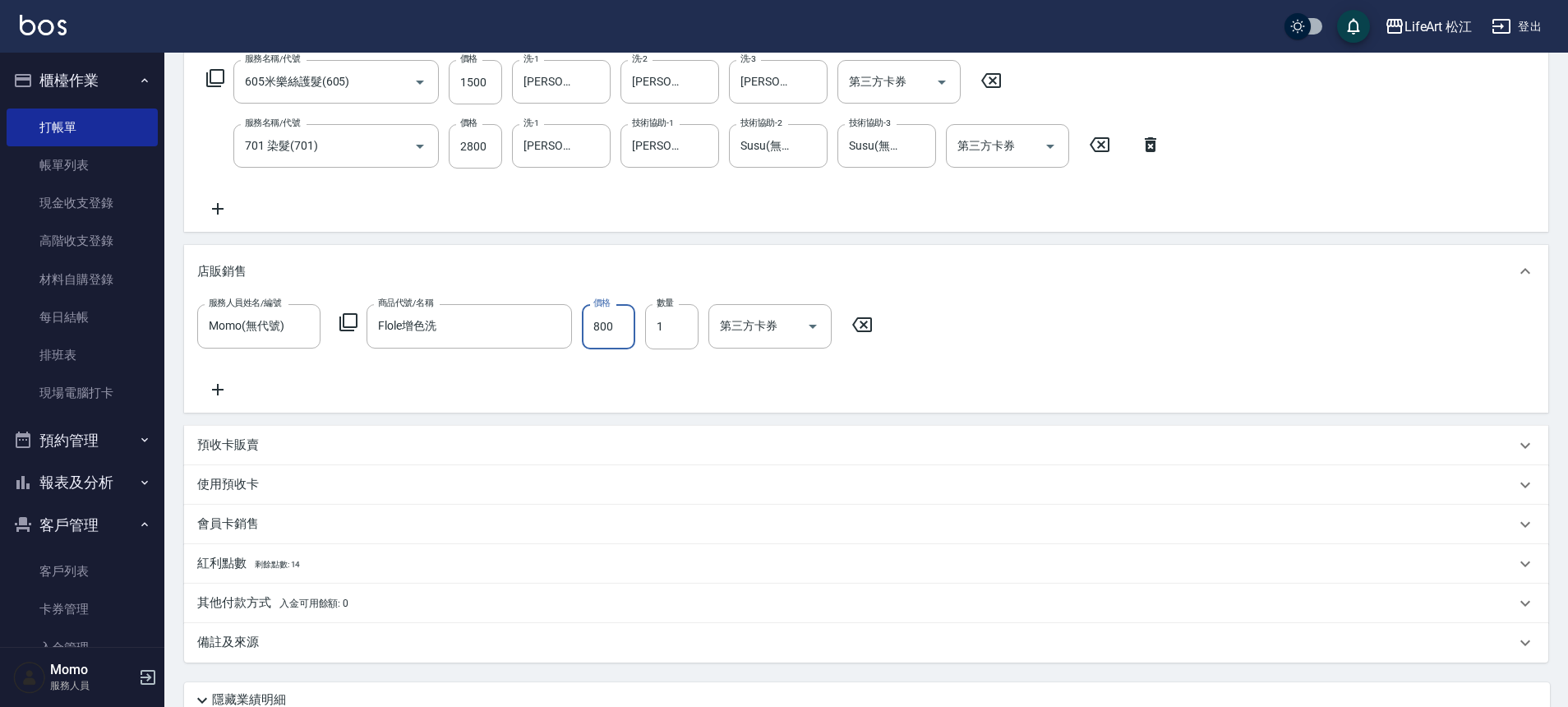
click at [628, 333] on input "800" at bounding box center [609, 326] width 53 height 44
type input "640"
click at [279, 566] on p "紅利點數 剩餘點數: 14" at bounding box center [249, 561] width 103 height 18
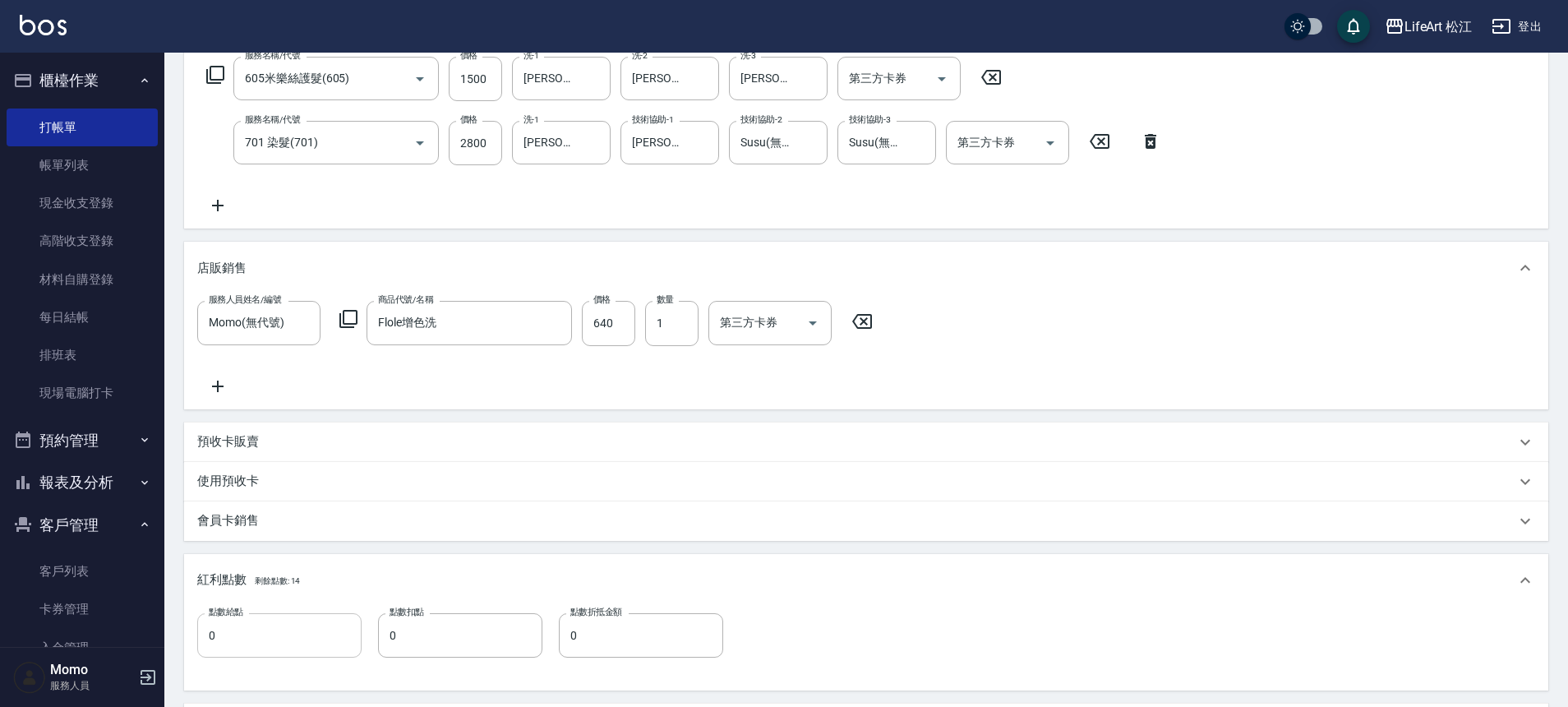
click at [257, 639] on input "0" at bounding box center [279, 636] width 164 height 44
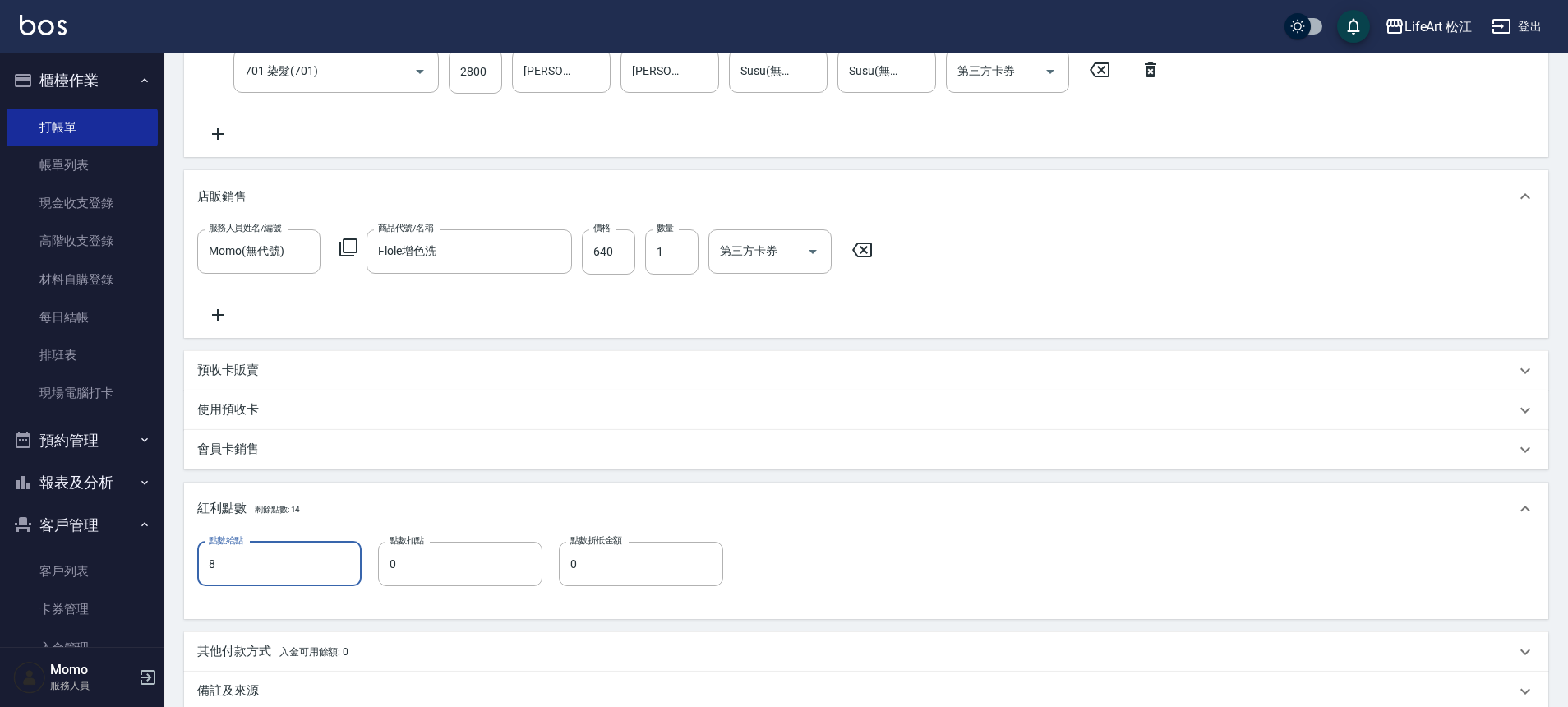
scroll to position [431, 0]
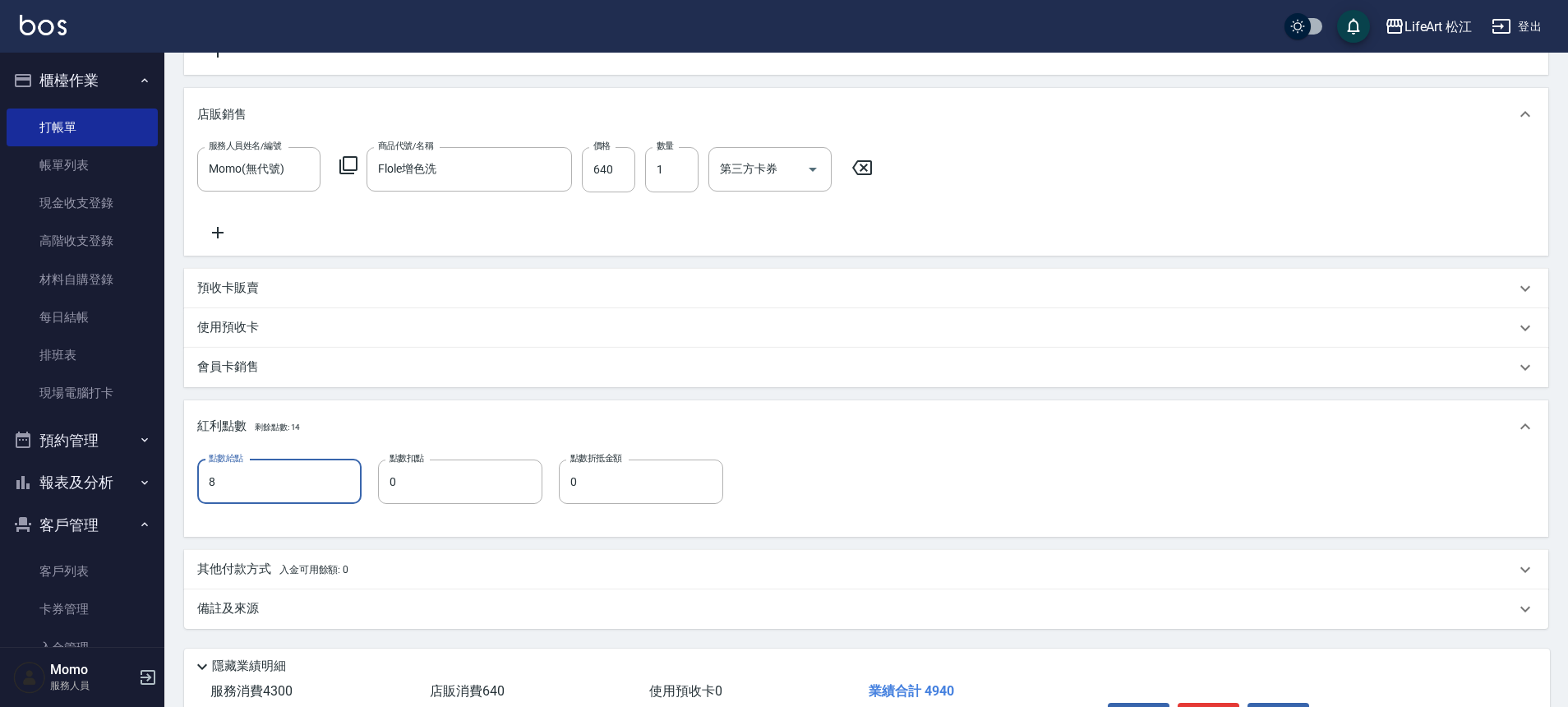
type input "8"
click at [352, 617] on div "備註及來源" at bounding box center [856, 608] width 1318 height 17
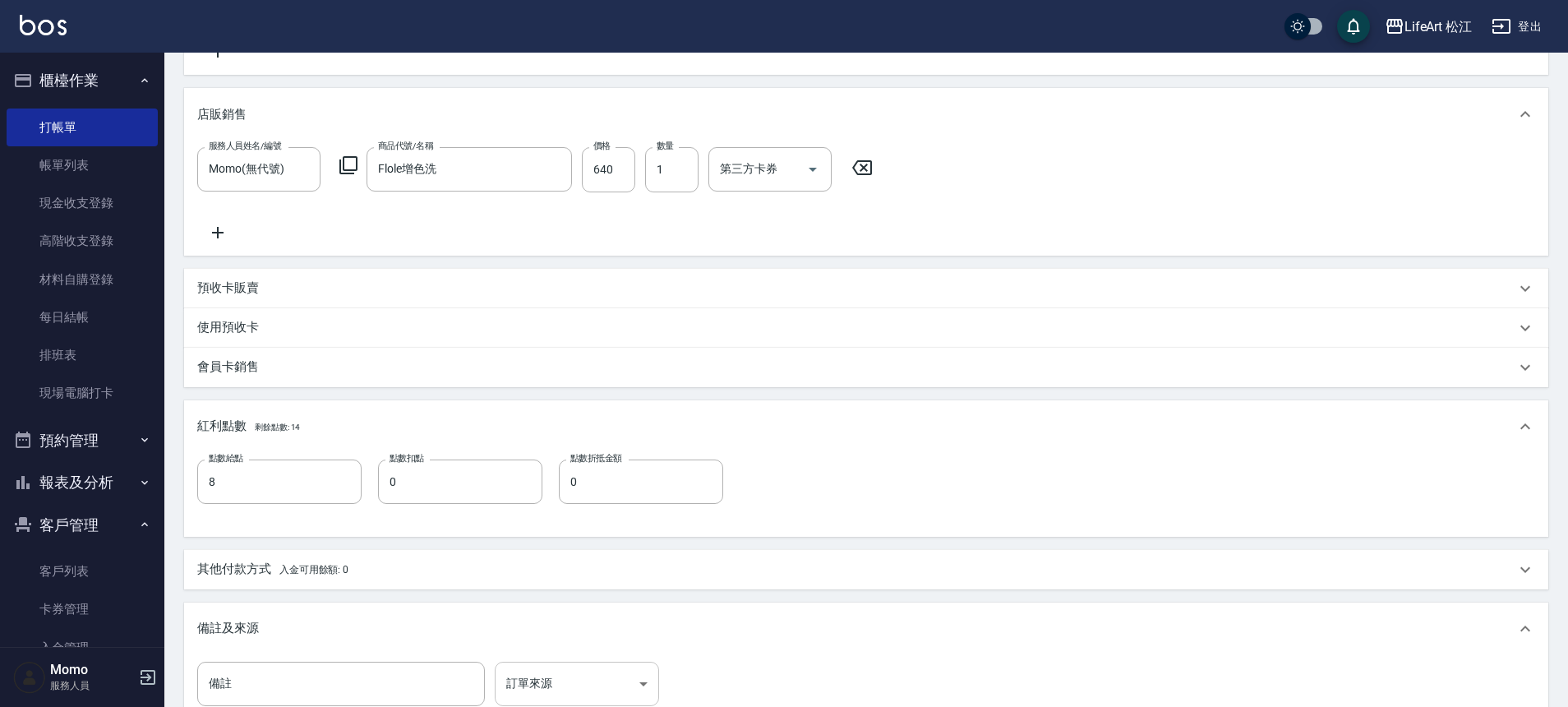
click at [618, 689] on body "LifeArt 松江 登出 櫃檯作業 打帳單 帳單列表 現金收支登錄 高階收支登錄 材料自購登錄 每日結帳 排班表 現場電腦打卡 預約管理 預約管理 單日預約…" at bounding box center [784, 243] width 1568 height 1349
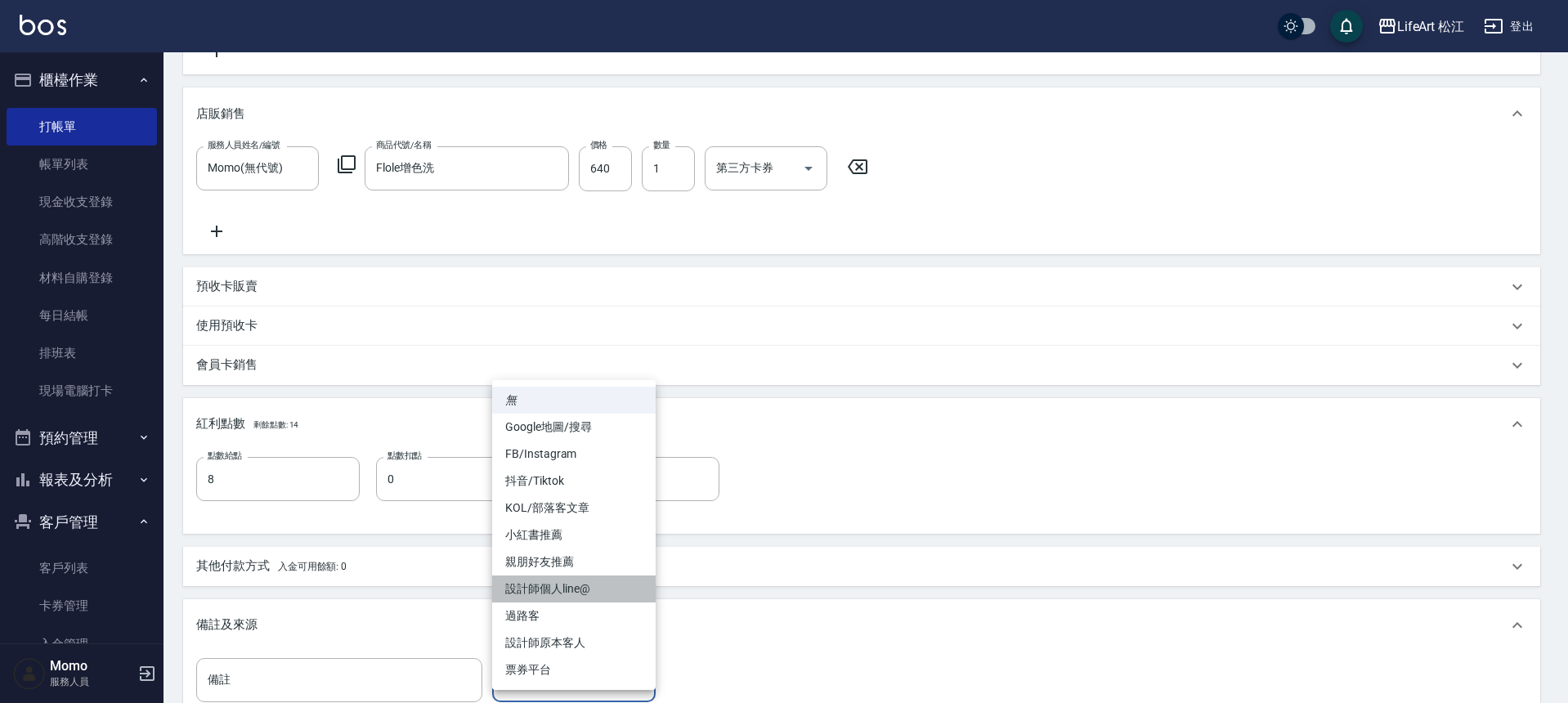
click at [576, 593] on li "設計師個人line@" at bounding box center [574, 589] width 164 height 27
type input "設計師個人line@"
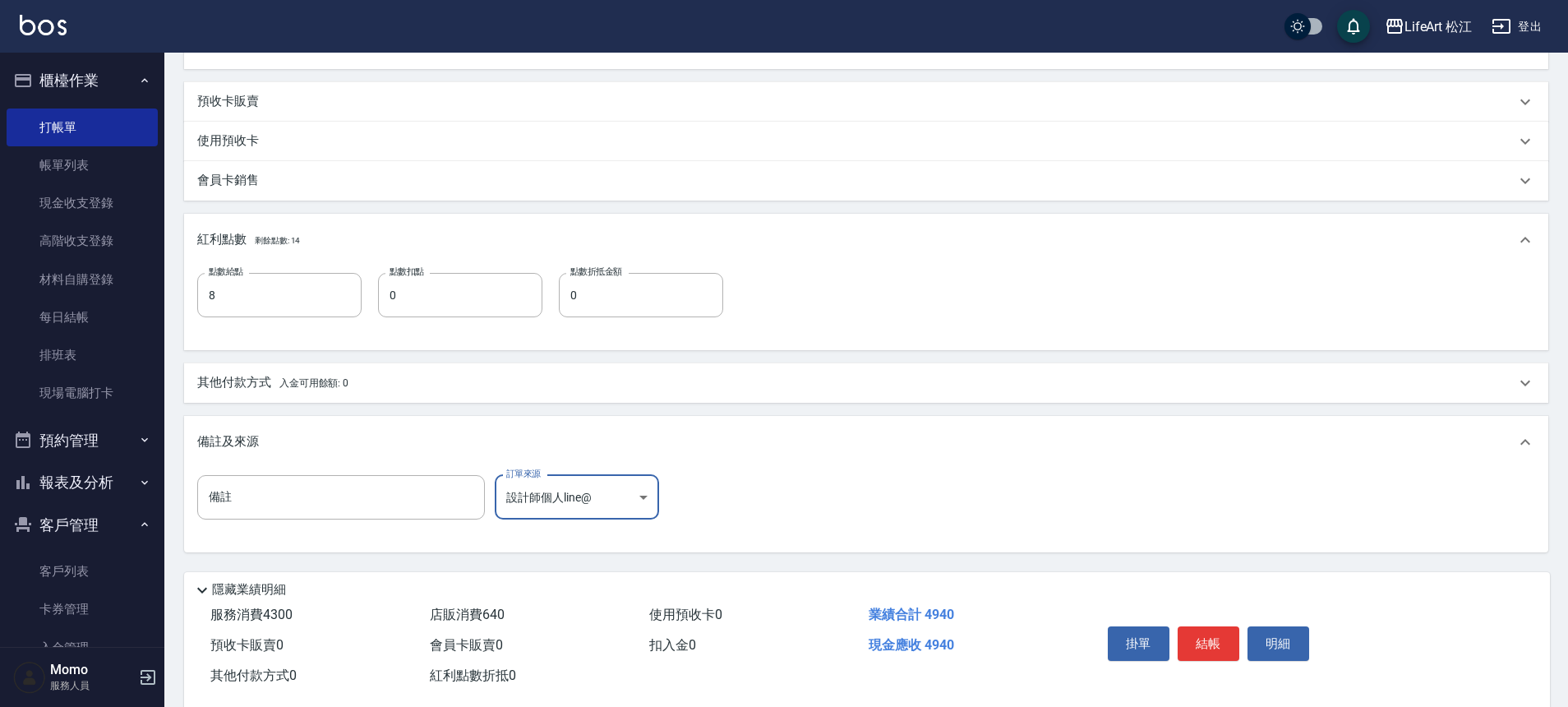
scroll to position [649, 0]
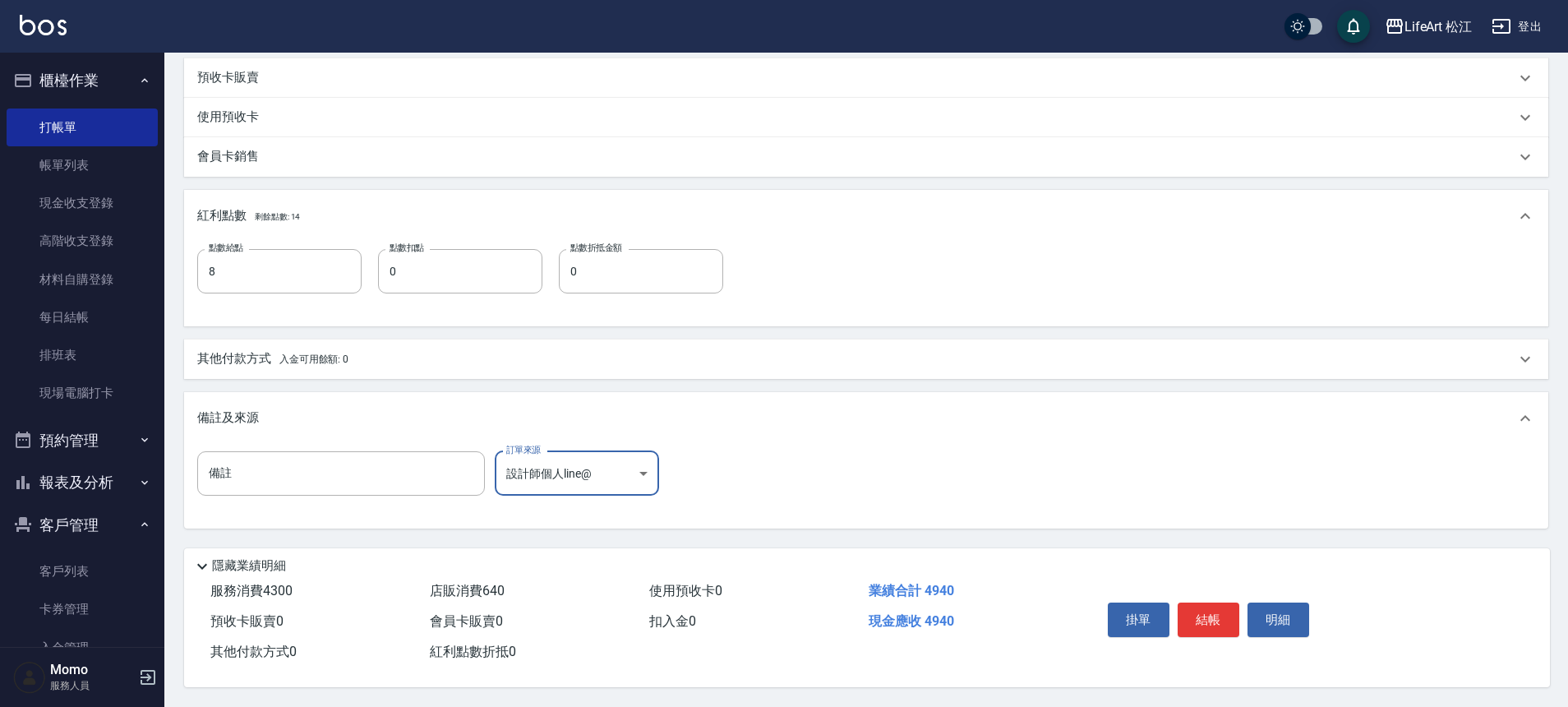
click at [323, 358] on p "其他付款方式 入金可用餘額: 0" at bounding box center [273, 359] width 151 height 18
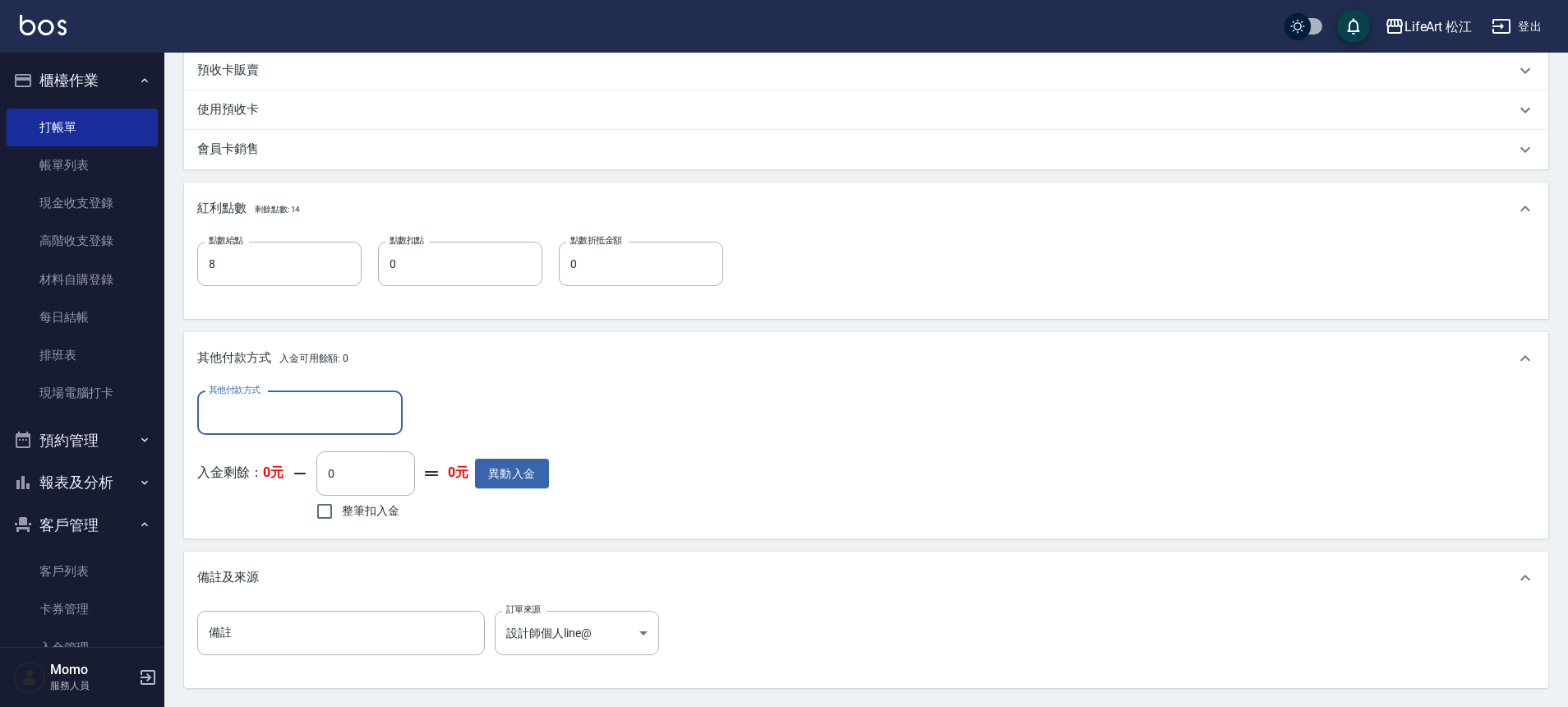
scroll to position [0, 0]
click at [299, 436] on div "其他付款方式 其他付款方式 入金剩餘： 0元 0 ​ 整筆扣入金 0元 異動入金" at bounding box center [373, 458] width 352 height 134
click at [300, 421] on input "其他付款方式" at bounding box center [300, 414] width 191 height 28
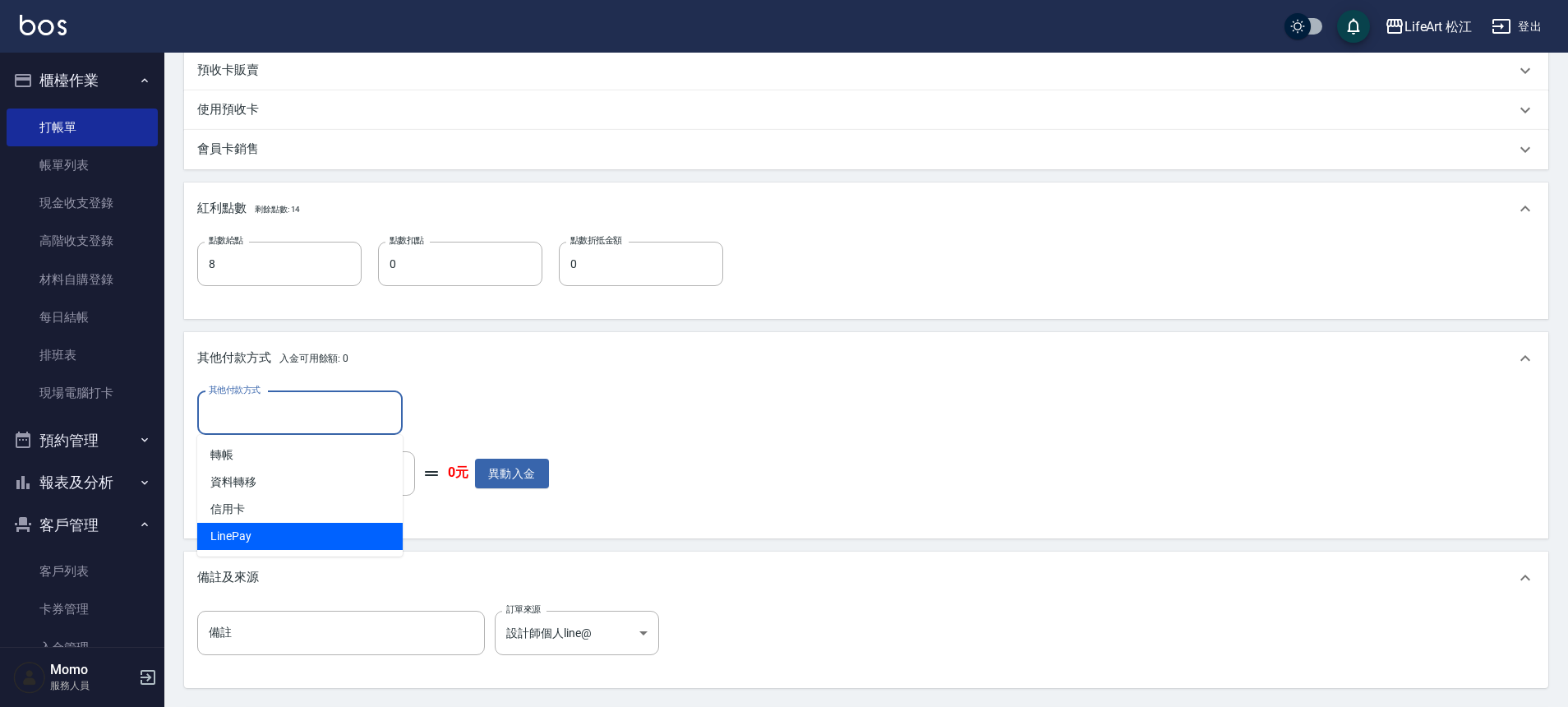
click at [273, 539] on span "LinePay" at bounding box center [300, 536] width 205 height 28
type input "LinePay"
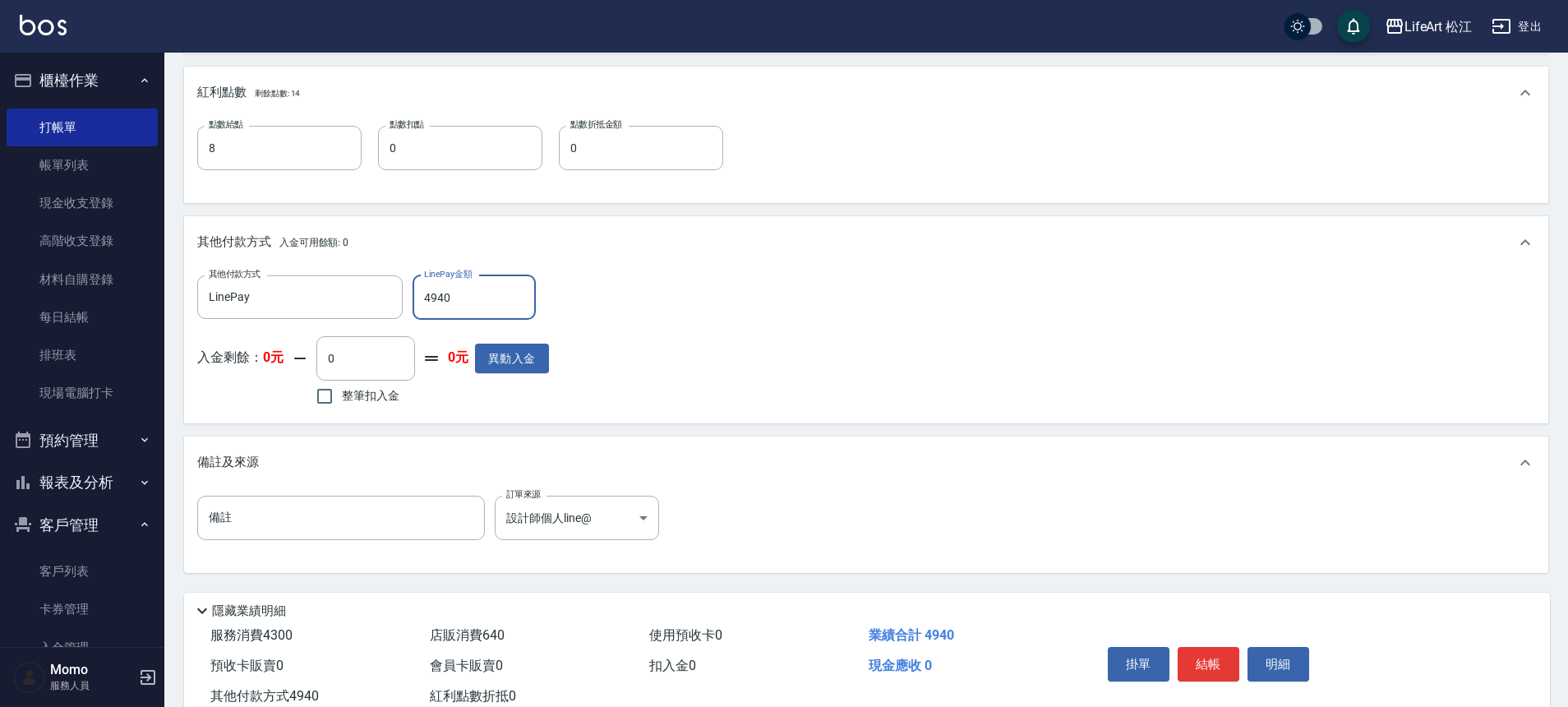
scroll to position [816, 0]
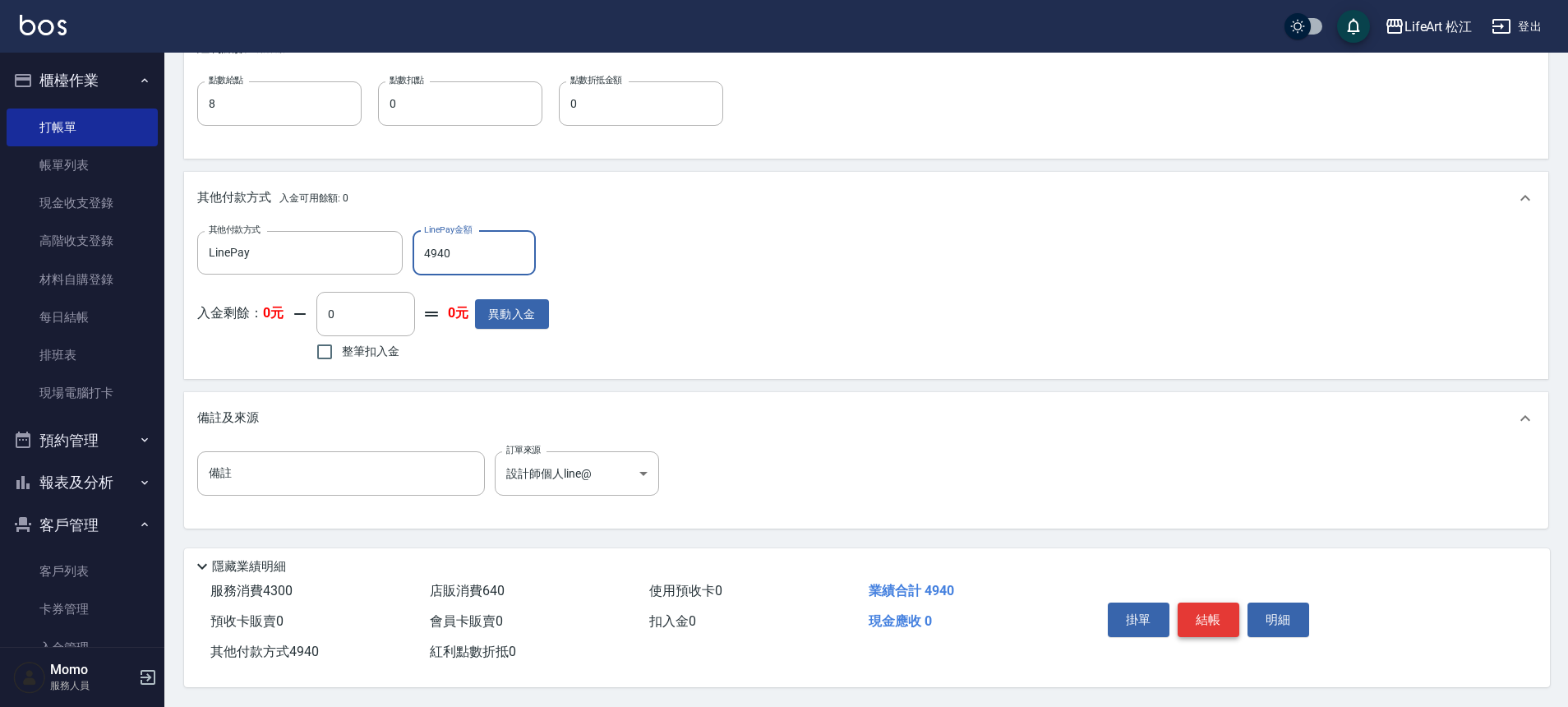
type input "4940"
click at [1220, 607] on button "結帳" at bounding box center [1208, 620] width 61 height 35
